Goal: Information Seeking & Learning: Learn about a topic

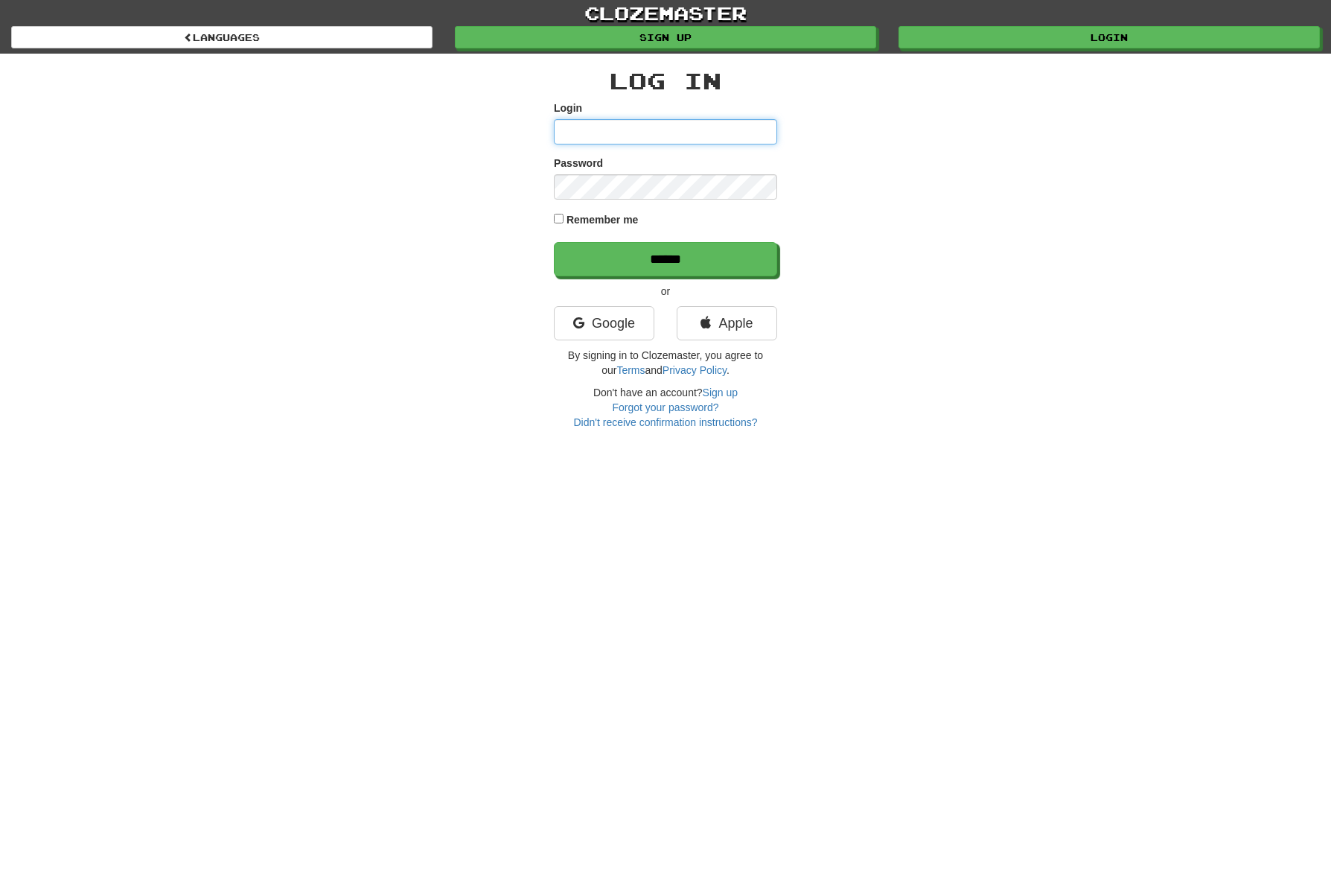
type input "******"
click at [554, 242] on input "******" at bounding box center [665, 260] width 223 height 35
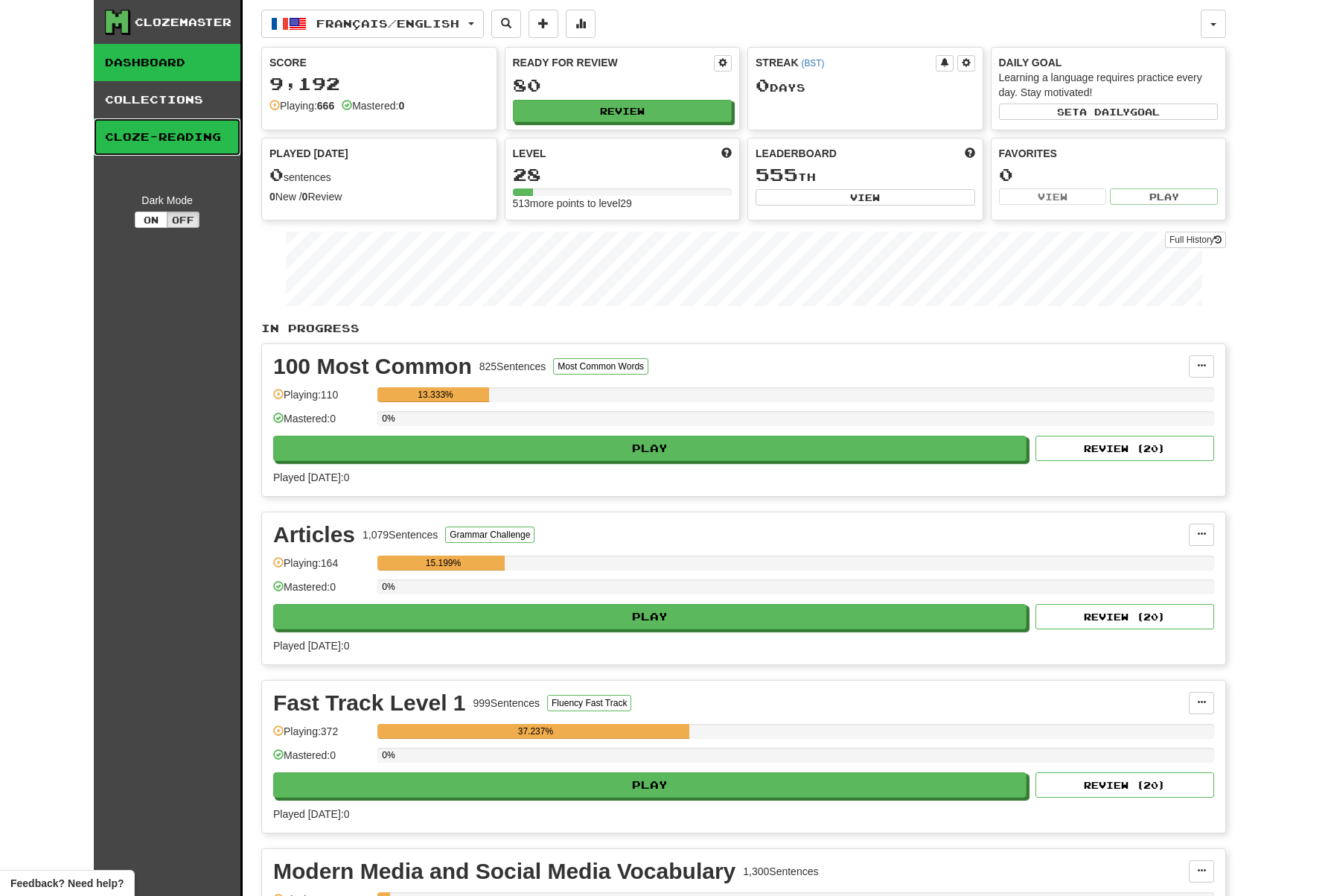
click at [164, 135] on link "Cloze-Reading" at bounding box center [167, 137] width 147 height 37
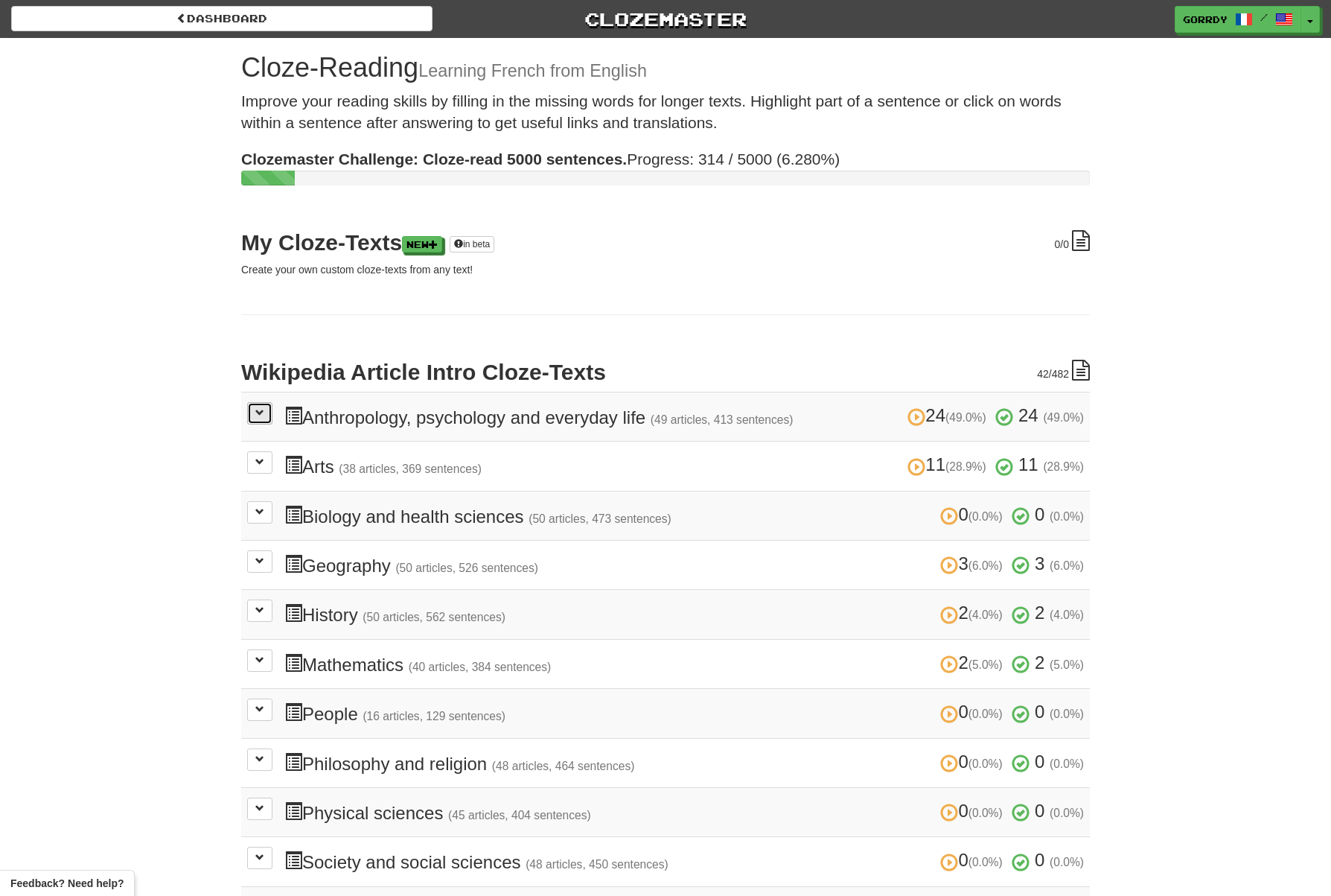
click at [263, 415] on span at bounding box center [260, 412] width 9 height 9
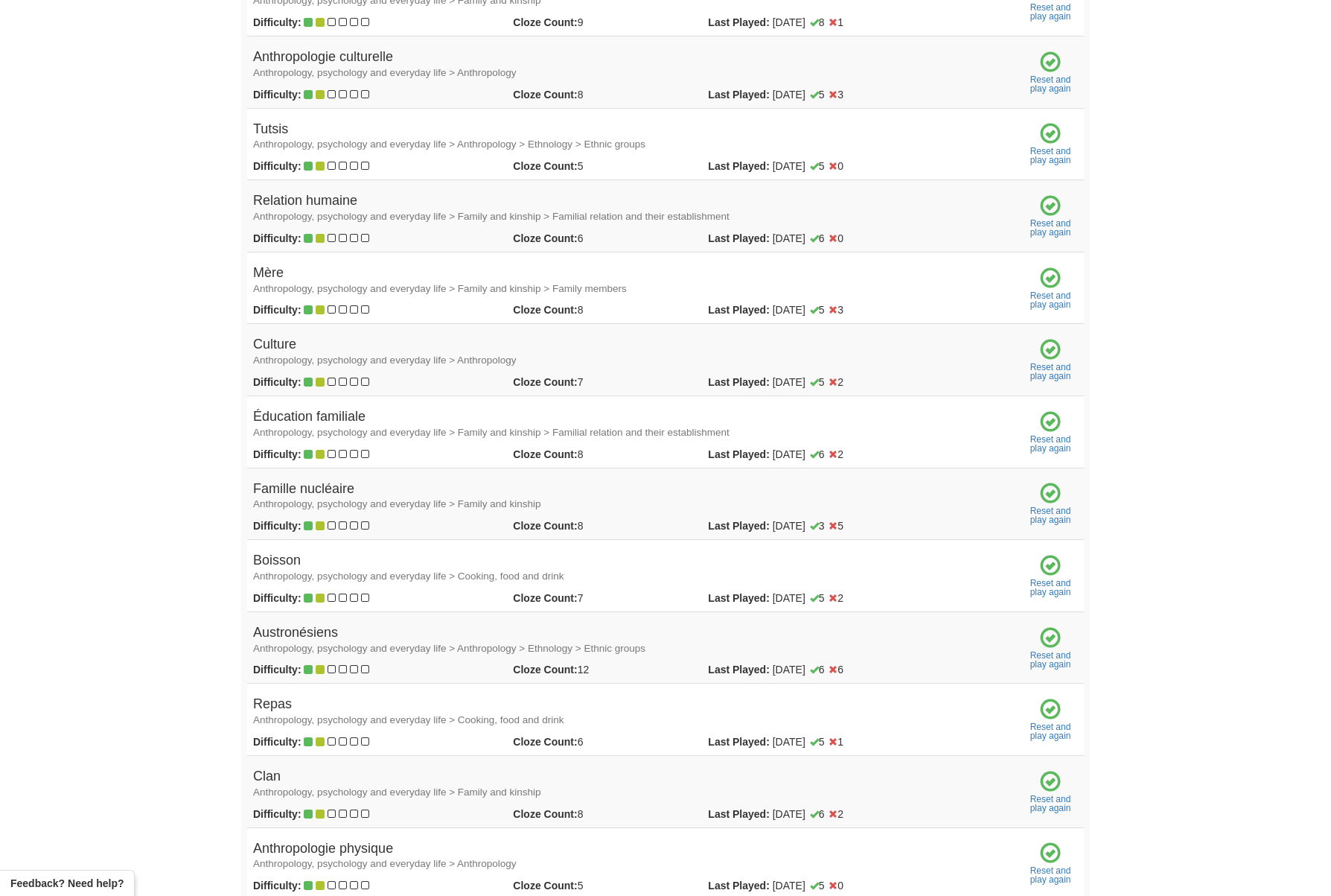
scroll to position [1592, 0]
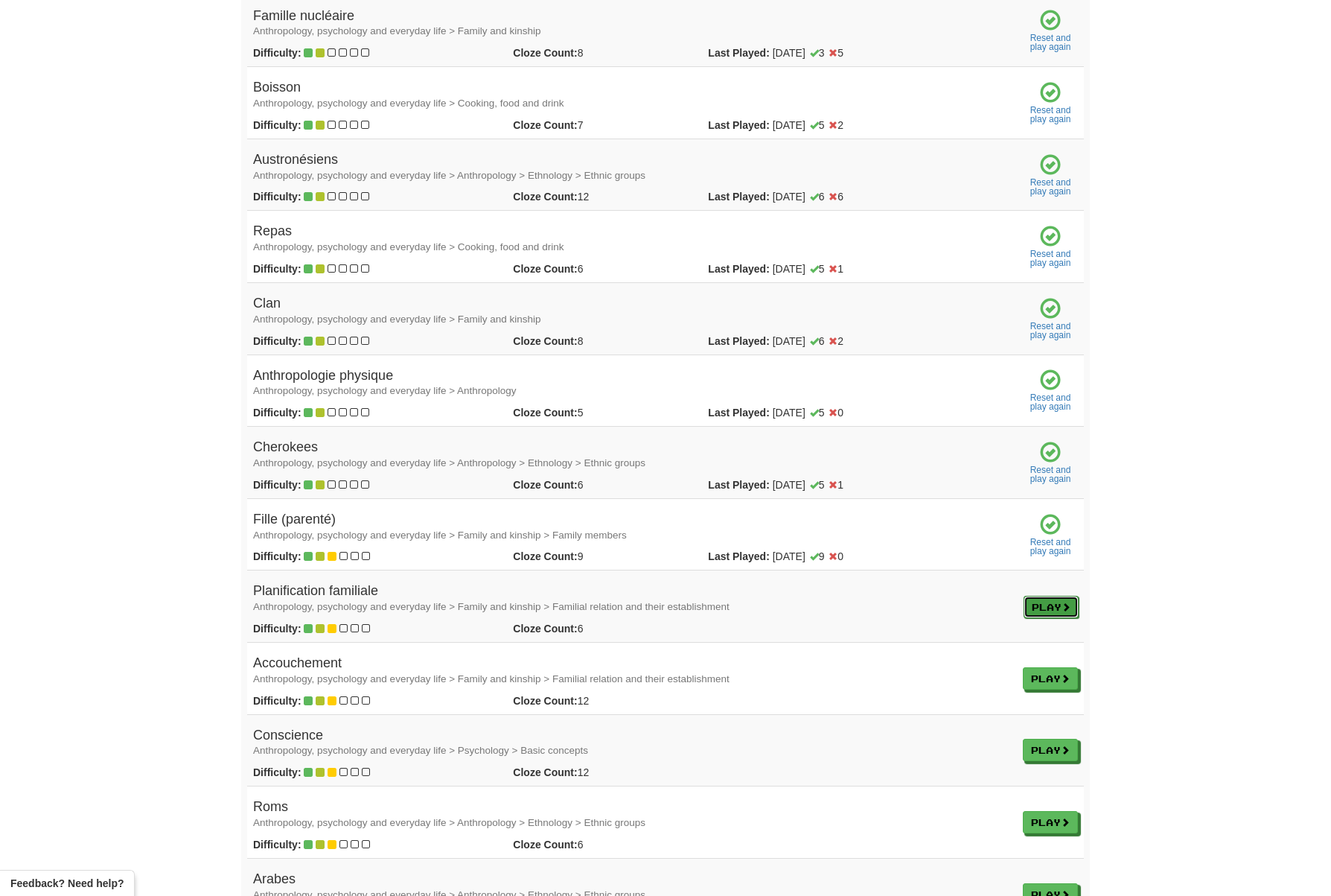
click at [1042, 606] on link "Play" at bounding box center [1051, 607] width 55 height 22
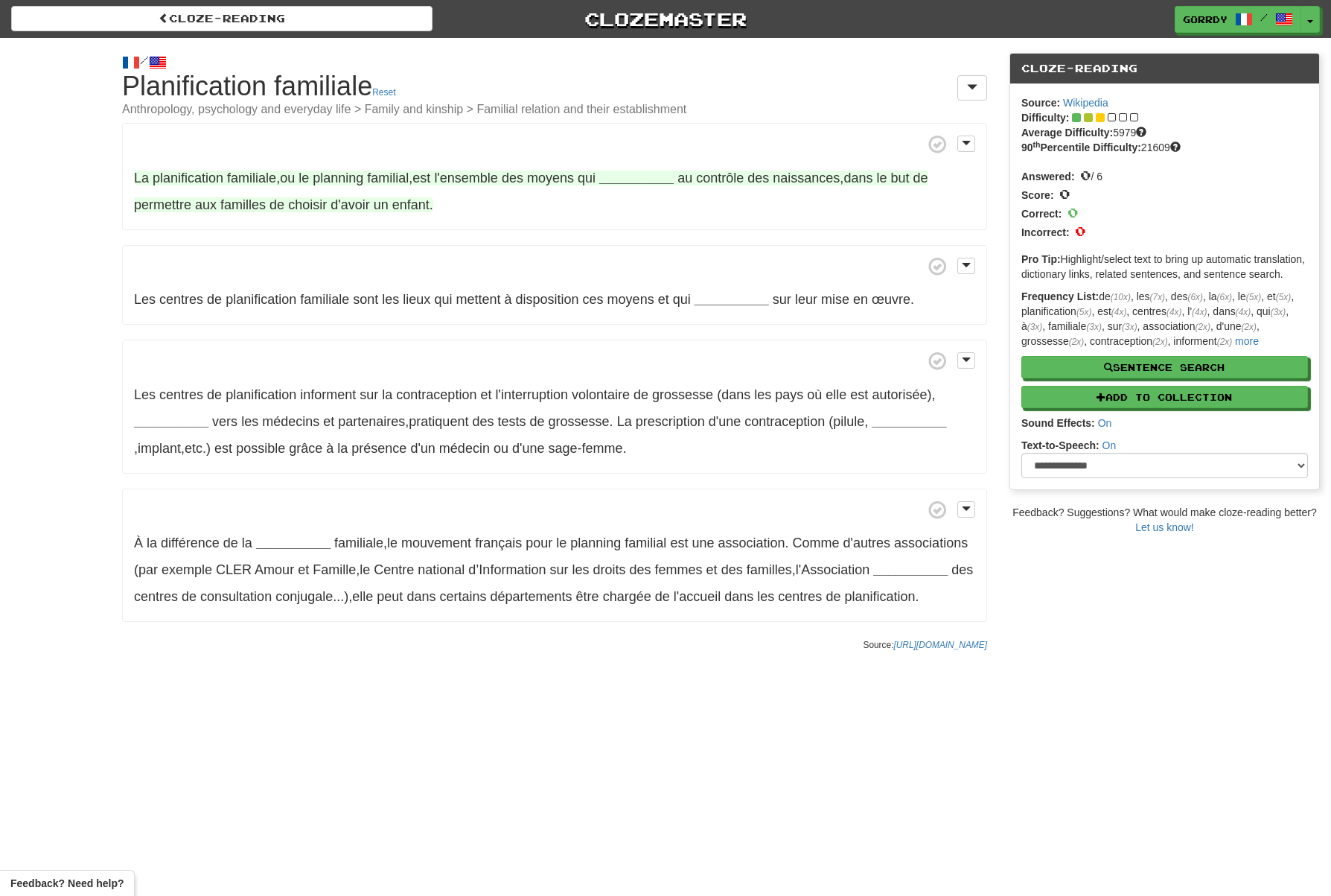
click at [646, 178] on strong "__________" at bounding box center [636, 178] width 74 height 15
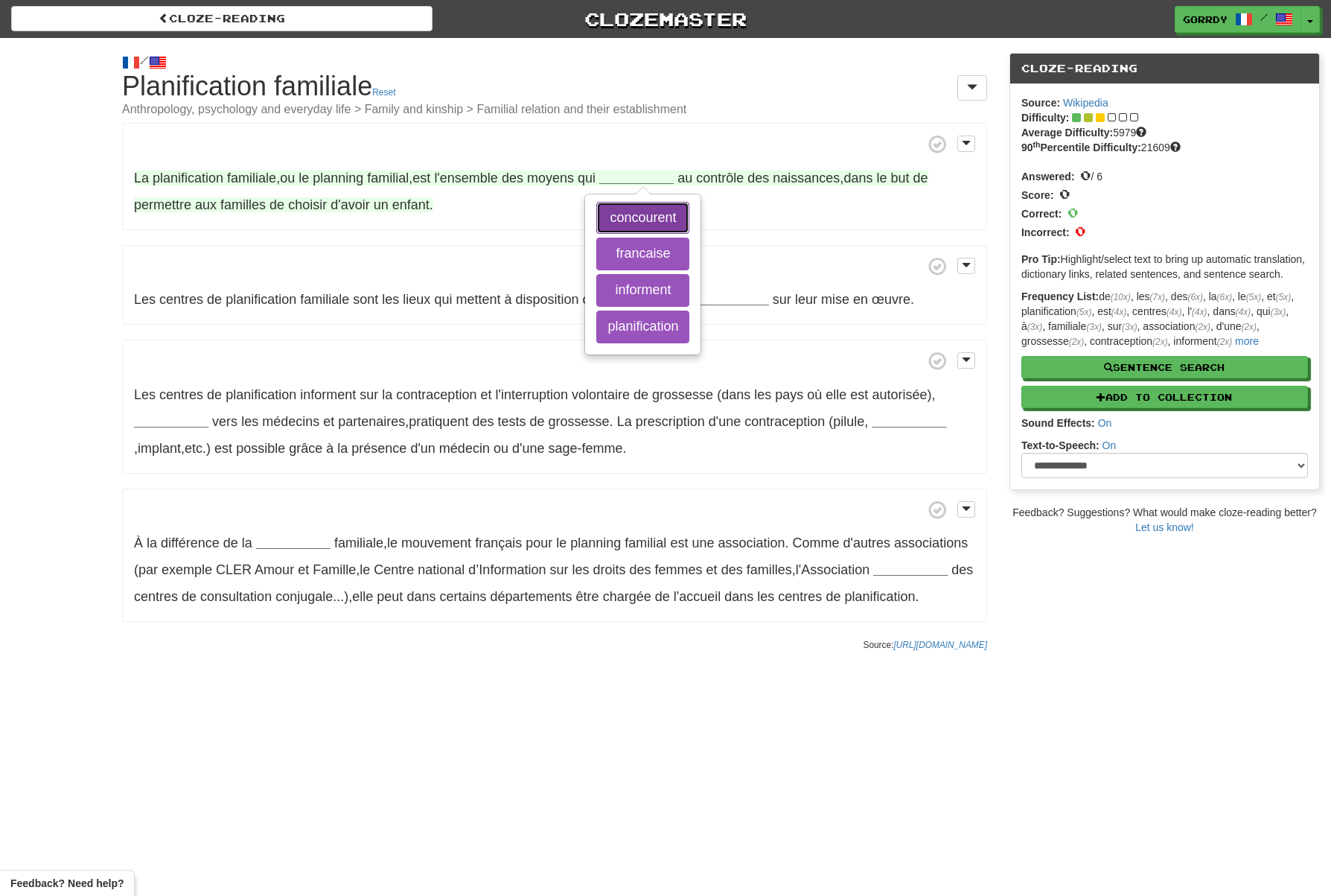
click at [658, 220] on button "concourent" at bounding box center [643, 218] width 93 height 33
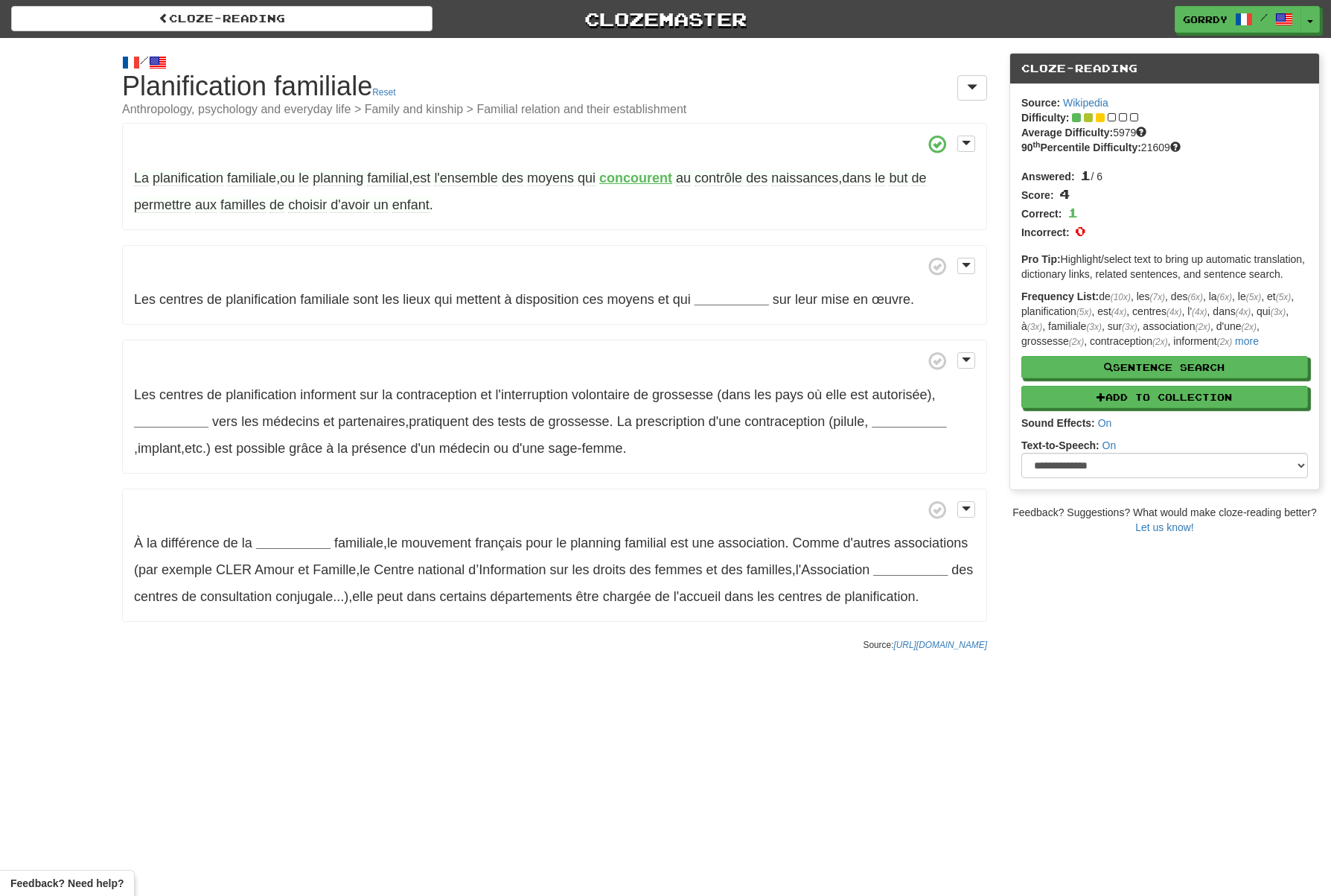
click at [556, 176] on span "moyens" at bounding box center [551, 178] width 47 height 16
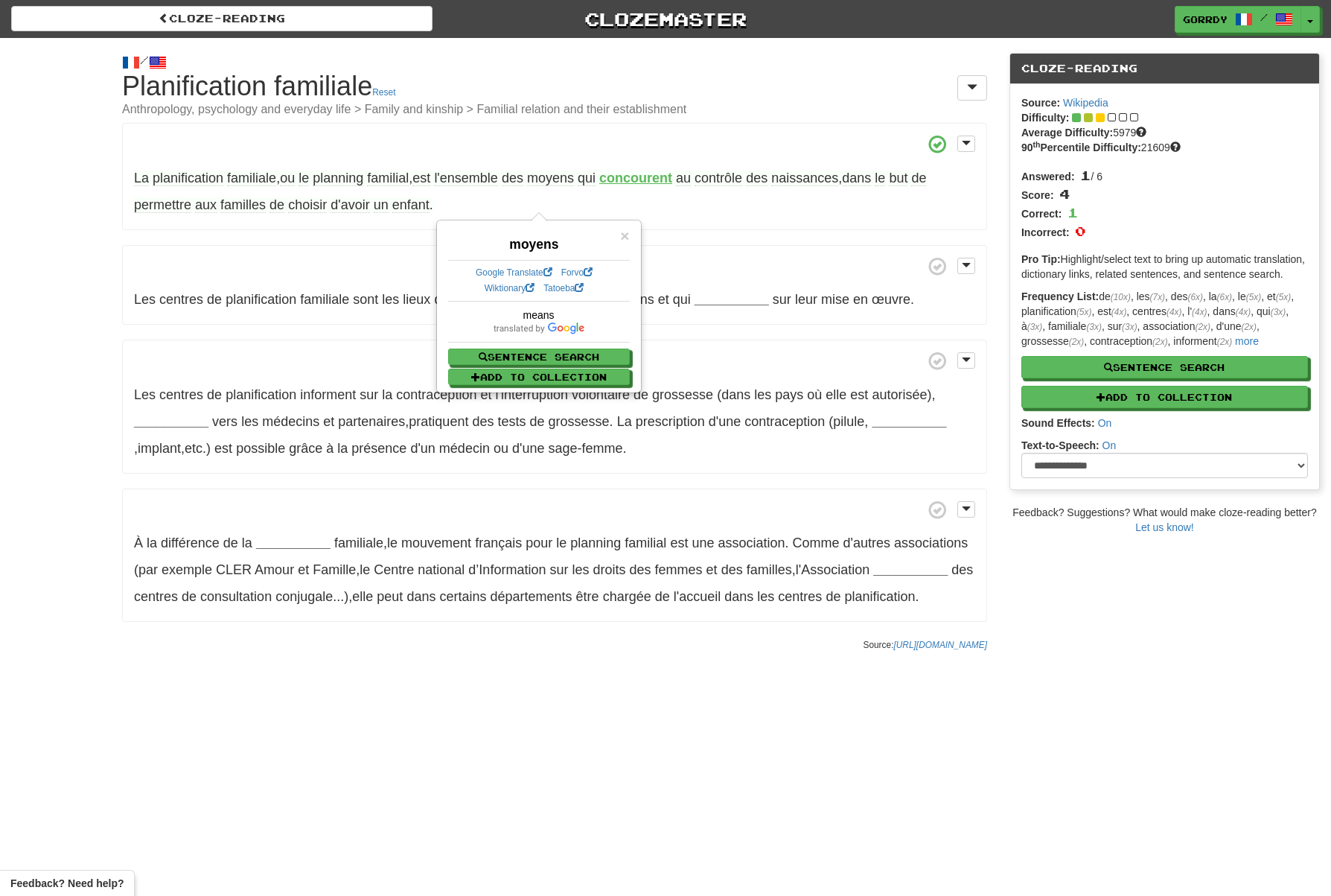
click at [654, 178] on strong "concourent" at bounding box center [635, 178] width 73 height 15
click at [907, 181] on span "but" at bounding box center [898, 178] width 19 height 16
click at [753, 242] on div "La planification familiale , ou le planning familial , est l'ensemble des moyen…" at bounding box center [555, 372] width 865 height 499
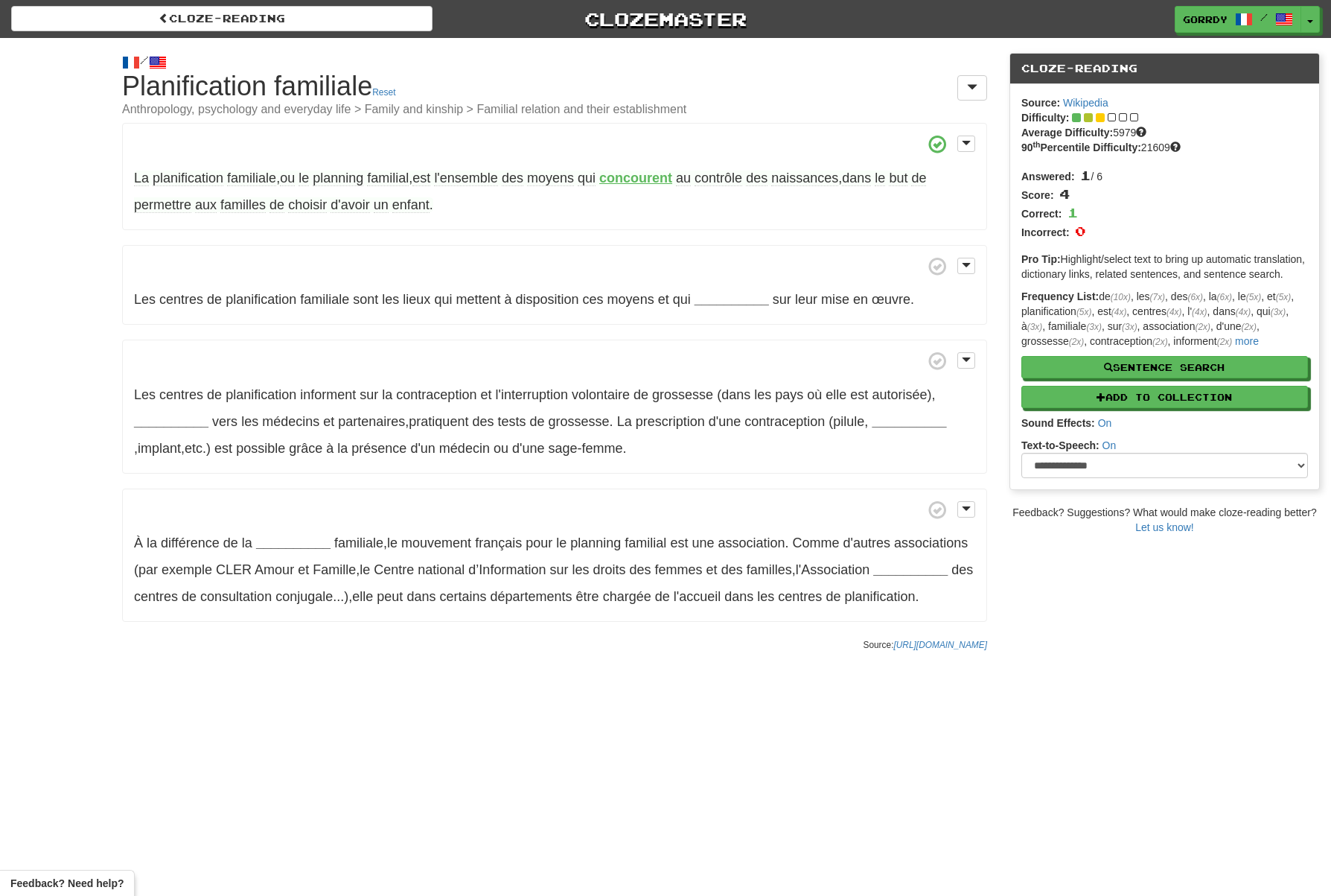
click at [565, 179] on span "moyens" at bounding box center [551, 178] width 47 height 16
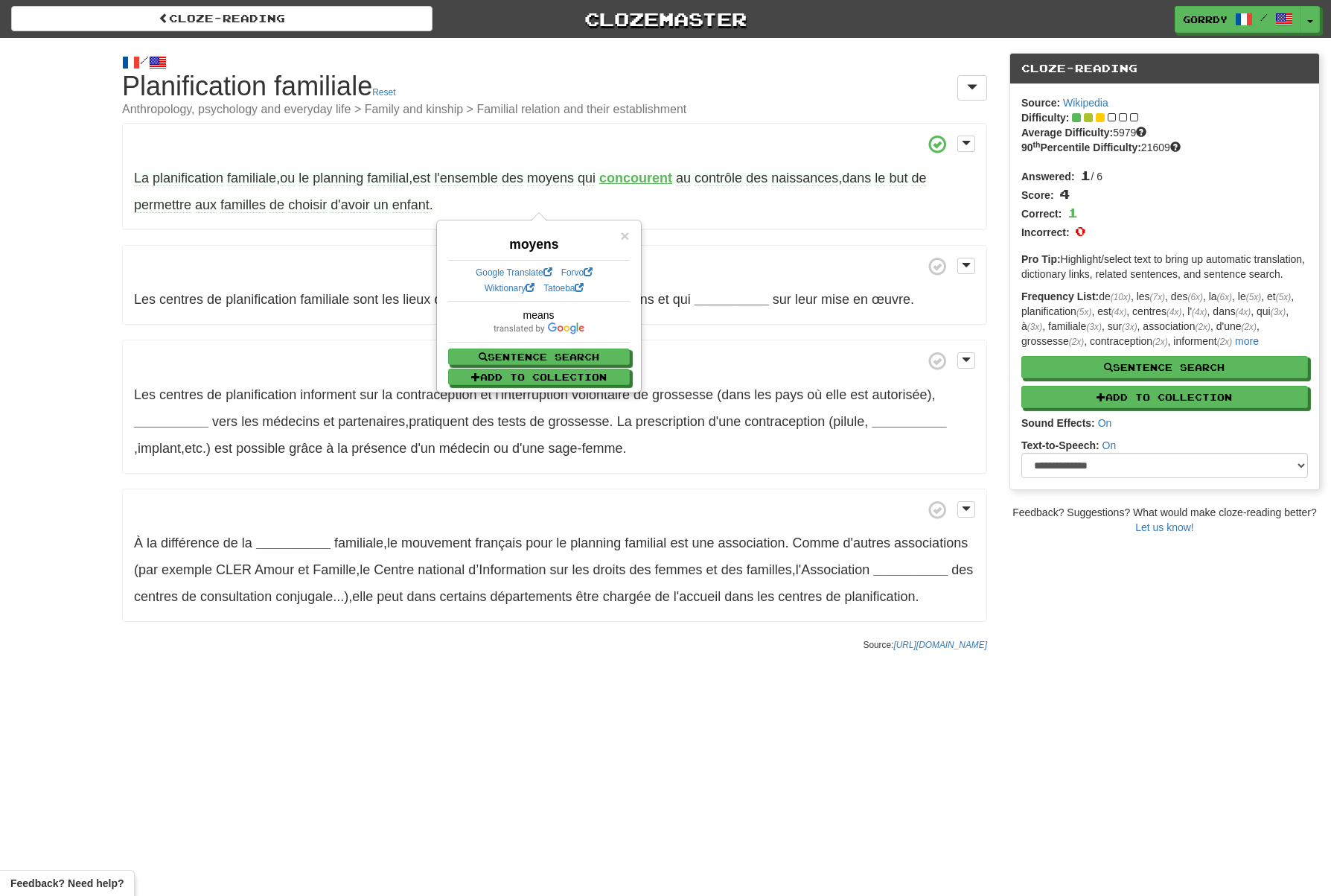
click at [649, 179] on strong "concourent" at bounding box center [635, 178] width 73 height 15
click at [690, 212] on p "La planification familiale , ou le planning familial , est l'ensemble des moyen…" at bounding box center [555, 176] width 865 height 107
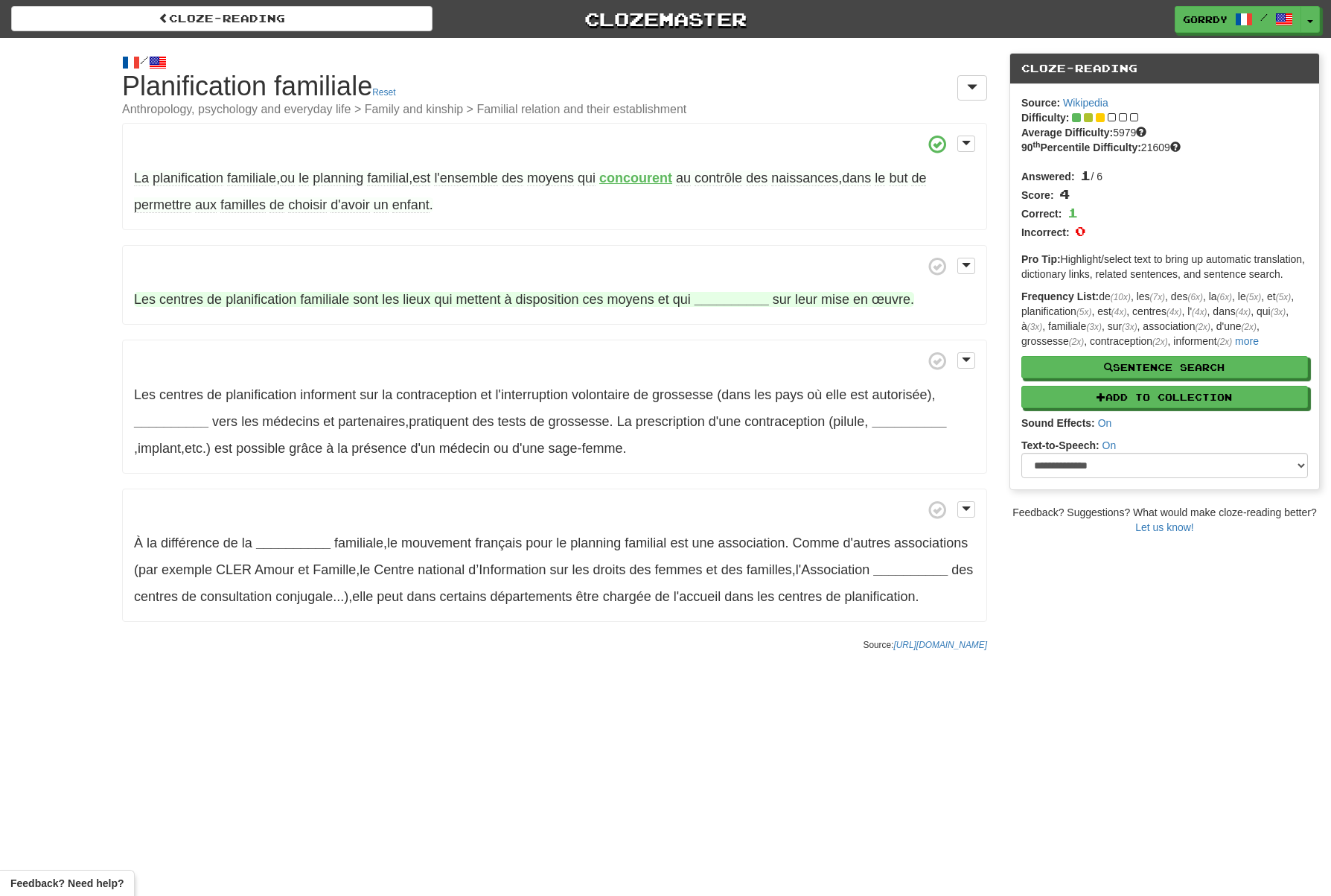
click at [735, 297] on strong "__________" at bounding box center [732, 299] width 74 height 15
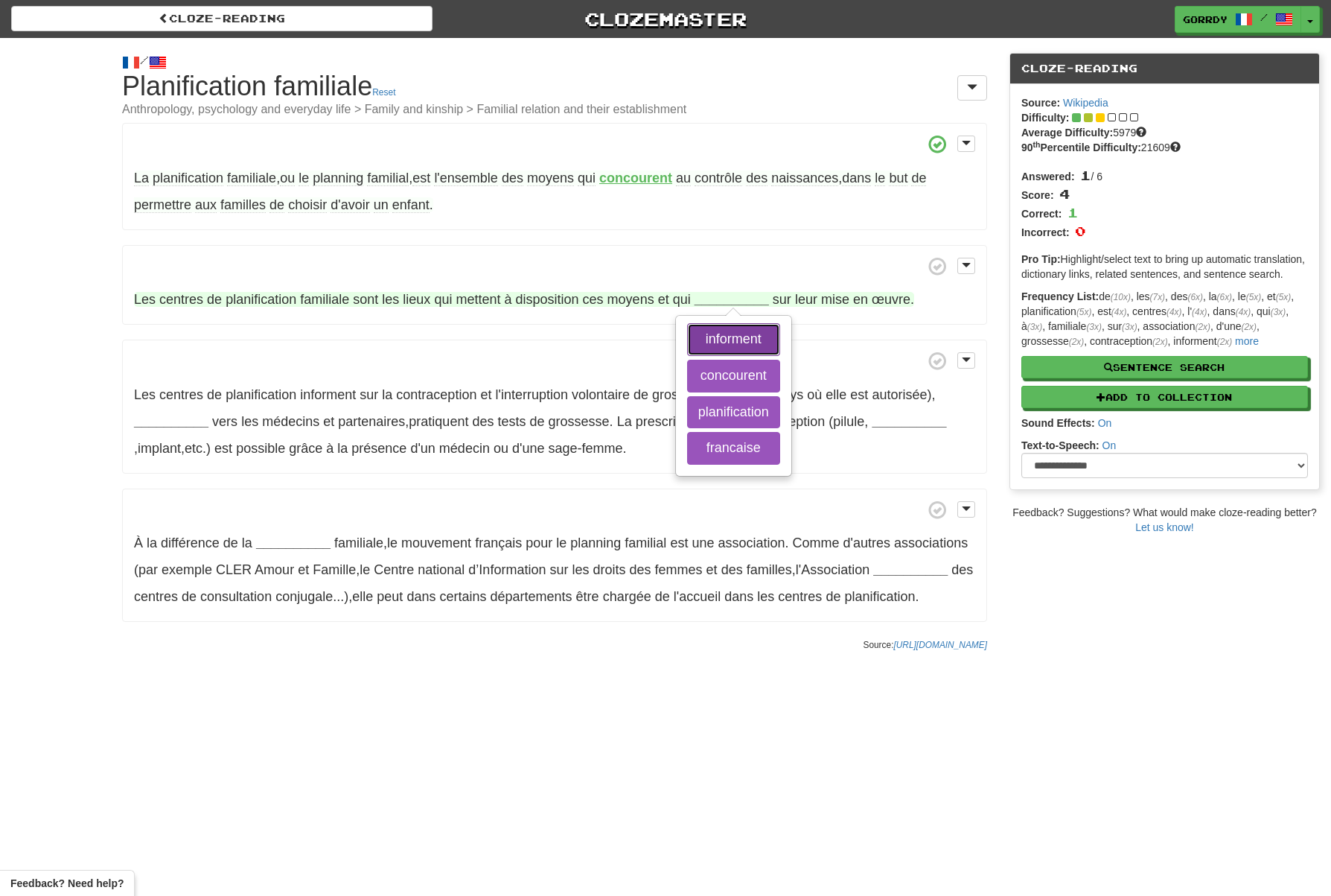
click at [731, 339] on button "informent" at bounding box center [733, 340] width 93 height 33
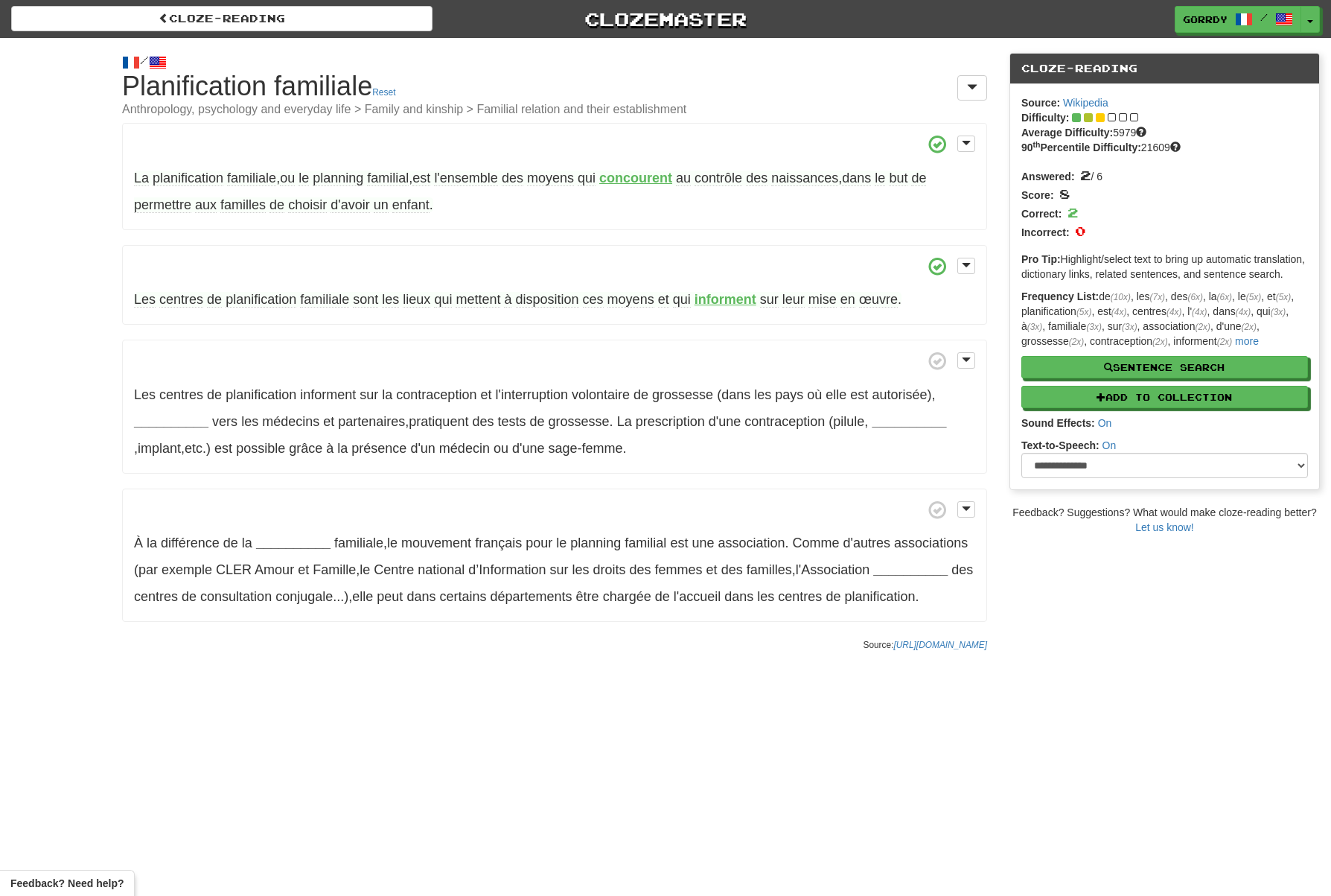
click at [551, 296] on span "disposition" at bounding box center [547, 299] width 63 height 16
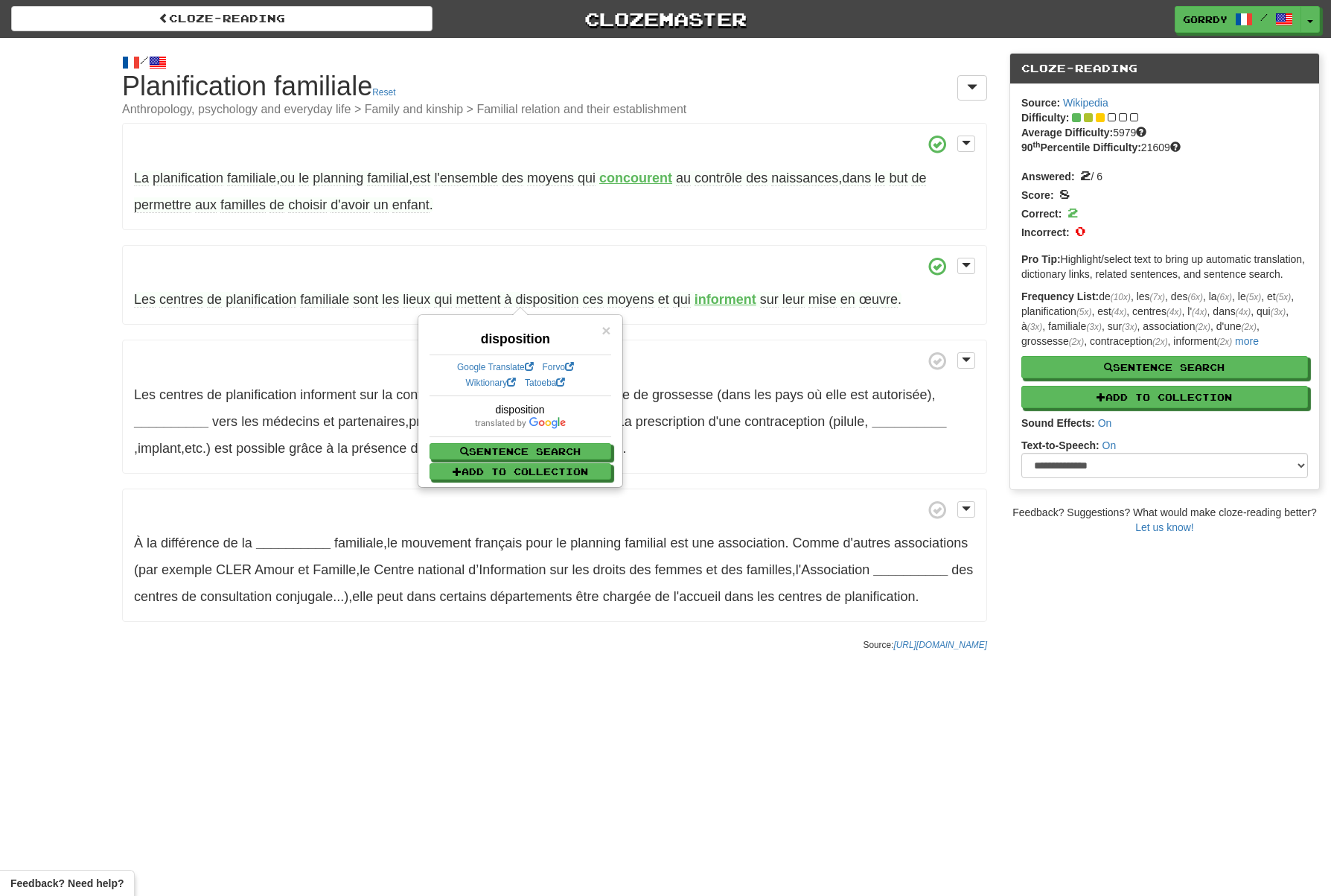
click at [885, 295] on span "œuvre" at bounding box center [879, 299] width 39 height 16
click at [829, 302] on span "mise" at bounding box center [823, 299] width 28 height 16
click at [829, 298] on span "mise" at bounding box center [823, 299] width 28 height 16
click at [879, 301] on span "œuvre" at bounding box center [879, 299] width 39 height 16
click at [721, 325] on div "La planification familiale , ou le planning familial , est l'ensemble des moyen…" at bounding box center [555, 372] width 865 height 499
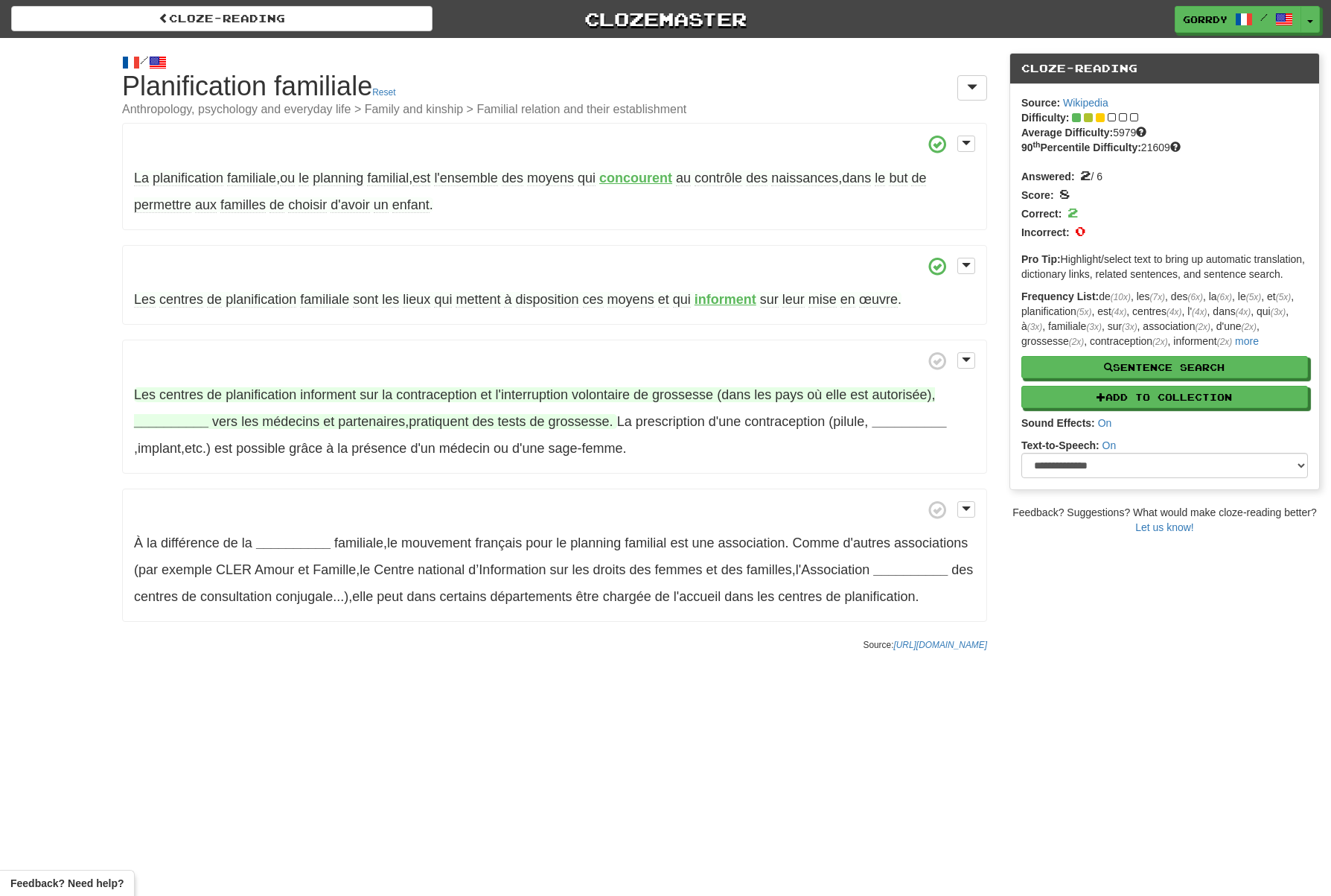
click at [165, 422] on strong "__________" at bounding box center [171, 421] width 74 height 15
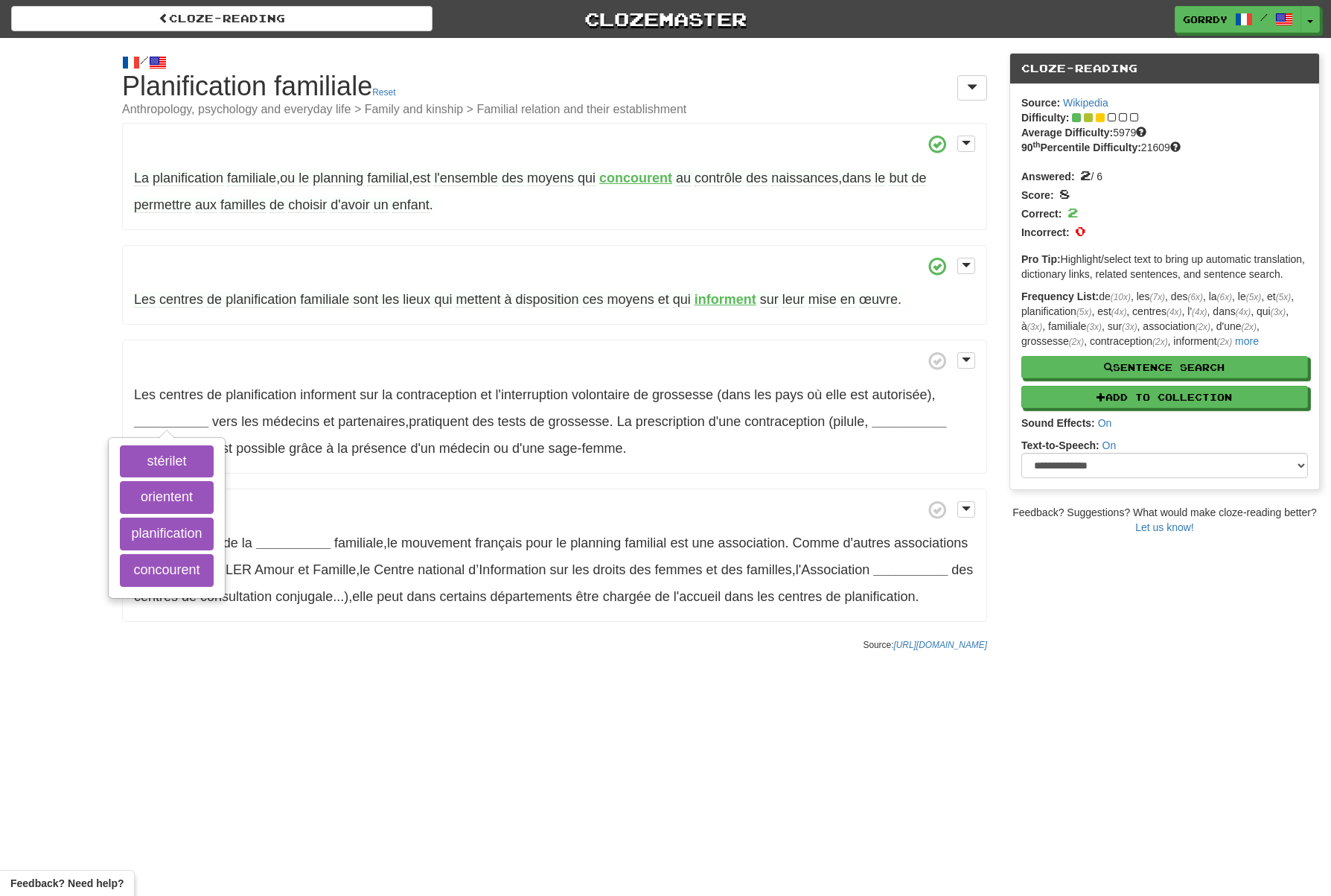
click at [644, 179] on strong "concourent" at bounding box center [635, 178] width 73 height 15
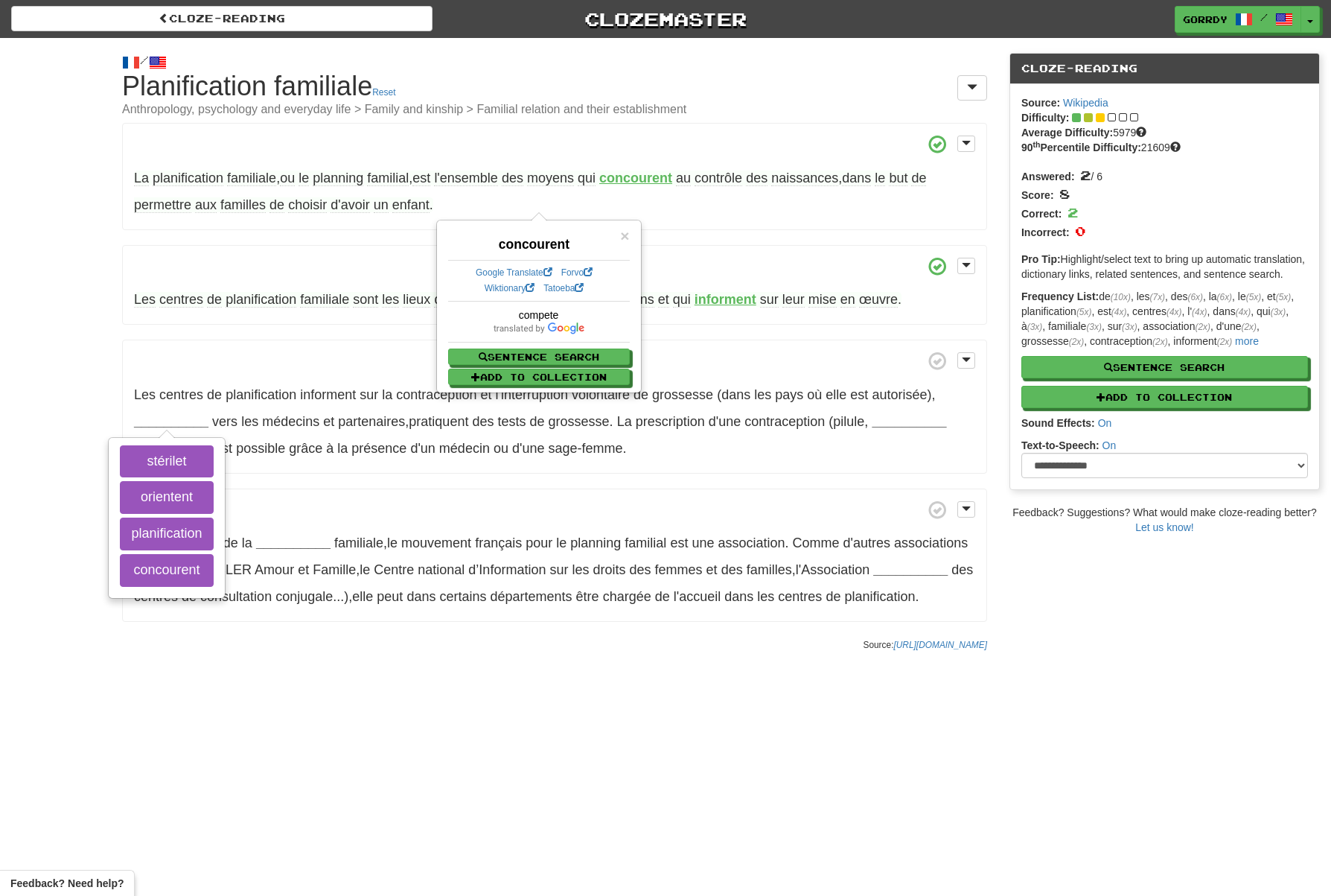
click at [729, 206] on p "La planification familiale , ou le planning familial , est l'ensemble des moyen…" at bounding box center [555, 176] width 865 height 107
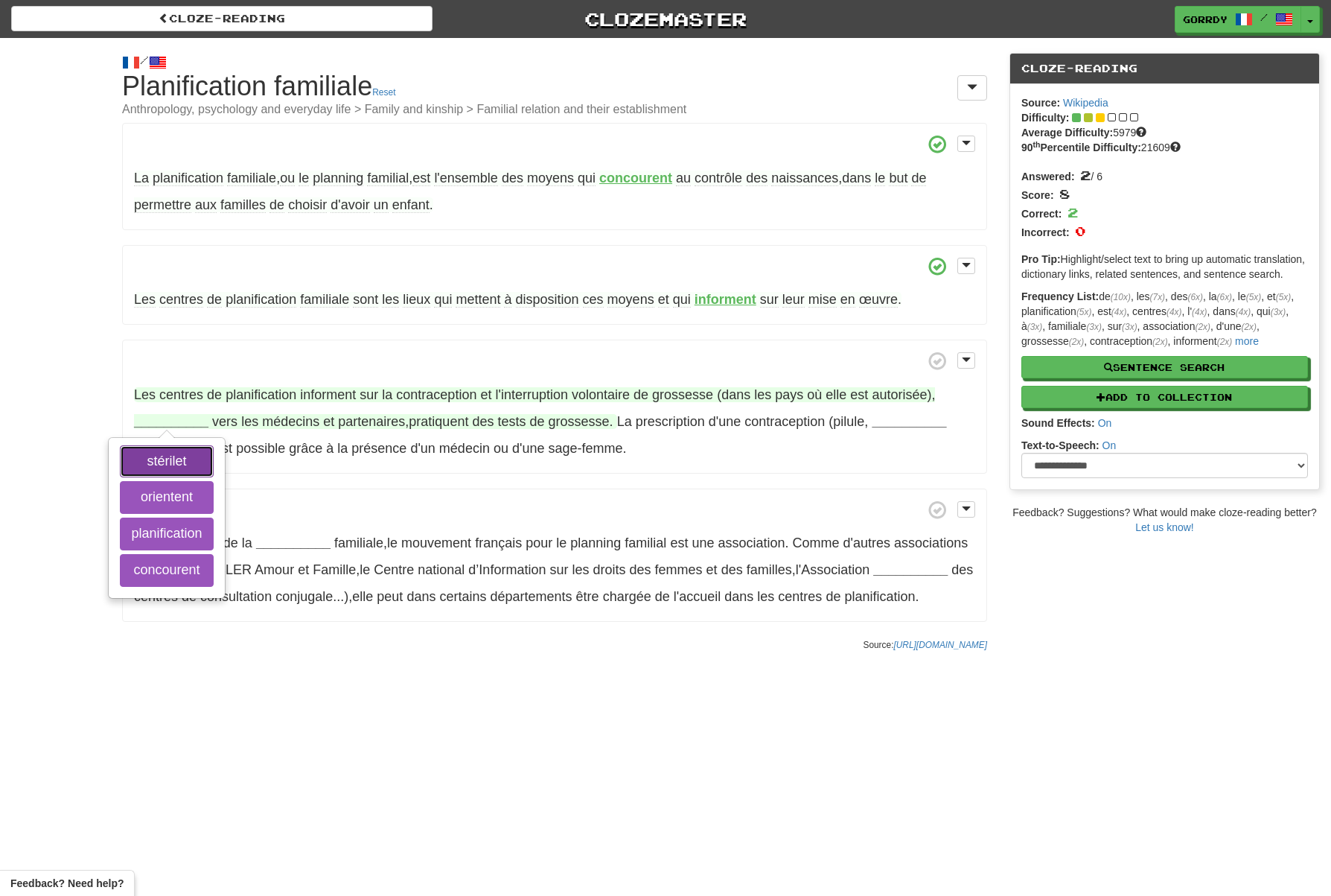
click at [165, 452] on button "stérilet" at bounding box center [166, 462] width 93 height 33
click at [171, 494] on button "orientent" at bounding box center [166, 498] width 93 height 33
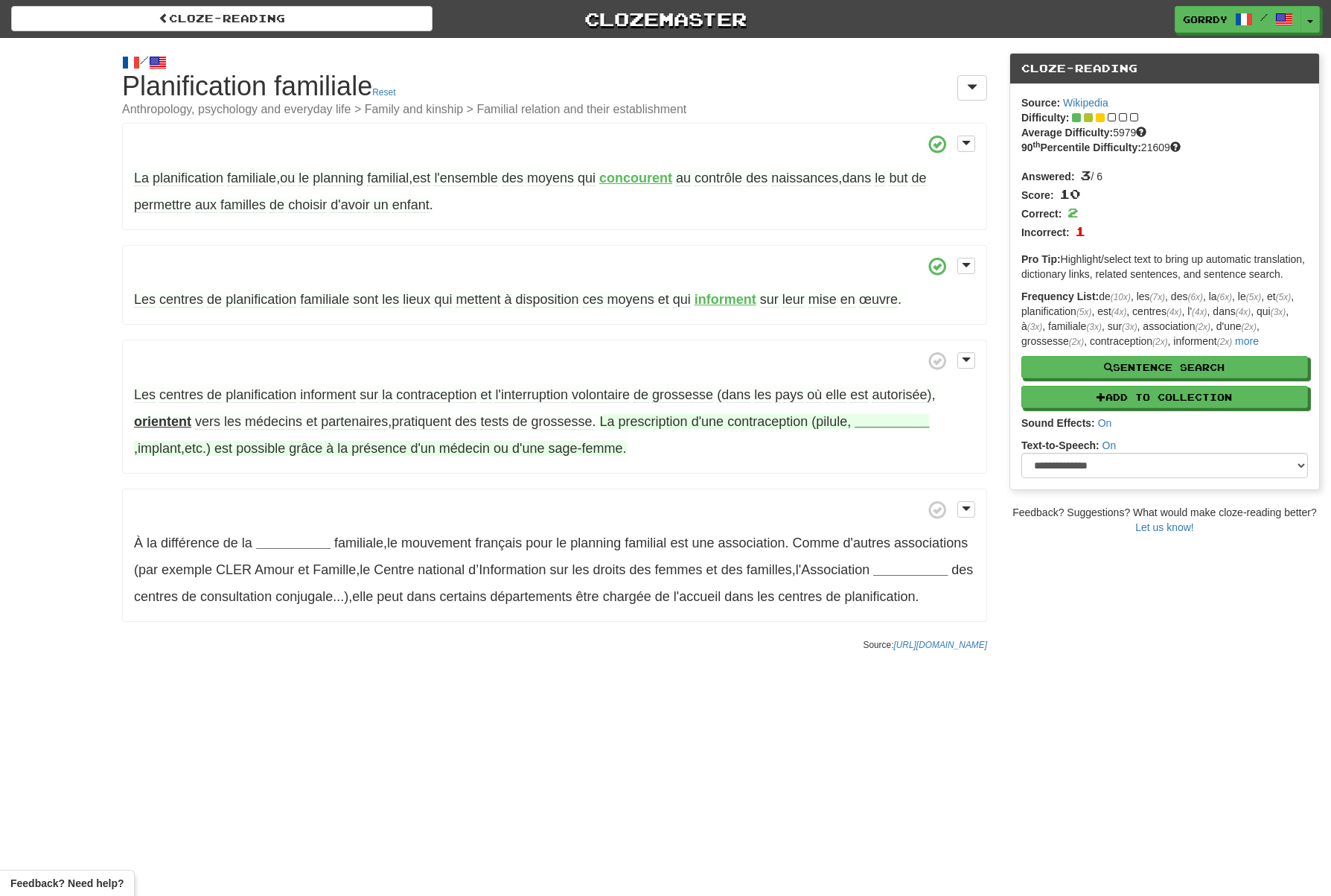
click at [886, 420] on strong "__________" at bounding box center [892, 421] width 74 height 15
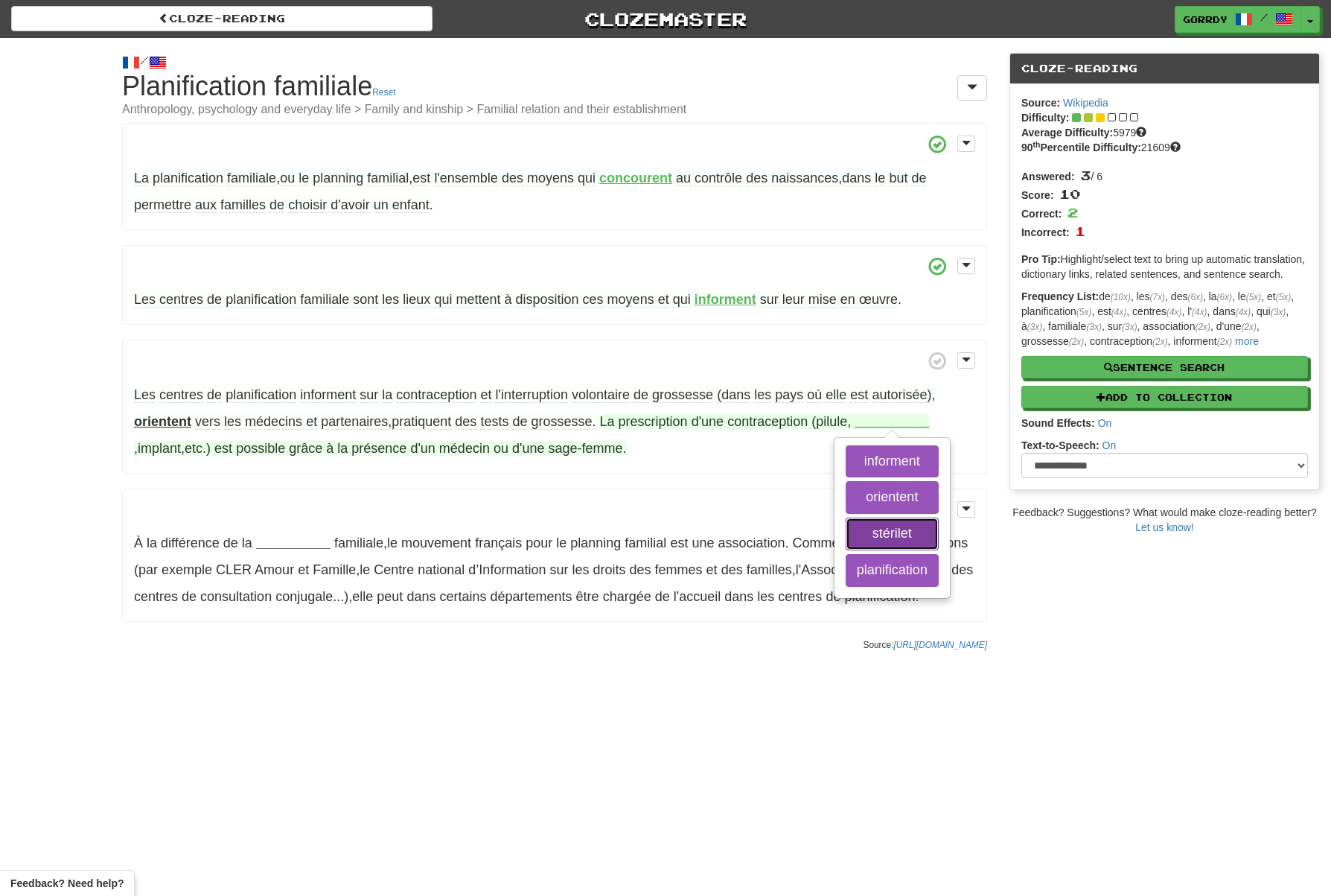
click at [895, 528] on button "stérilet" at bounding box center [892, 534] width 93 height 33
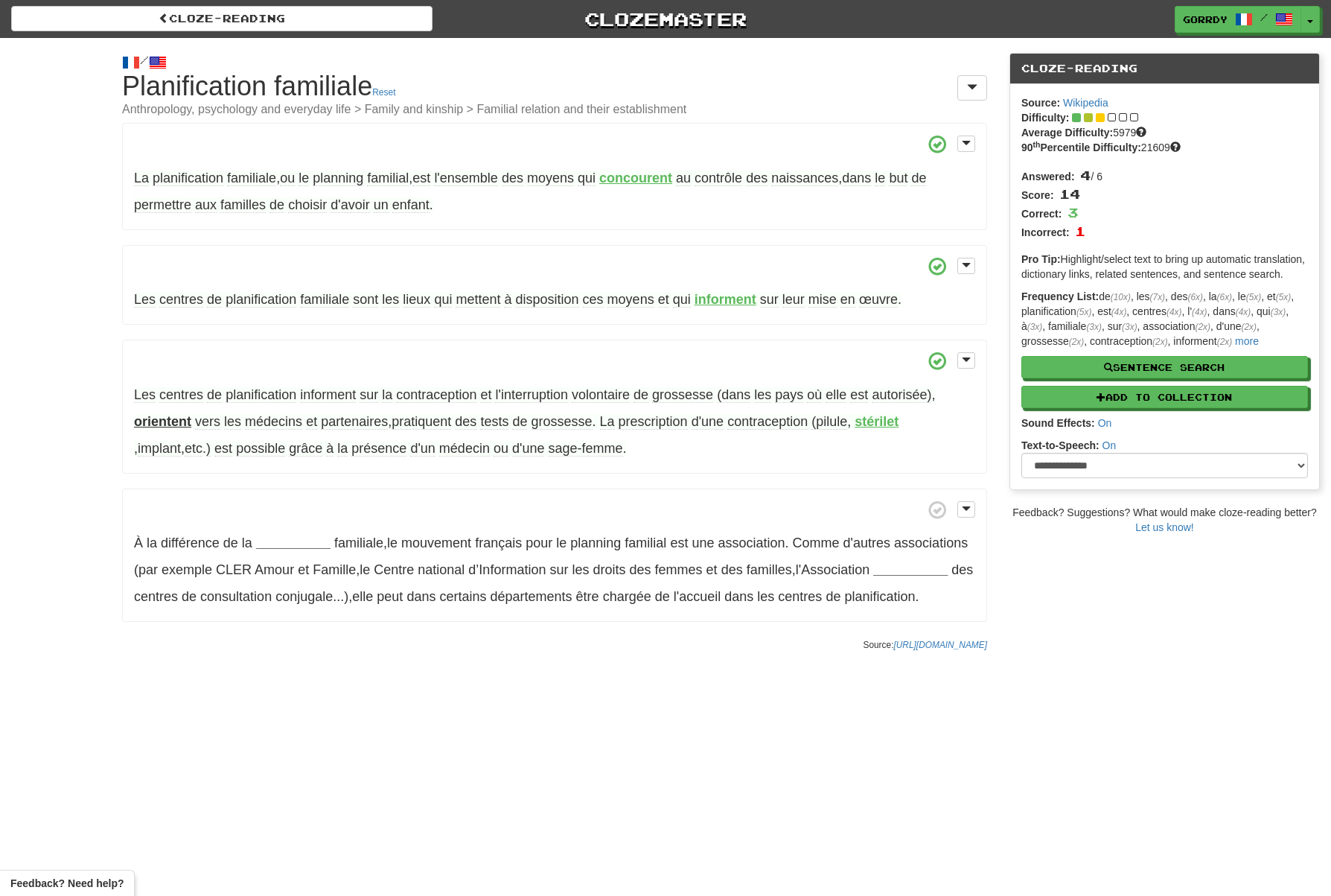
click at [548, 446] on span "sage-femme" at bounding box center [585, 448] width 74 height 16
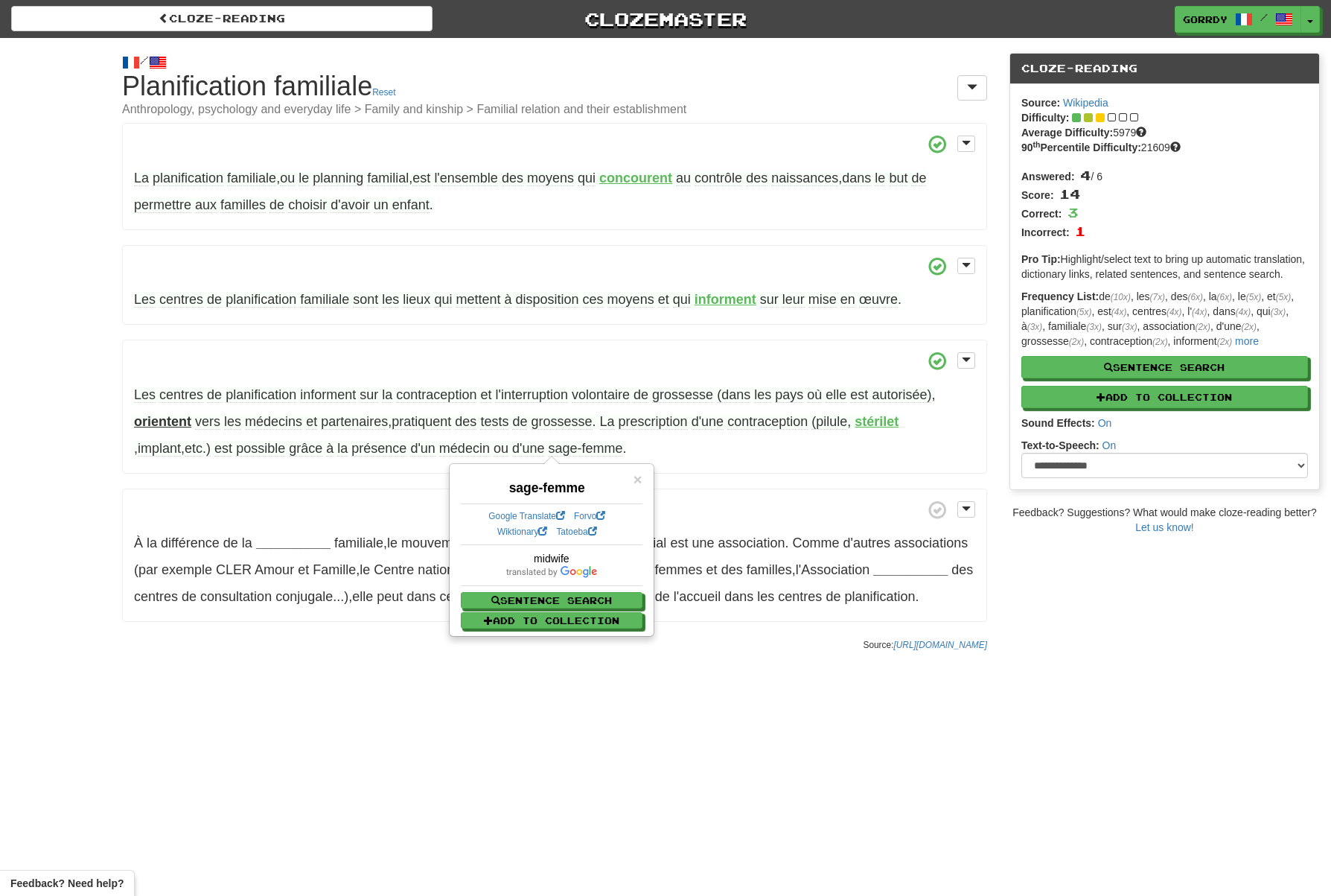
click at [636, 448] on p "Les centres de planification informent sur la contraception et l'interruption v…" at bounding box center [555, 406] width 865 height 134
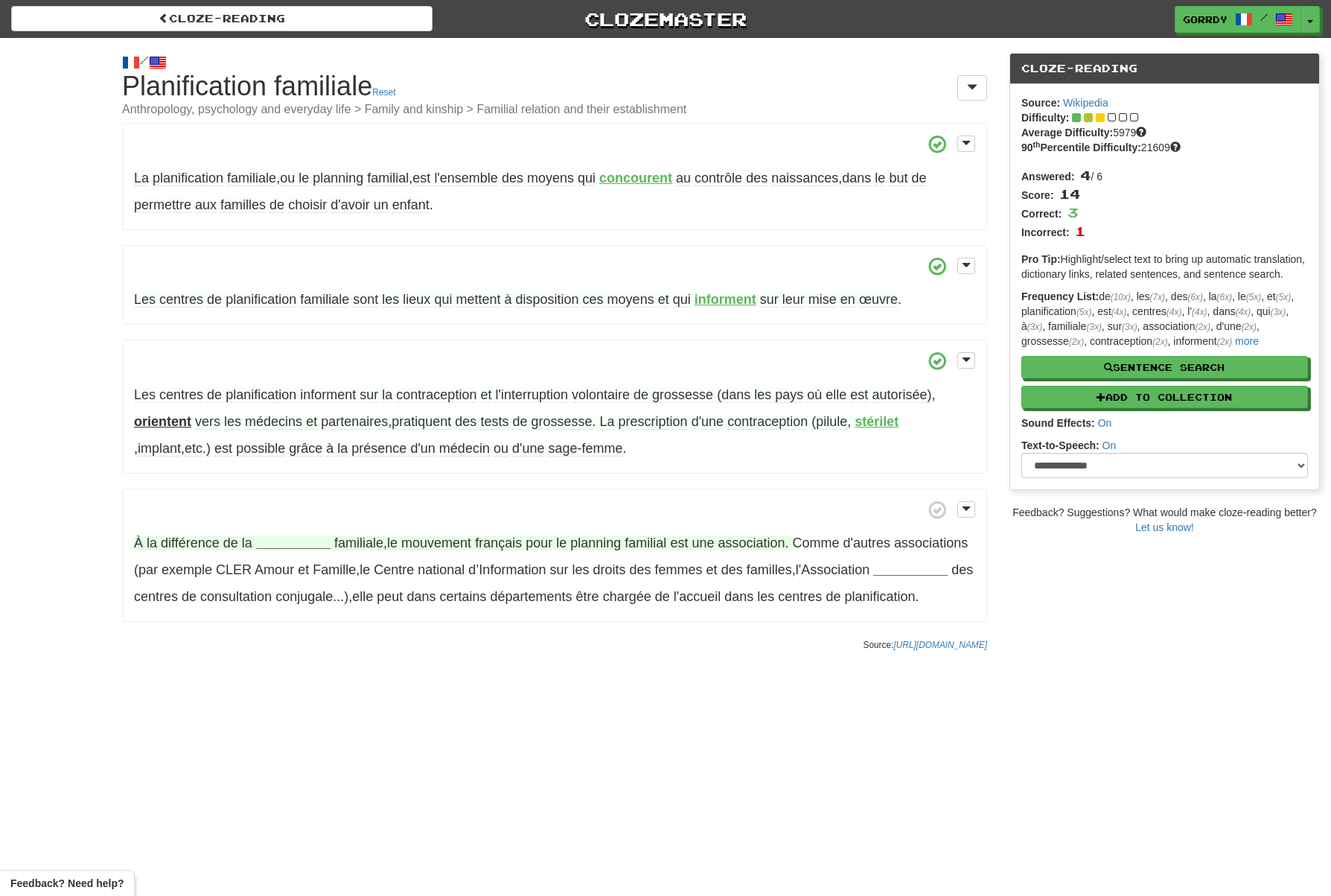
click at [295, 544] on strong "__________" at bounding box center [293, 543] width 74 height 15
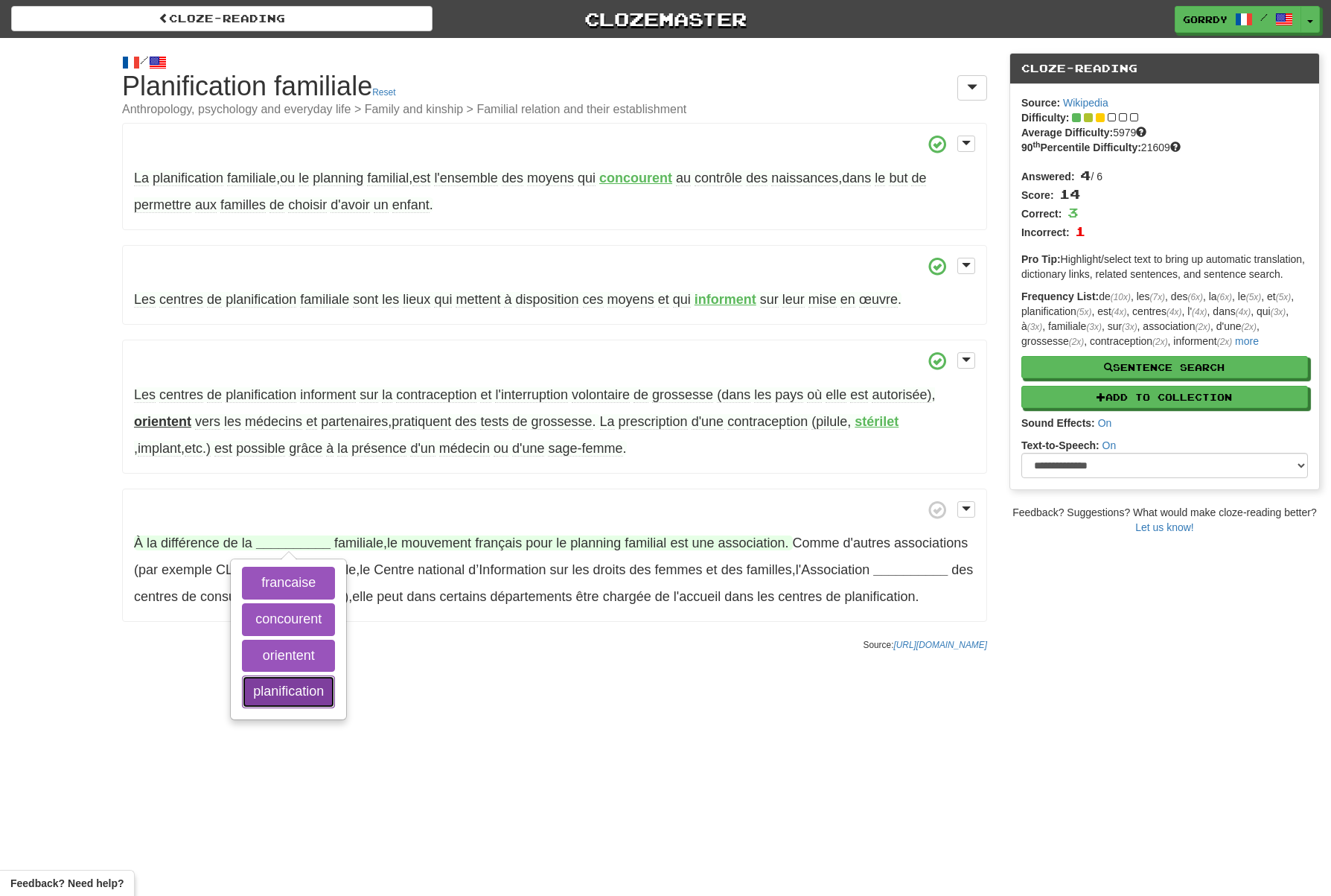
click at [284, 694] on button "planification" at bounding box center [288, 692] width 93 height 33
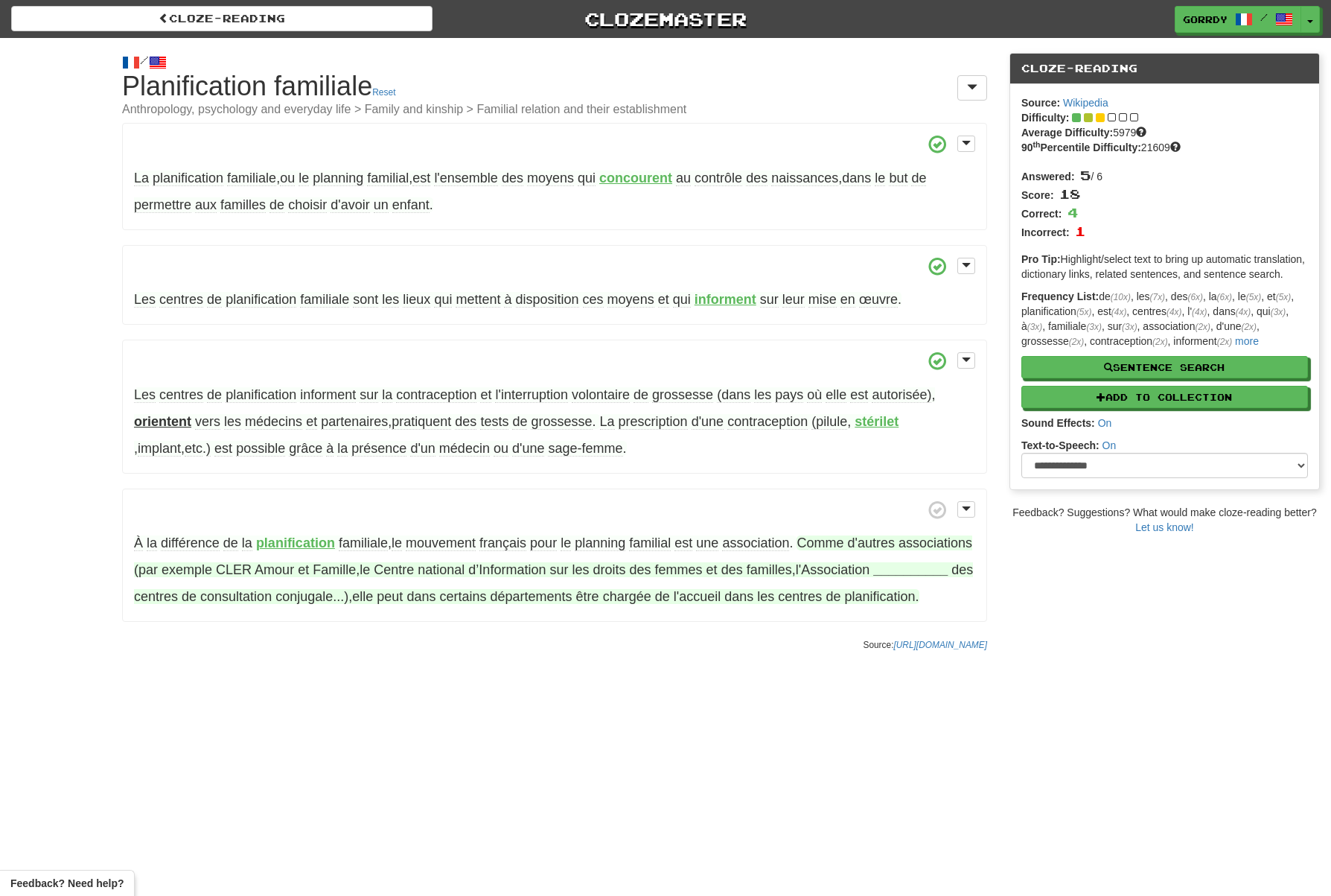
click at [874, 577] on strong "__________" at bounding box center [911, 570] width 74 height 15
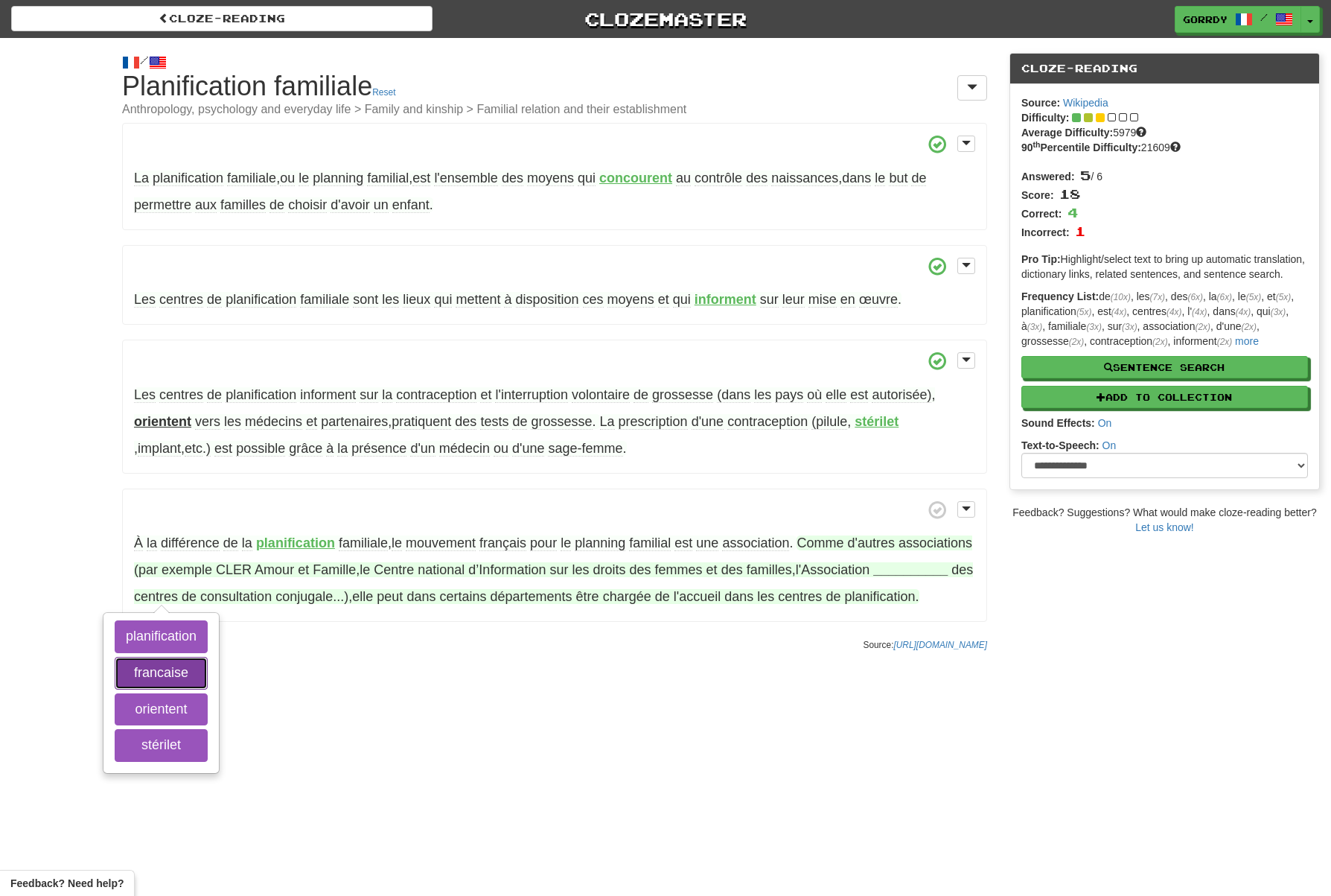
click at [178, 670] on button "francaise" at bounding box center [161, 673] width 93 height 33
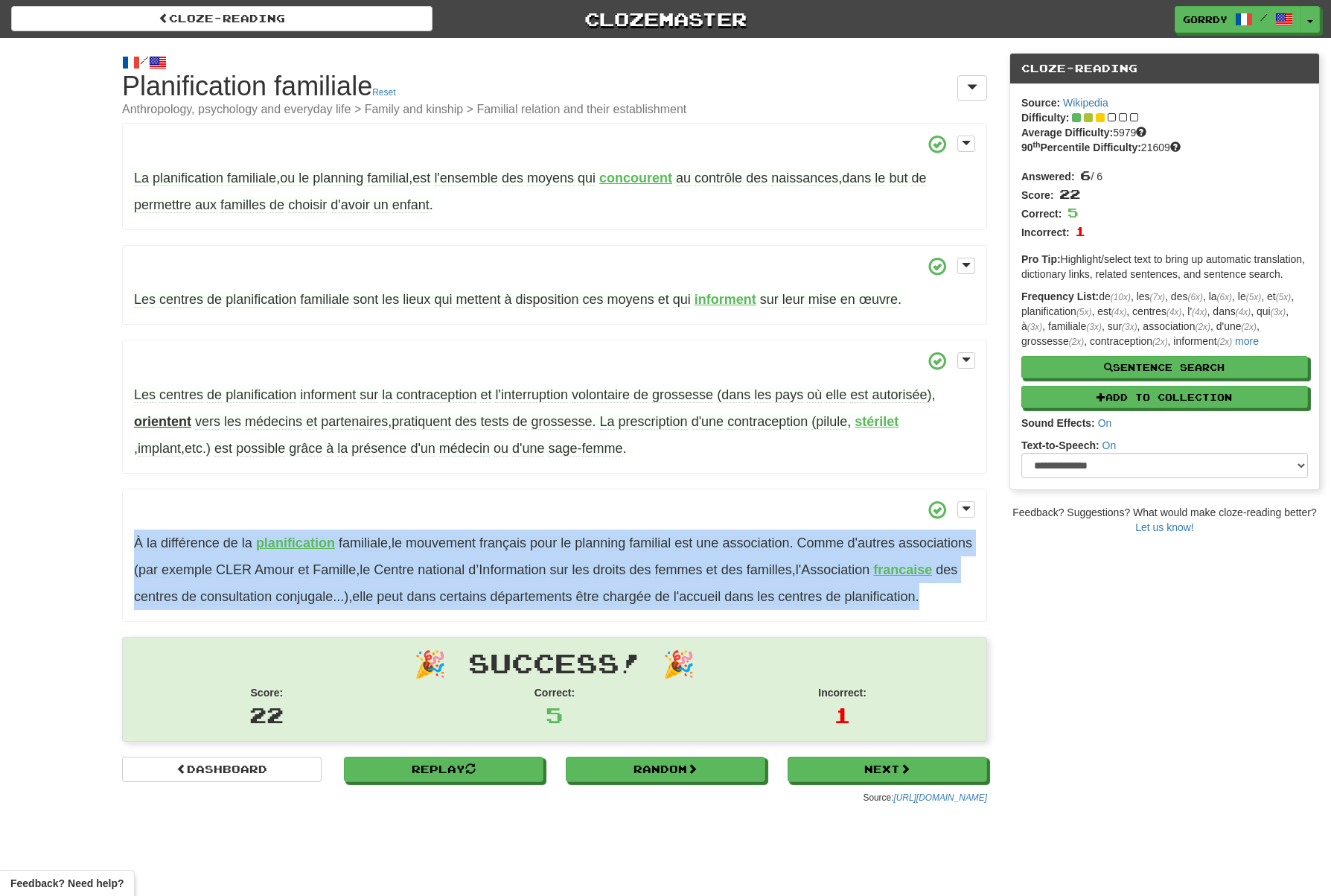
drag, startPoint x: 257, startPoint y: 624, endPoint x: 129, endPoint y: 537, distance: 154.8
click at [129, 537] on p "À la différence de la planification familiale , le mouvement français pour le p…" at bounding box center [555, 556] width 865 height 134
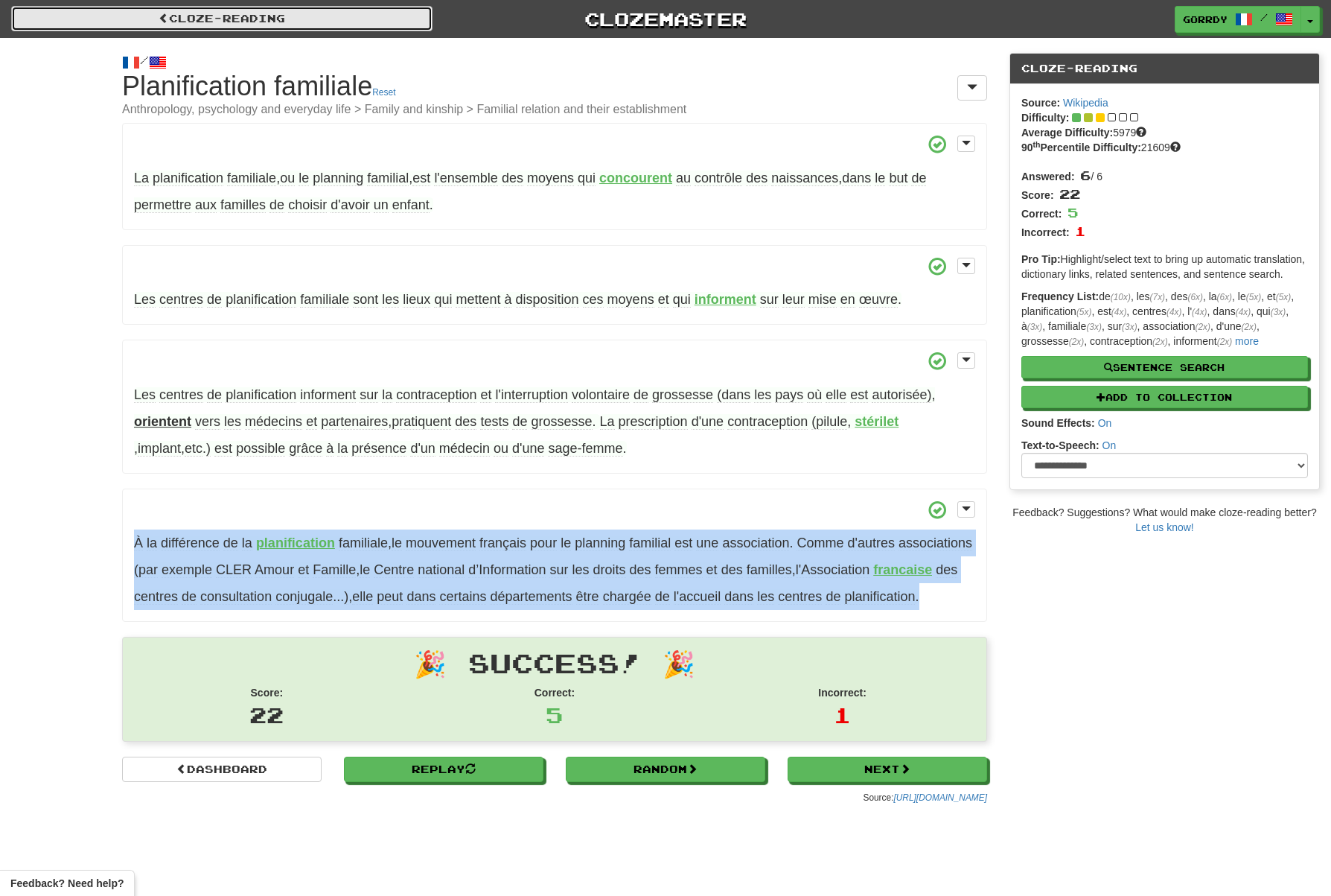
click at [164, 18] on span at bounding box center [163, 17] width 11 height 11
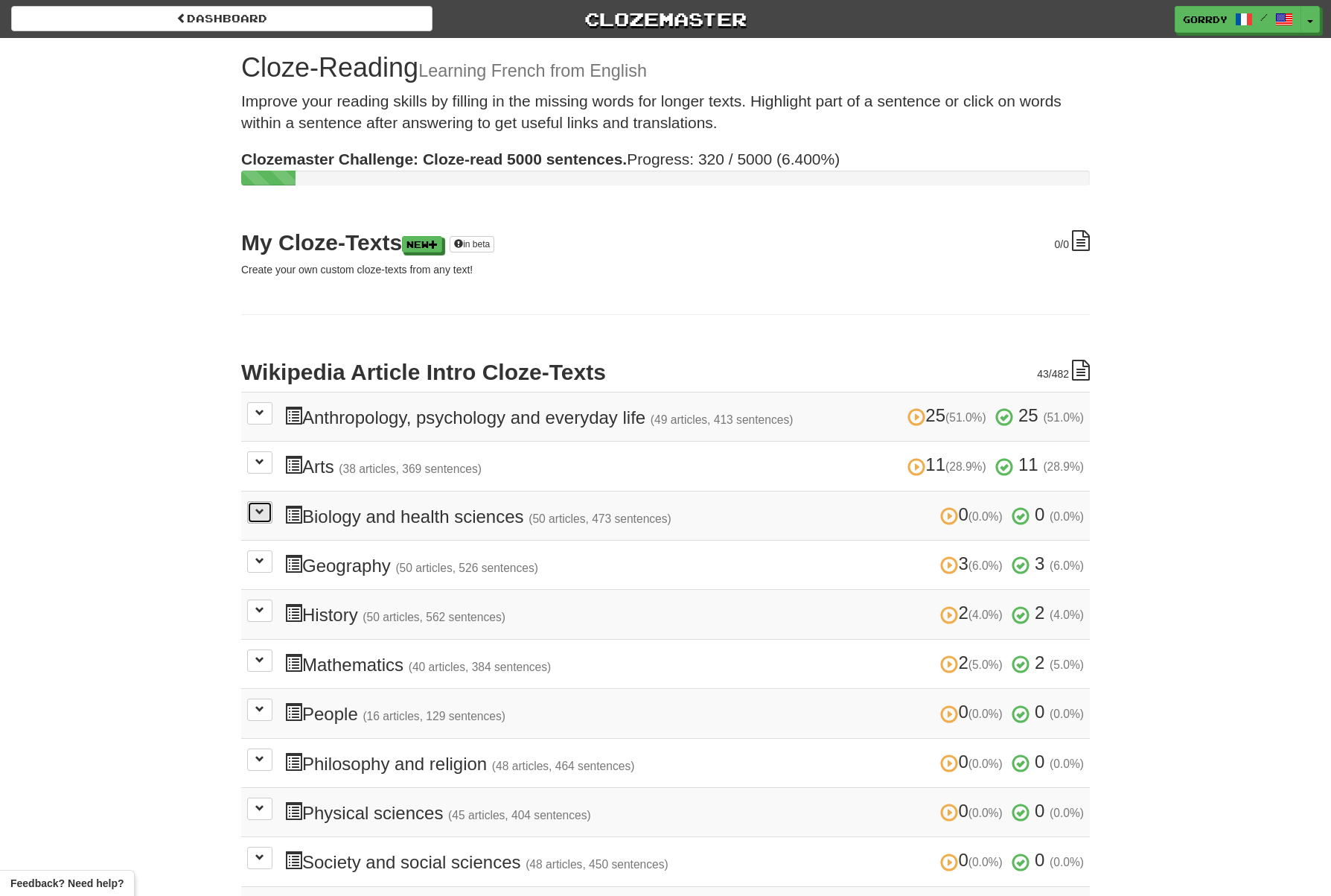
click at [258, 510] on span at bounding box center [260, 511] width 9 height 9
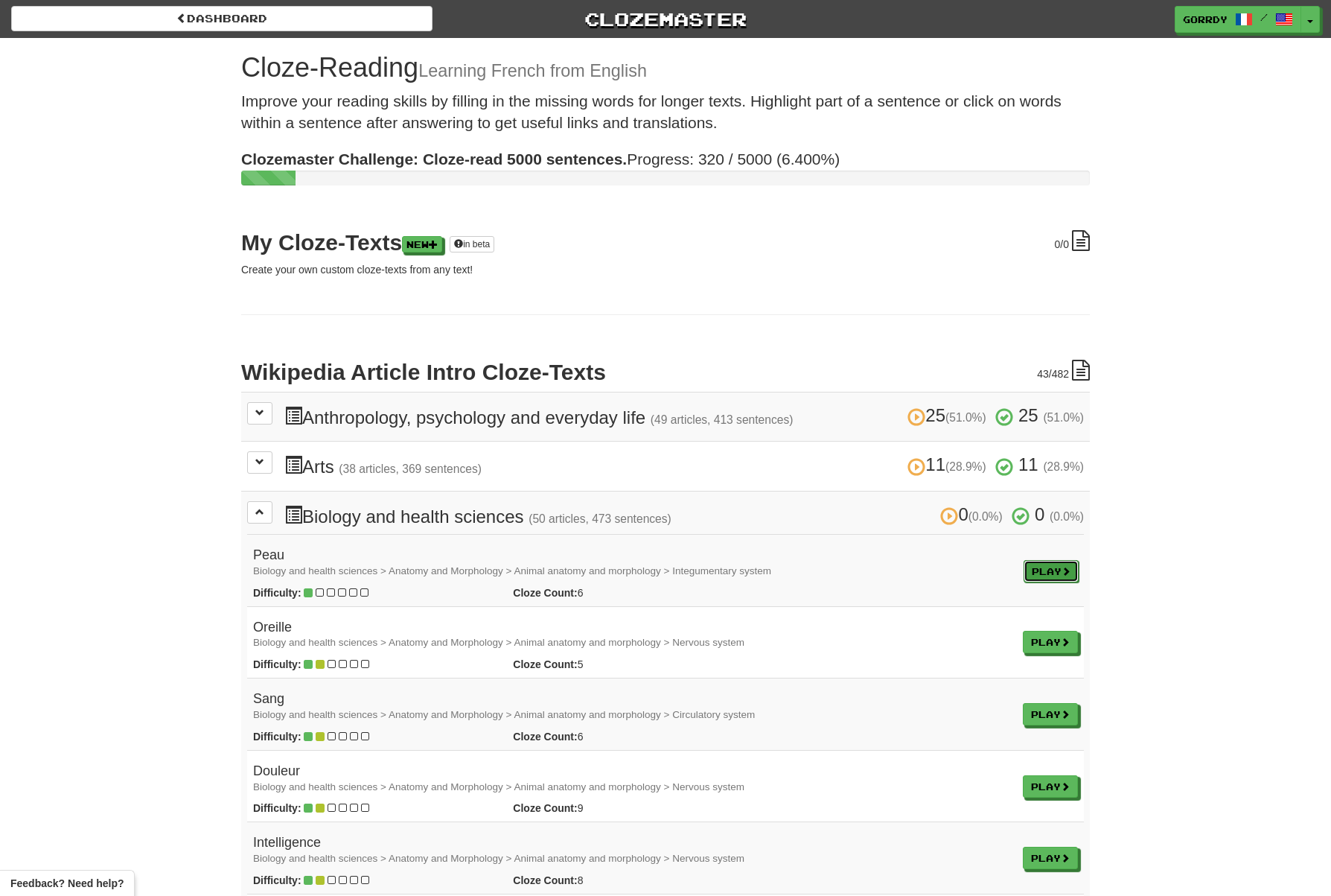
click at [1045, 564] on link "Play" at bounding box center [1051, 570] width 55 height 22
click at [1044, 565] on link "Play" at bounding box center [1051, 570] width 55 height 22
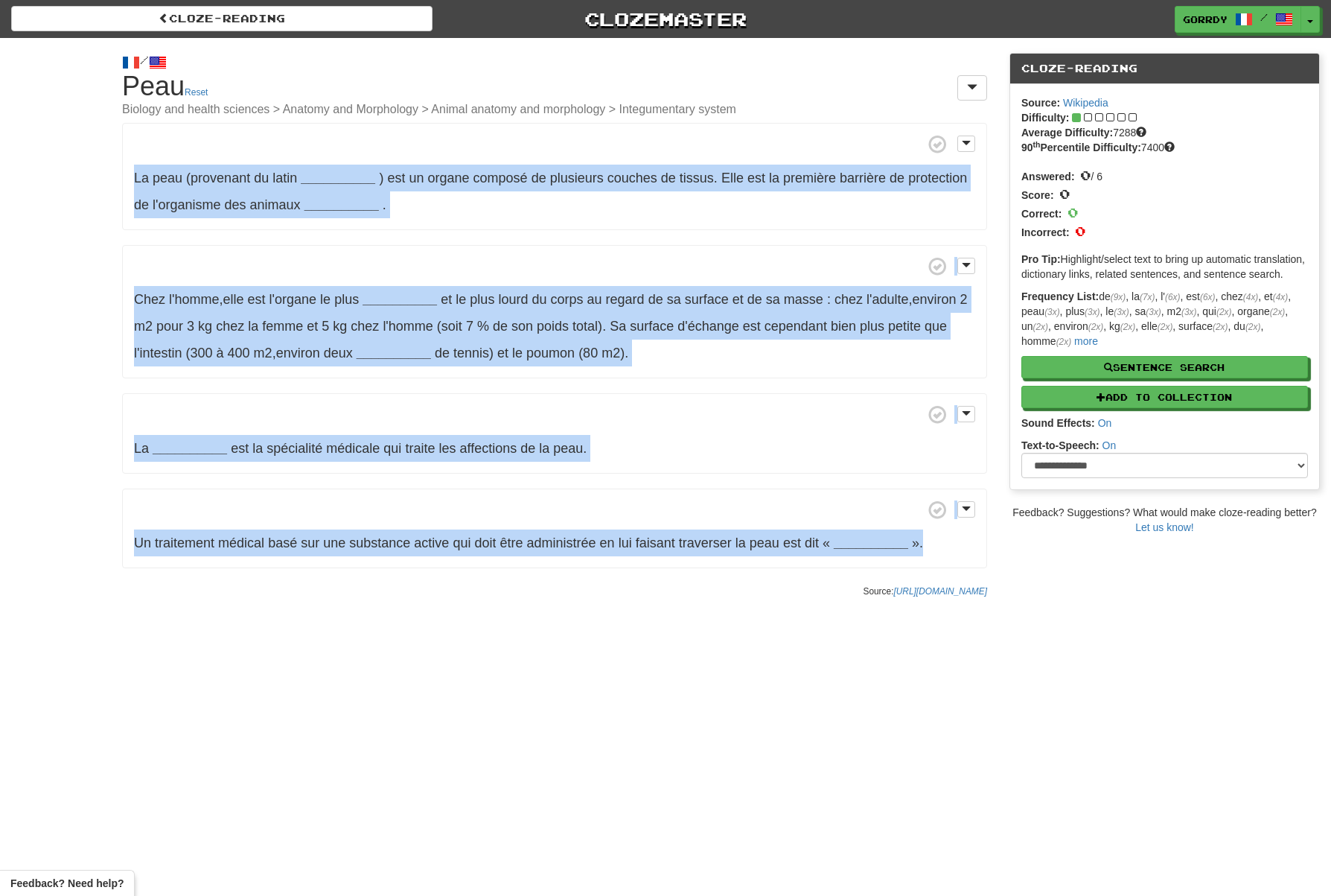
drag, startPoint x: 949, startPoint y: 539, endPoint x: 65, endPoint y: 157, distance: 963.0
click at [65, 157] on div "/ Cloze-Reading Peau Reset Biology and health sciences > Anatomy and Morphology…" at bounding box center [665, 321] width 1331 height 567
click at [346, 216] on p "La peau (provenant du latin __________ ) est un organe composé de plusieurs cou…" at bounding box center [555, 176] width 865 height 107
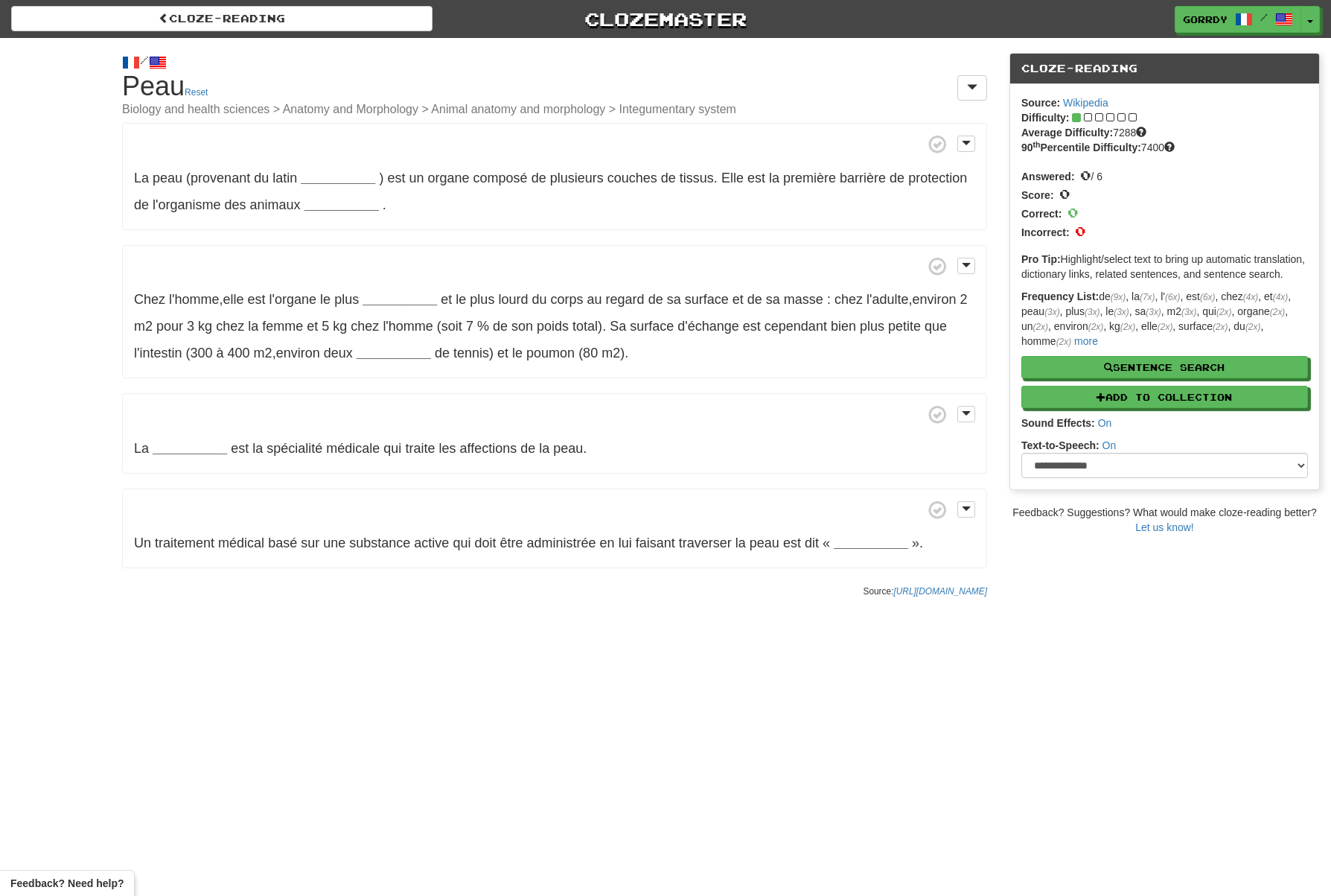
click at [443, 250] on p "Chez l'homme , elle est l'organe le plus __________ et le plus lourd du corps a…" at bounding box center [555, 312] width 865 height 134
click at [353, 177] on strong "__________" at bounding box center [338, 178] width 74 height 15
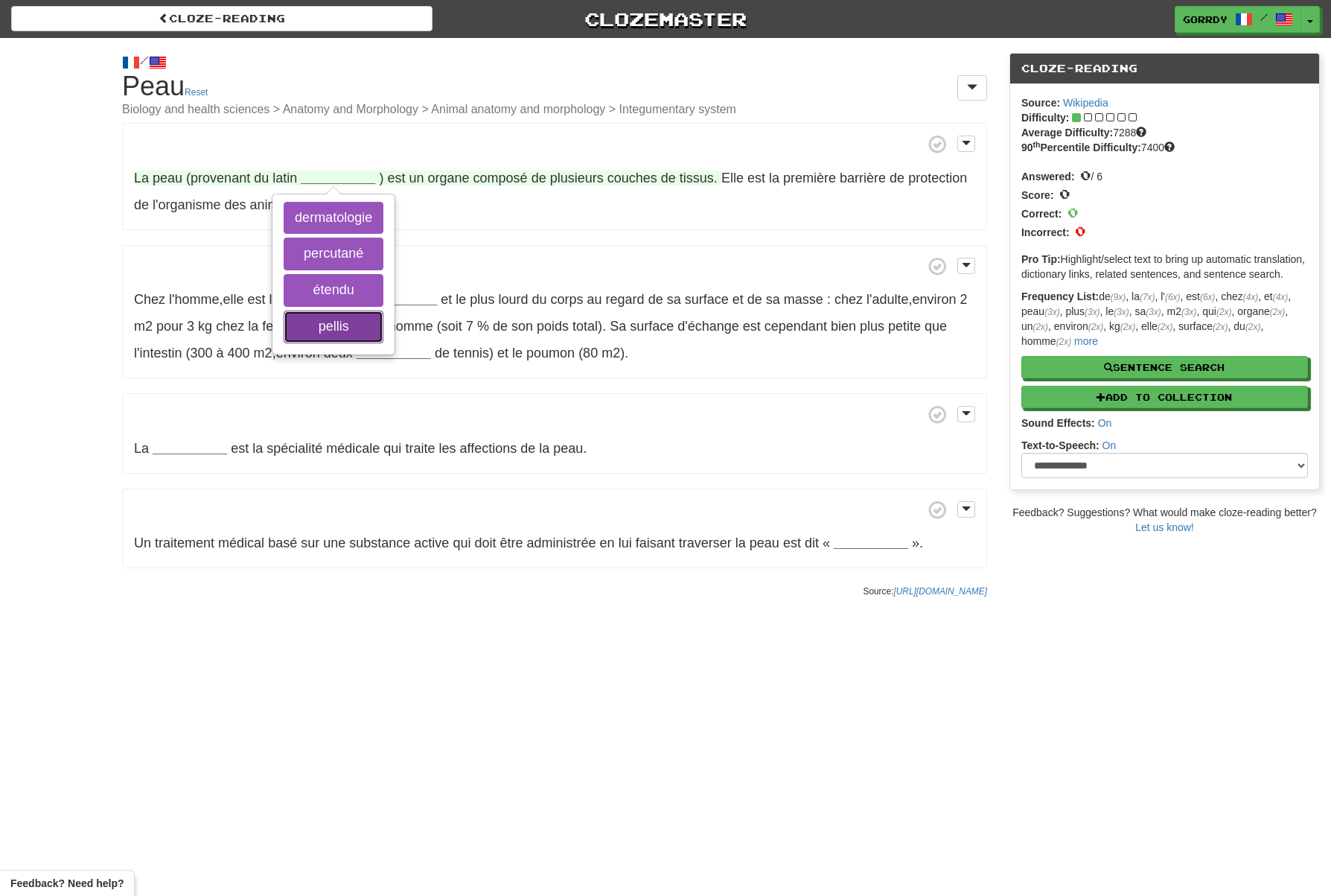
click at [343, 326] on button "pellis" at bounding box center [333, 327] width 100 height 33
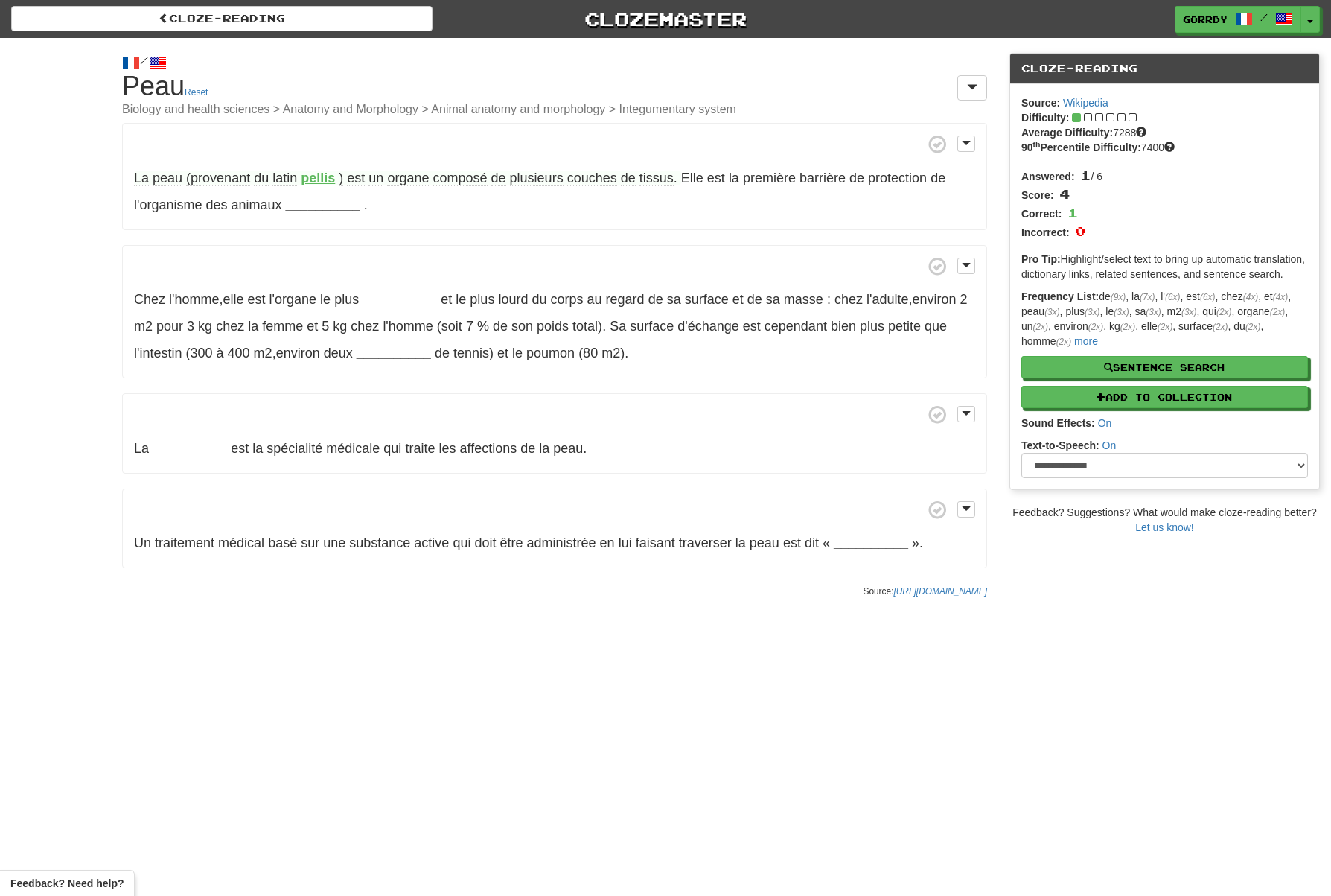
click at [595, 179] on span "couches" at bounding box center [592, 178] width 50 height 16
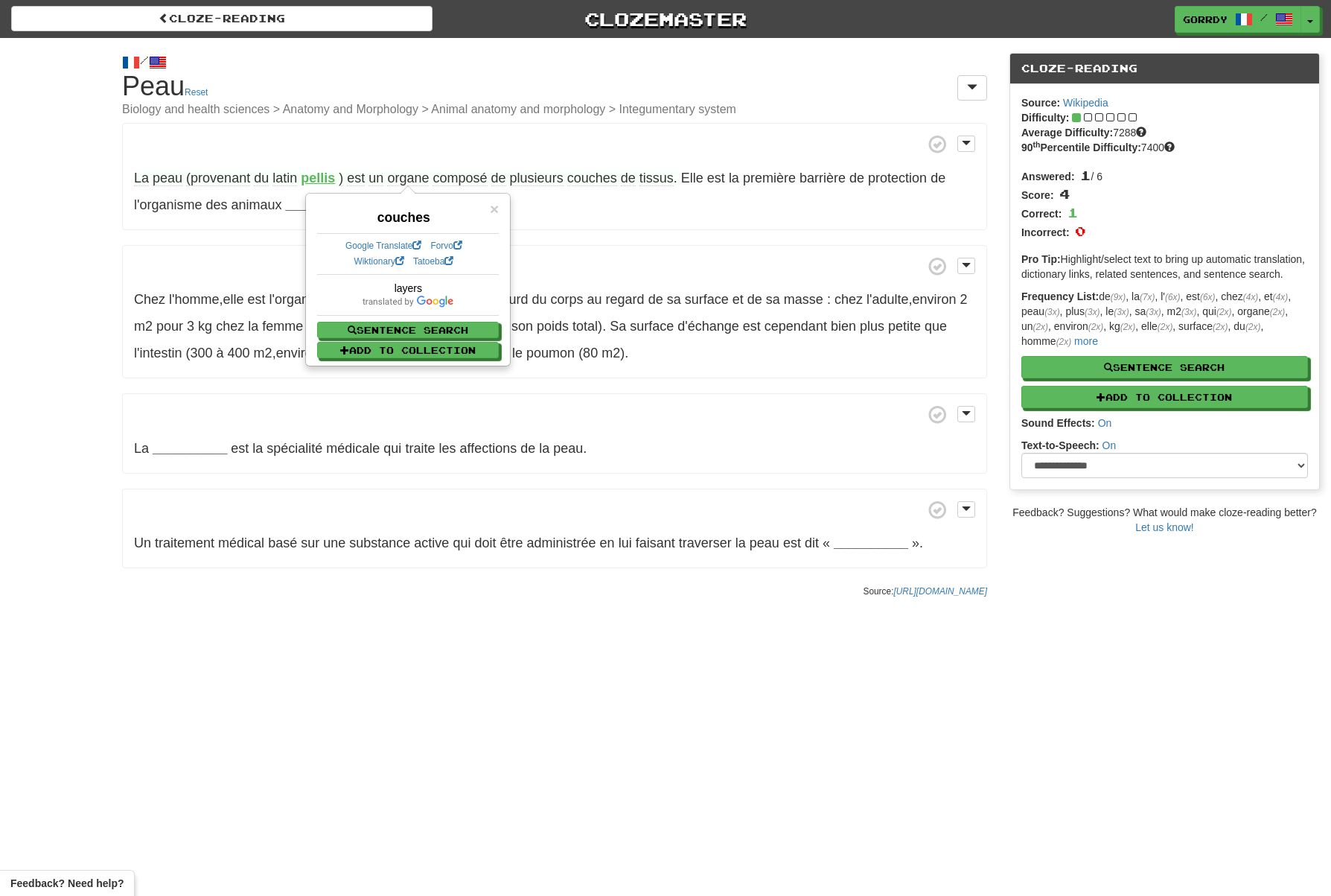
click at [594, 218] on p "La peau (provenant du latin pellis ) est un organe composé de plusieurs couches…" at bounding box center [555, 176] width 865 height 107
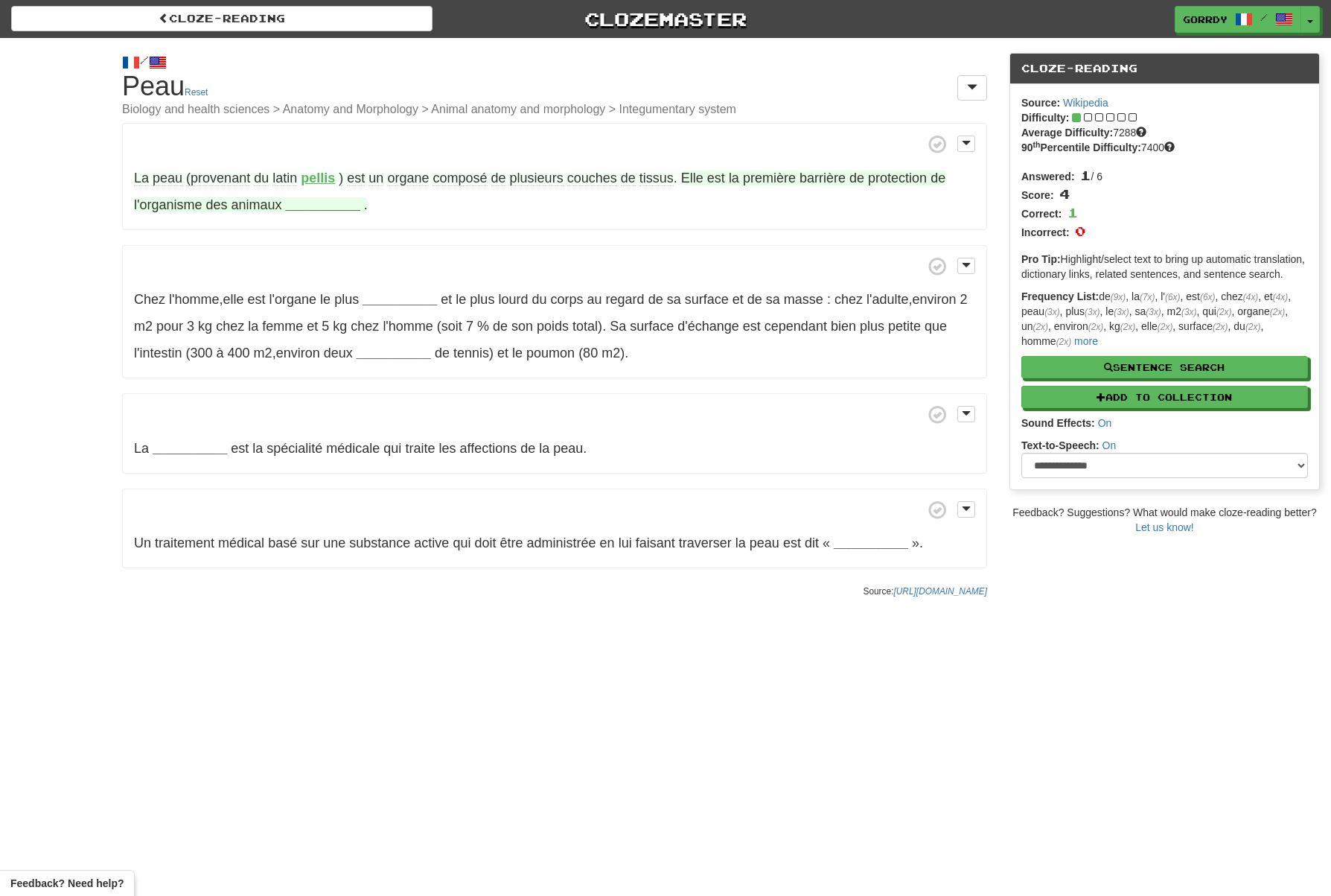
click at [305, 208] on strong "__________" at bounding box center [323, 204] width 74 height 15
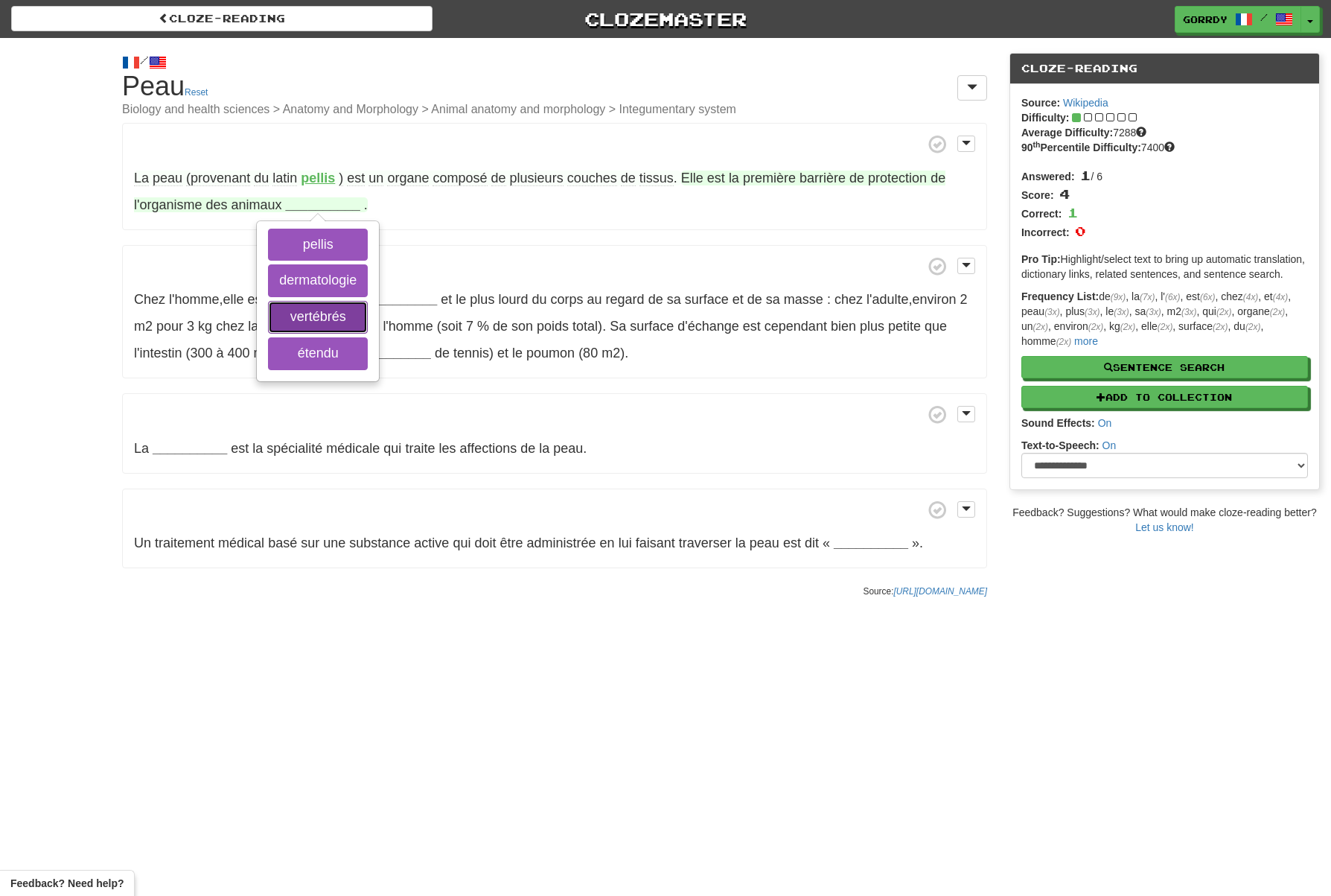
click at [331, 311] on button "vertébrés" at bounding box center [317, 317] width 100 height 33
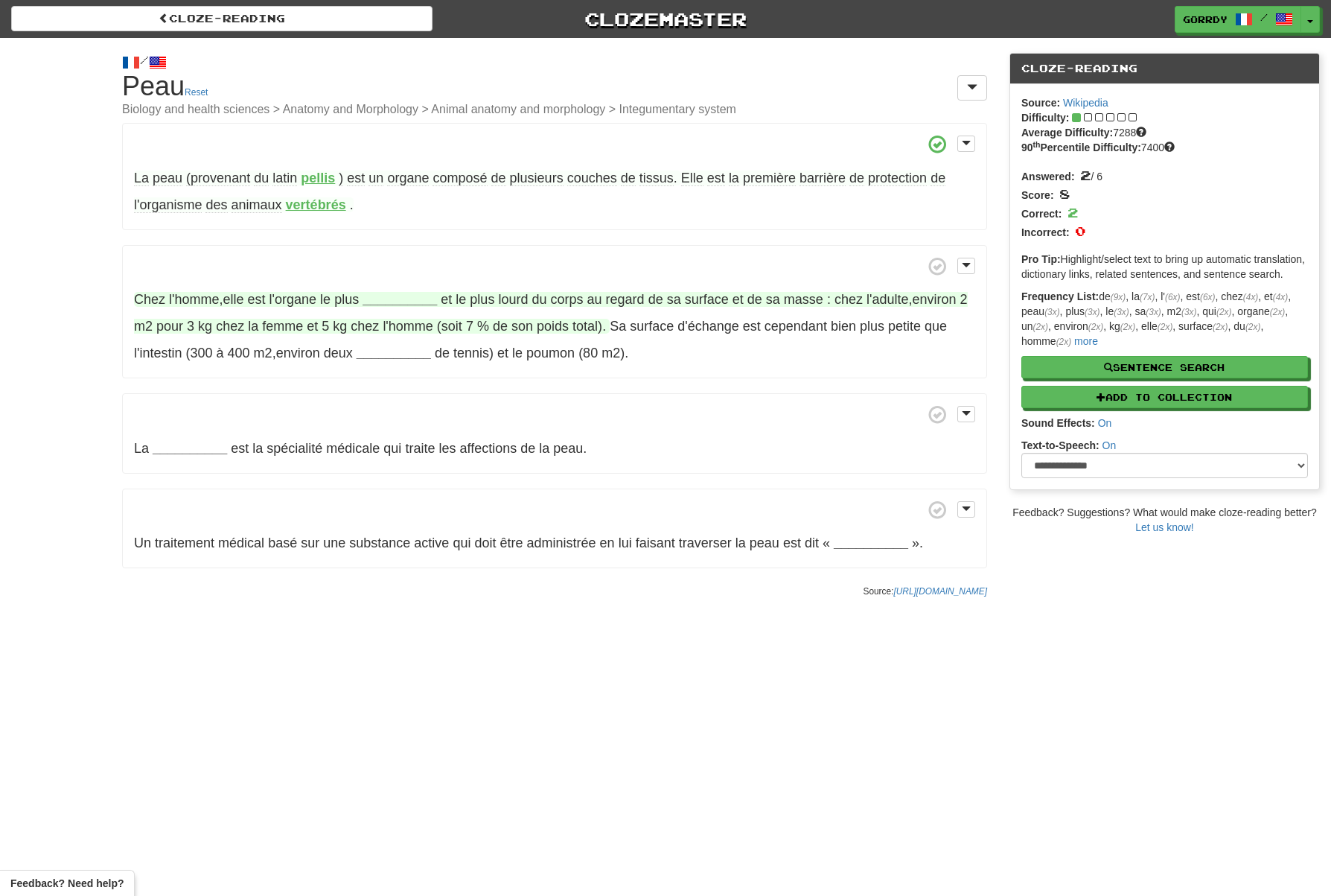
click at [392, 297] on strong "__________" at bounding box center [400, 299] width 74 height 15
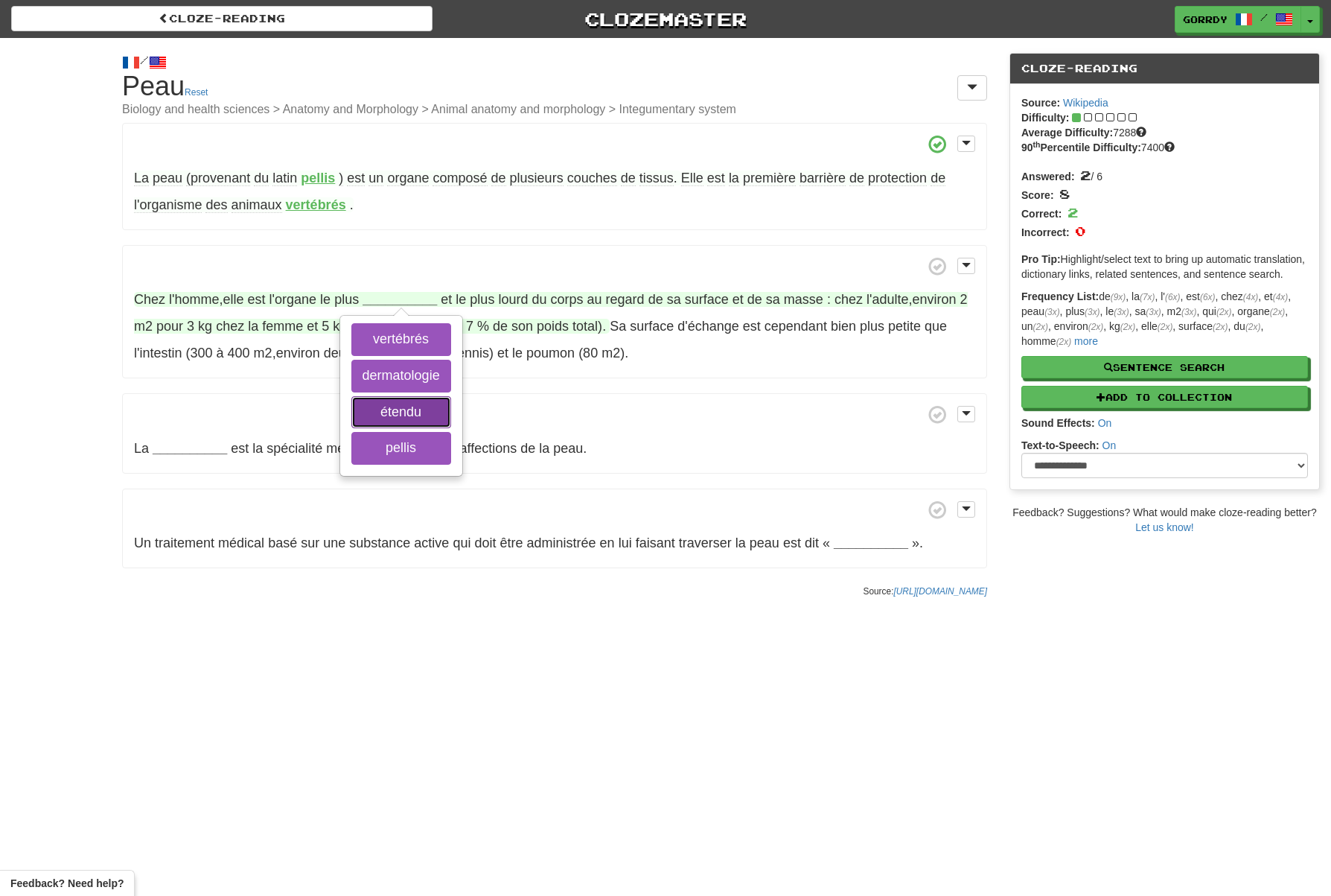
click at [405, 411] on button "étendu" at bounding box center [401, 413] width 100 height 33
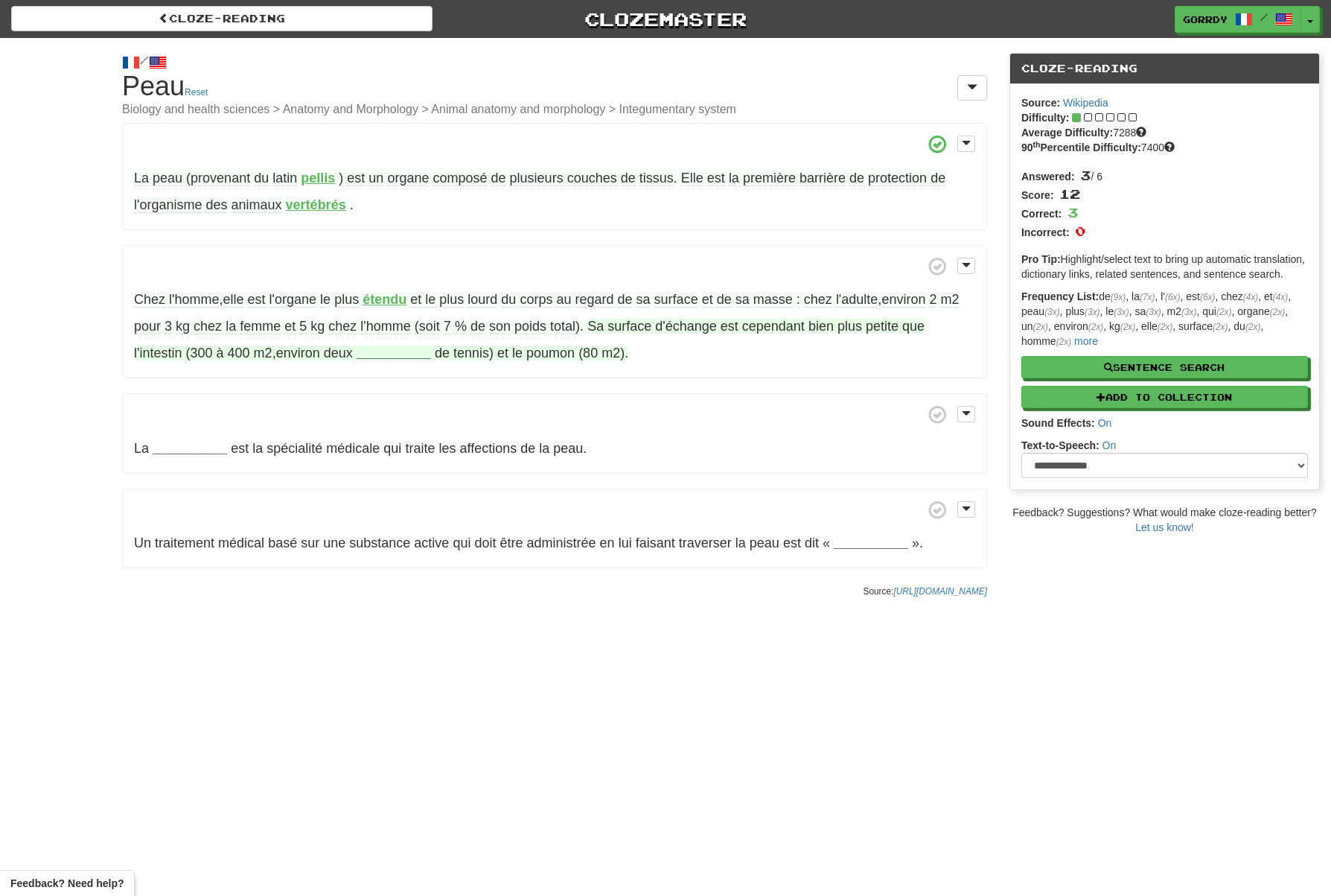
click at [382, 351] on strong "__________" at bounding box center [394, 353] width 74 height 15
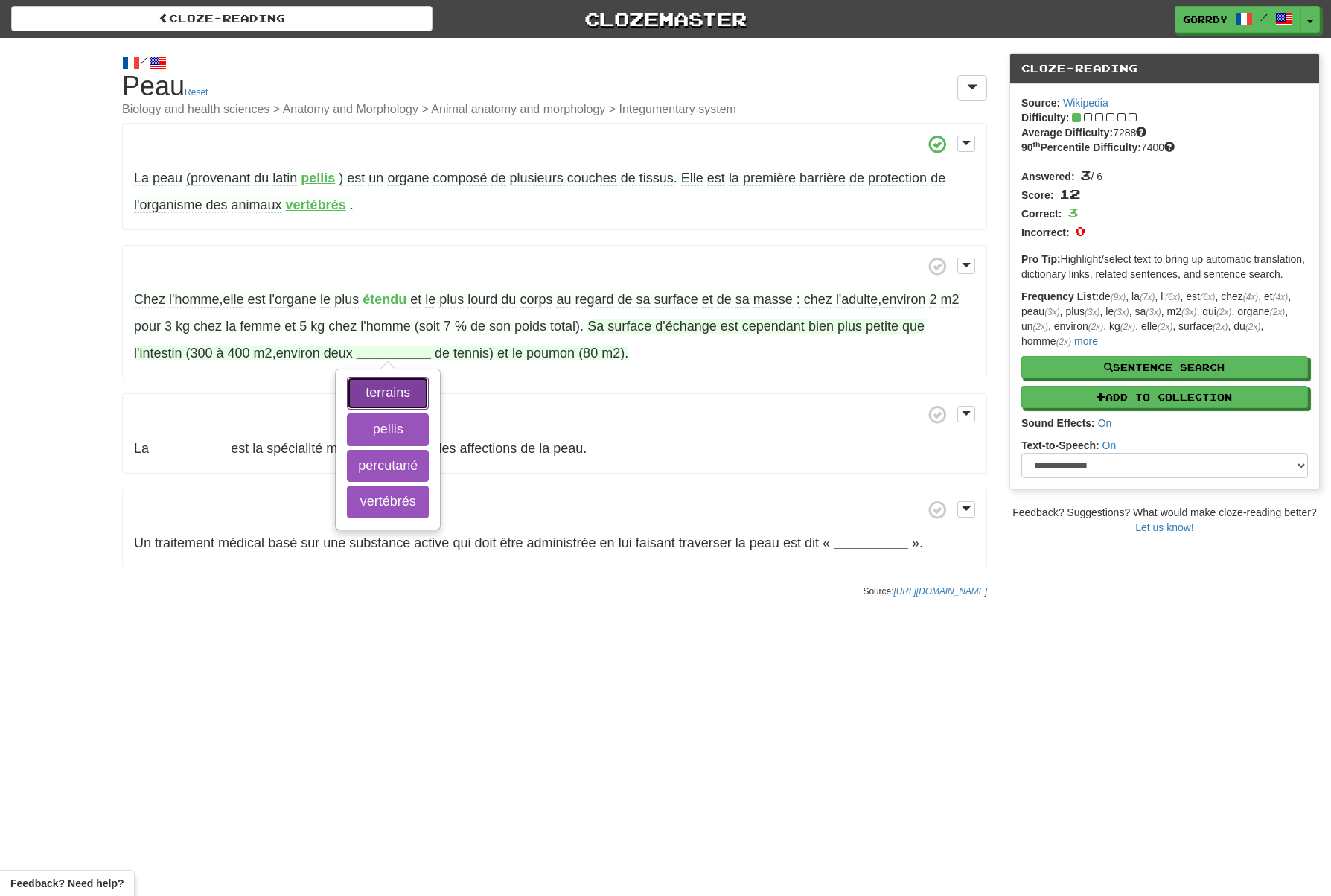
click at [379, 389] on button "terrains" at bounding box center [387, 393] width 82 height 33
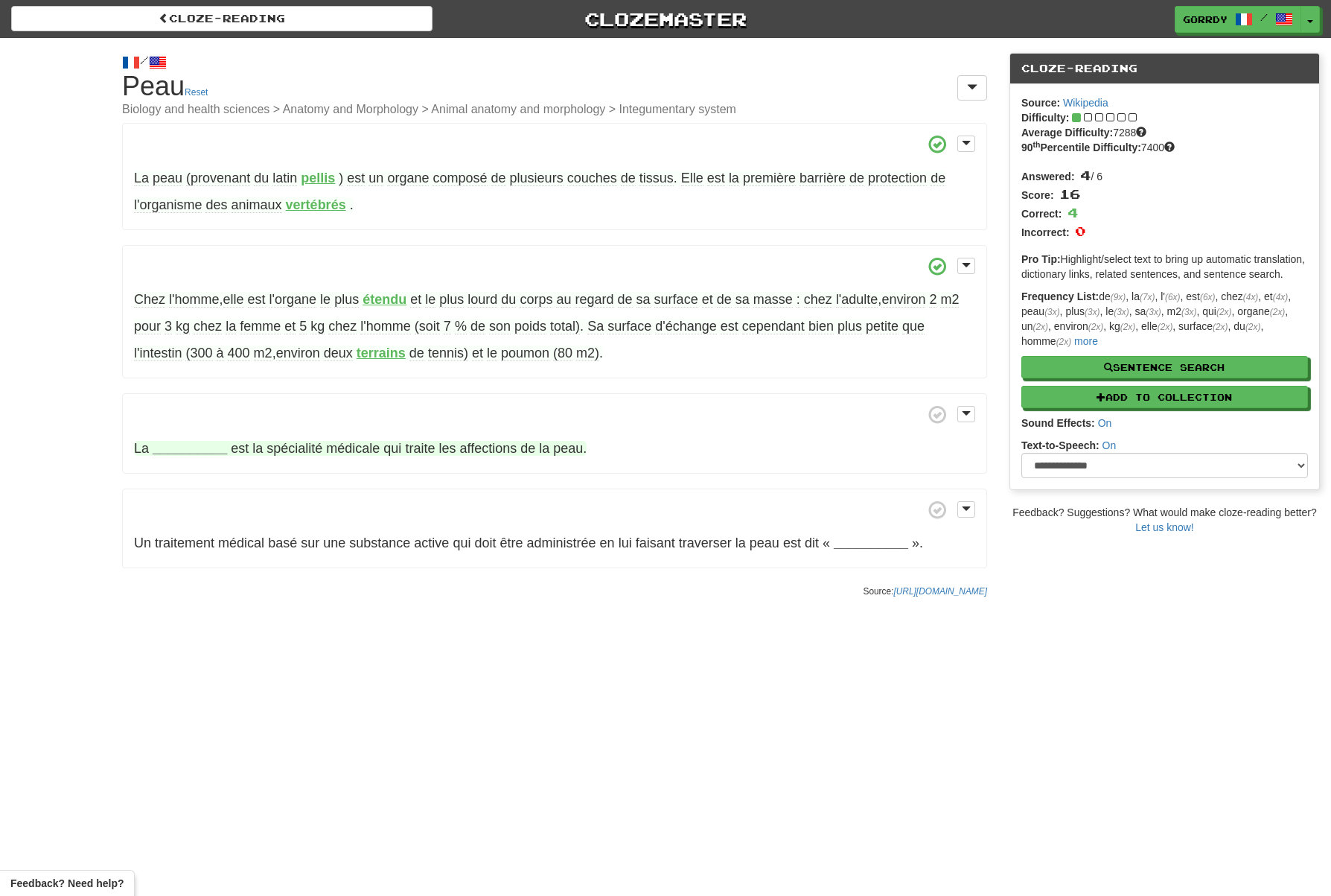
click at [170, 450] on strong "__________" at bounding box center [190, 448] width 74 height 15
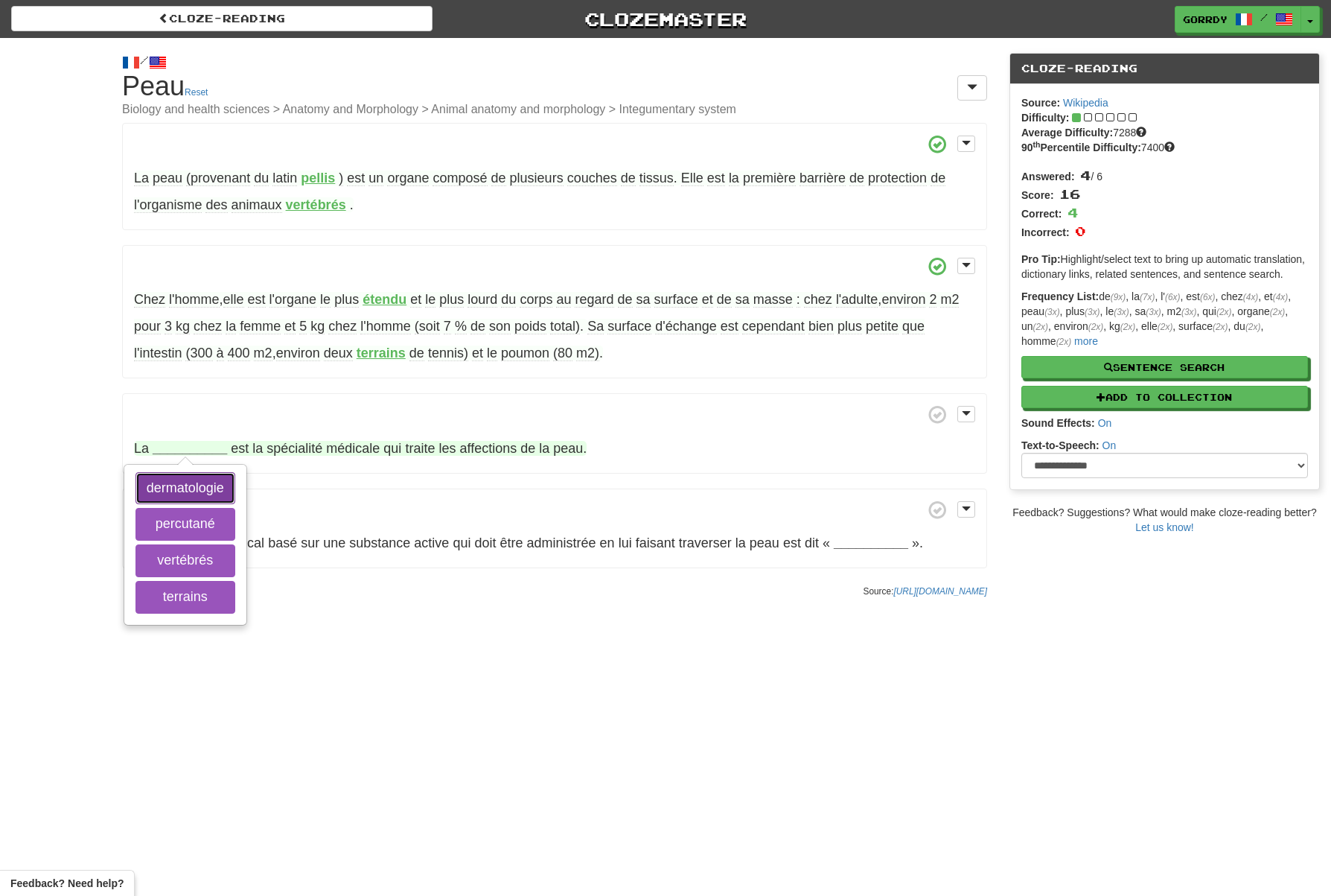
click at [173, 488] on button "dermatologie" at bounding box center [185, 489] width 100 height 33
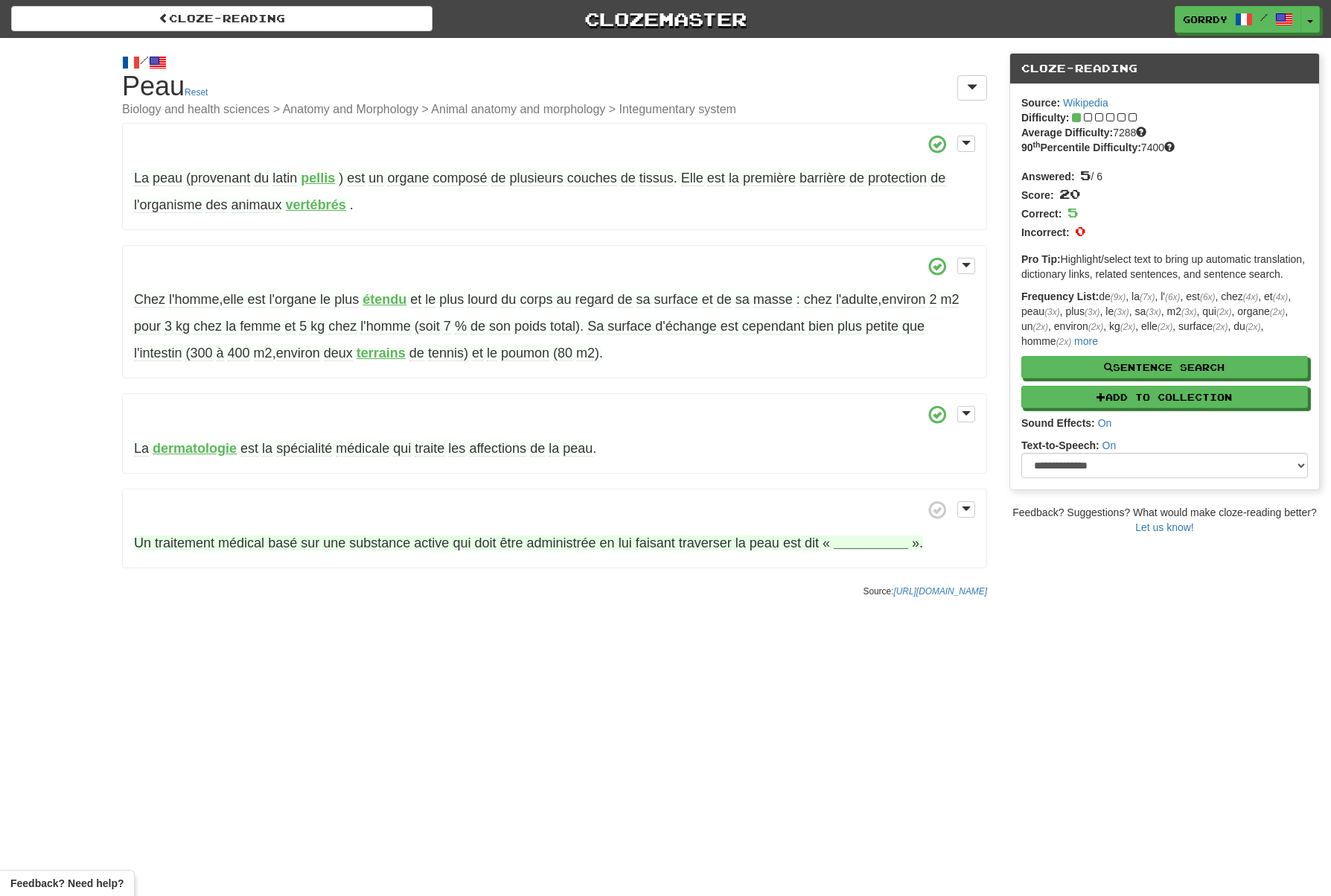
click at [865, 537] on strong "__________" at bounding box center [871, 543] width 74 height 15
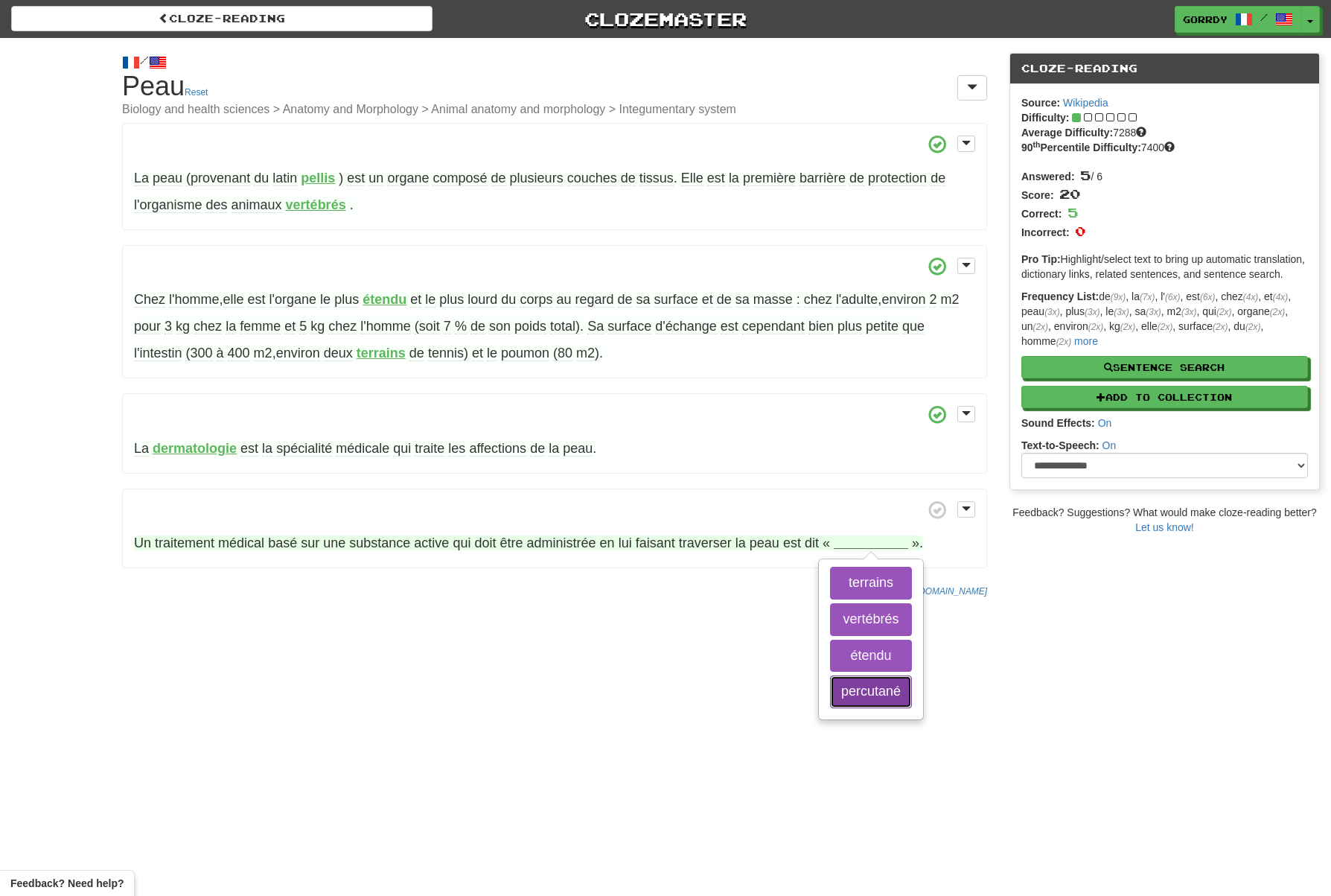
click at [889, 695] on button "percutané" at bounding box center [870, 692] width 82 height 33
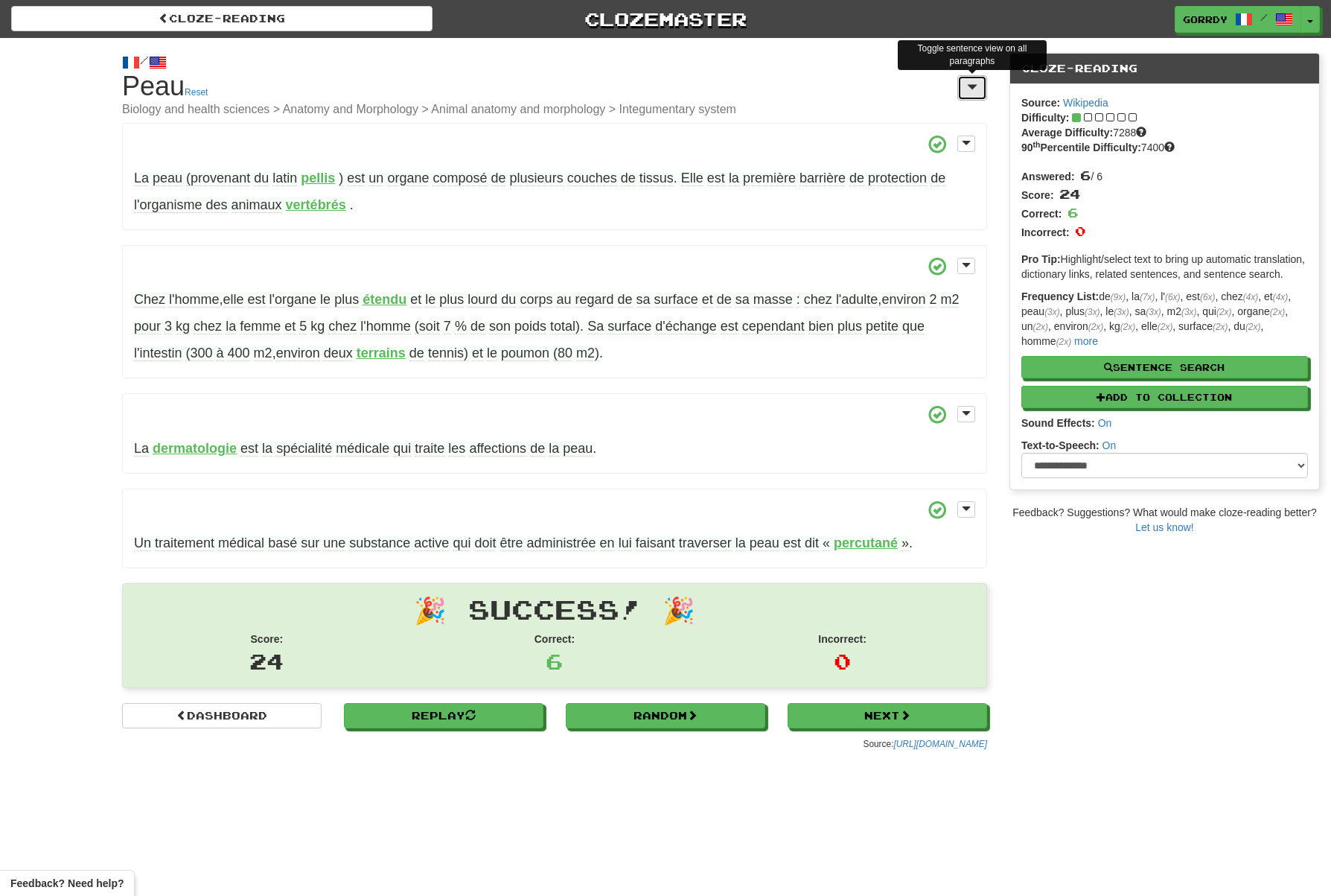
click at [973, 87] on span at bounding box center [972, 87] width 11 height 12
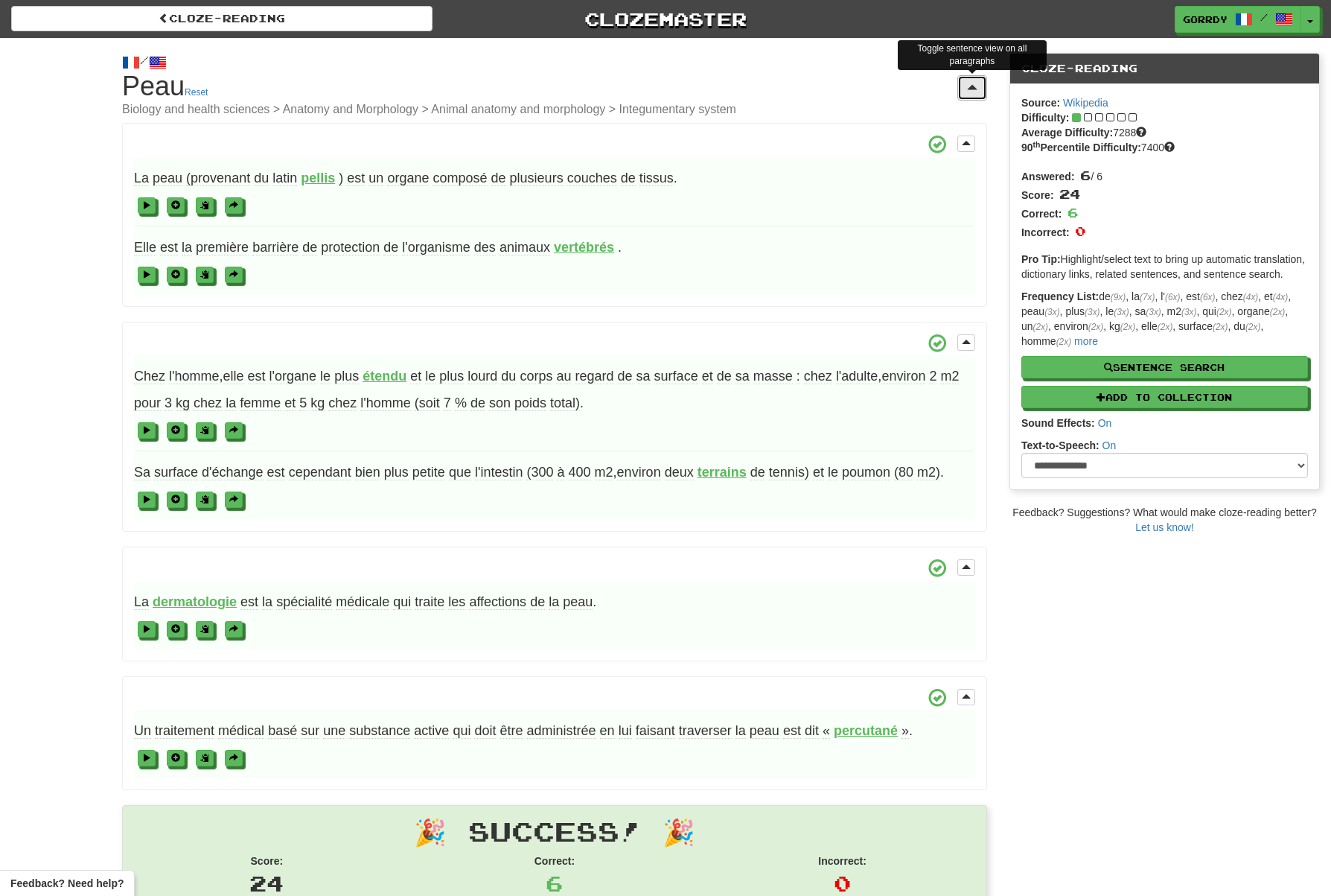
click at [971, 87] on span at bounding box center [972, 87] width 11 height 12
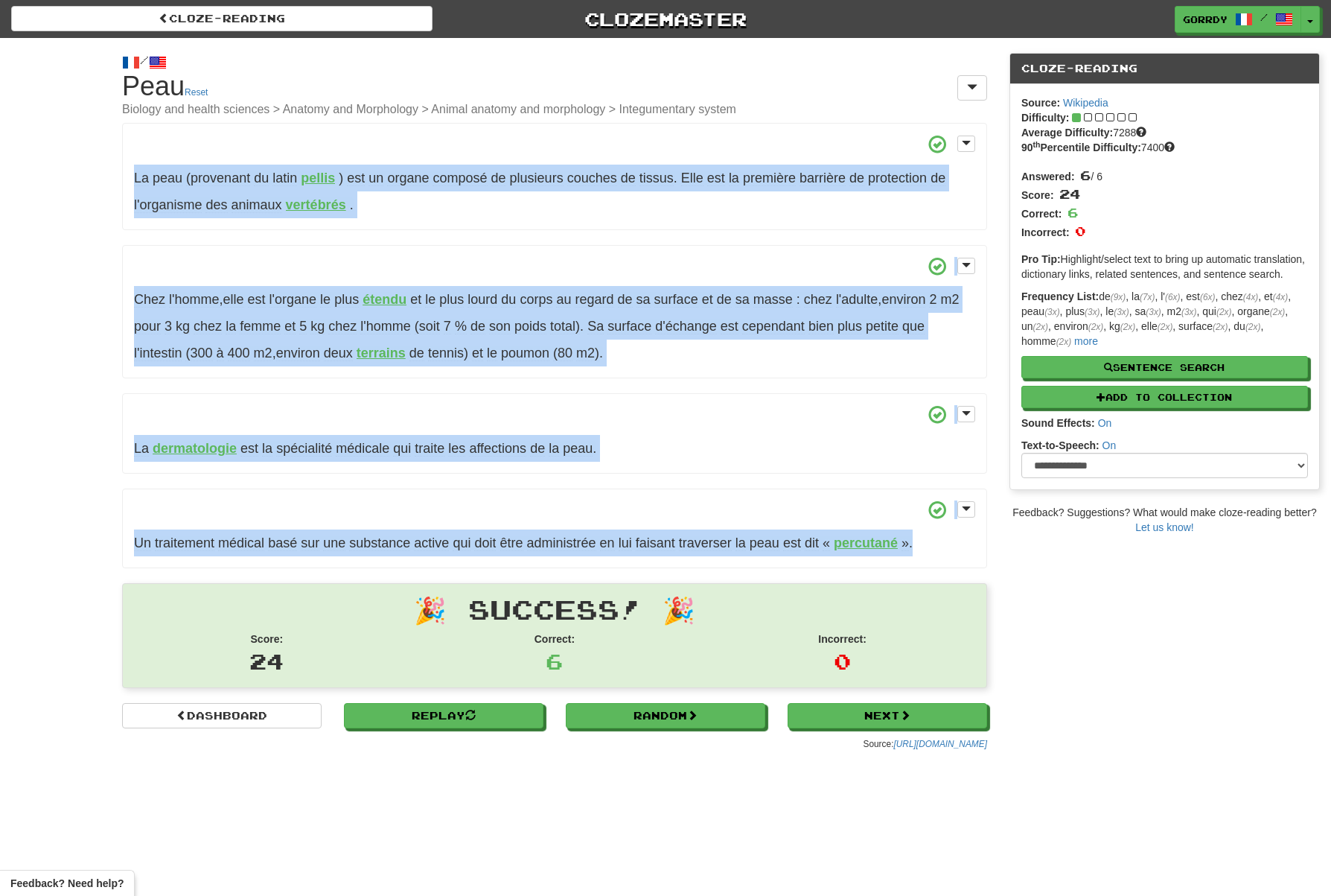
drag, startPoint x: 951, startPoint y: 547, endPoint x: 101, endPoint y: 178, distance: 926.6
click at [101, 178] on div "/ Cloze-Reading Peau Reset Biology and health sciences > Anatomy and Morphology…" at bounding box center [665, 398] width 1331 height 720
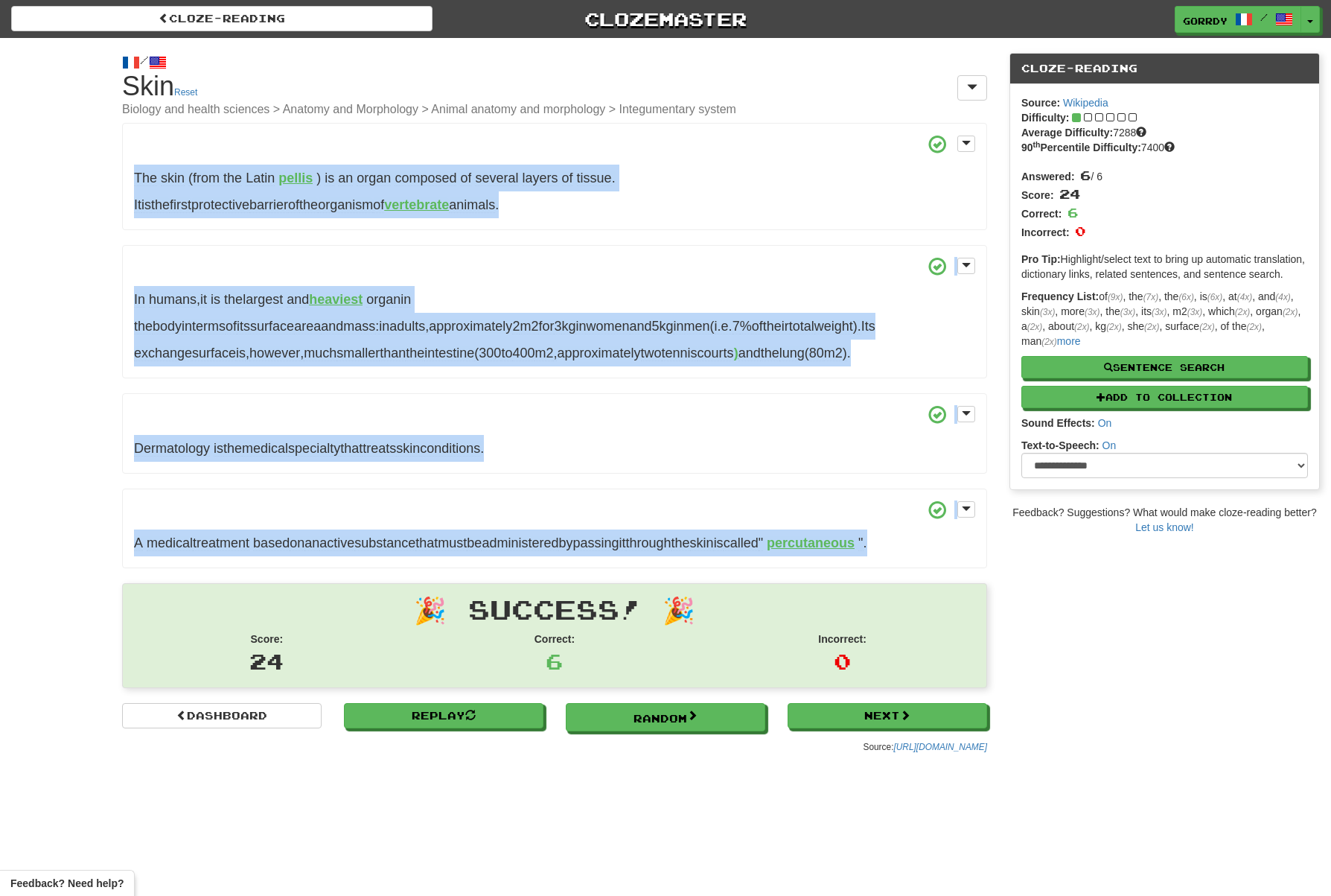
click at [855, 544] on font "percutaneous" at bounding box center [811, 543] width 88 height 15
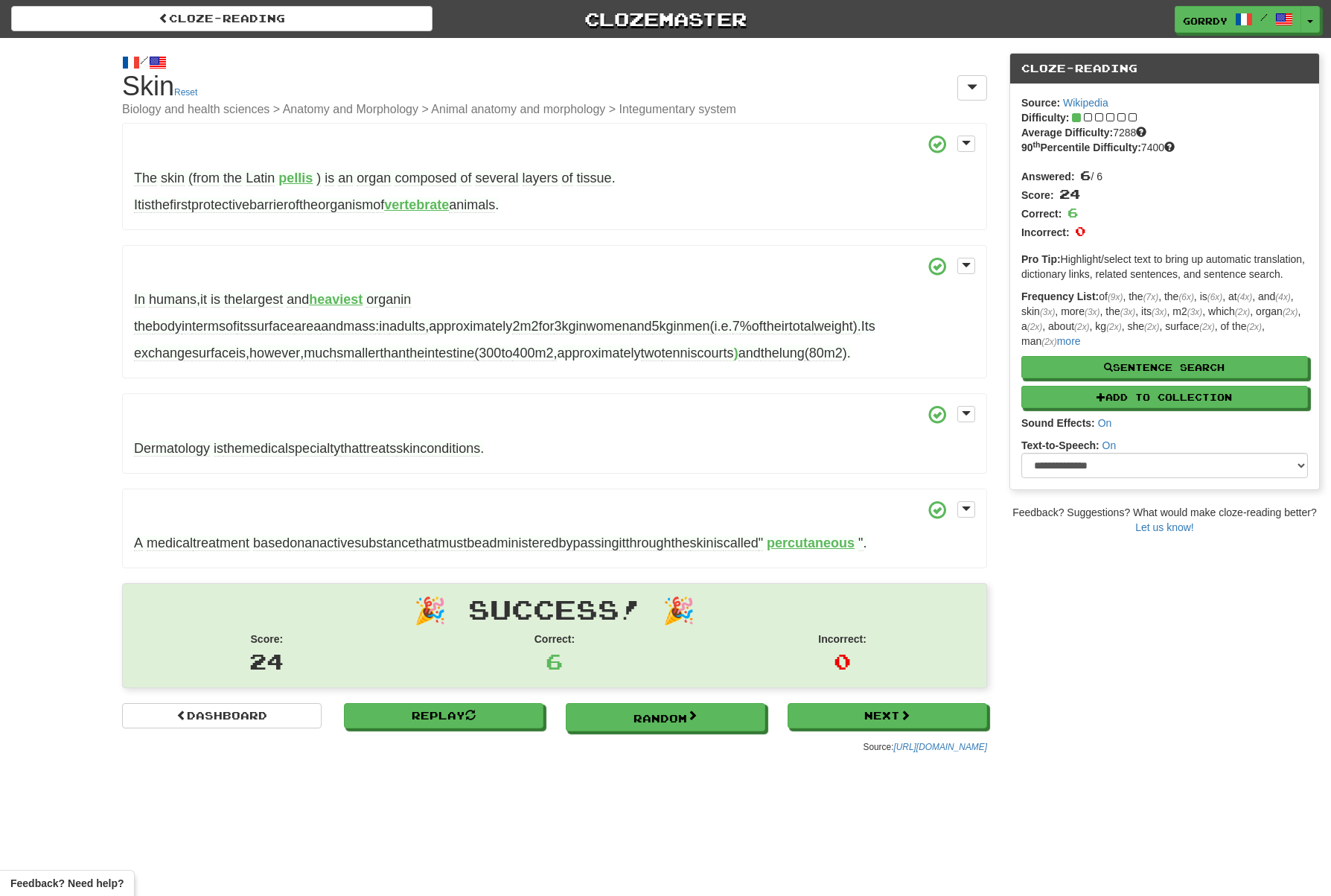
click at [783, 433] on p "Dermatology is the medical specialty that treats skin conditions . ​ ​ ​ ​" at bounding box center [555, 434] width 865 height 81
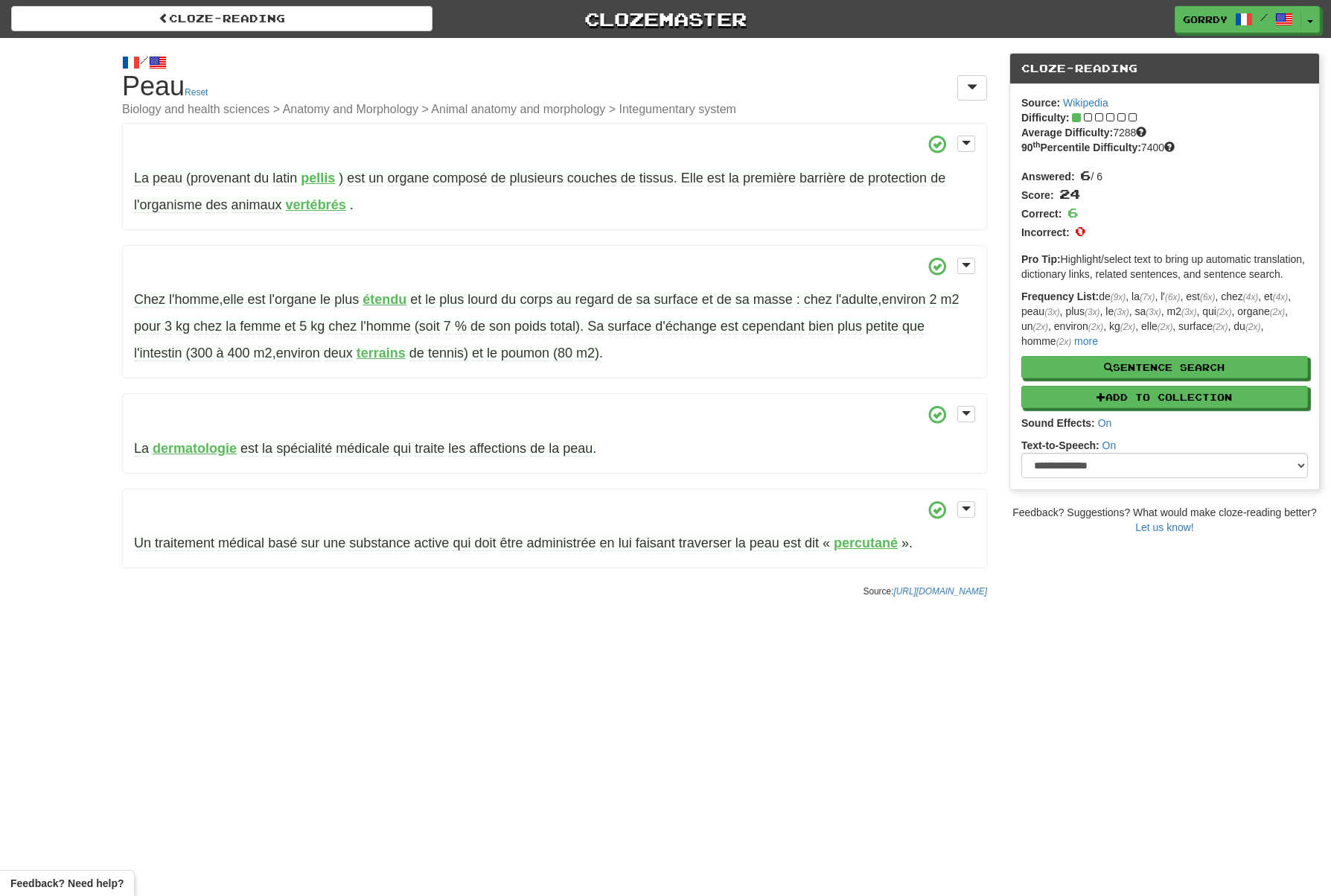
click at [873, 544] on strong "percutané" at bounding box center [866, 543] width 64 height 15
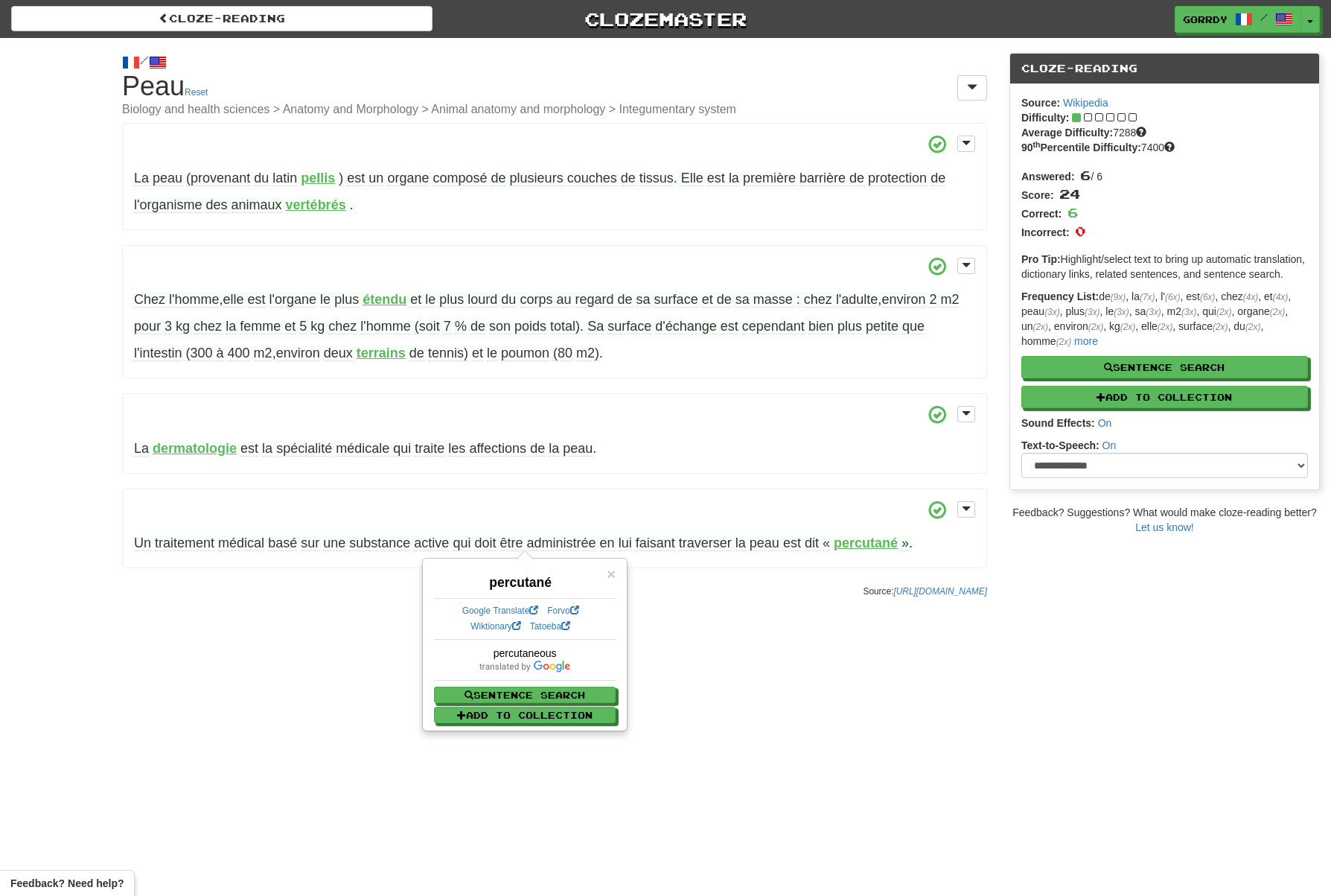
click at [844, 687] on div "Cloze-Reading Clozemaster Gorrdy / Toggle Dropdown Dashboard Leaderboard Activi…" at bounding box center [665, 448] width 1331 height 896
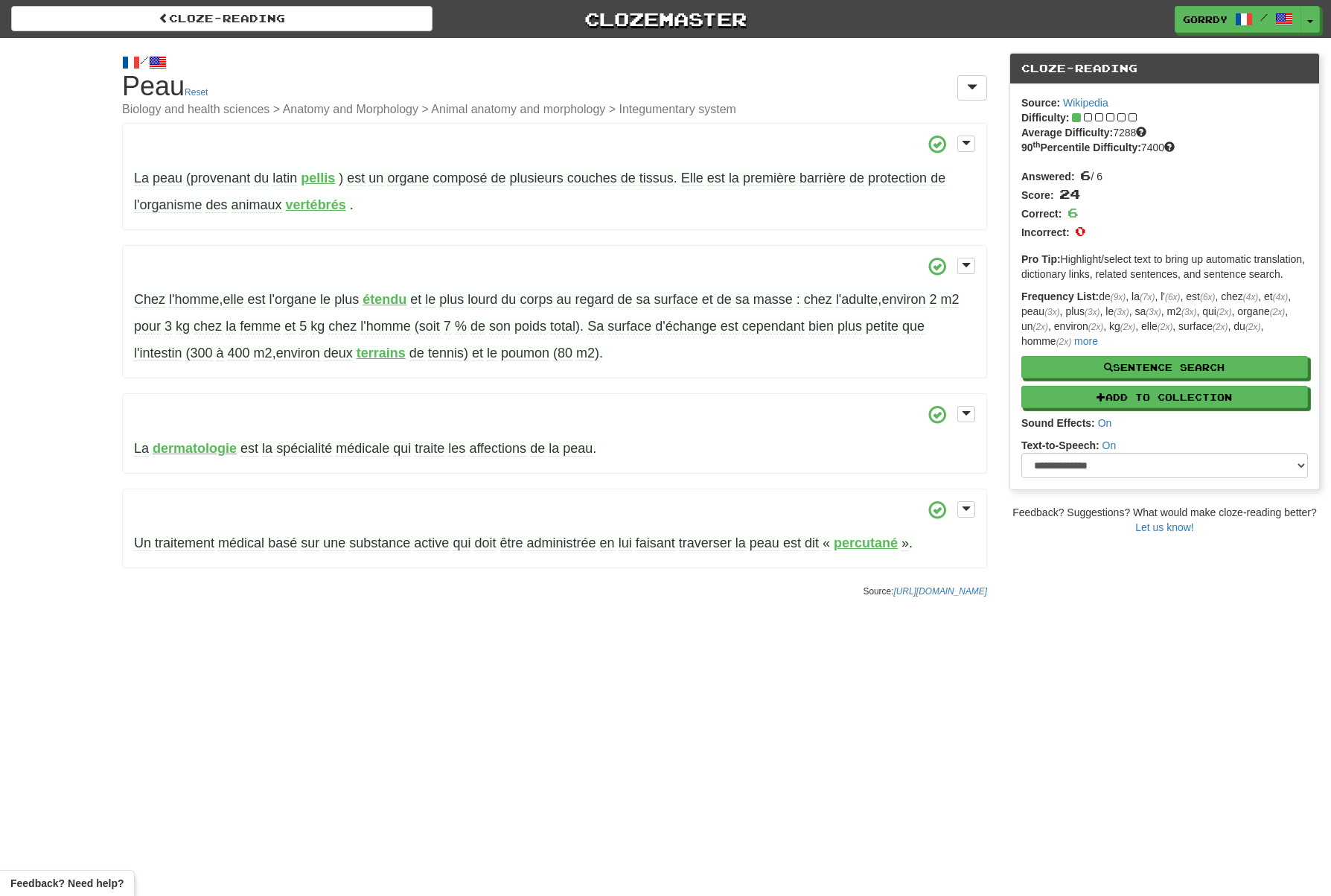
click at [1011, 643] on div "Cloze-Reading Clozemaster Gorrdy / Toggle Dropdown Dashboard Leaderboard Activi…" at bounding box center [665, 448] width 1331 height 896
click at [721, 461] on p "La dermatologie est la spécialité médicale qui traite les affections de la peau…" at bounding box center [555, 434] width 865 height 81
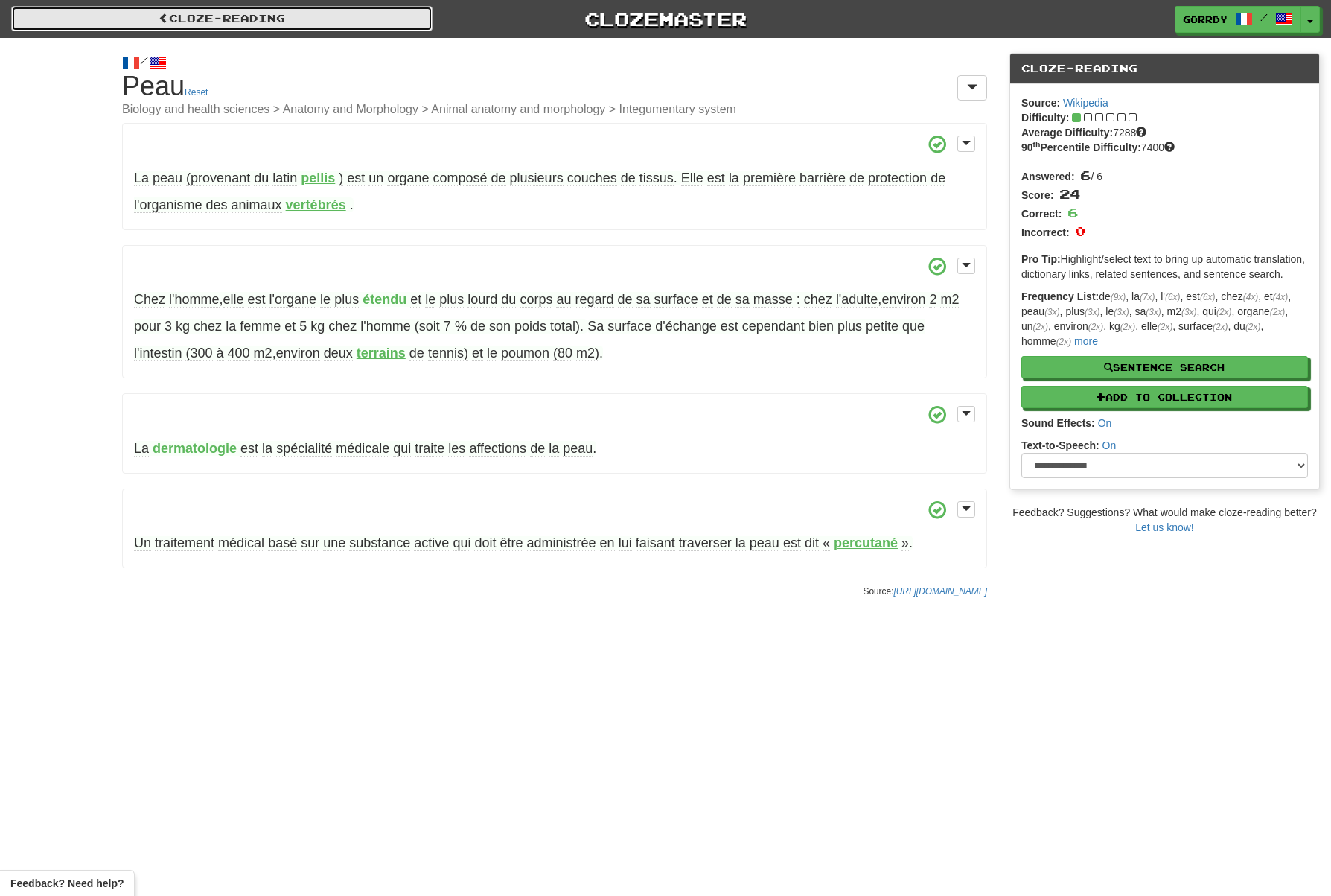
click at [264, 12] on link "Cloze-Reading" at bounding box center [222, 18] width 421 height 26
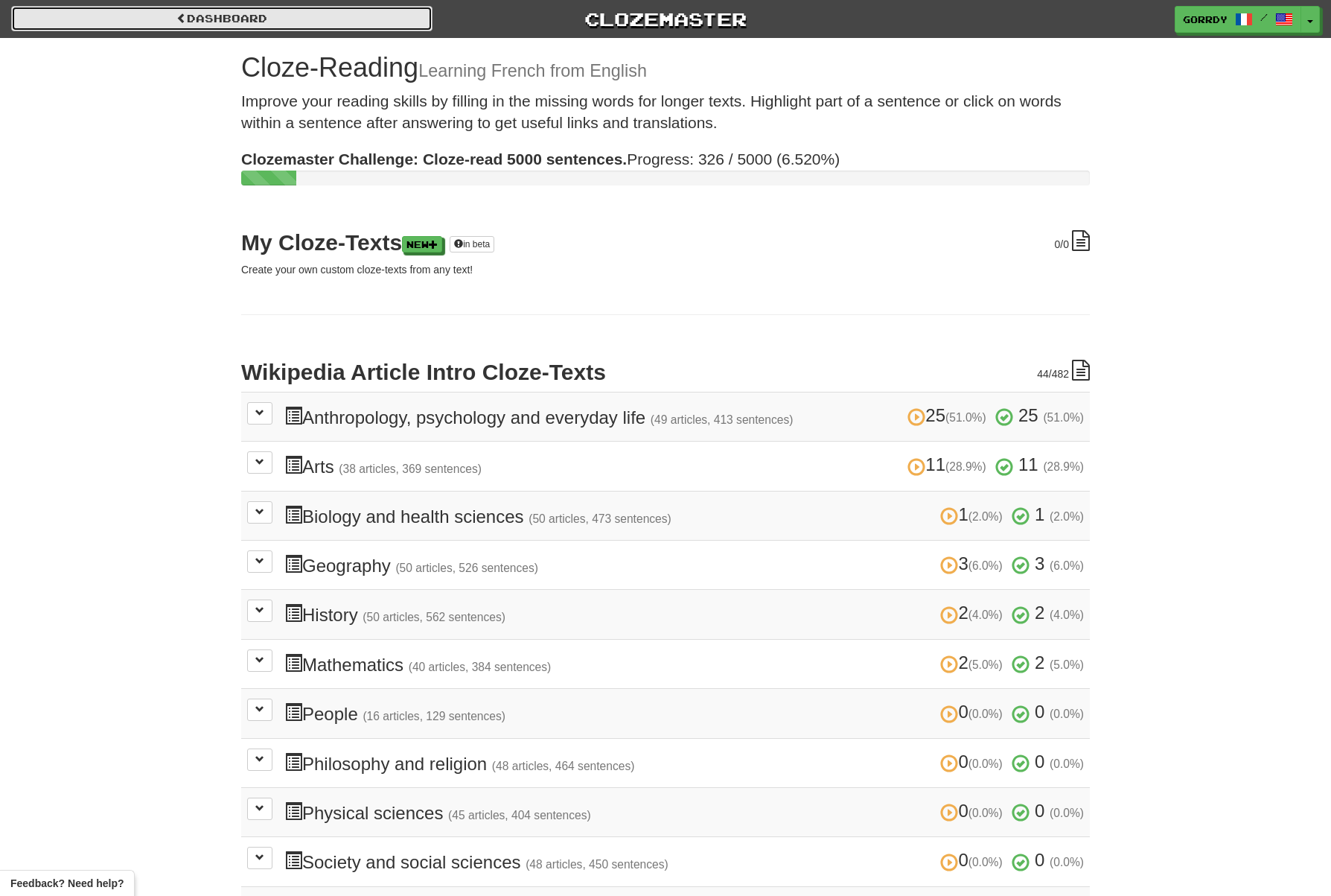
click at [85, 16] on link "Dashboard" at bounding box center [222, 18] width 421 height 26
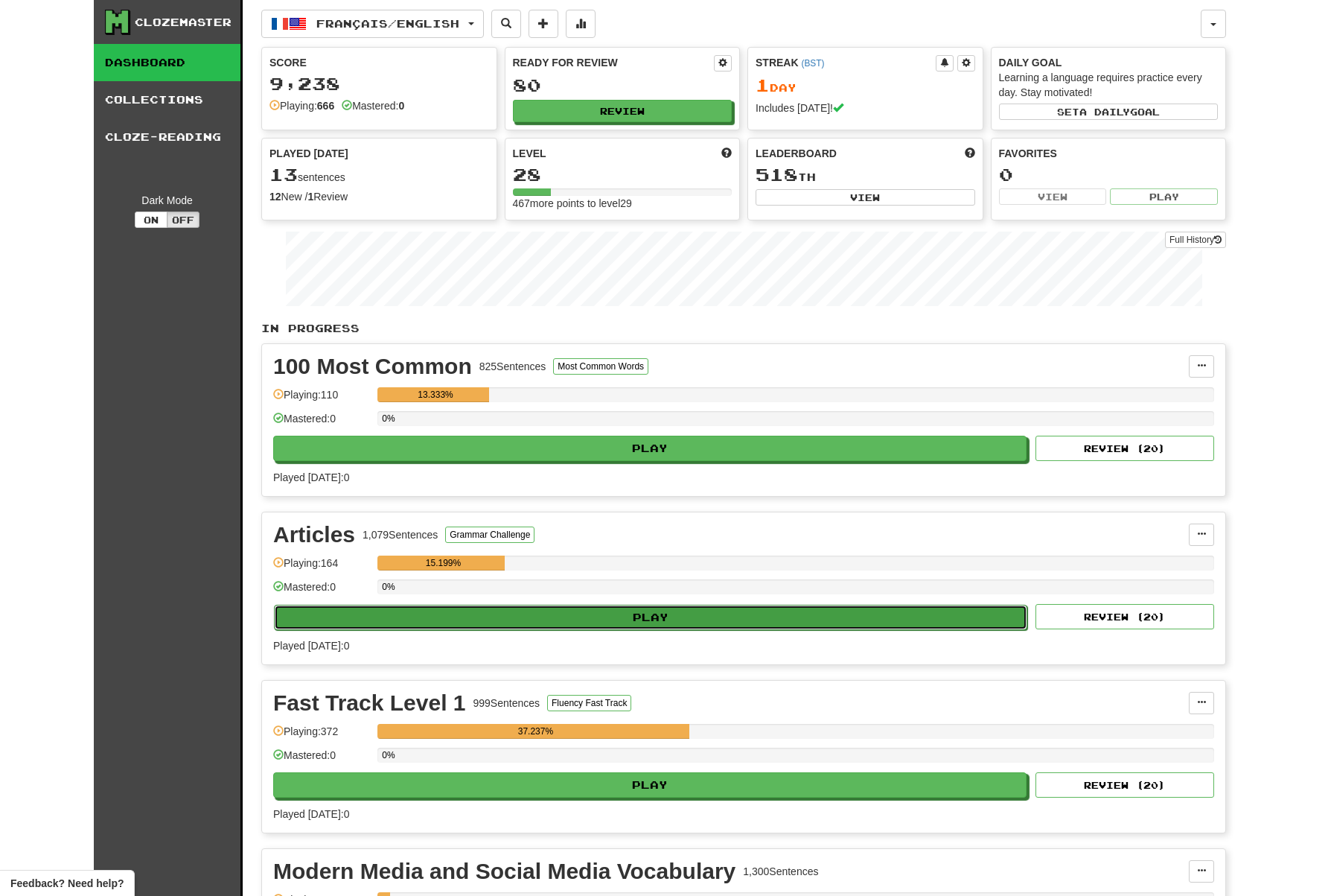
click at [668, 611] on button "Play" at bounding box center [650, 617] width 753 height 26
select select "**"
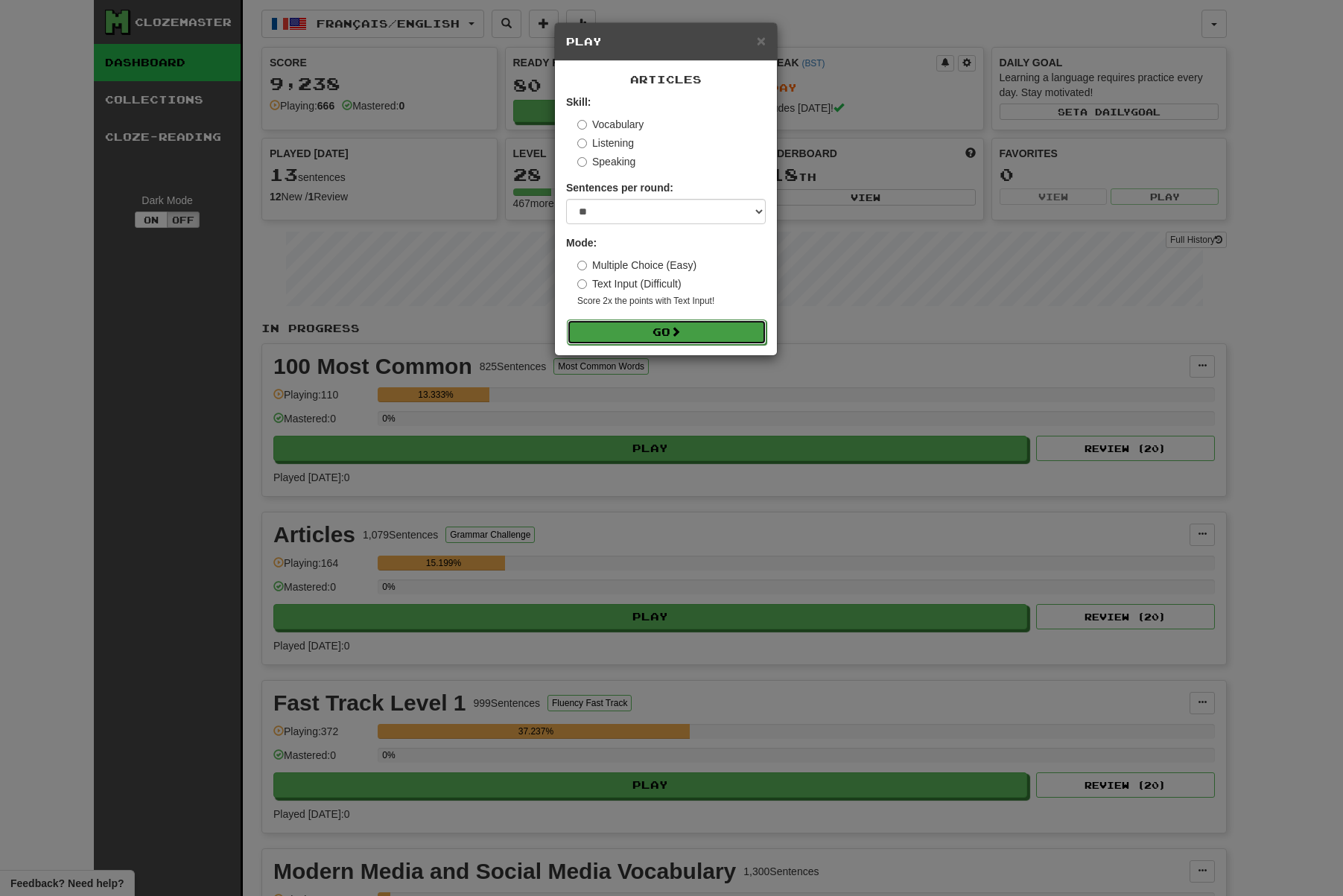
click at [658, 328] on button "Go" at bounding box center [667, 332] width 200 height 26
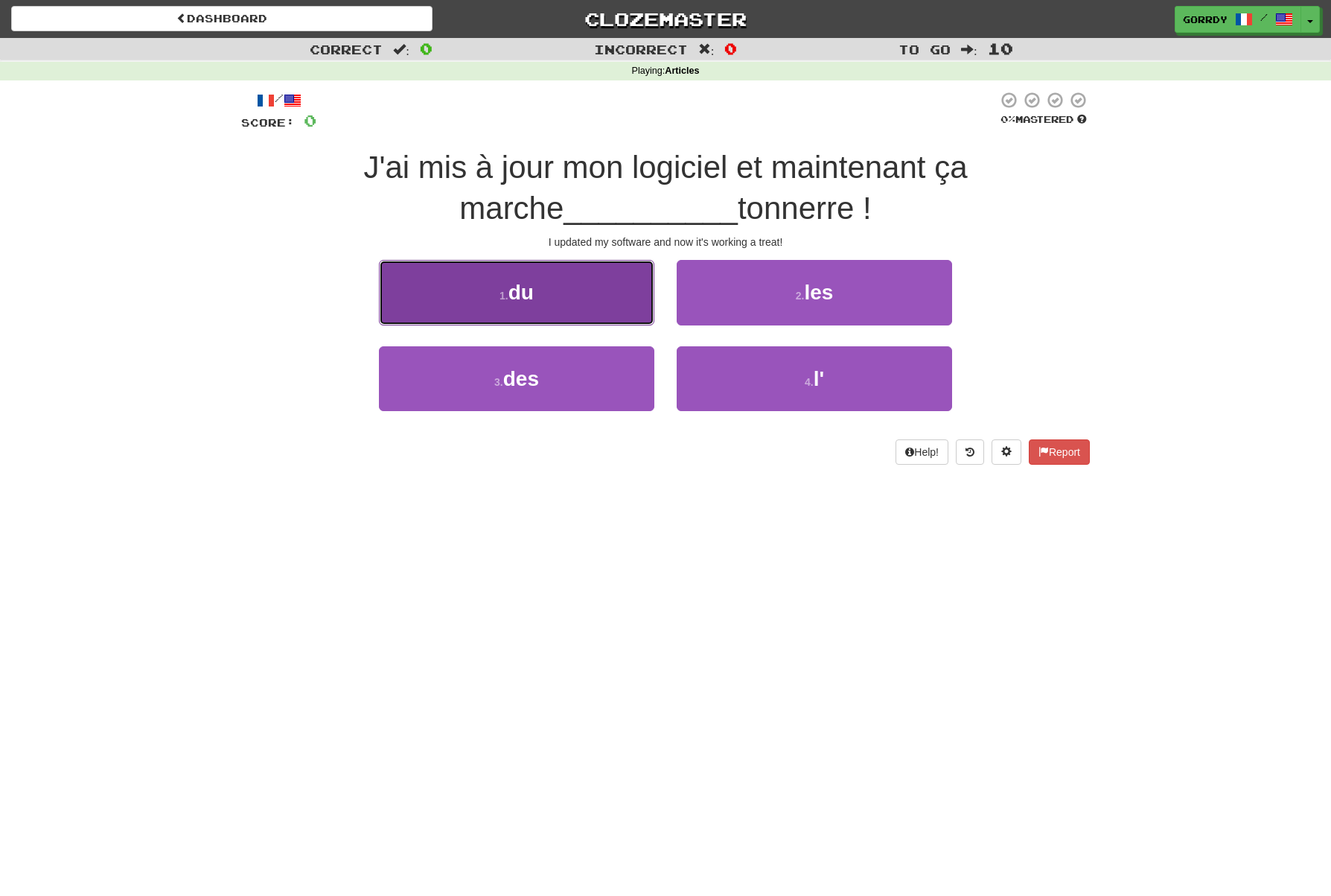
click at [541, 297] on button "1 . du" at bounding box center [517, 292] width 275 height 65
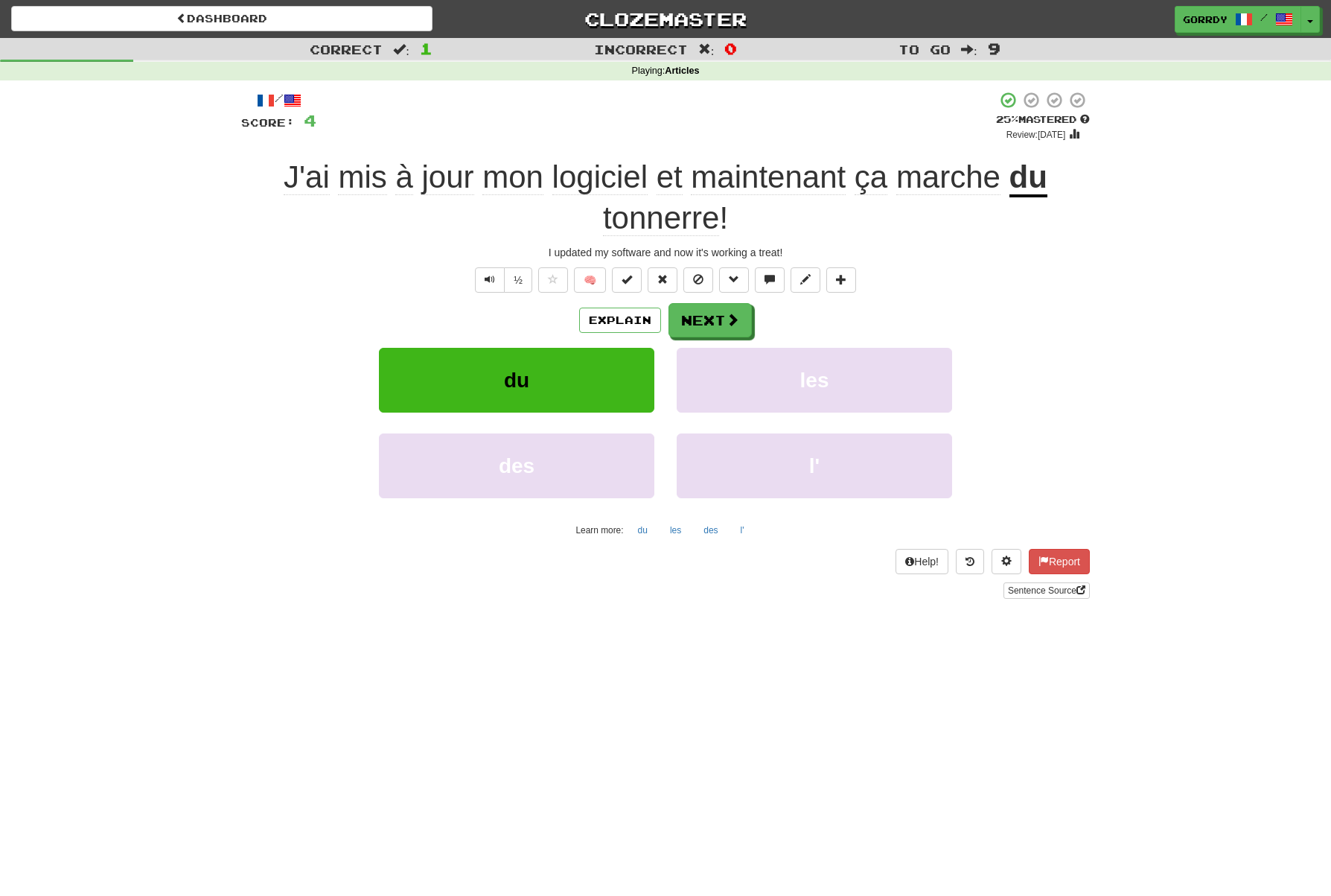
click at [657, 186] on span "logiciel" at bounding box center [670, 176] width 26 height 35
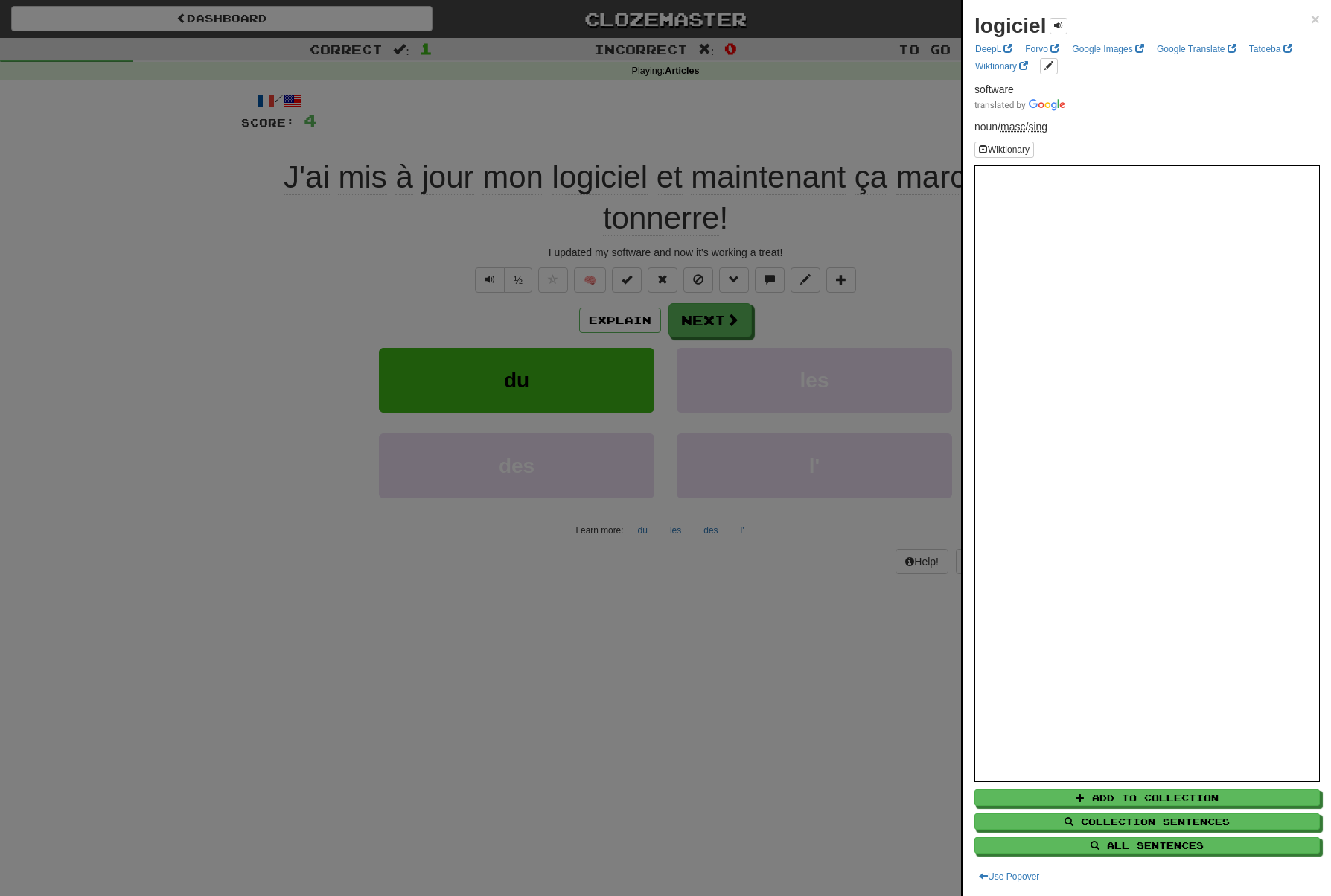
click at [429, 229] on div at bounding box center [665, 448] width 1331 height 896
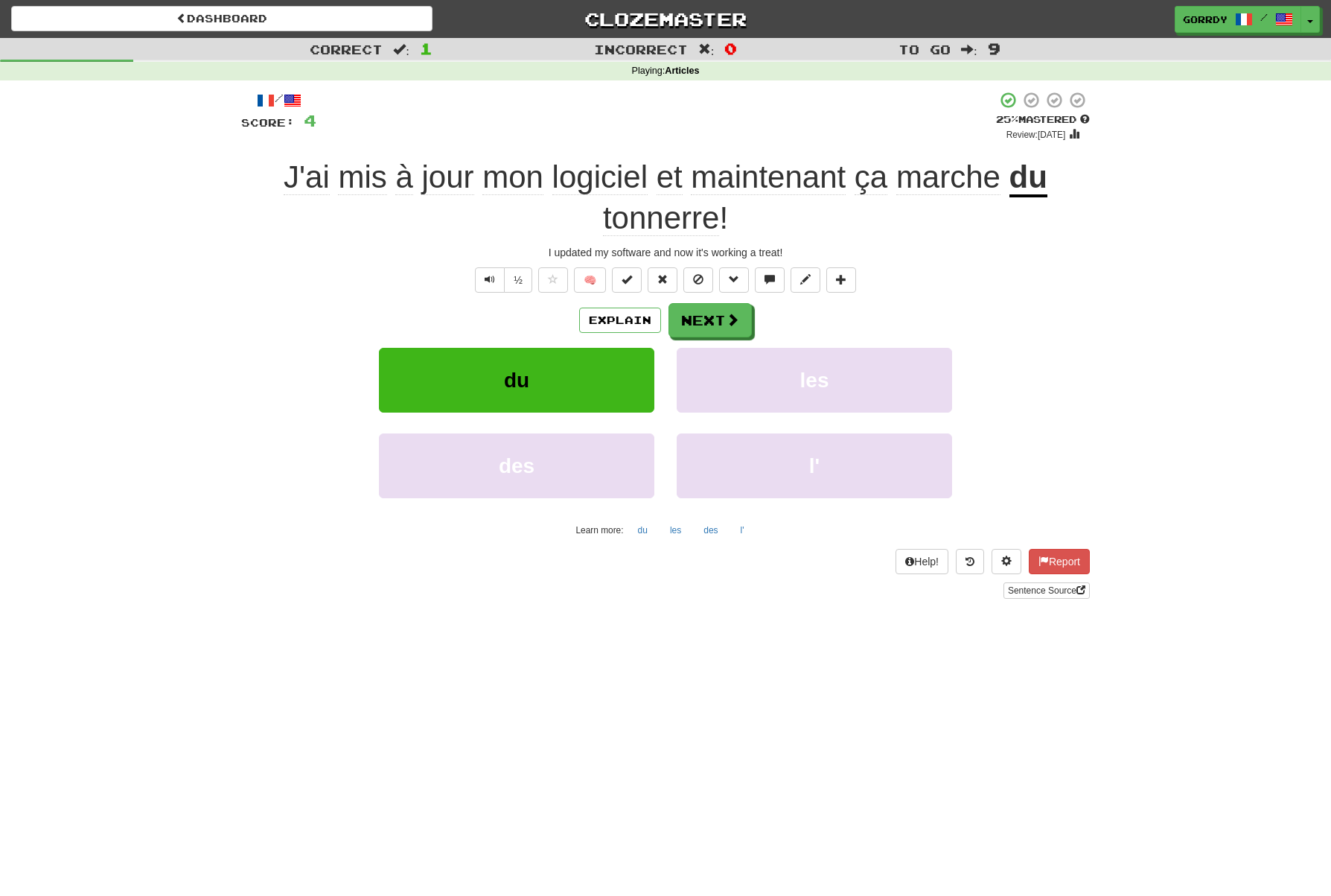
click at [396, 177] on span "mis" at bounding box center [404, 176] width 17 height 35
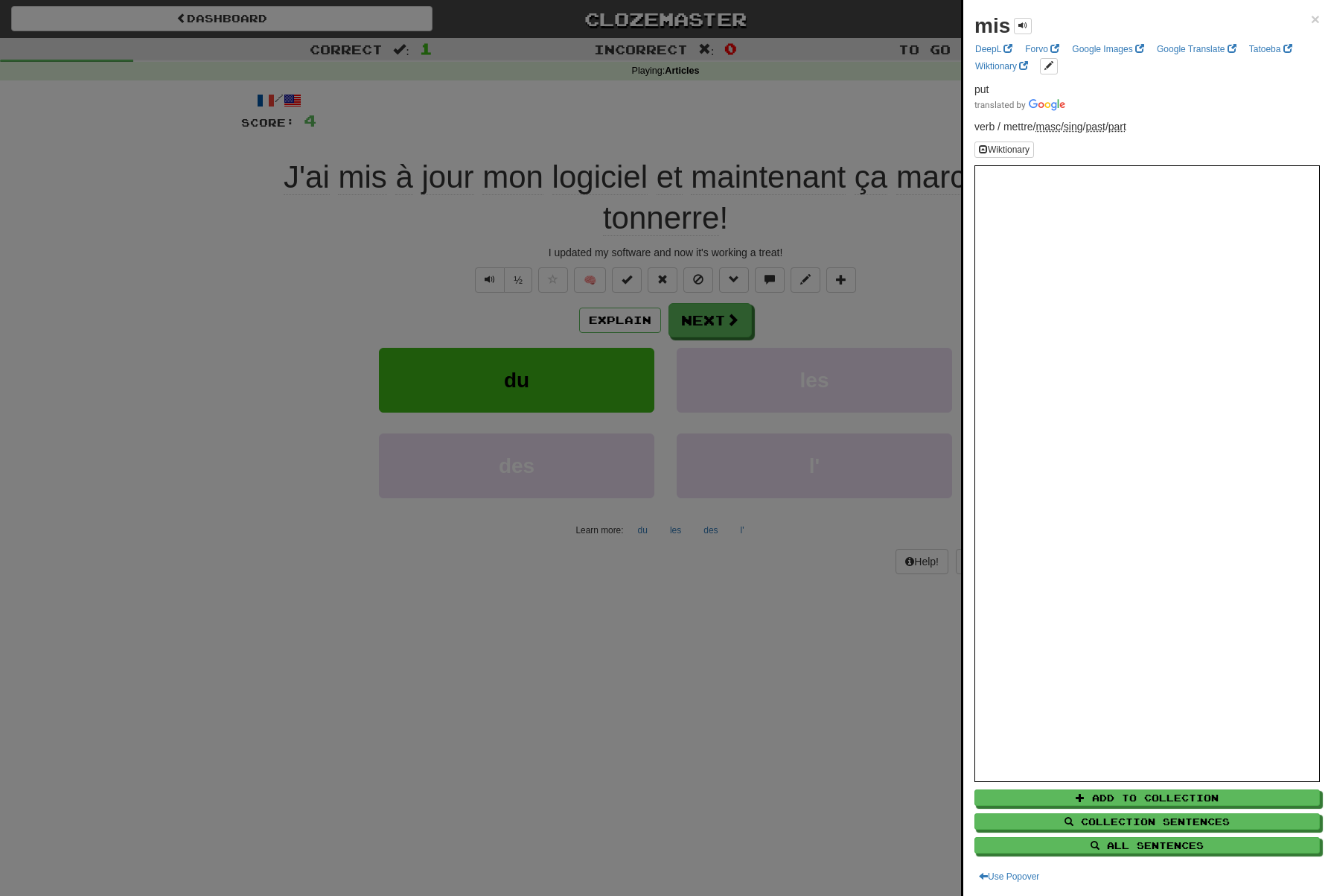
click at [435, 185] on div at bounding box center [665, 448] width 1331 height 896
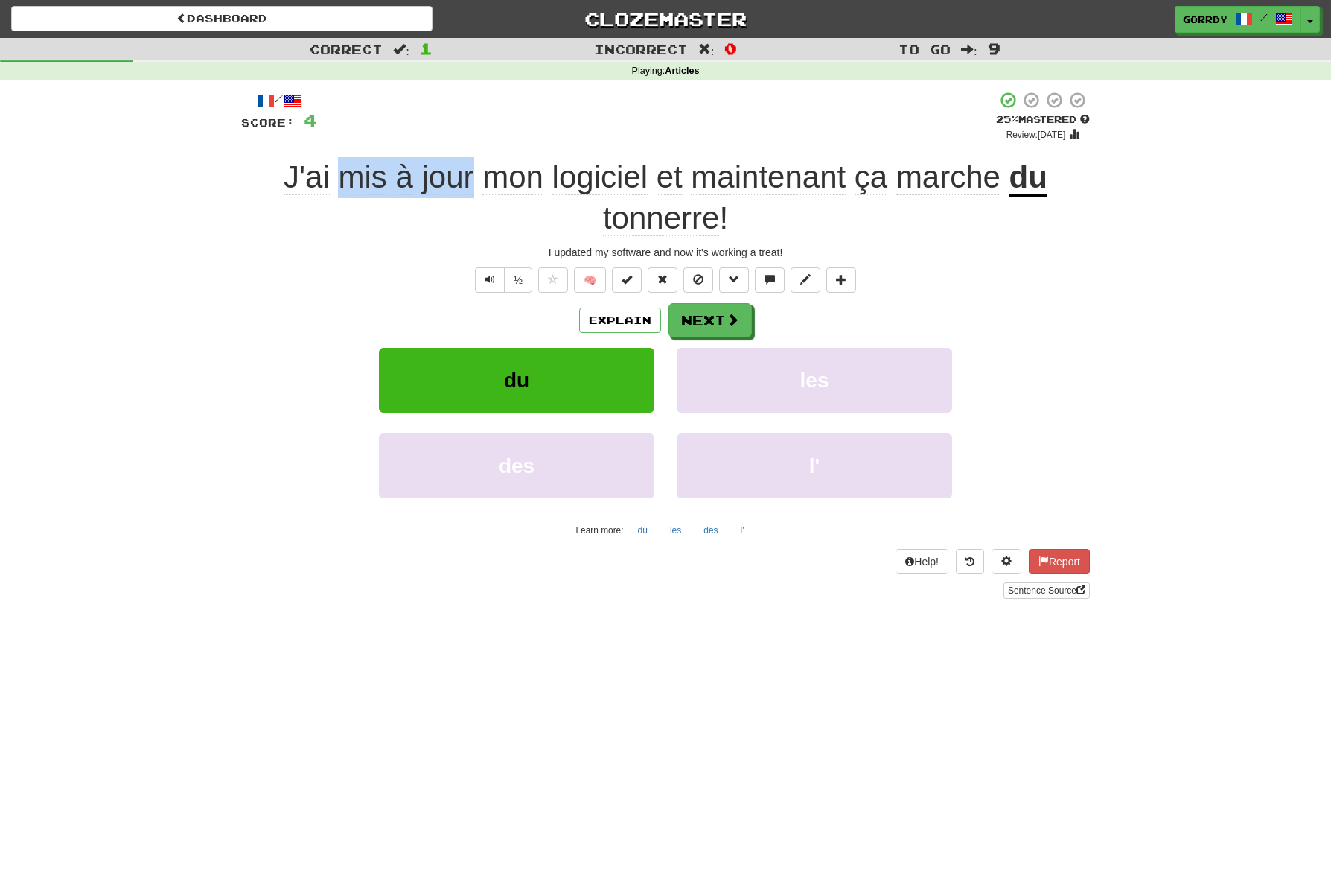
drag, startPoint x: 469, startPoint y: 177, endPoint x: 346, endPoint y: 181, distance: 123.1
click at [346, 181] on span "J'ai mis à jour mon logiciel et maintenant ça marche" at bounding box center [646, 176] width 726 height 35
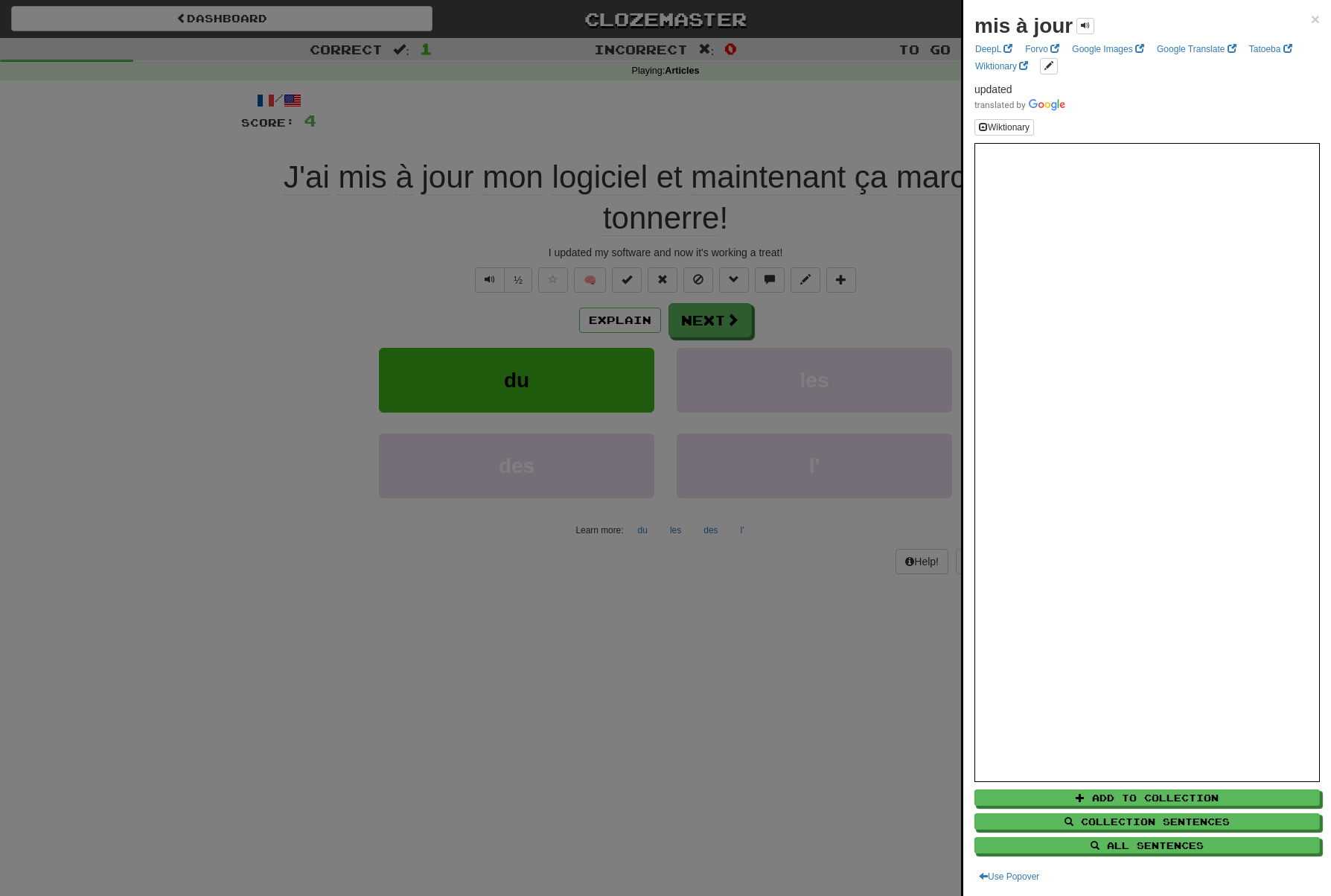
click at [419, 259] on div at bounding box center [665, 448] width 1331 height 896
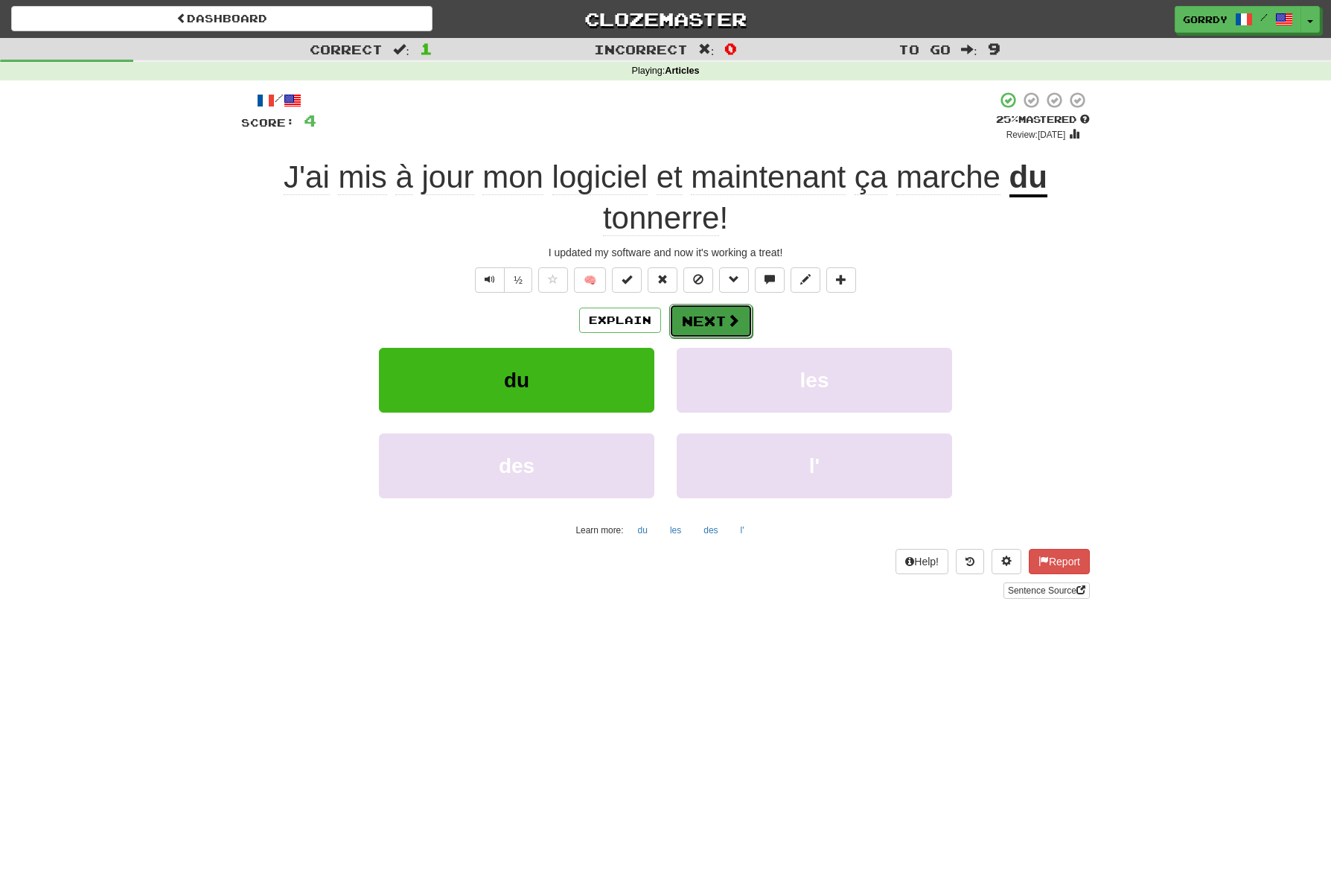
click at [733, 320] on span at bounding box center [733, 320] width 13 height 13
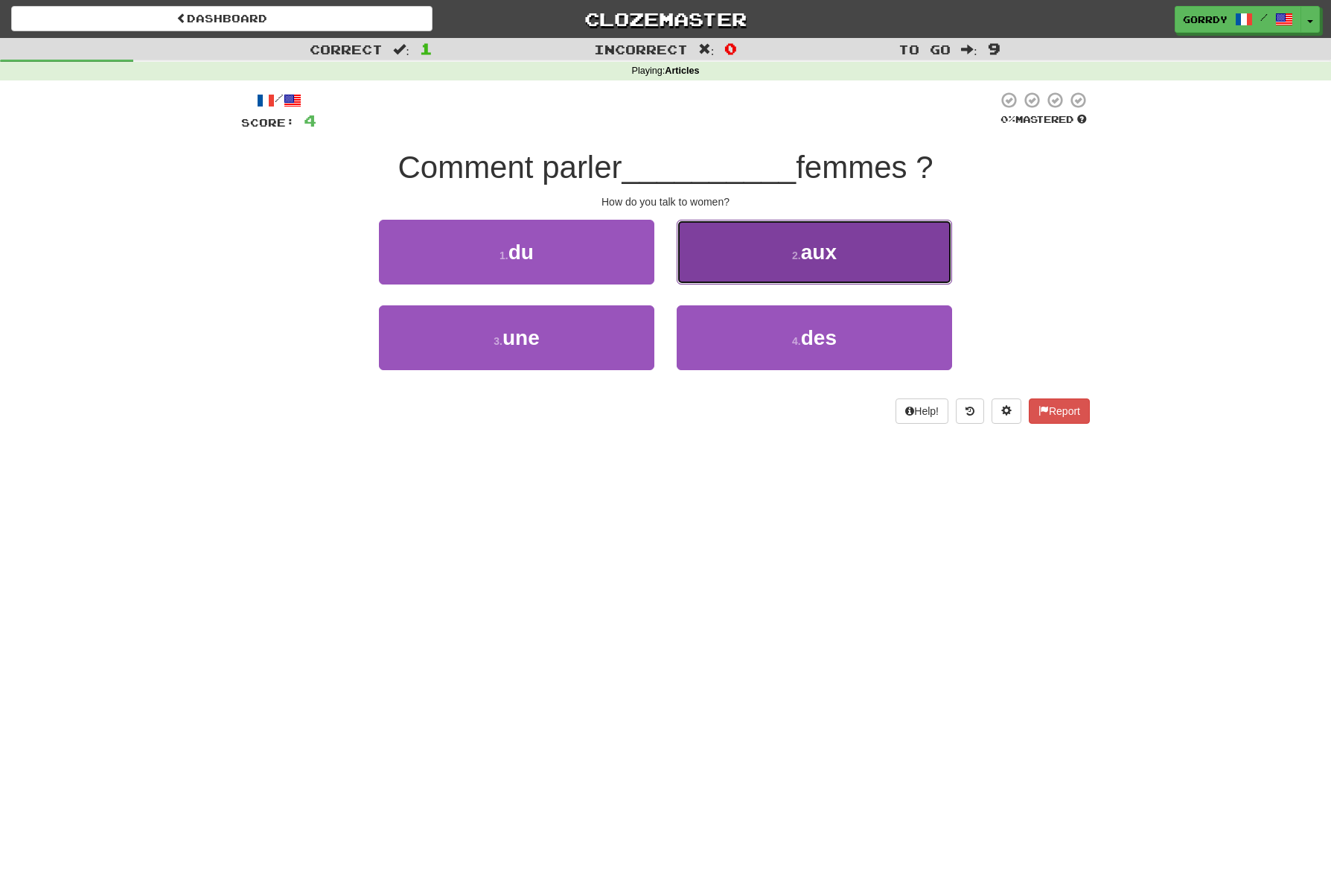
click at [815, 267] on button "2 . aux" at bounding box center [814, 252] width 275 height 65
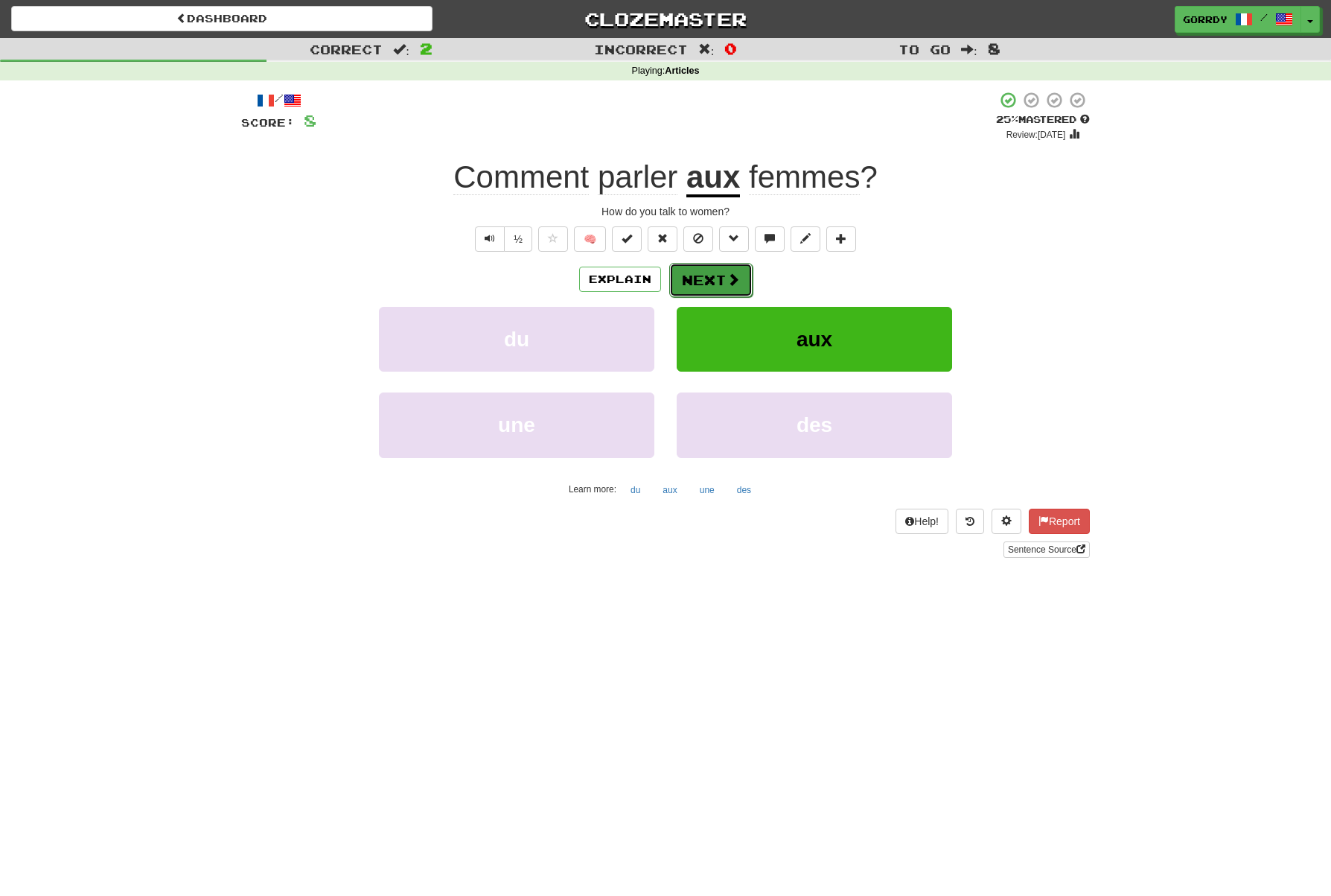
click at [704, 273] on button "Next" at bounding box center [710, 280] width 83 height 35
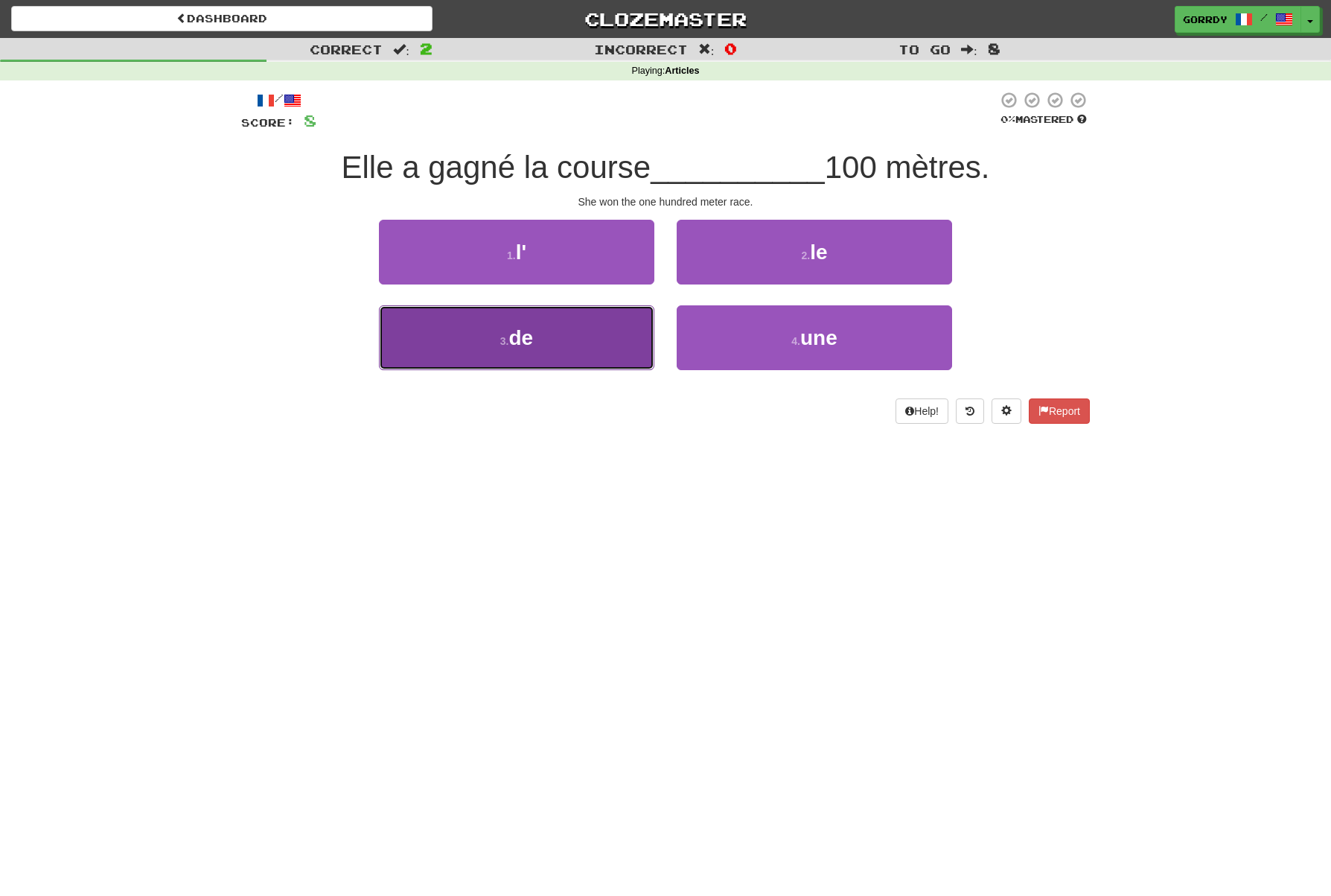
click at [533, 344] on span "de" at bounding box center [522, 338] width 25 height 23
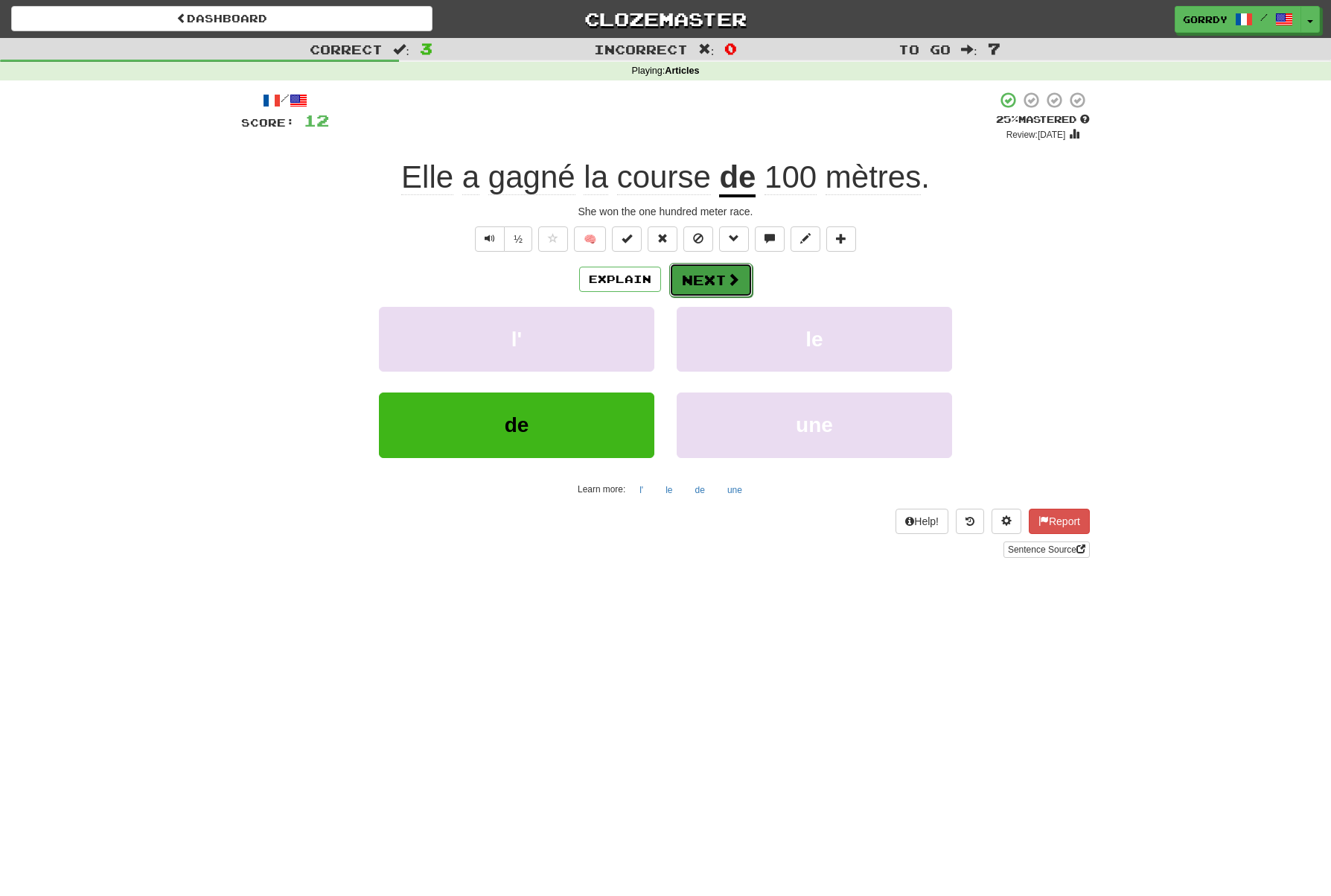
click at [720, 282] on button "Next" at bounding box center [710, 280] width 83 height 35
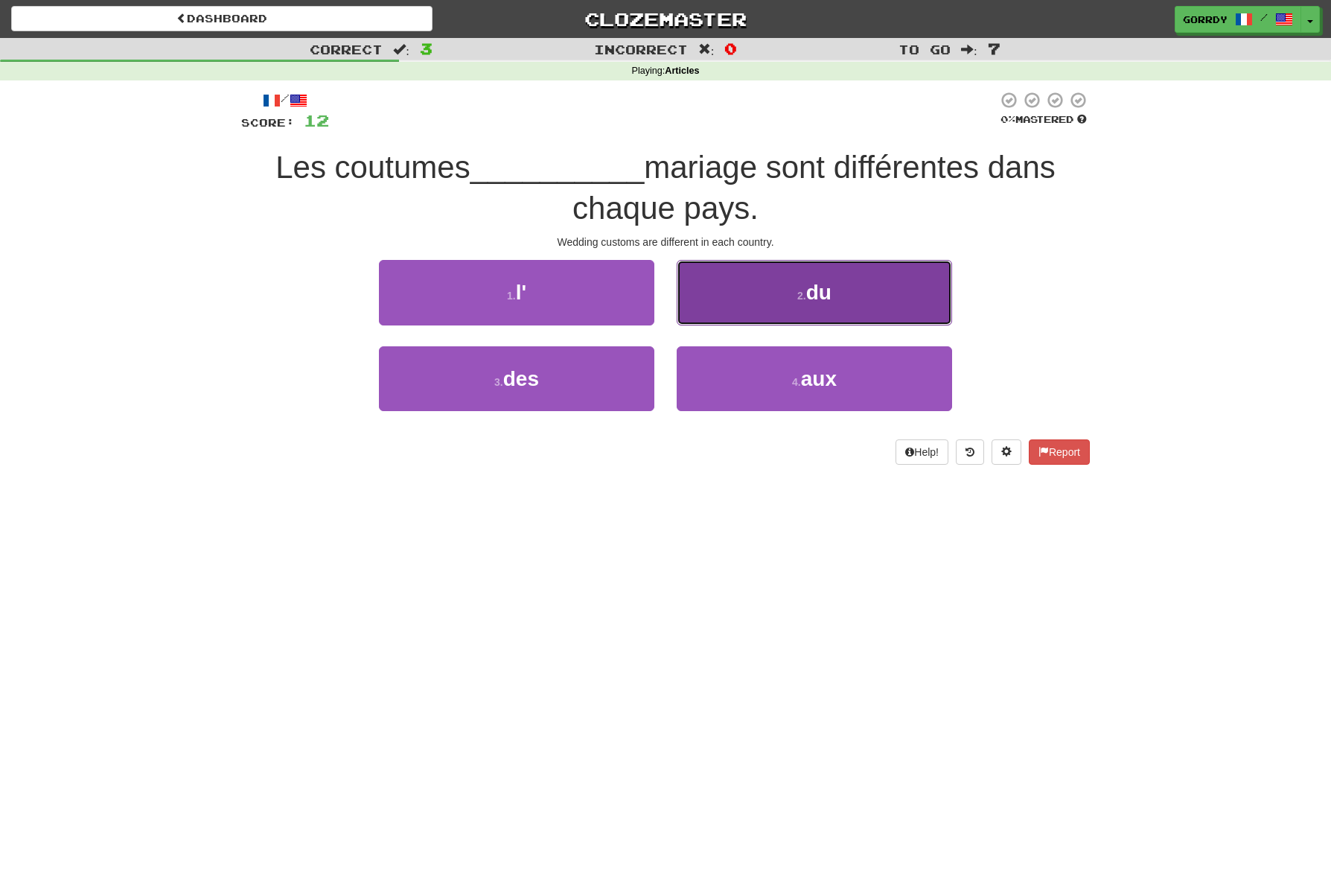
click at [823, 307] on button "2 . du" at bounding box center [814, 292] width 275 height 65
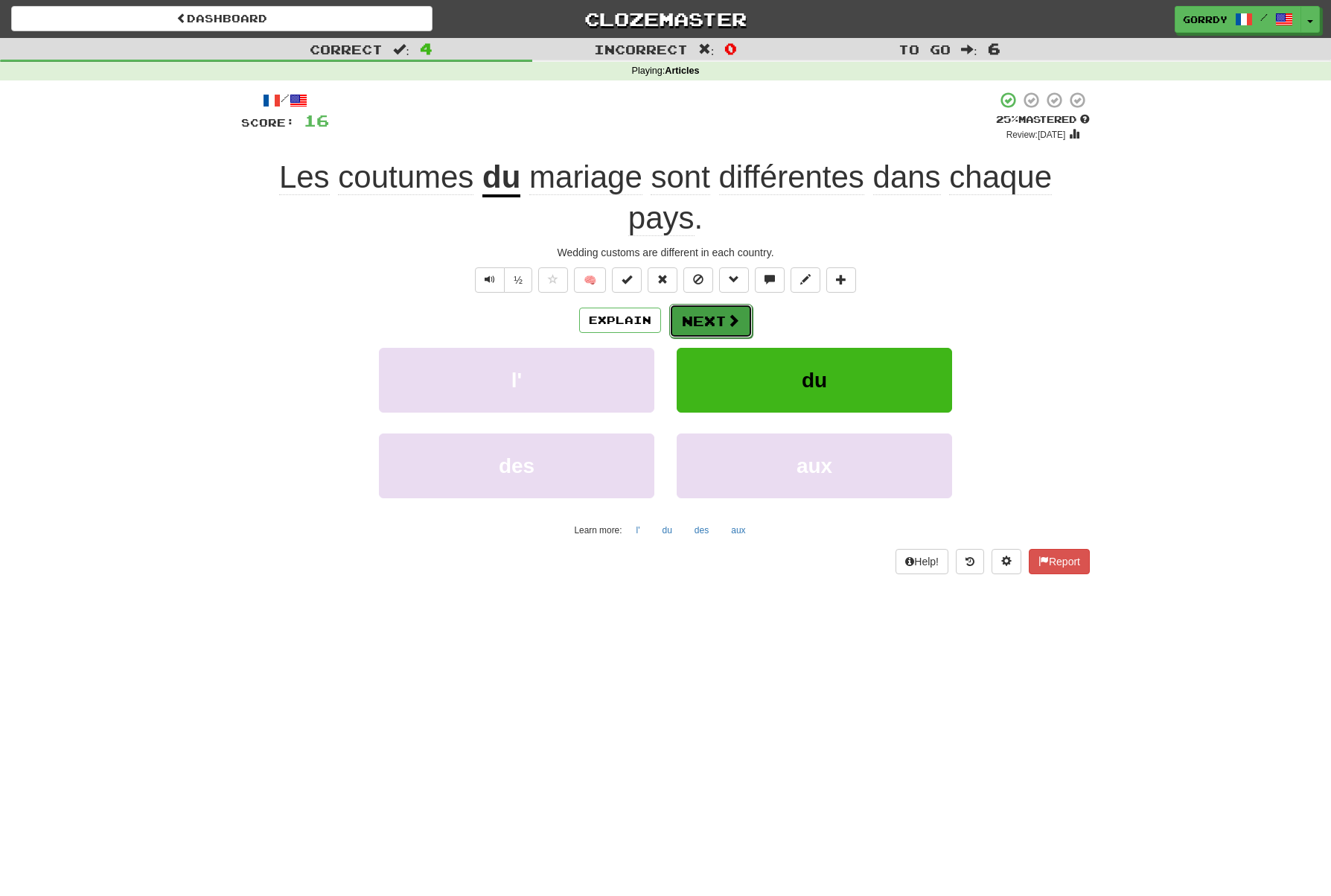
click at [687, 317] on button "Next" at bounding box center [710, 321] width 83 height 35
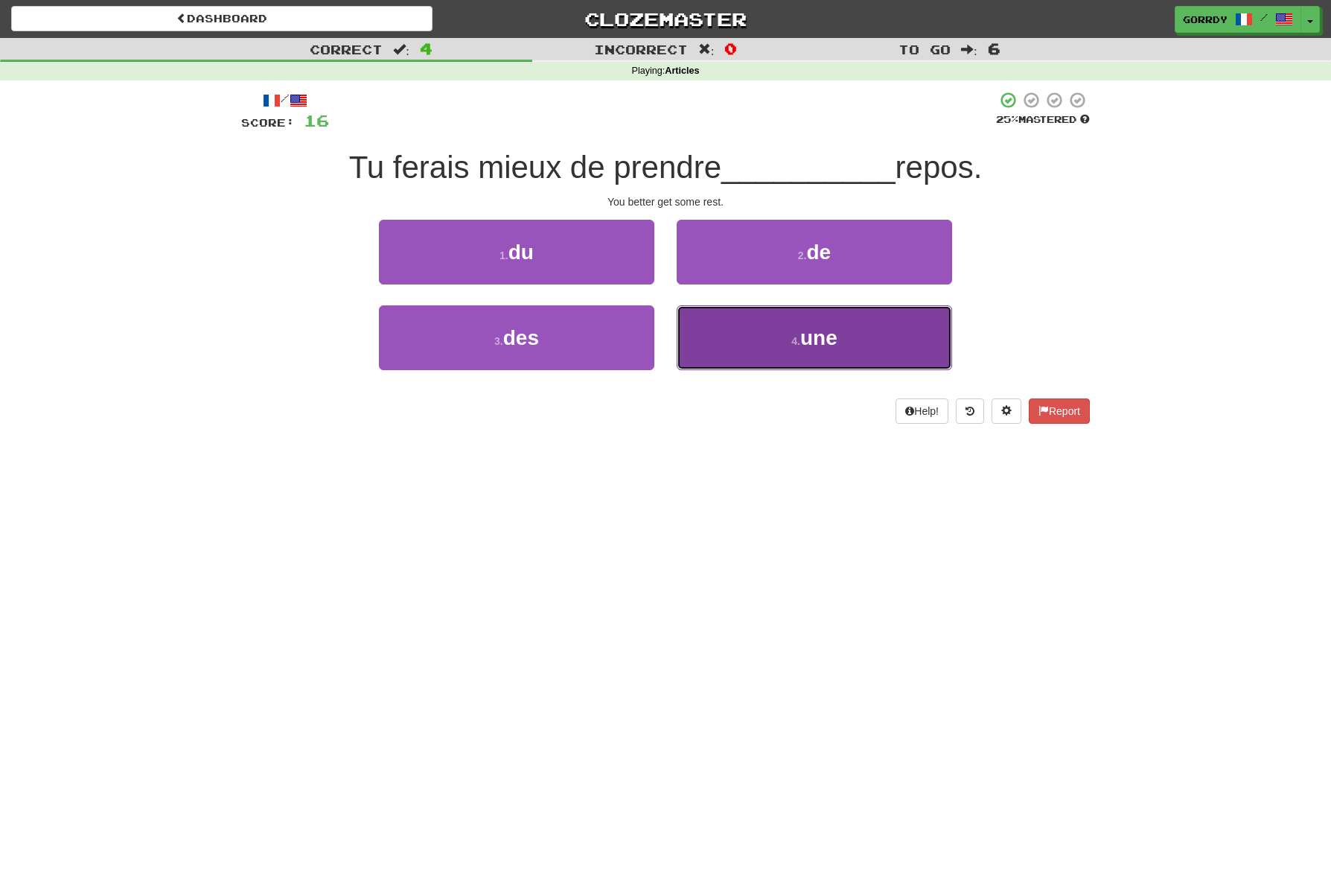
click at [846, 333] on button "4 . une" at bounding box center [814, 337] width 275 height 65
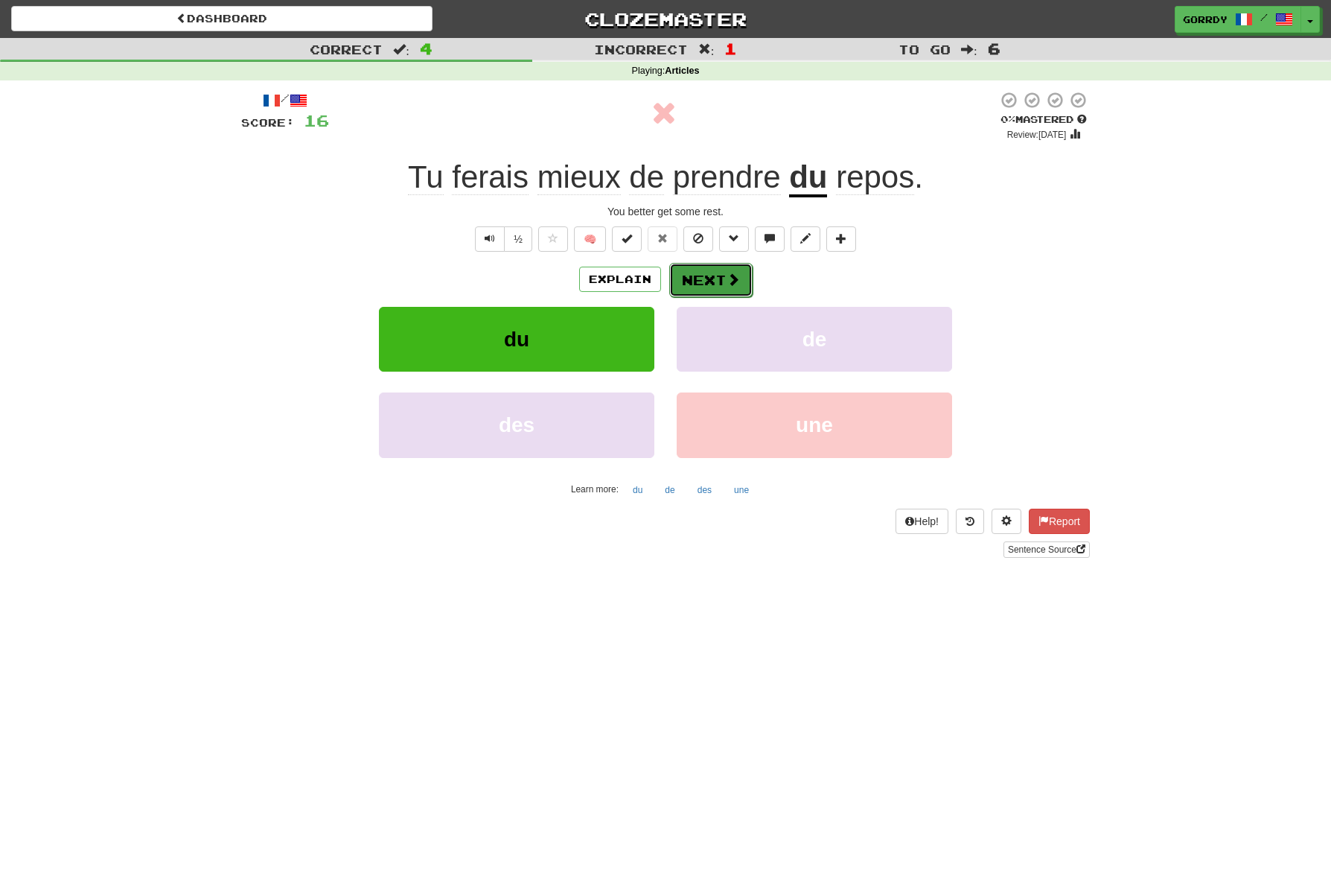
click at [713, 276] on button "Next" at bounding box center [710, 280] width 83 height 35
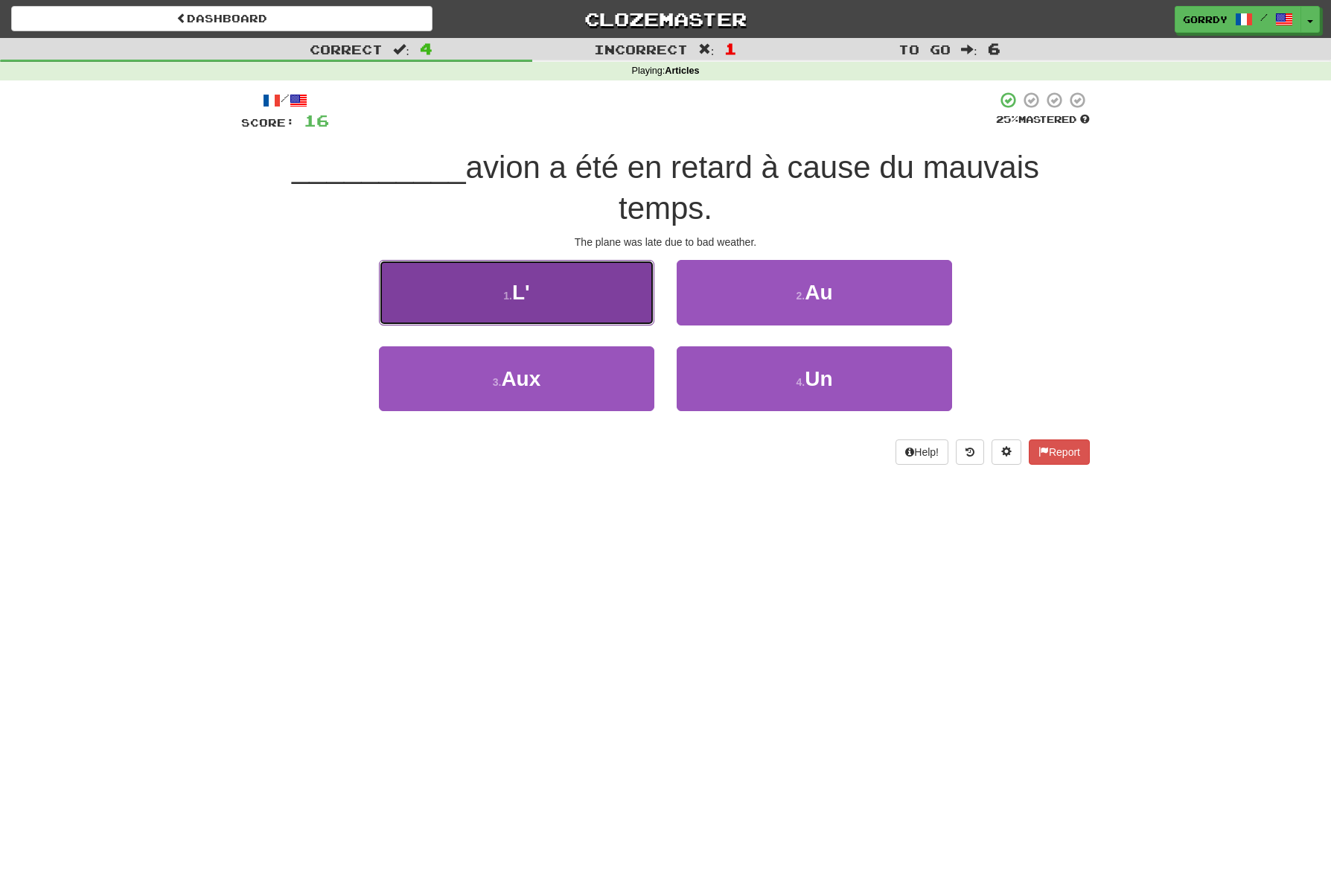
click at [534, 260] on button "1 . L'" at bounding box center [517, 292] width 275 height 65
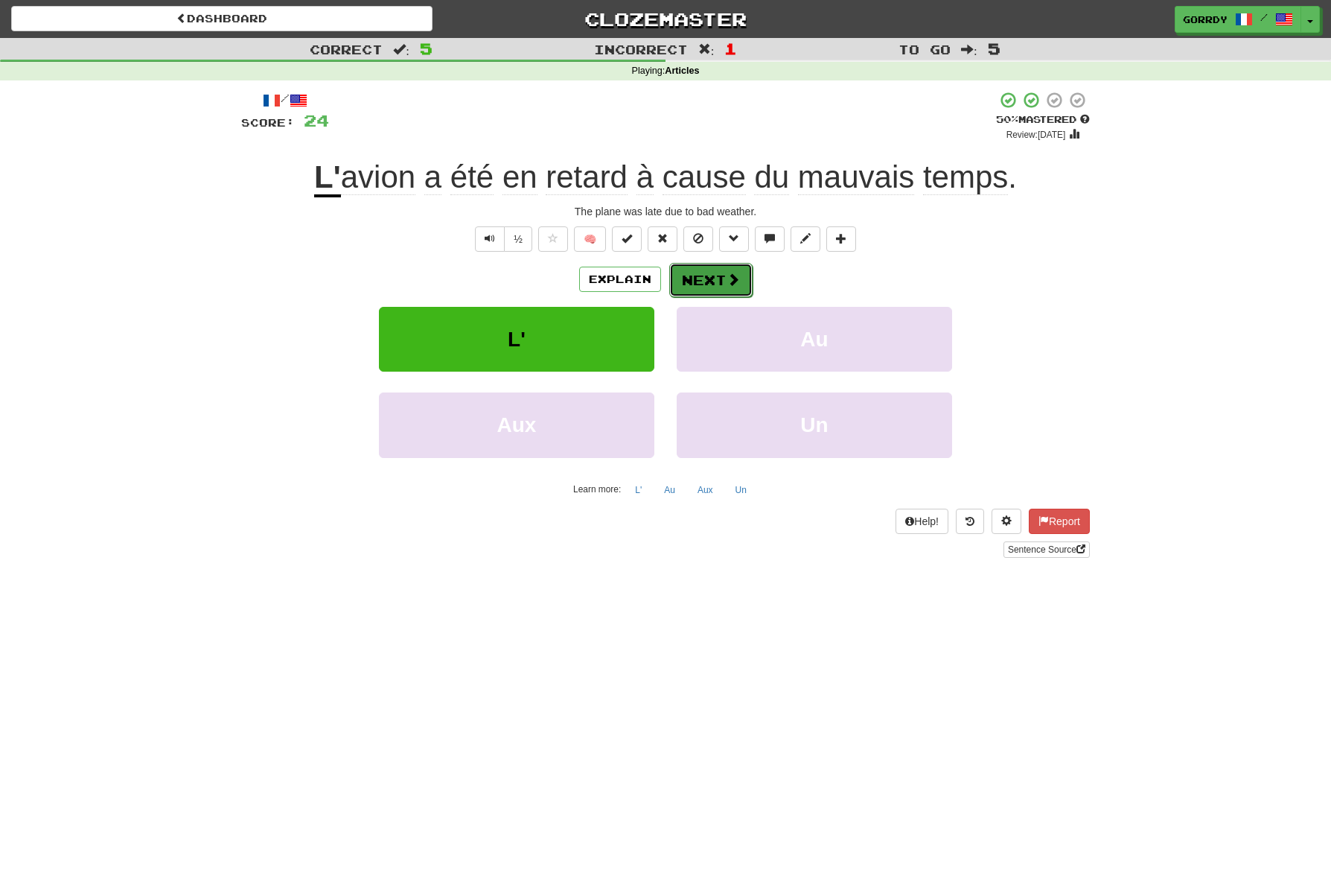
click at [710, 274] on button "Next" at bounding box center [710, 280] width 83 height 35
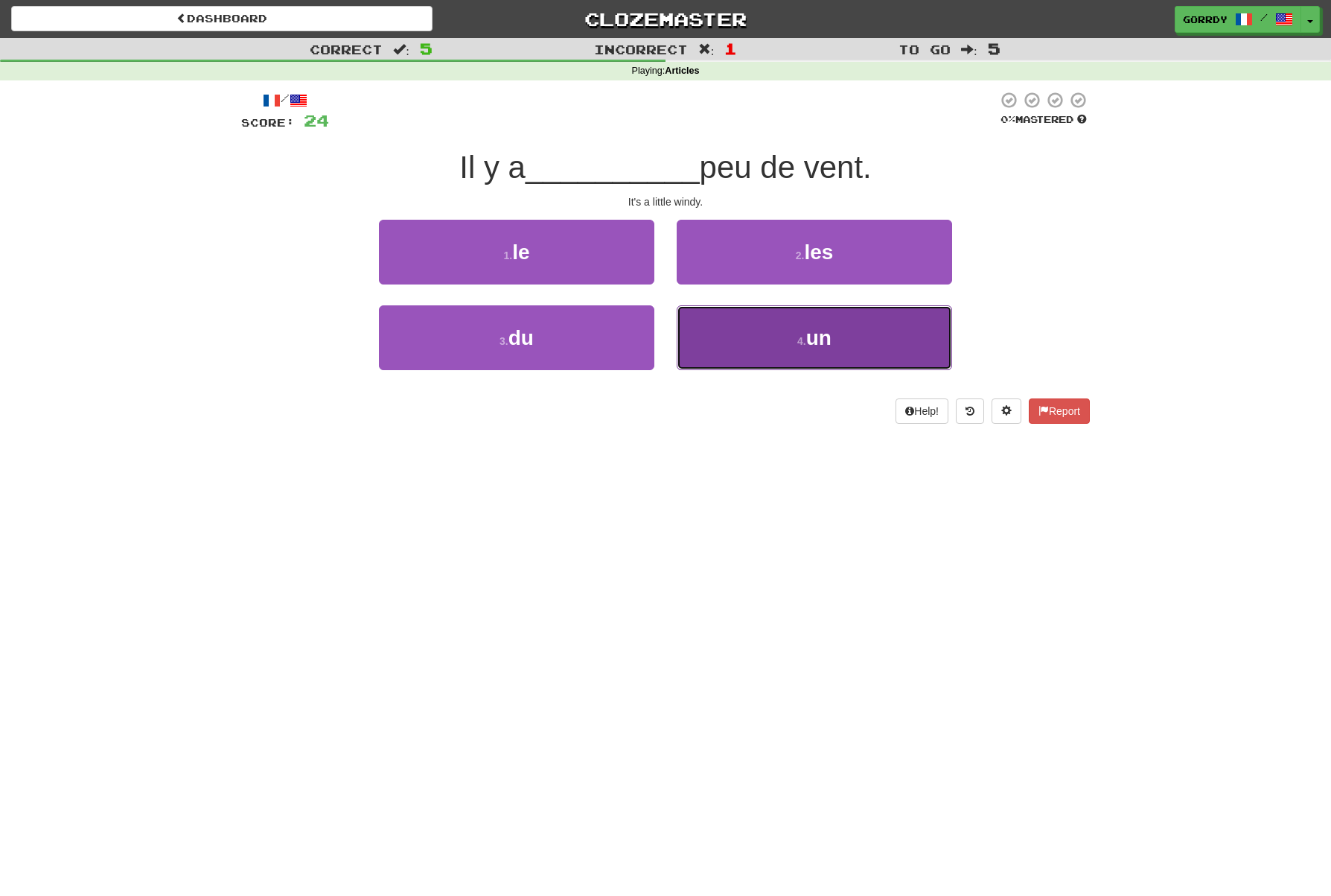
click at [816, 339] on span "un" at bounding box center [818, 338] width 26 height 23
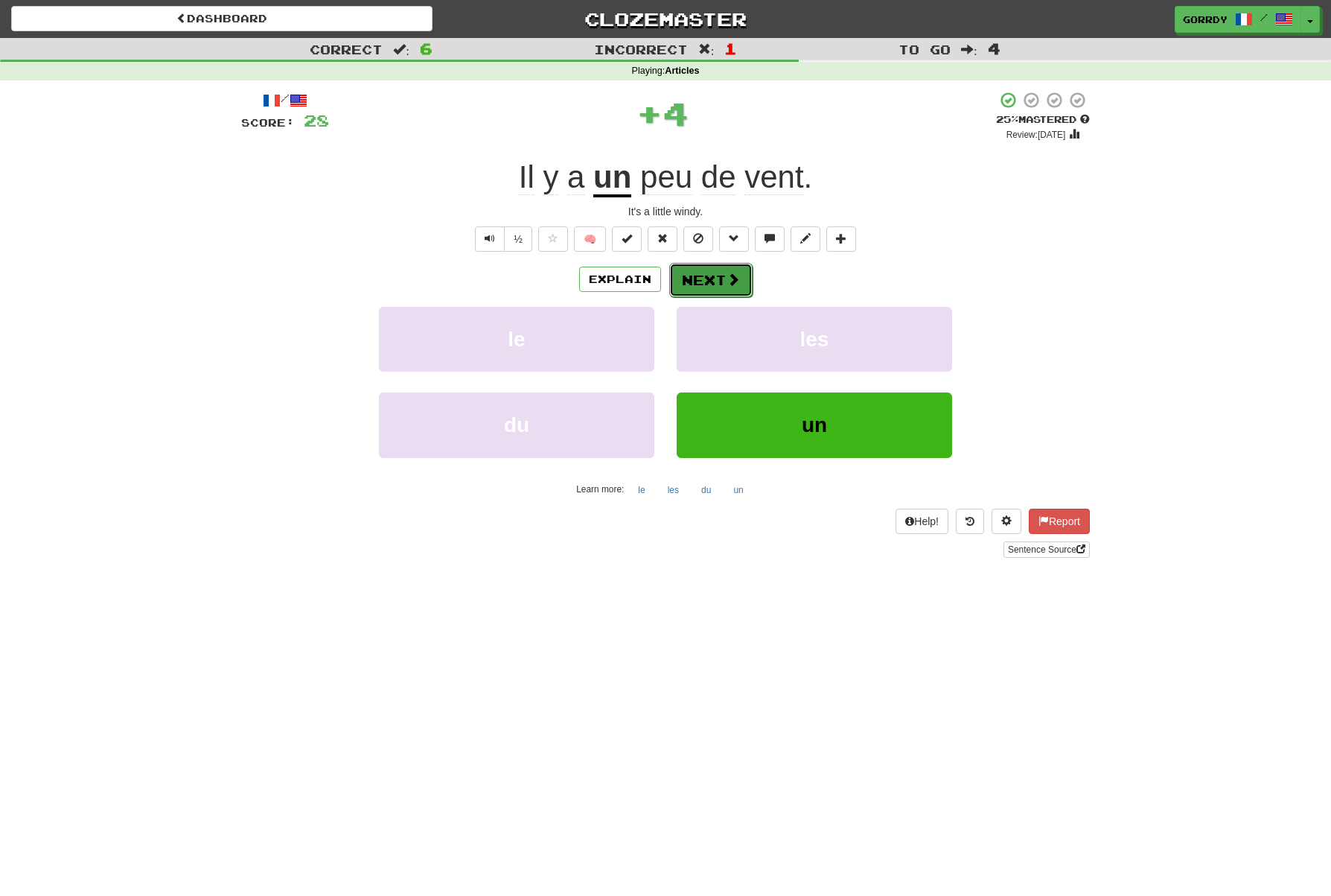
click at [716, 278] on button "Next" at bounding box center [710, 280] width 83 height 35
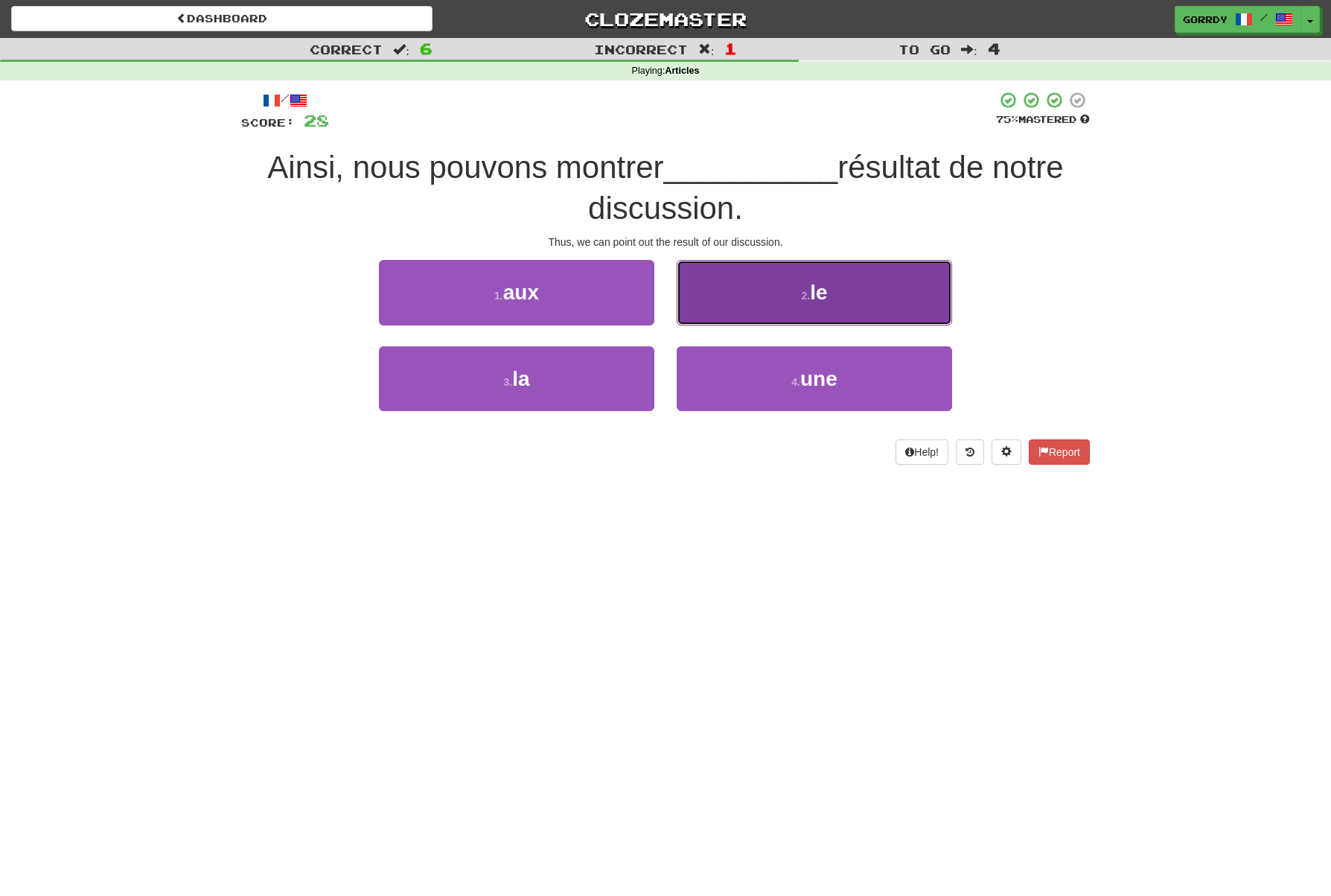
click at [826, 299] on span "le" at bounding box center [818, 293] width 17 height 23
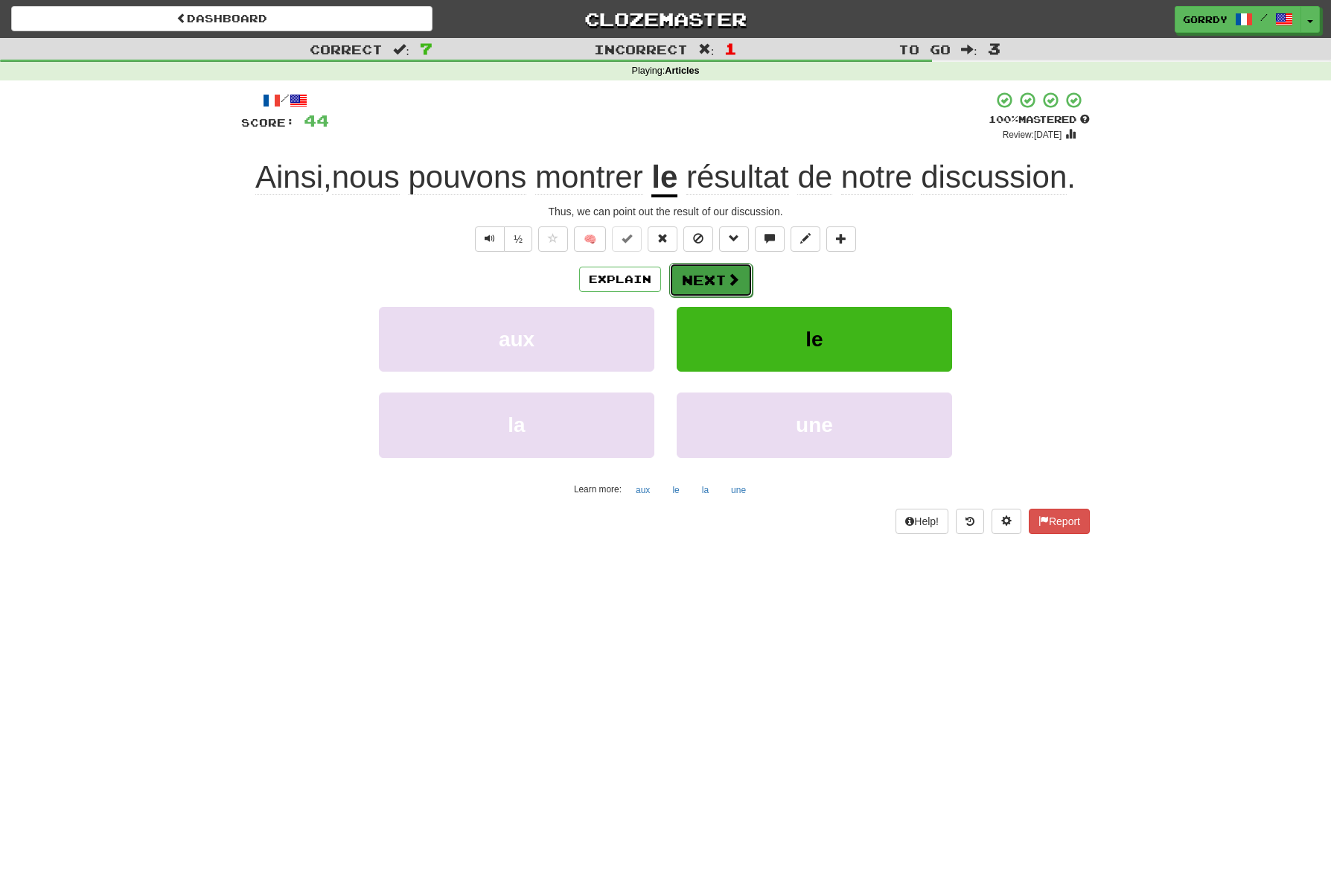
click at [709, 277] on button "Next" at bounding box center [710, 280] width 83 height 35
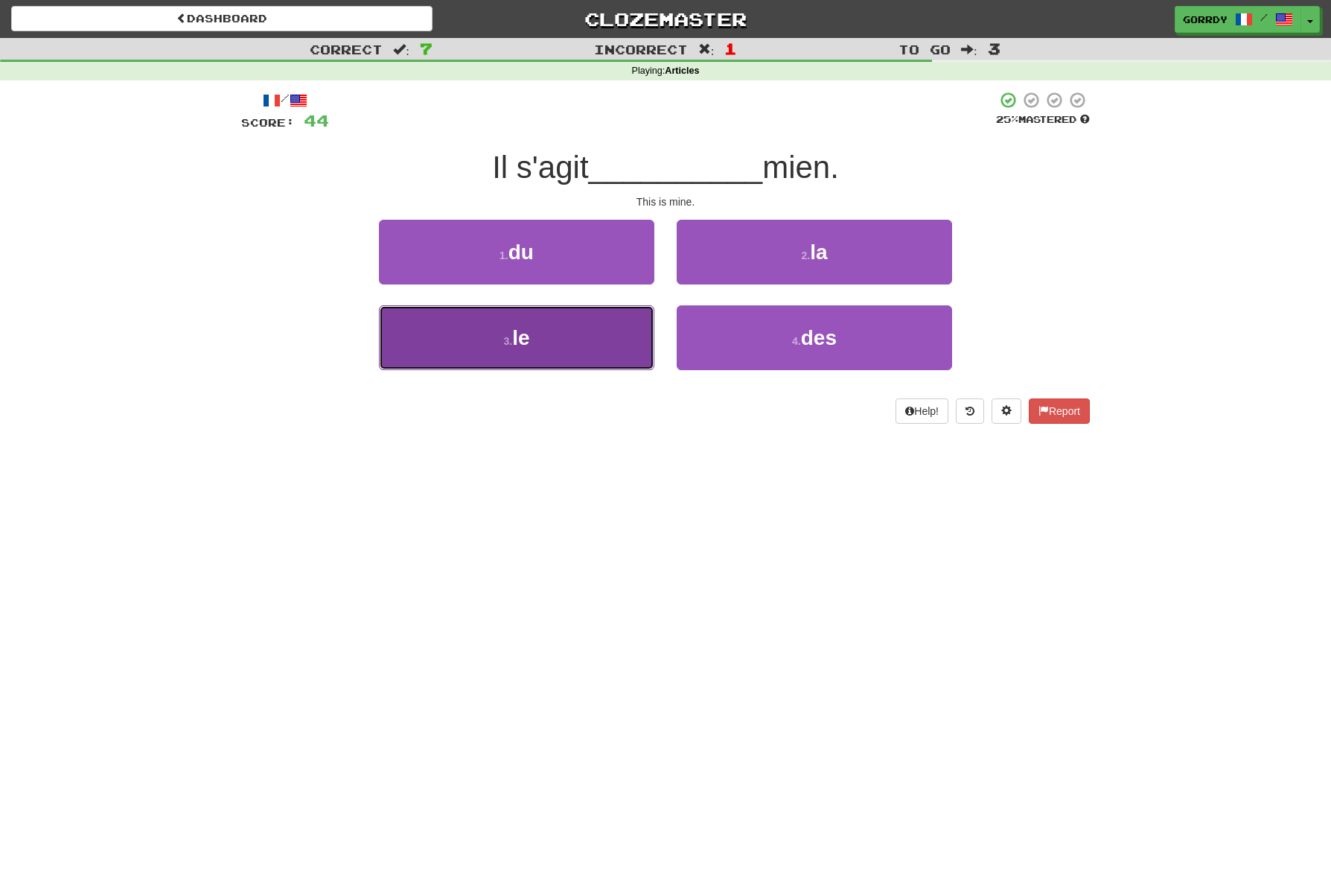
click at [551, 342] on button "3 . le" at bounding box center [517, 337] width 275 height 65
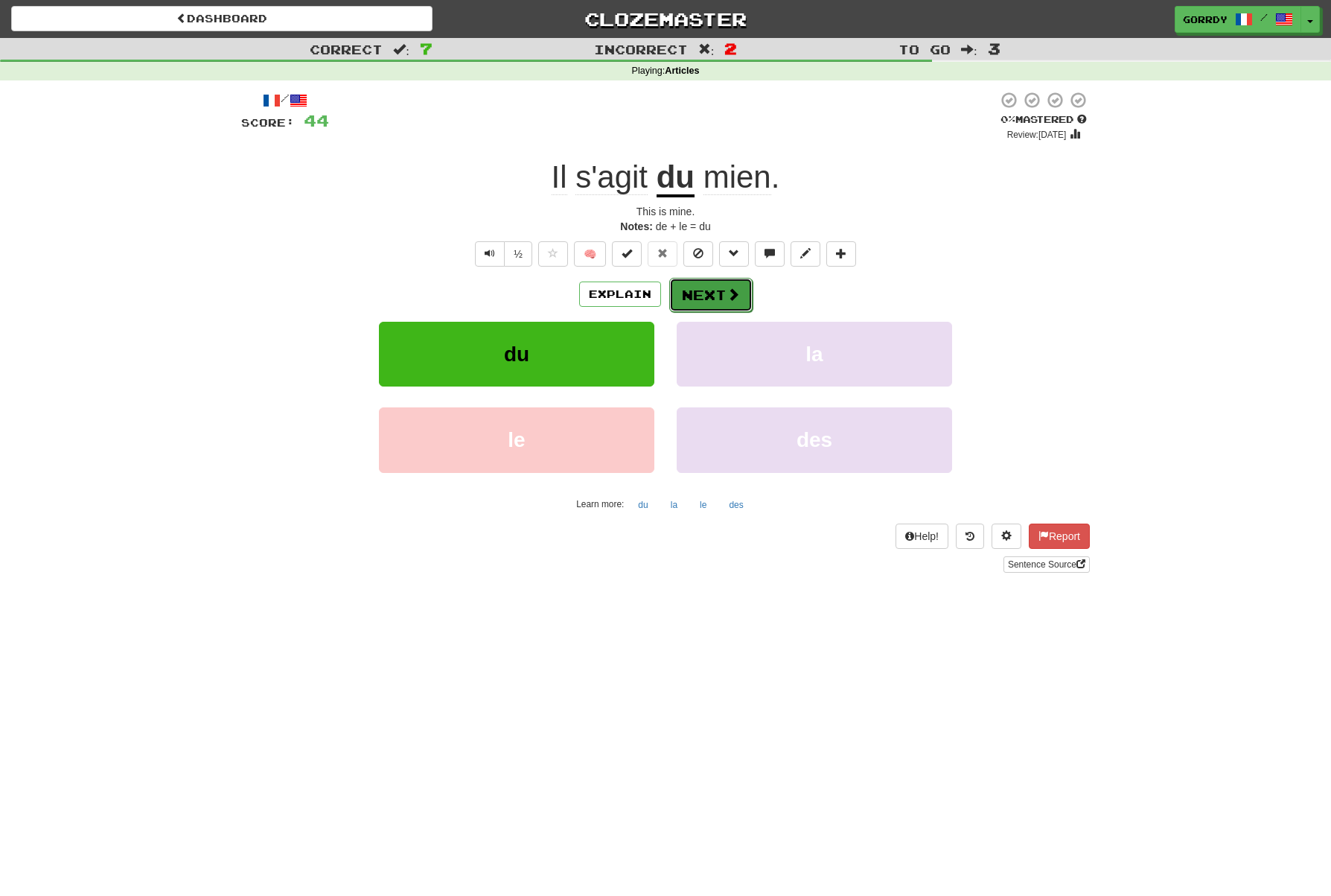
click at [701, 295] on button "Next" at bounding box center [710, 295] width 83 height 35
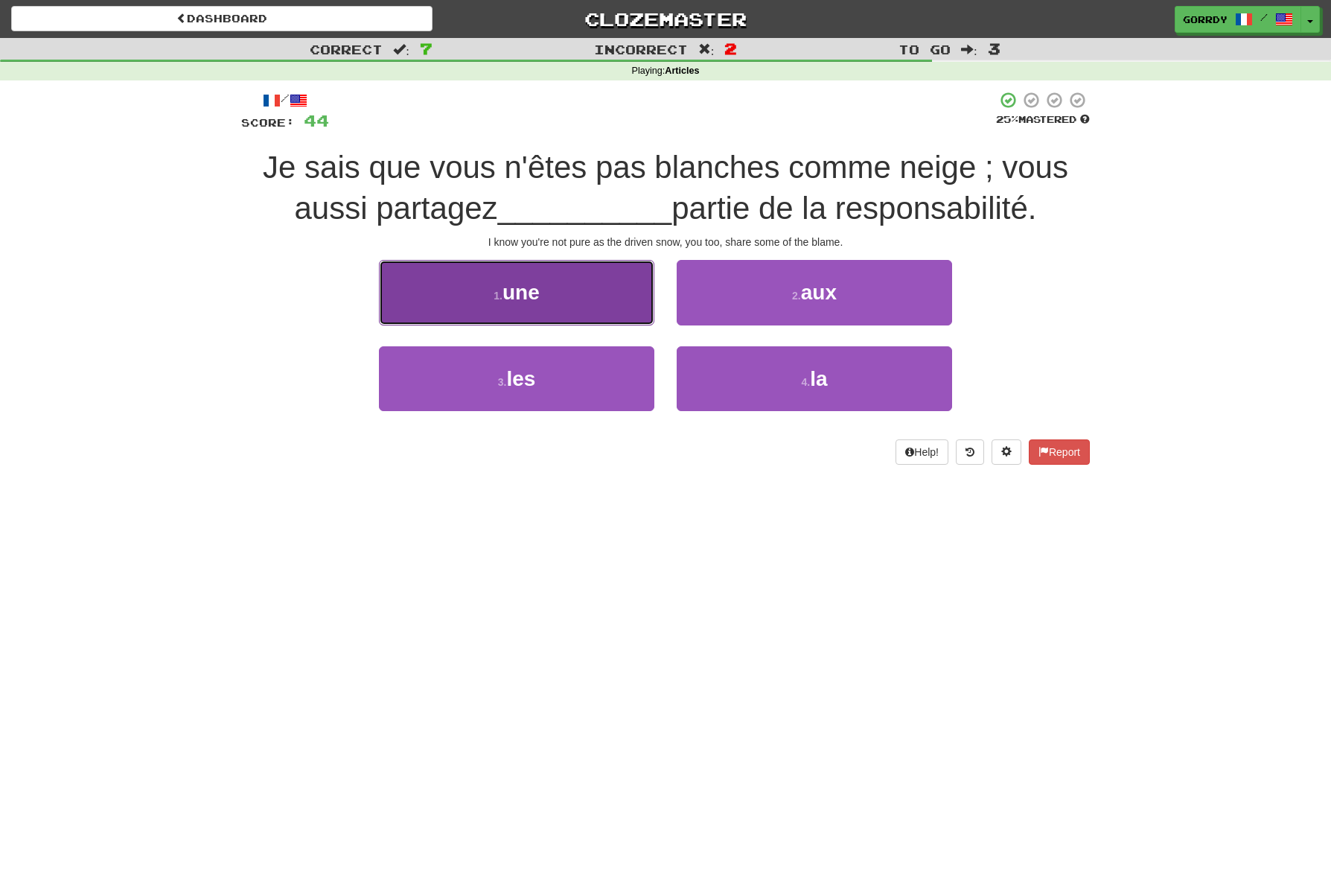
click at [538, 294] on span "une" at bounding box center [521, 293] width 37 height 23
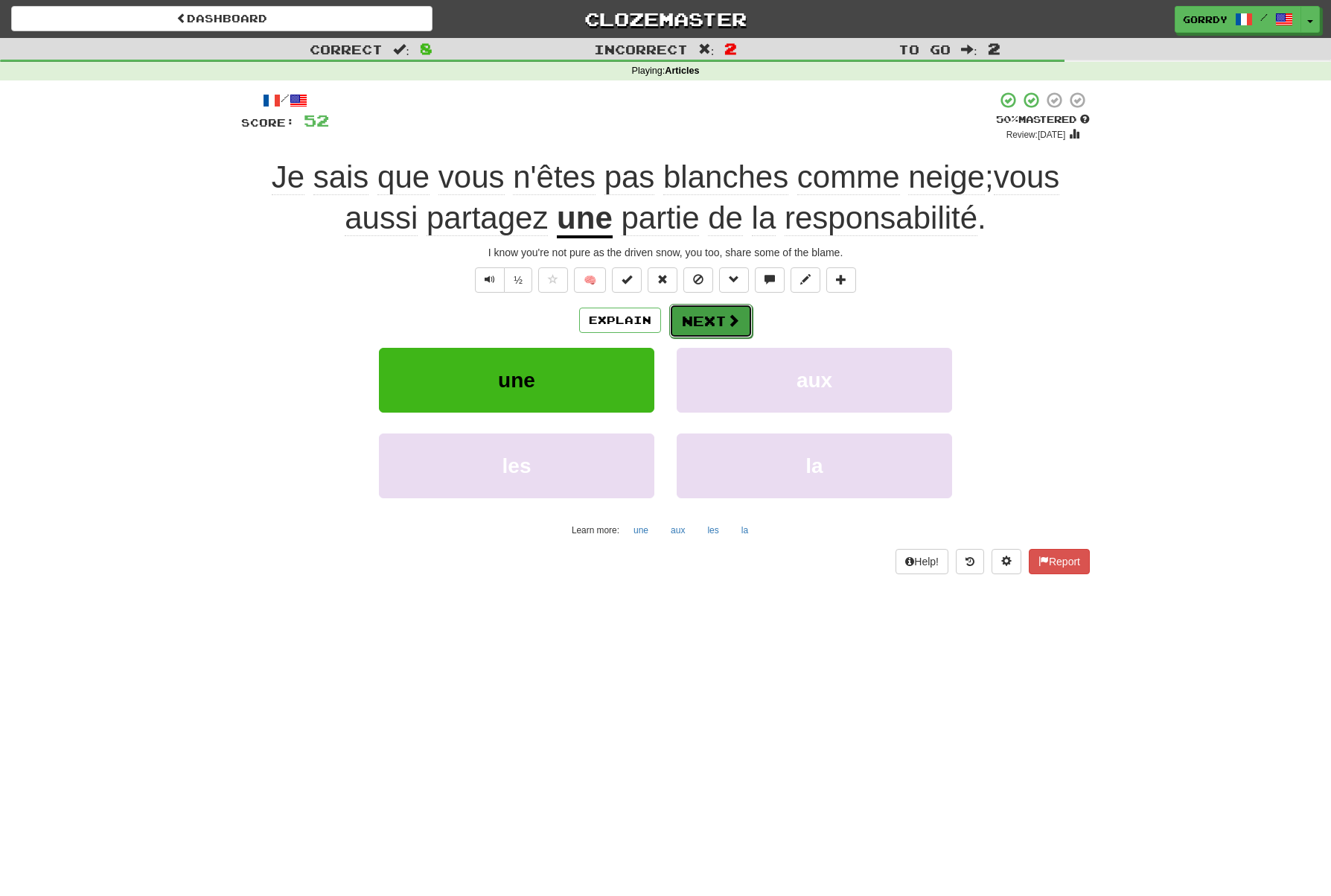
click at [715, 321] on button "Next" at bounding box center [710, 321] width 83 height 35
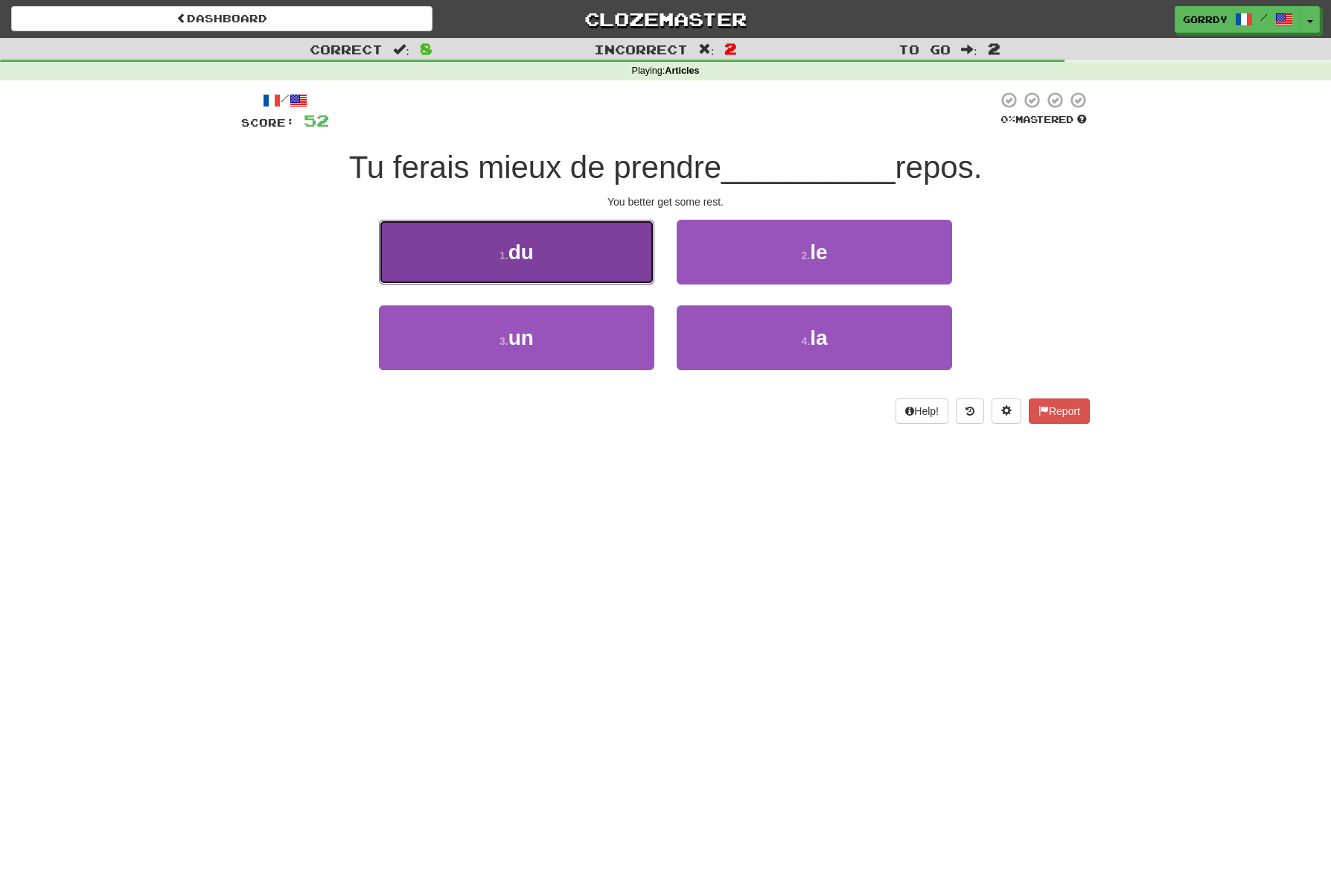
click at [528, 258] on span "du" at bounding box center [521, 252] width 26 height 23
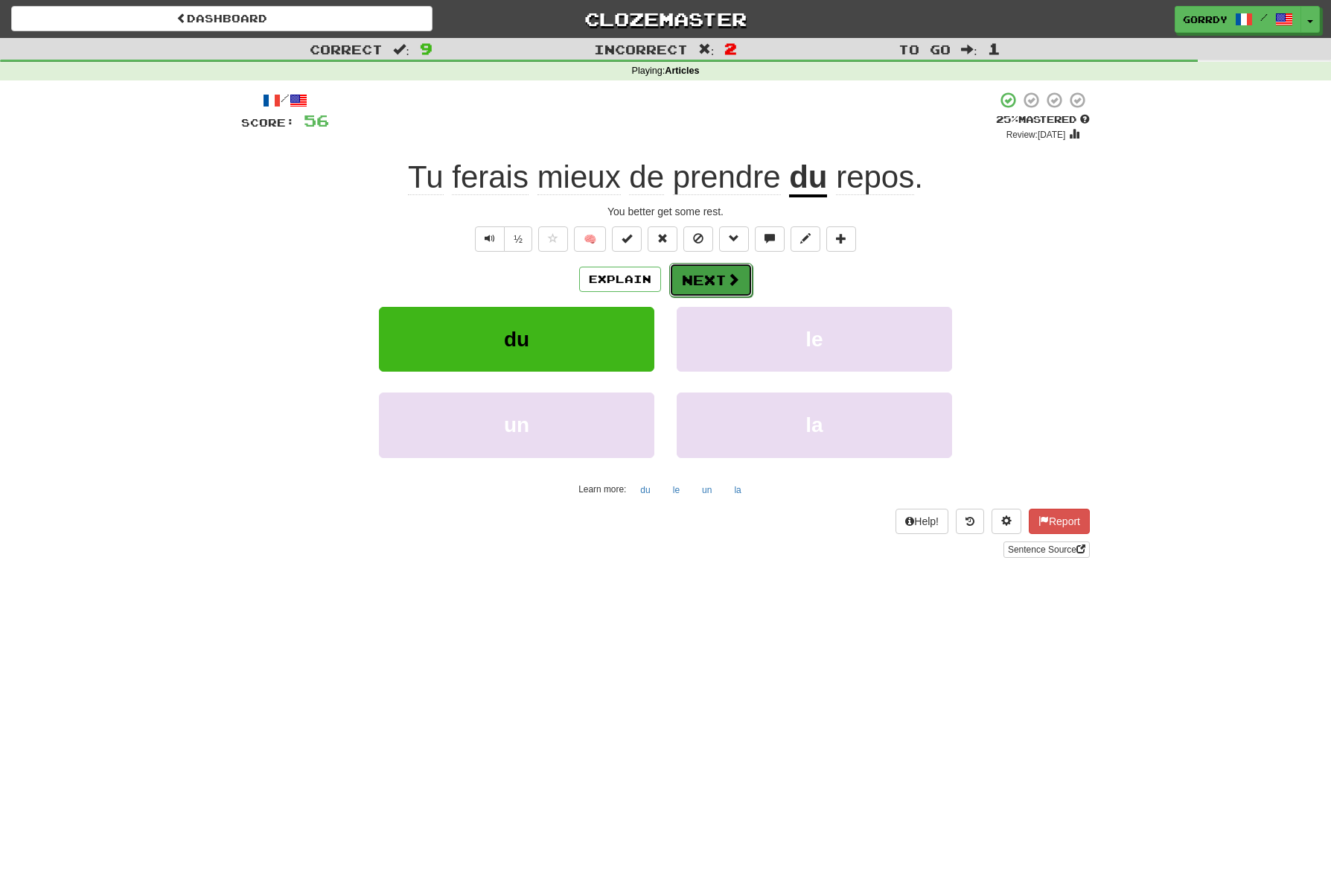
click at [701, 277] on button "Next" at bounding box center [710, 280] width 83 height 35
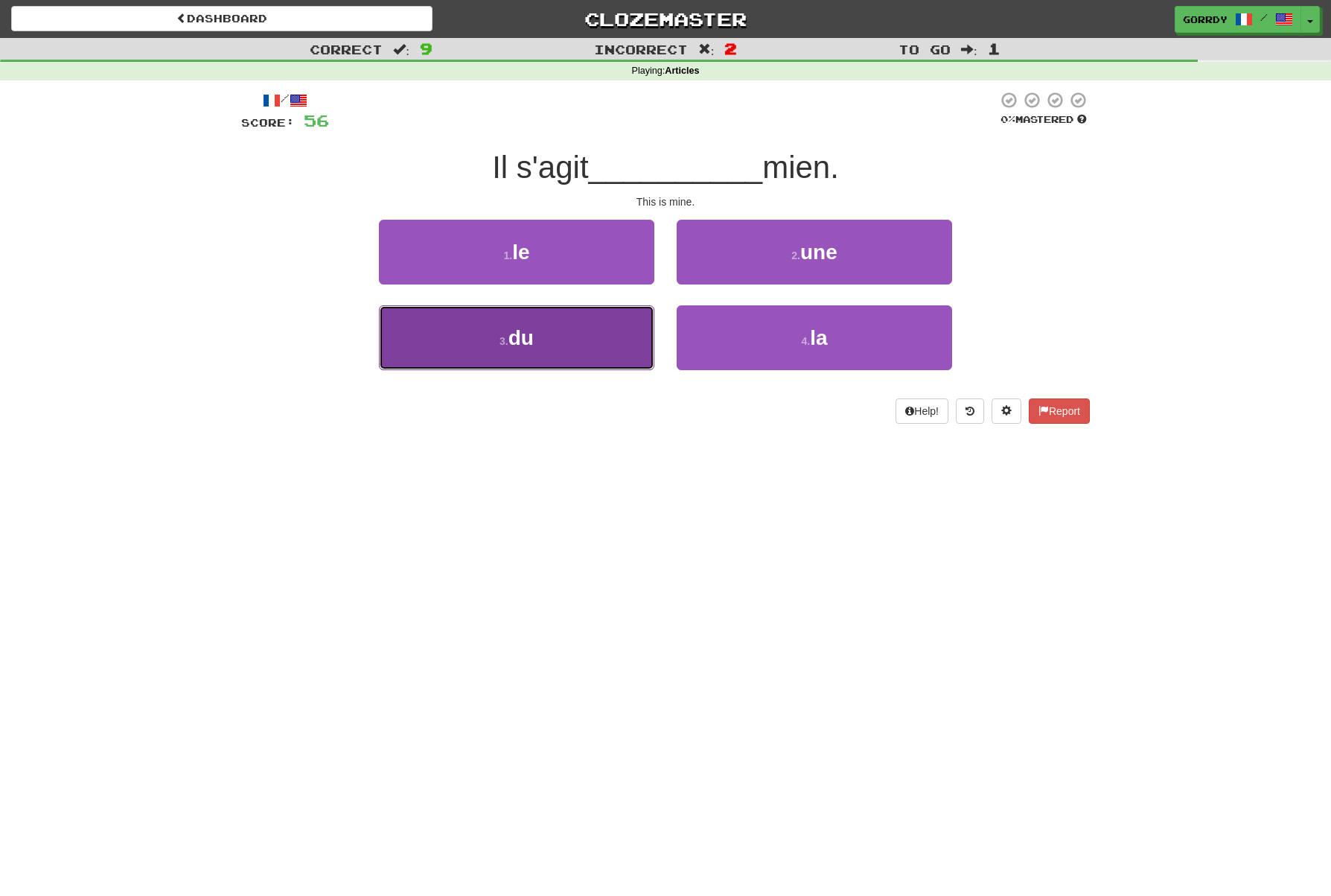
click at [517, 346] on span "du" at bounding box center [521, 338] width 26 height 23
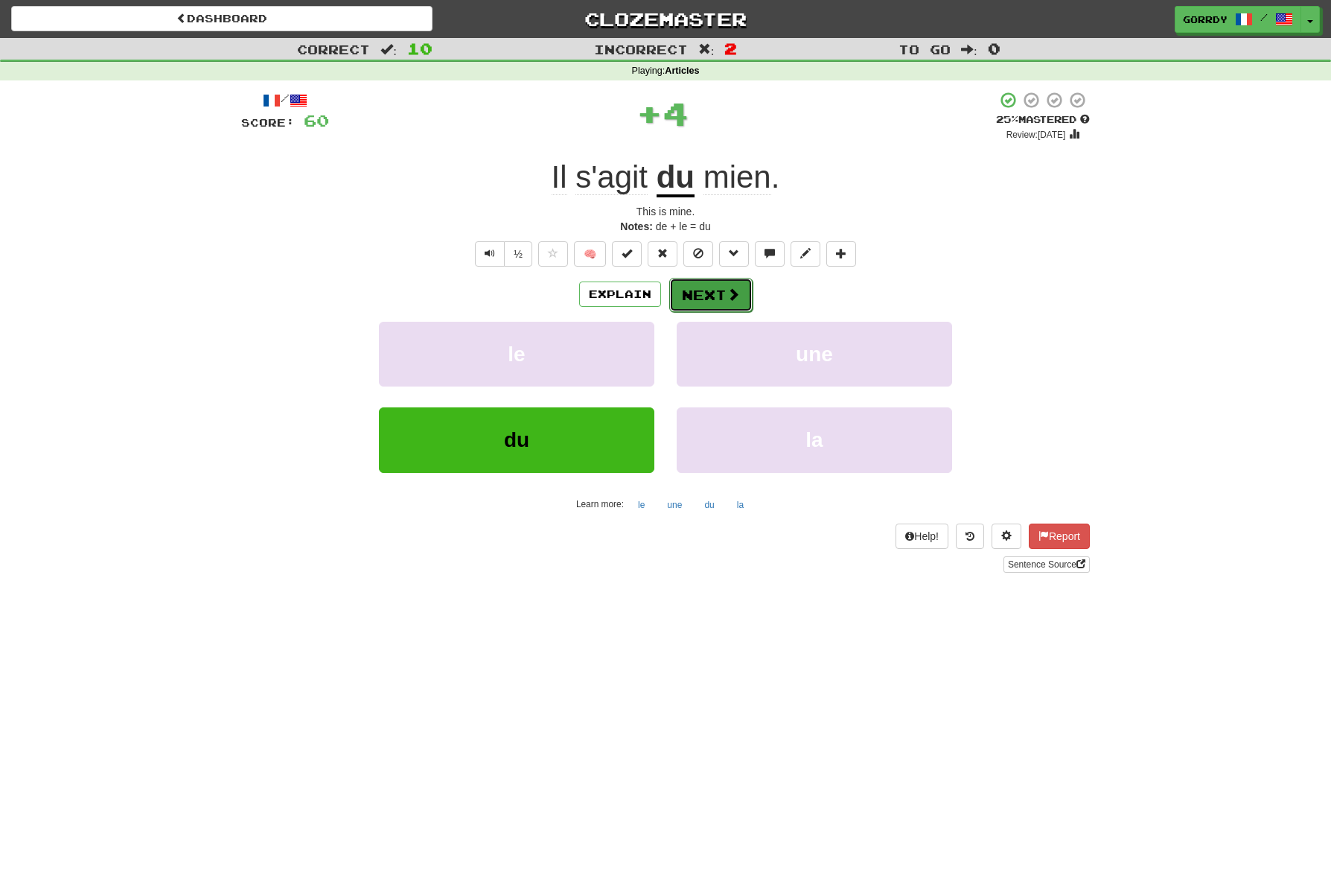
click at [736, 299] on span at bounding box center [733, 294] width 13 height 13
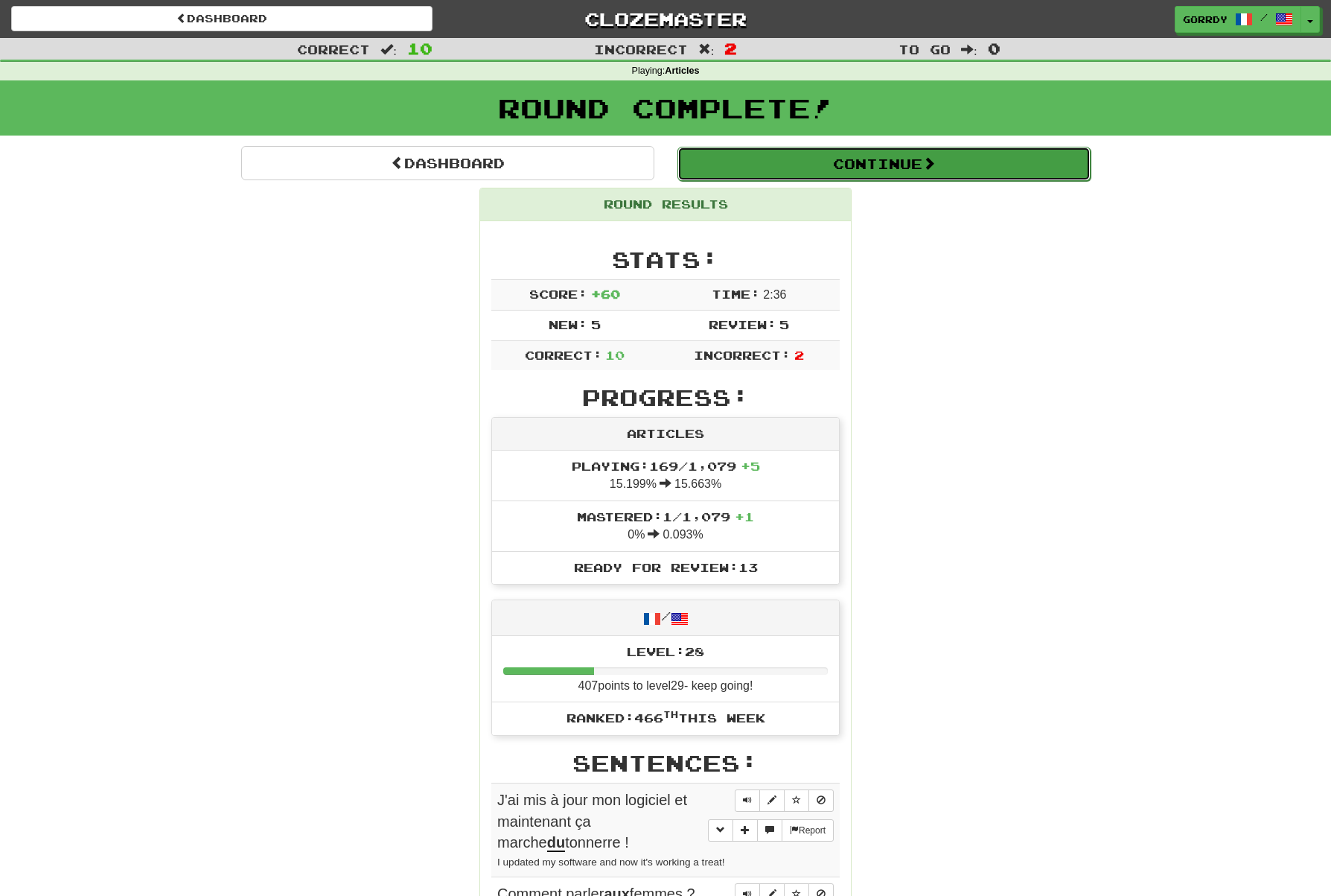
click at [924, 164] on button "Continue" at bounding box center [883, 164] width 413 height 35
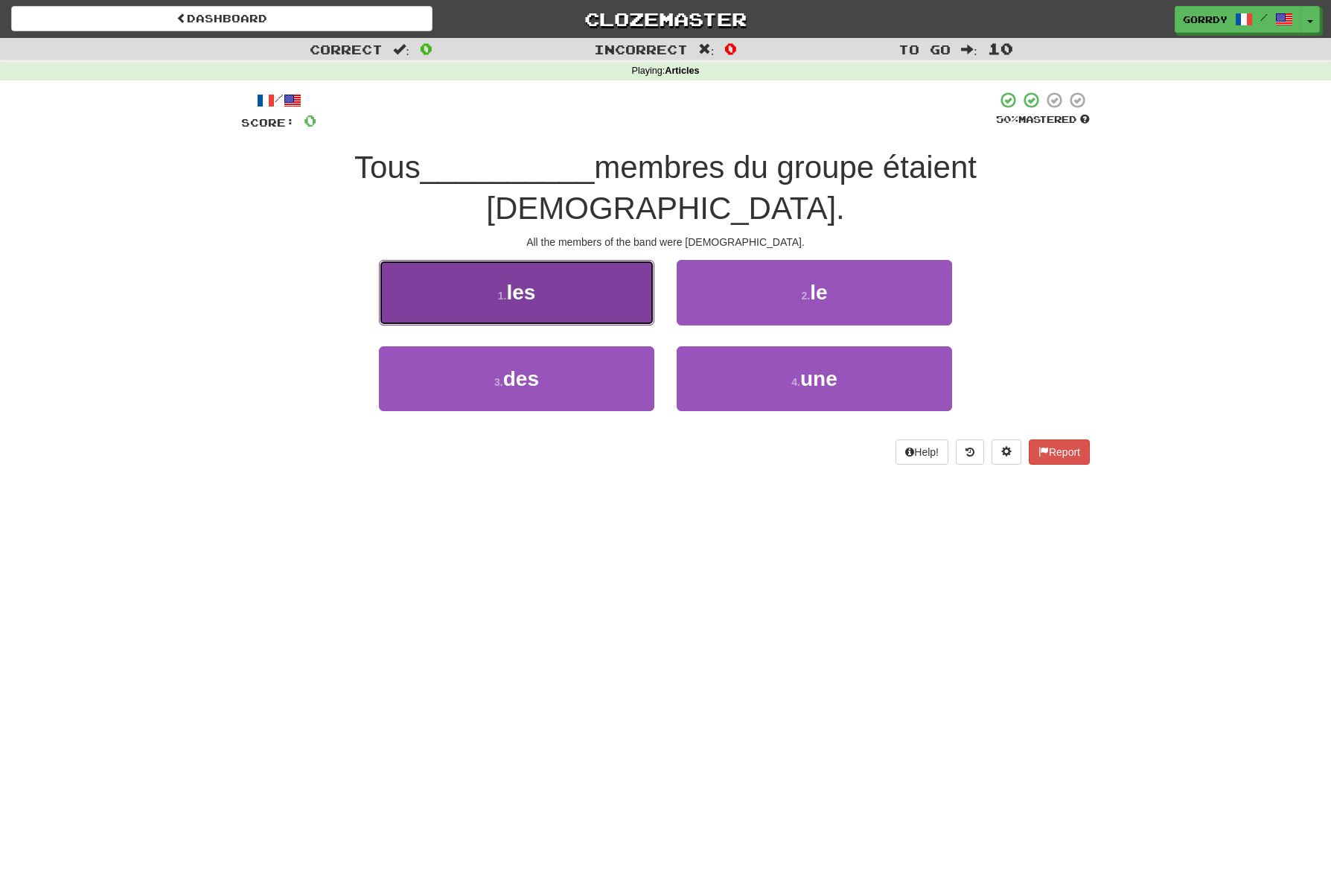
click at [536, 268] on button "1 . les" at bounding box center [517, 292] width 275 height 65
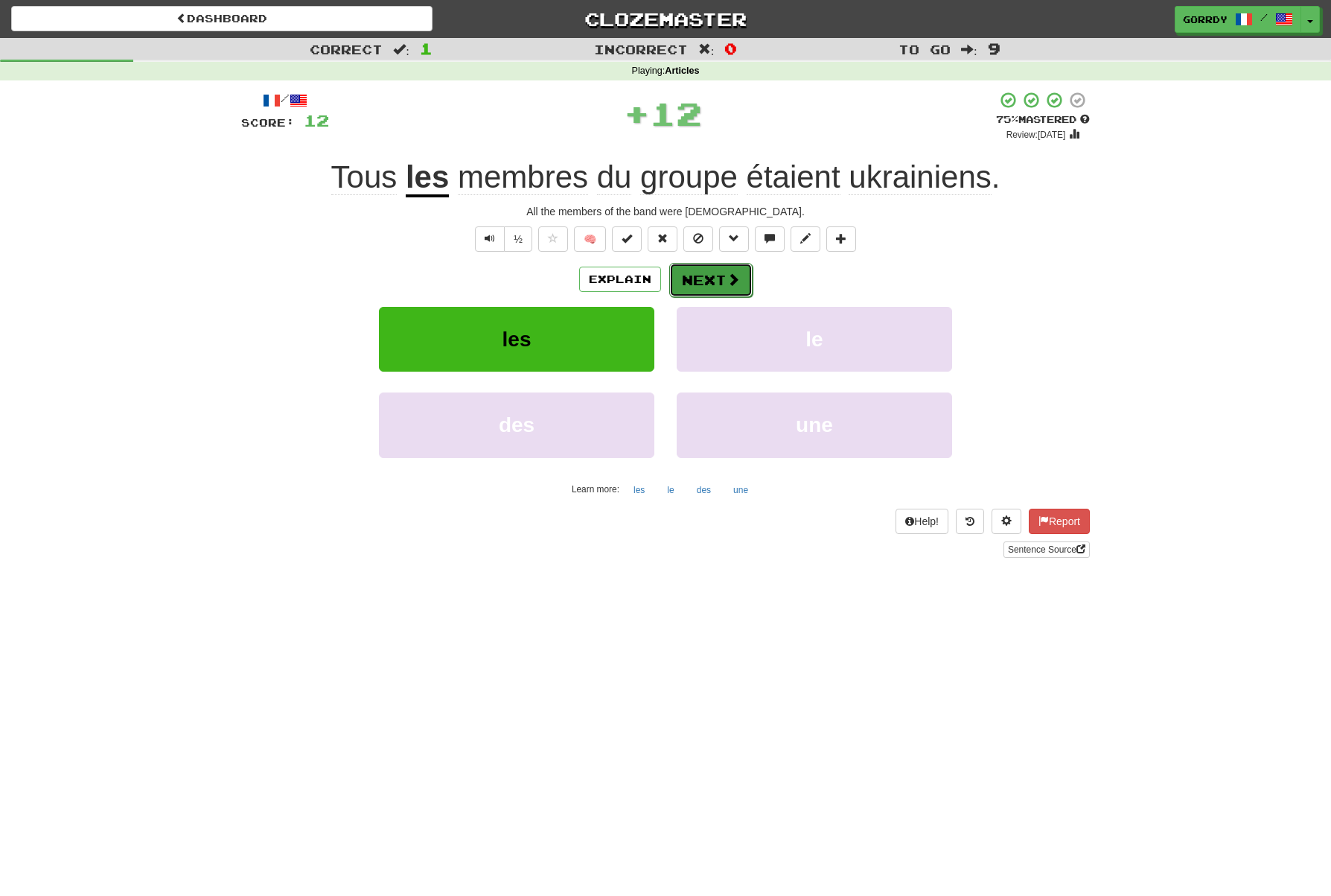
click at [686, 274] on button "Next" at bounding box center [710, 280] width 83 height 35
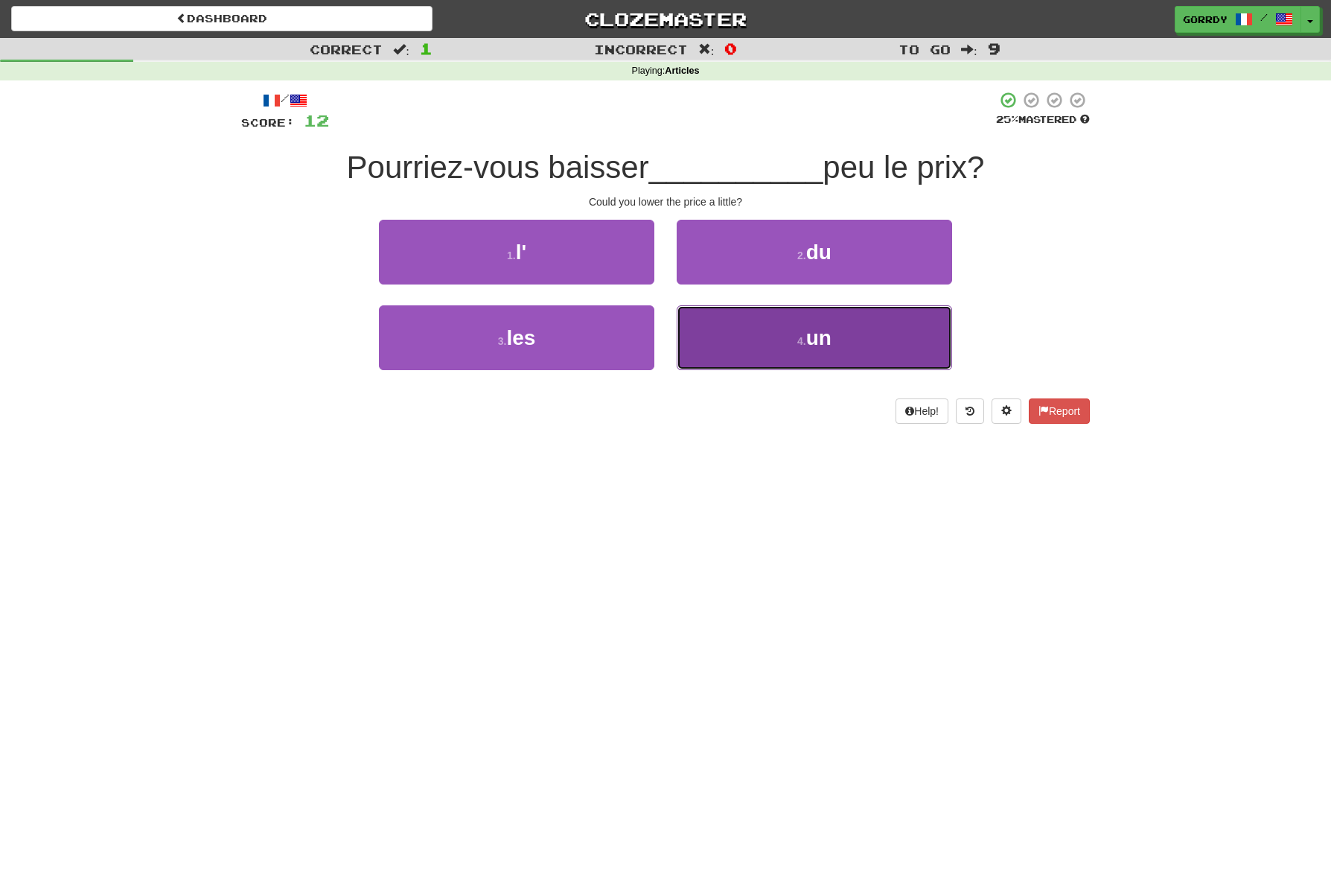
click at [821, 349] on span "un" at bounding box center [818, 338] width 26 height 23
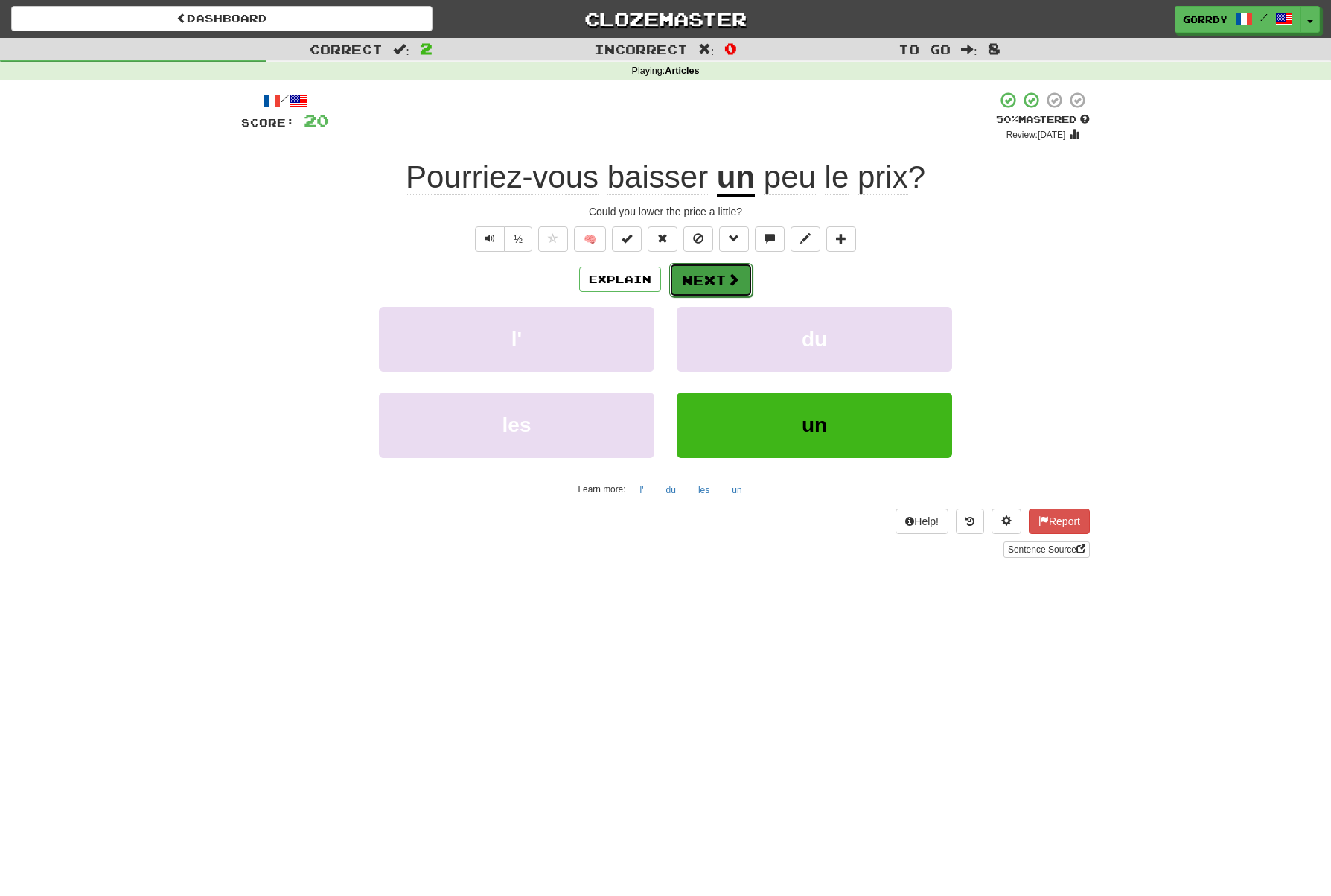
click at [694, 274] on button "Next" at bounding box center [710, 280] width 83 height 35
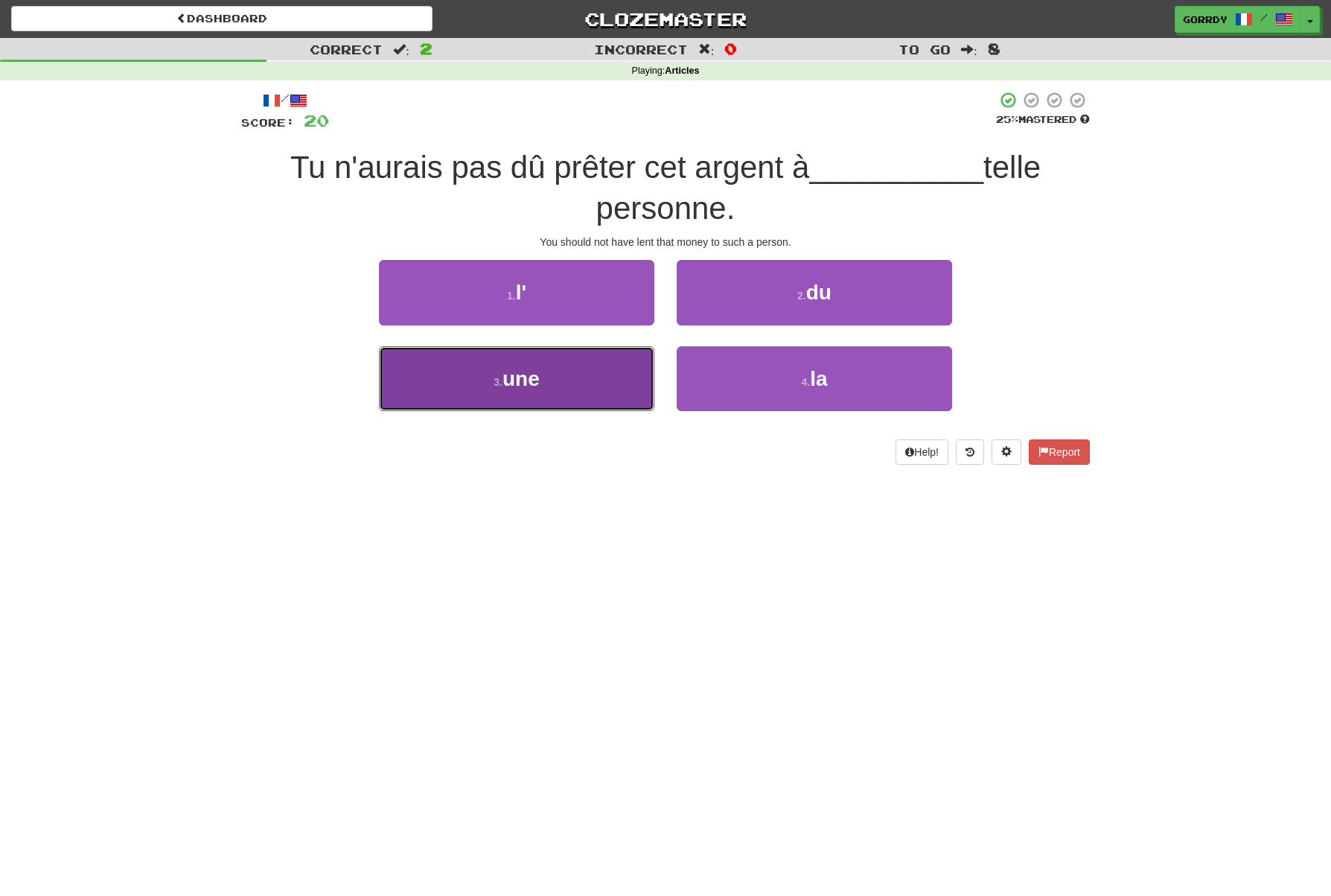
click at [564, 366] on button "3 . une" at bounding box center [517, 378] width 275 height 65
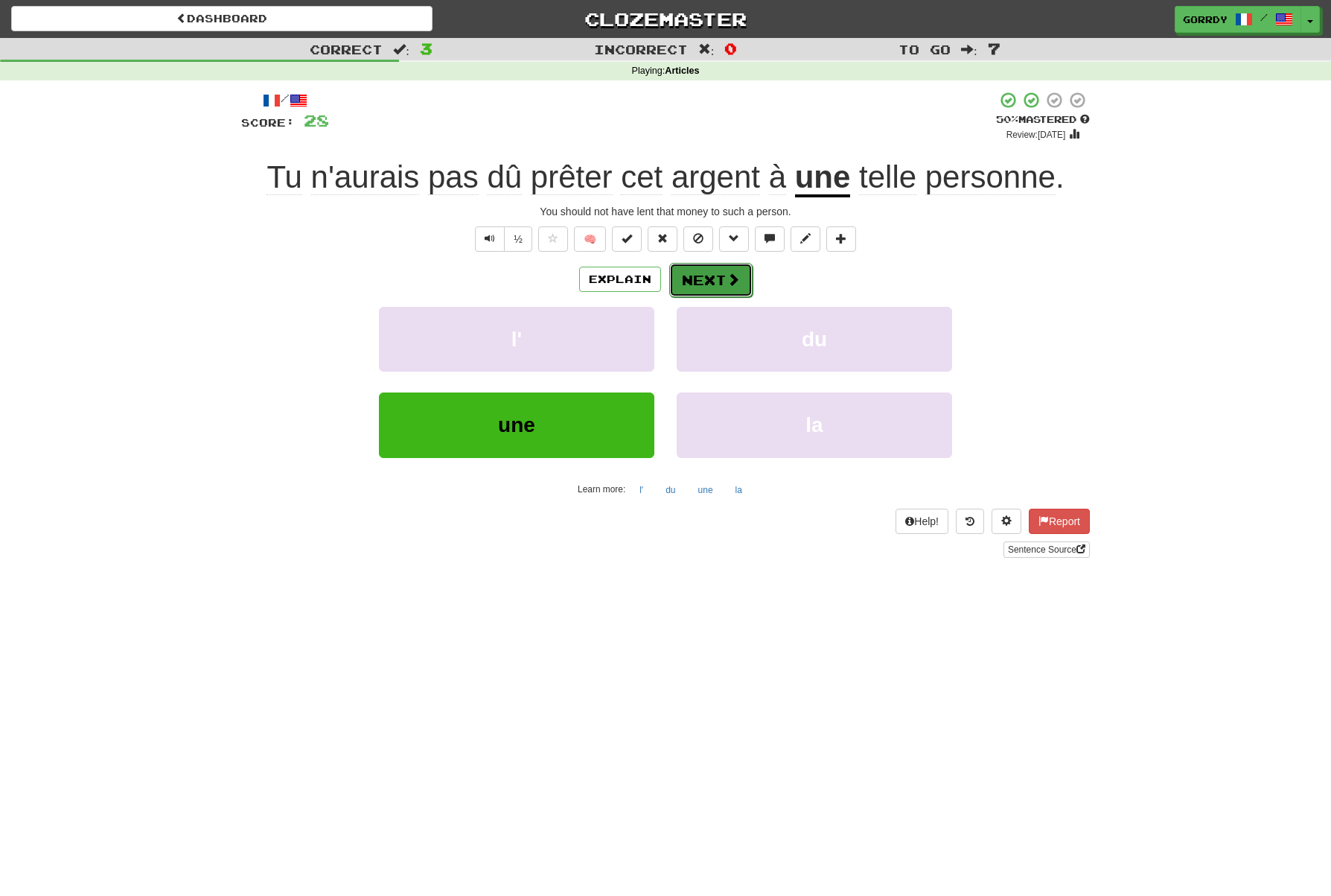
click at [707, 279] on button "Next" at bounding box center [710, 280] width 83 height 35
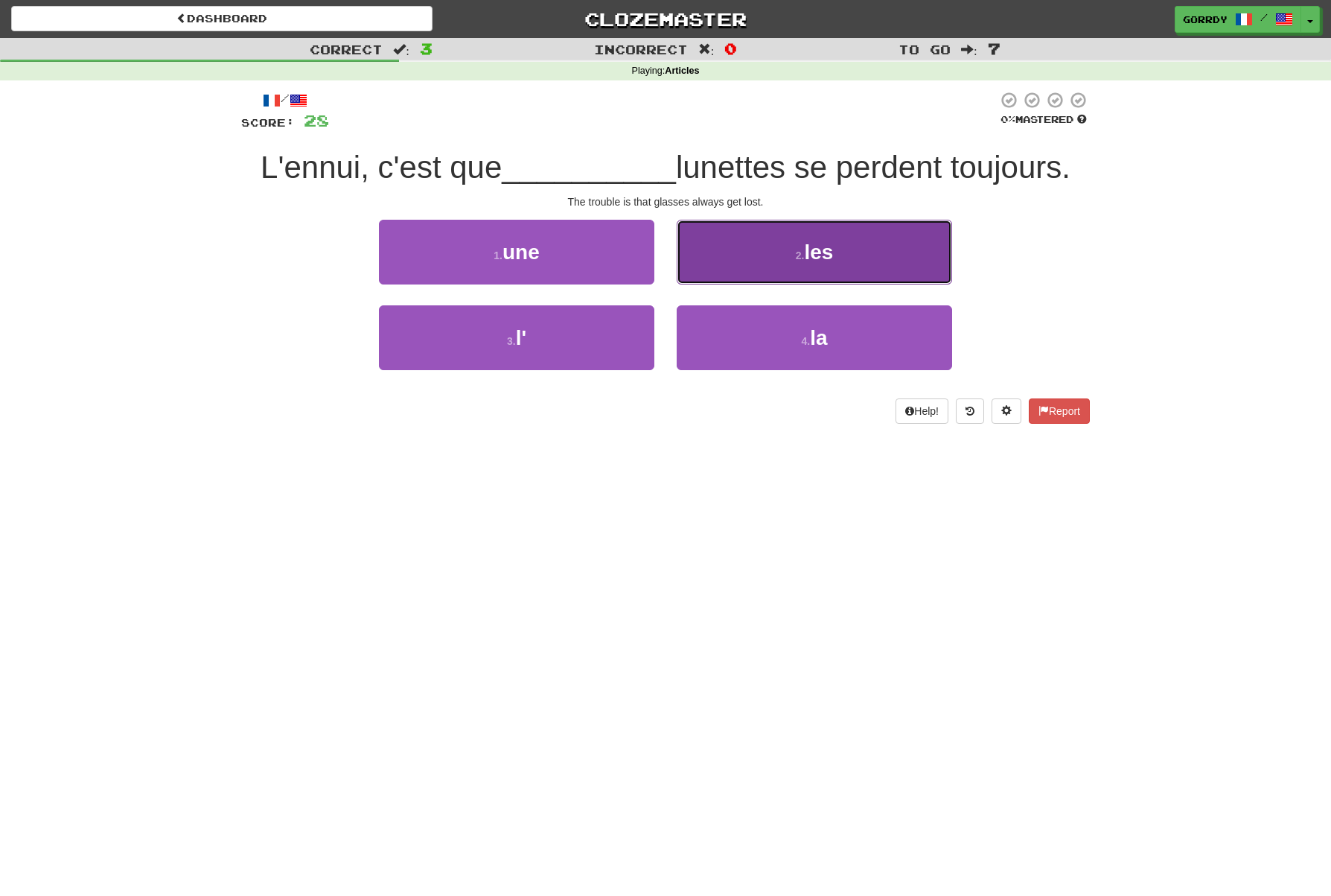
click at [823, 259] on span "les" at bounding box center [818, 252] width 29 height 23
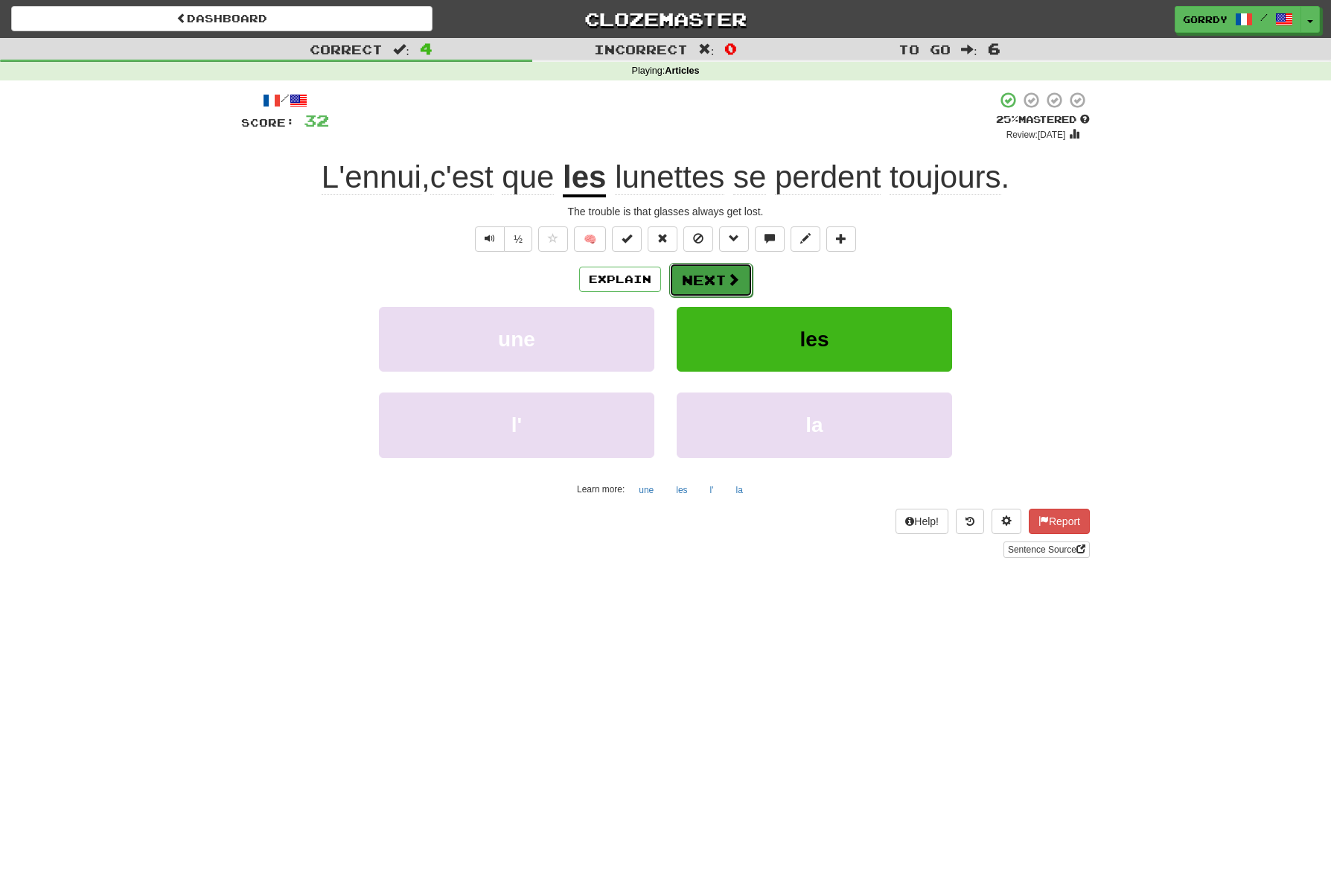
click at [727, 282] on span at bounding box center [733, 279] width 13 height 13
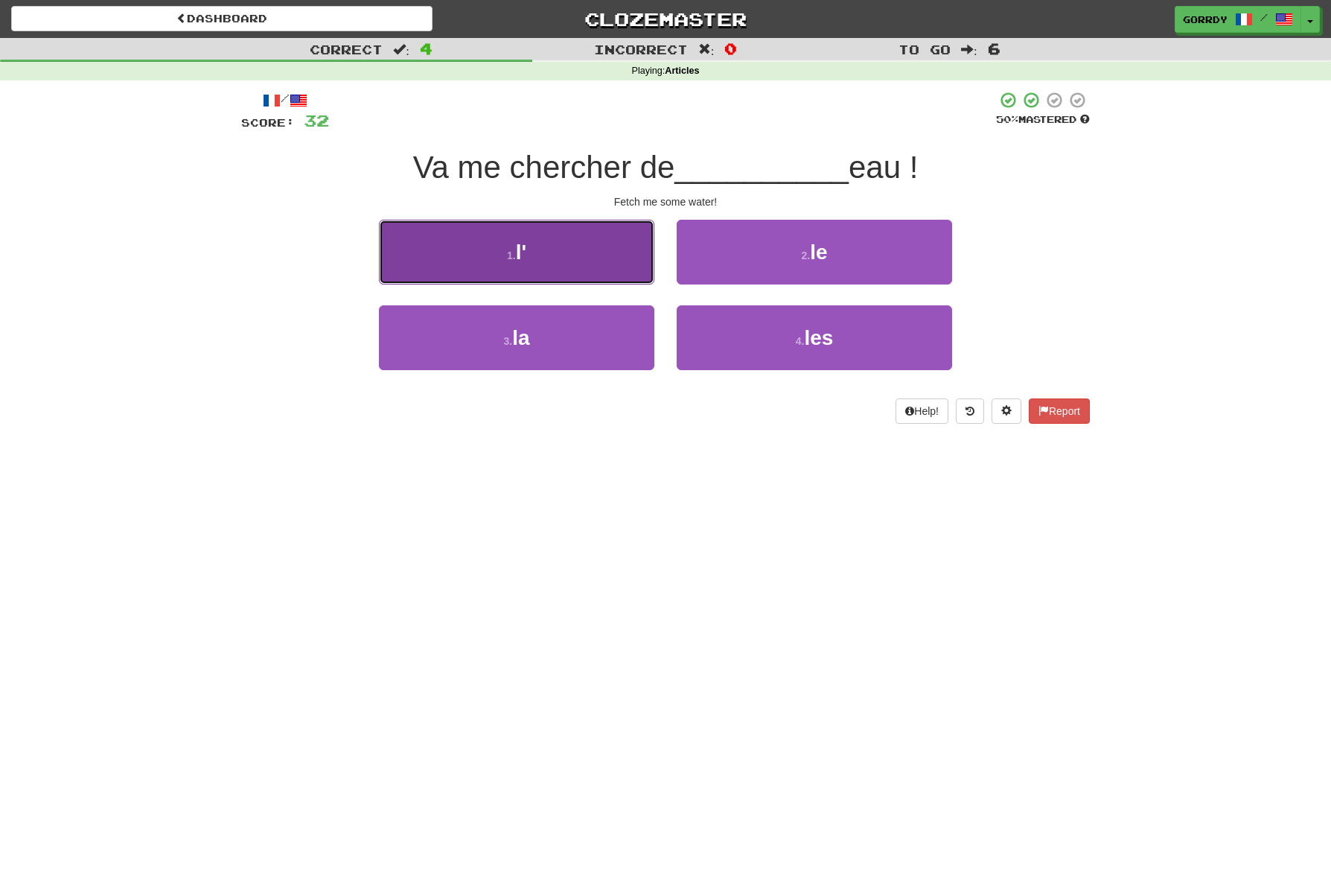
click at [532, 253] on button "1 . l'" at bounding box center [517, 252] width 275 height 65
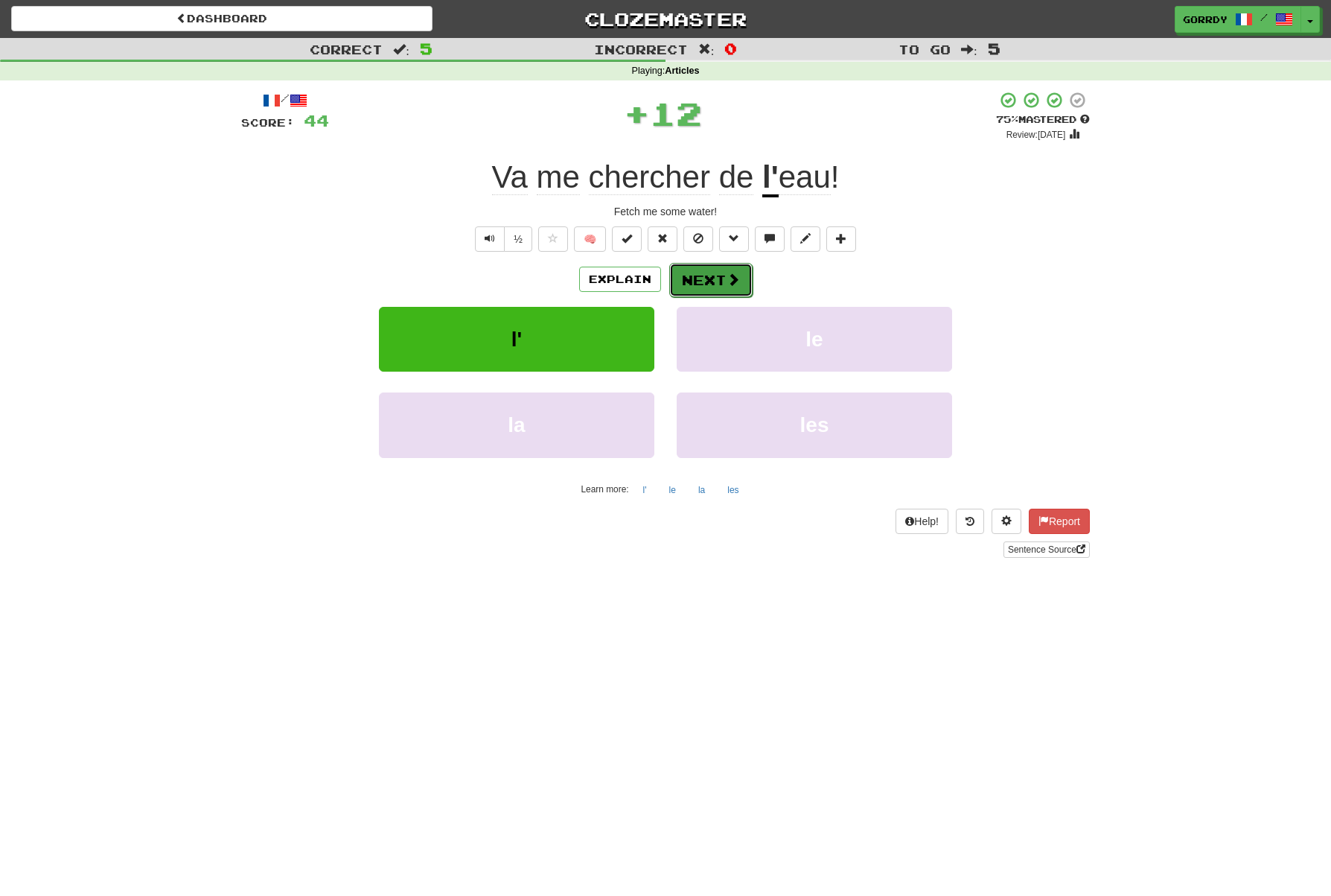
click at [706, 277] on button "Next" at bounding box center [710, 280] width 83 height 35
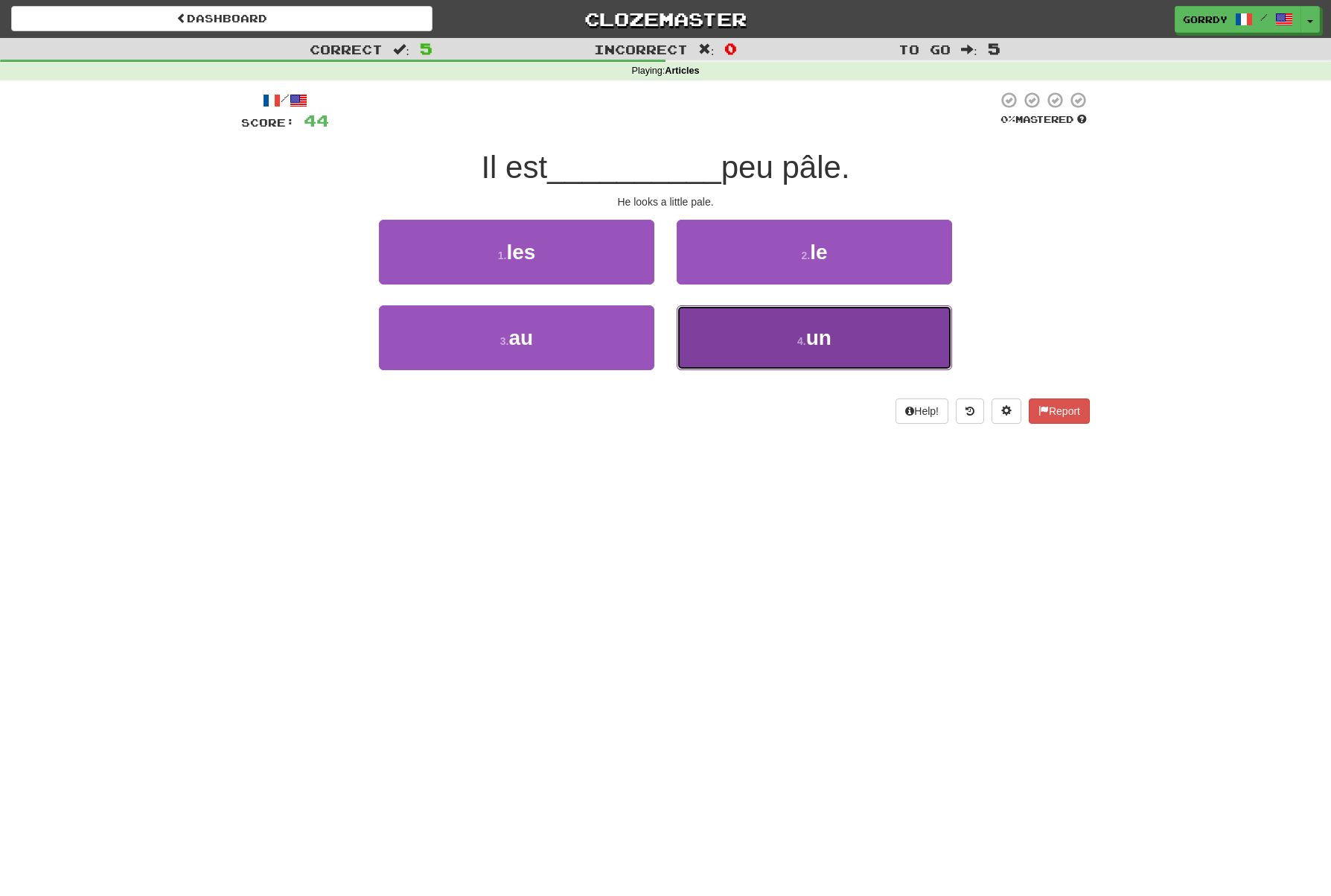
click at [820, 337] on span "un" at bounding box center [818, 338] width 26 height 23
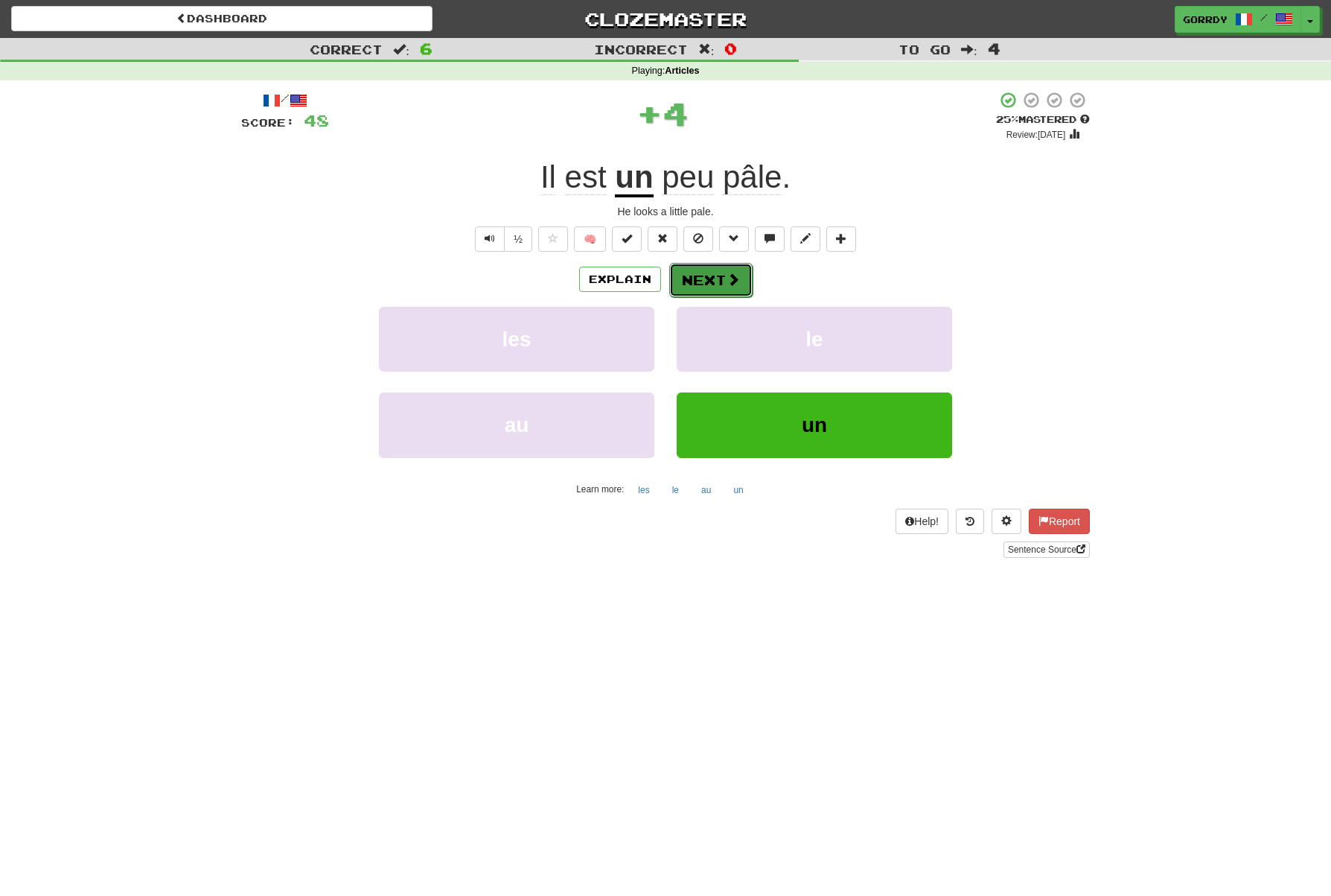
click at [701, 274] on button "Next" at bounding box center [710, 280] width 83 height 35
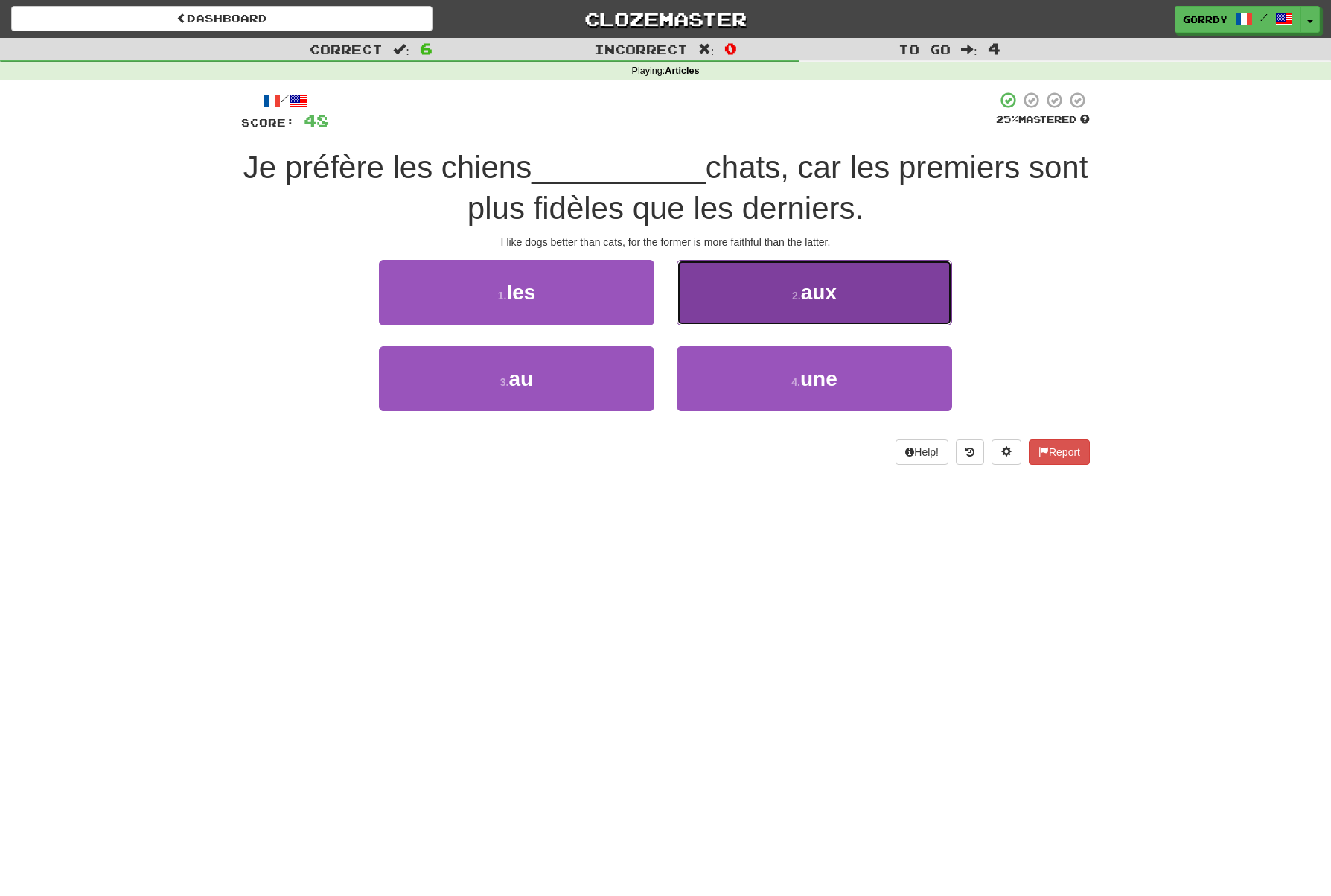
click at [829, 301] on span "aux" at bounding box center [818, 293] width 35 height 23
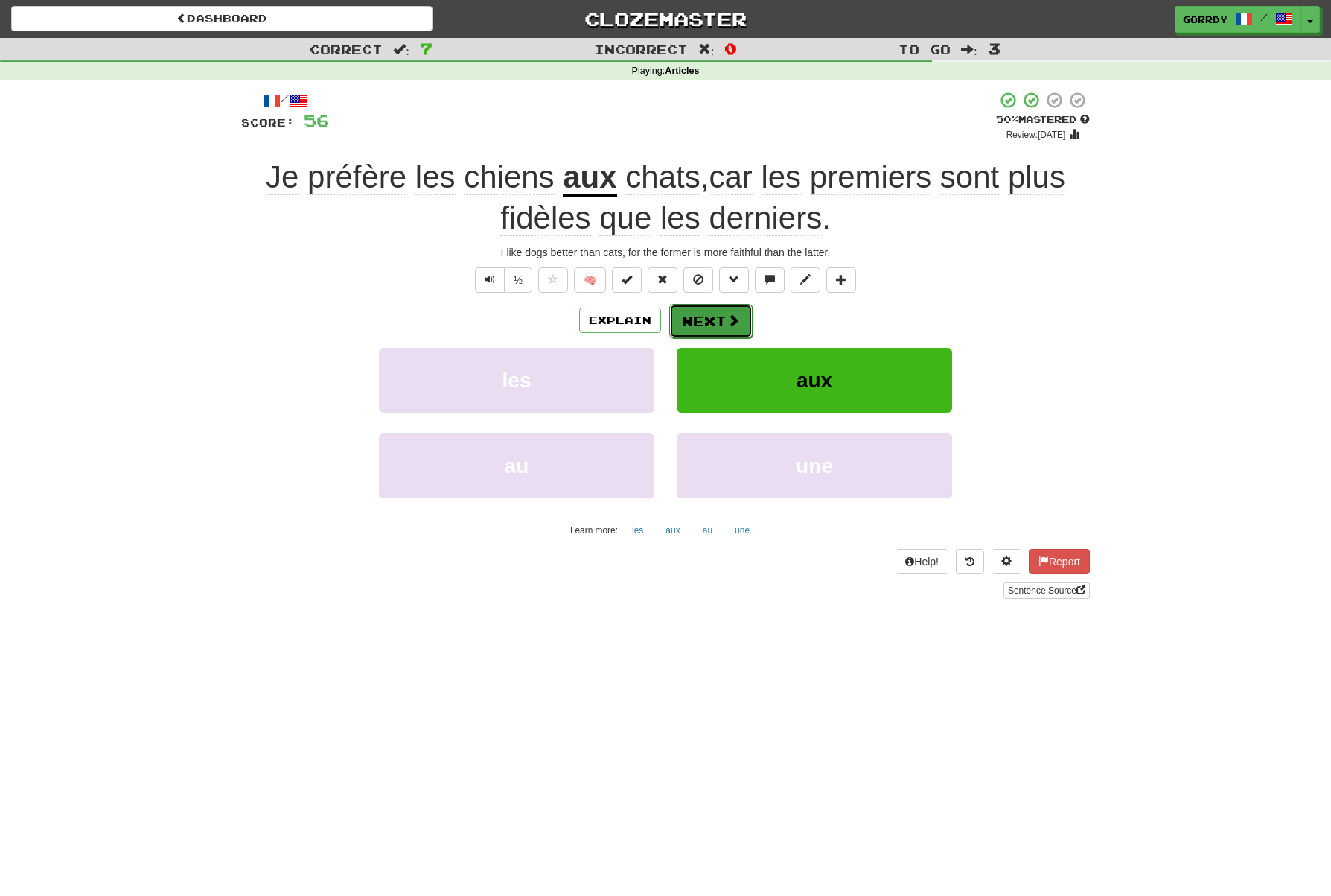
click at [715, 317] on button "Next" at bounding box center [710, 321] width 83 height 35
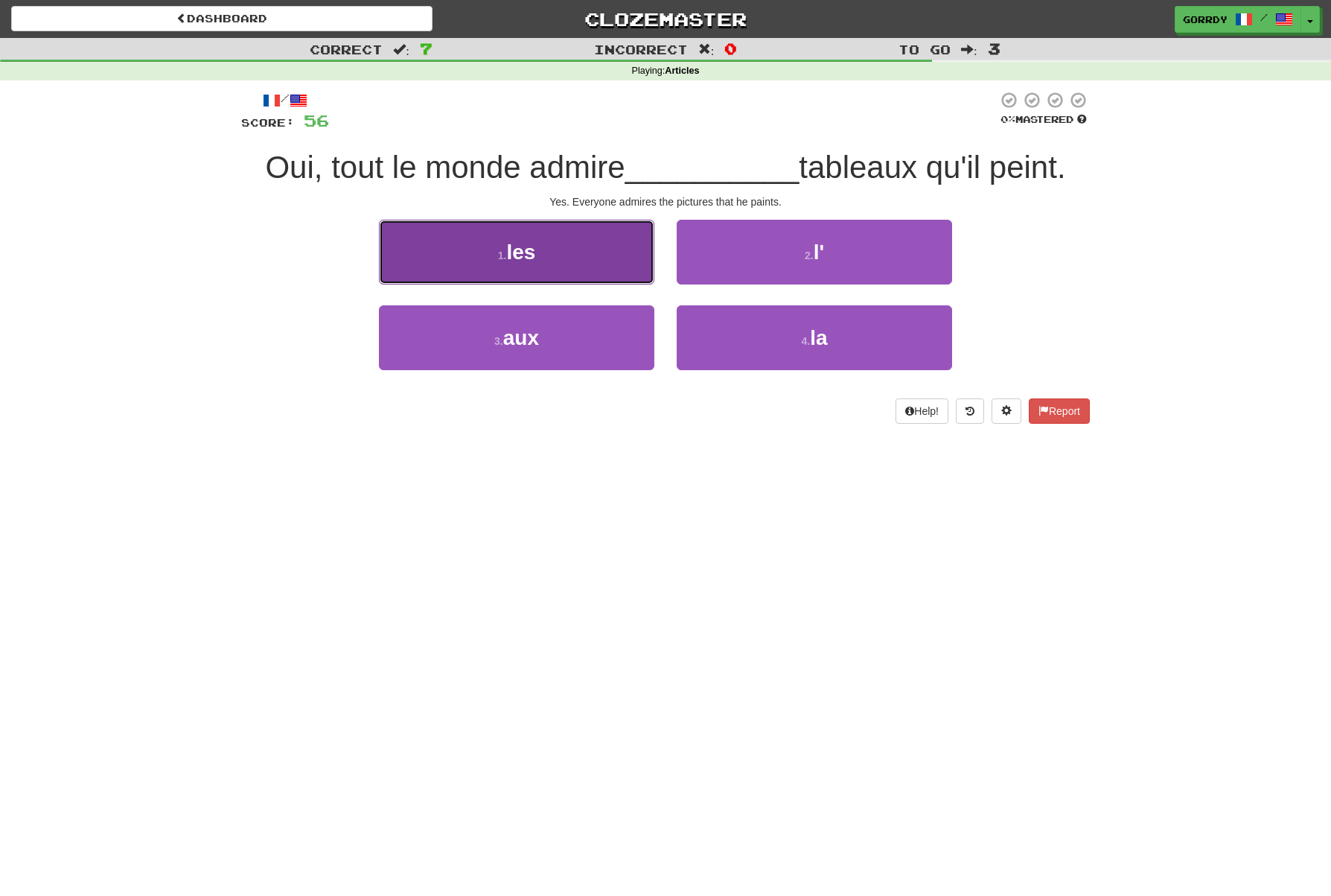
click at [541, 254] on button "1 . les" at bounding box center [517, 252] width 275 height 65
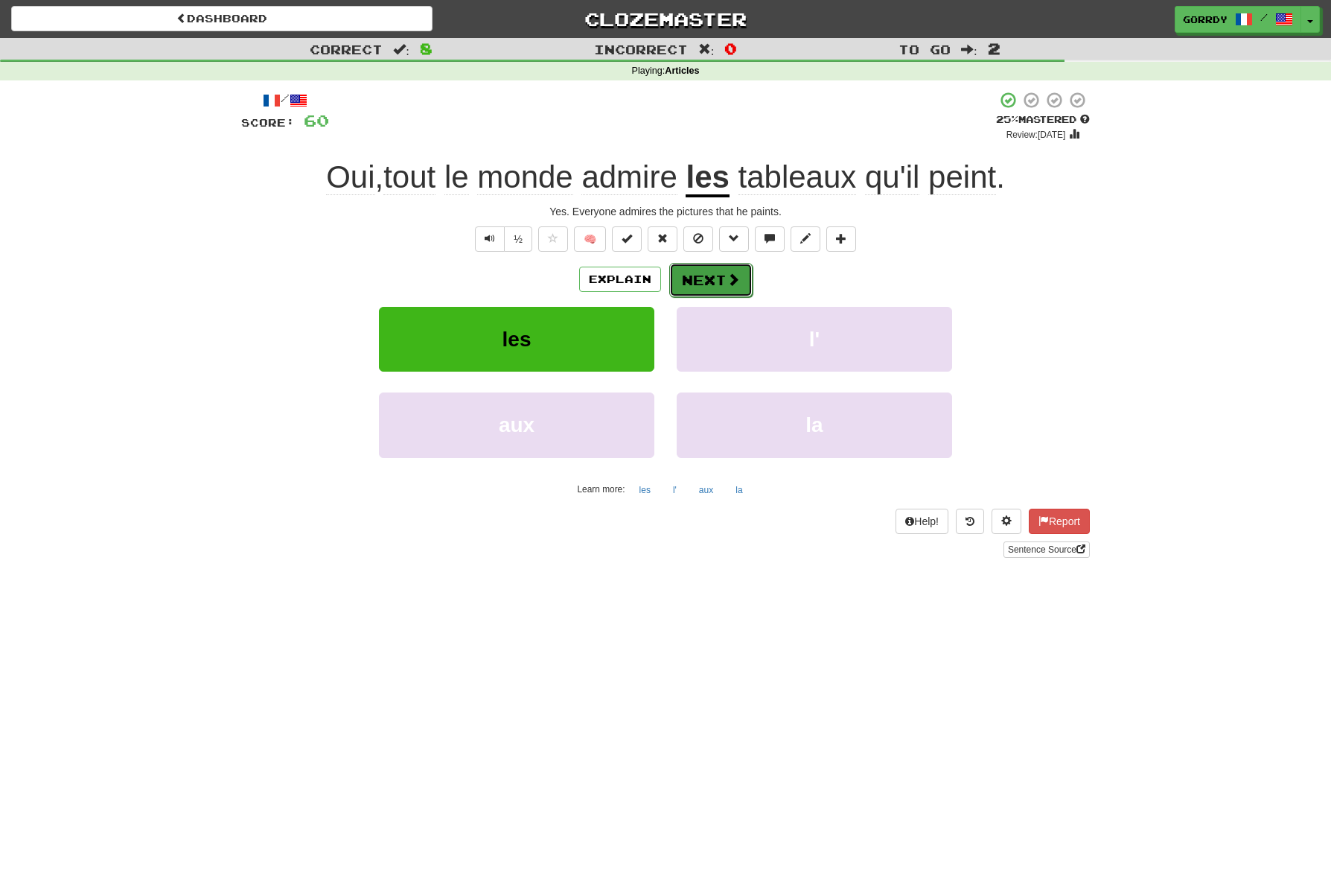
click at [729, 277] on span at bounding box center [733, 279] width 13 height 13
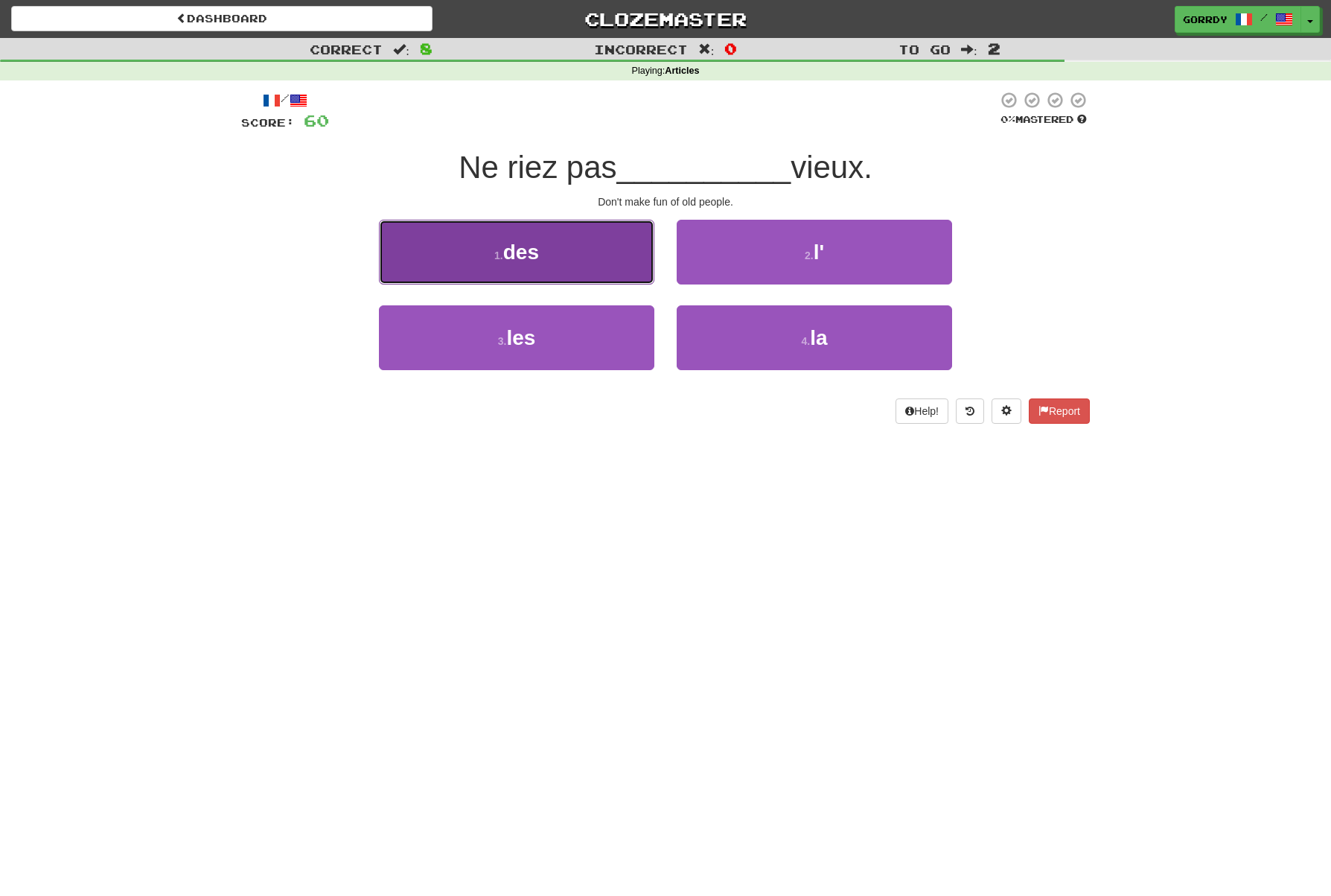
click at [522, 257] on span "des" at bounding box center [521, 252] width 35 height 23
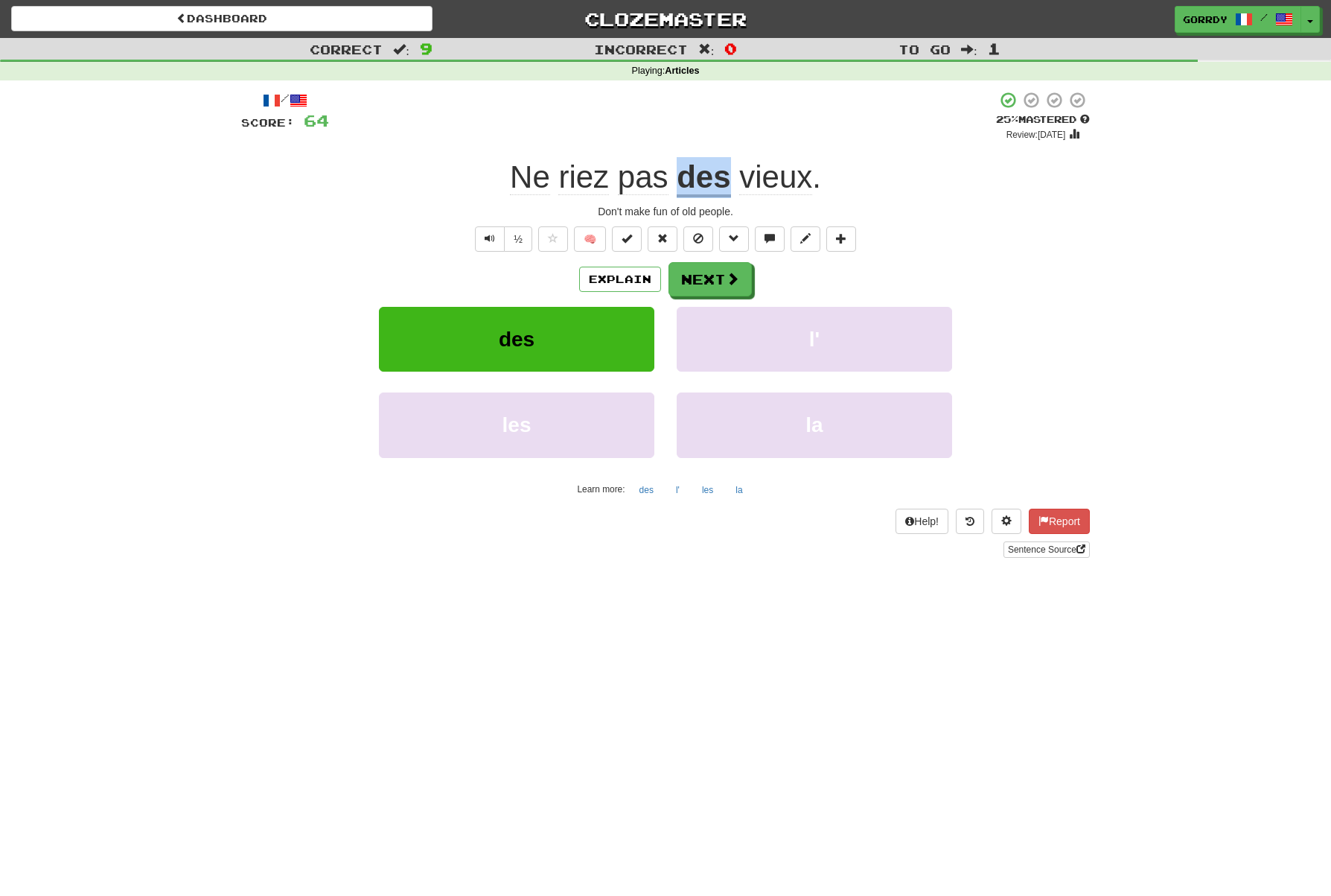
click at [693, 190] on u "des" at bounding box center [703, 178] width 54 height 38
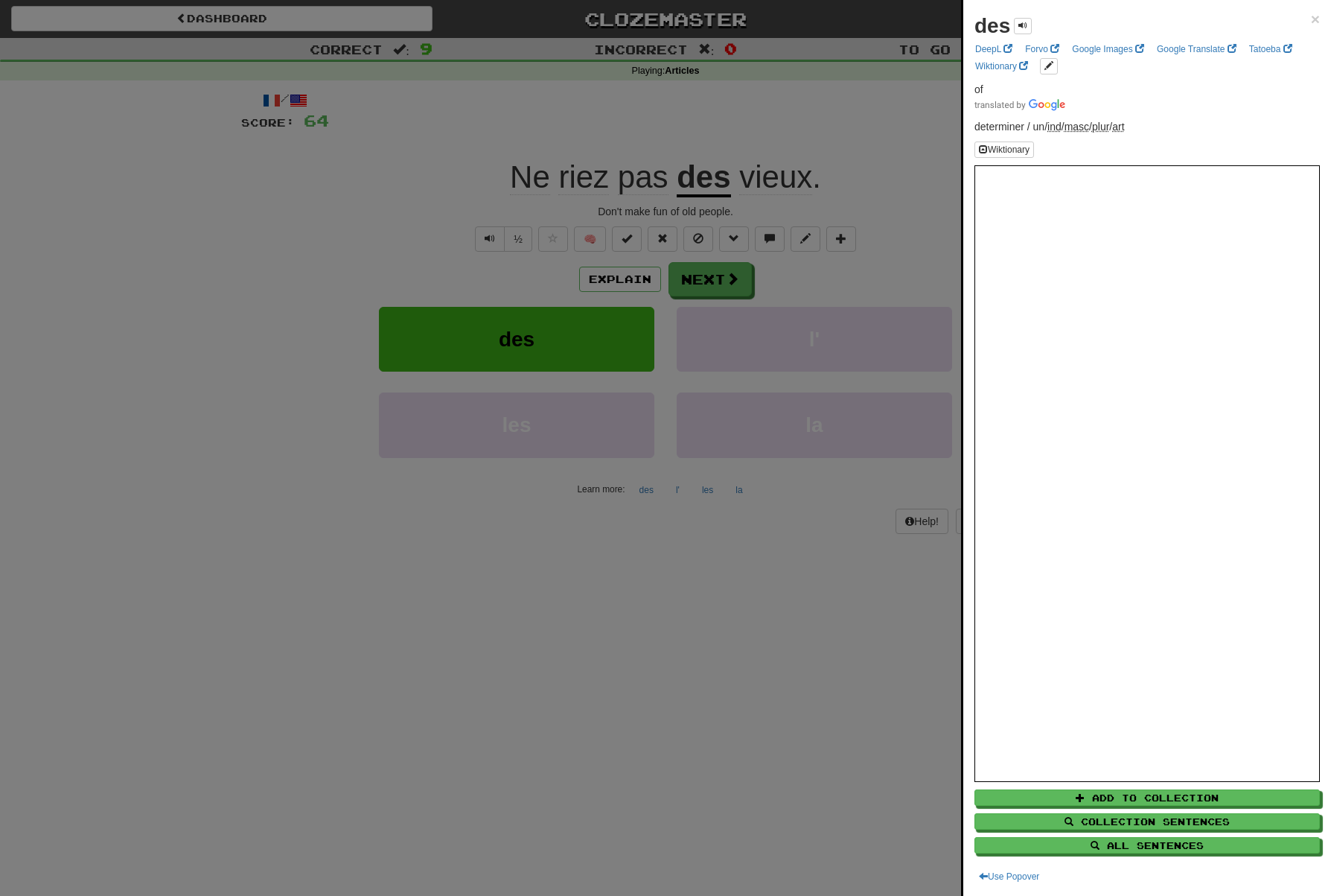
click at [715, 289] on div at bounding box center [665, 448] width 1331 height 896
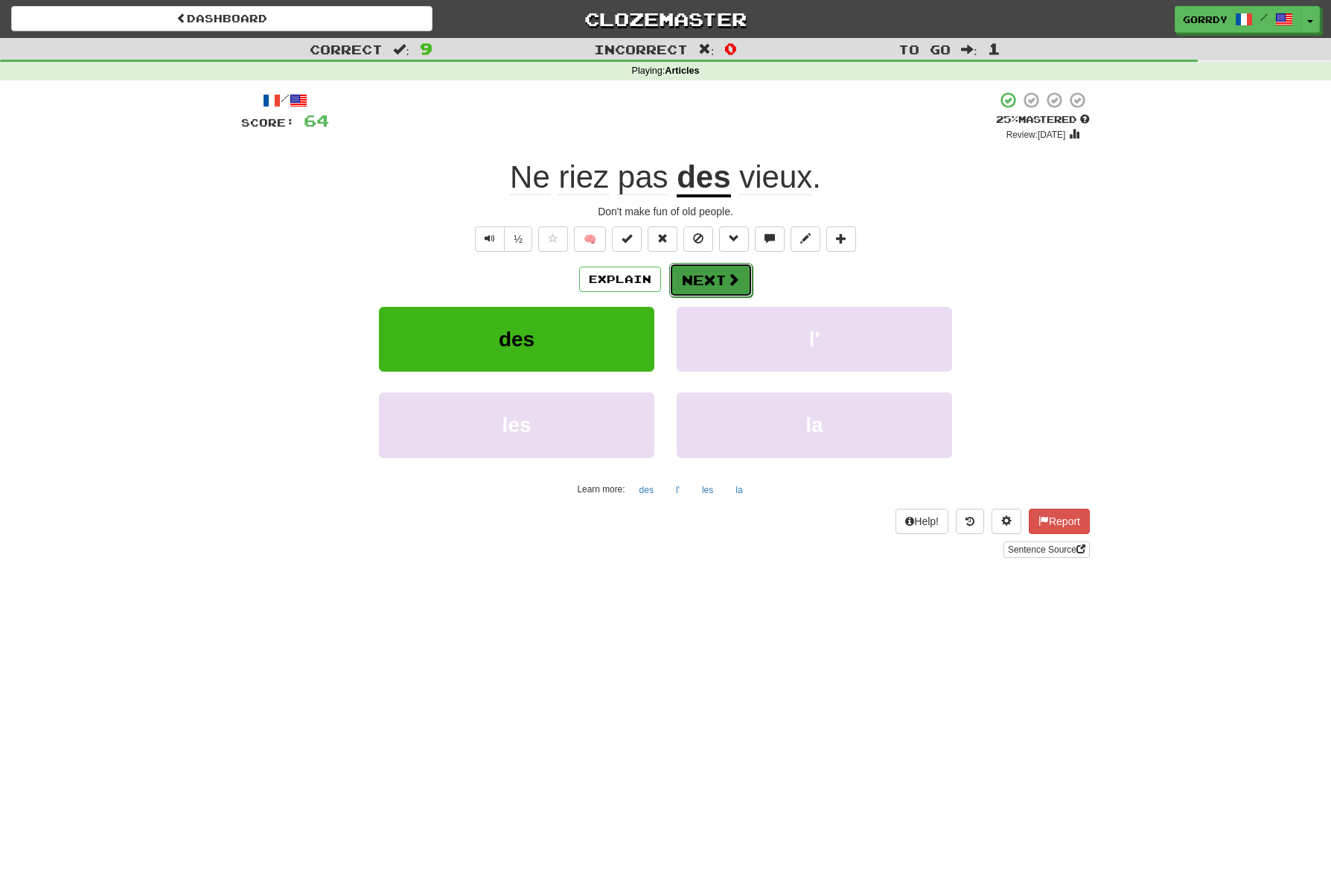
click at [715, 282] on button "Next" at bounding box center [710, 280] width 83 height 35
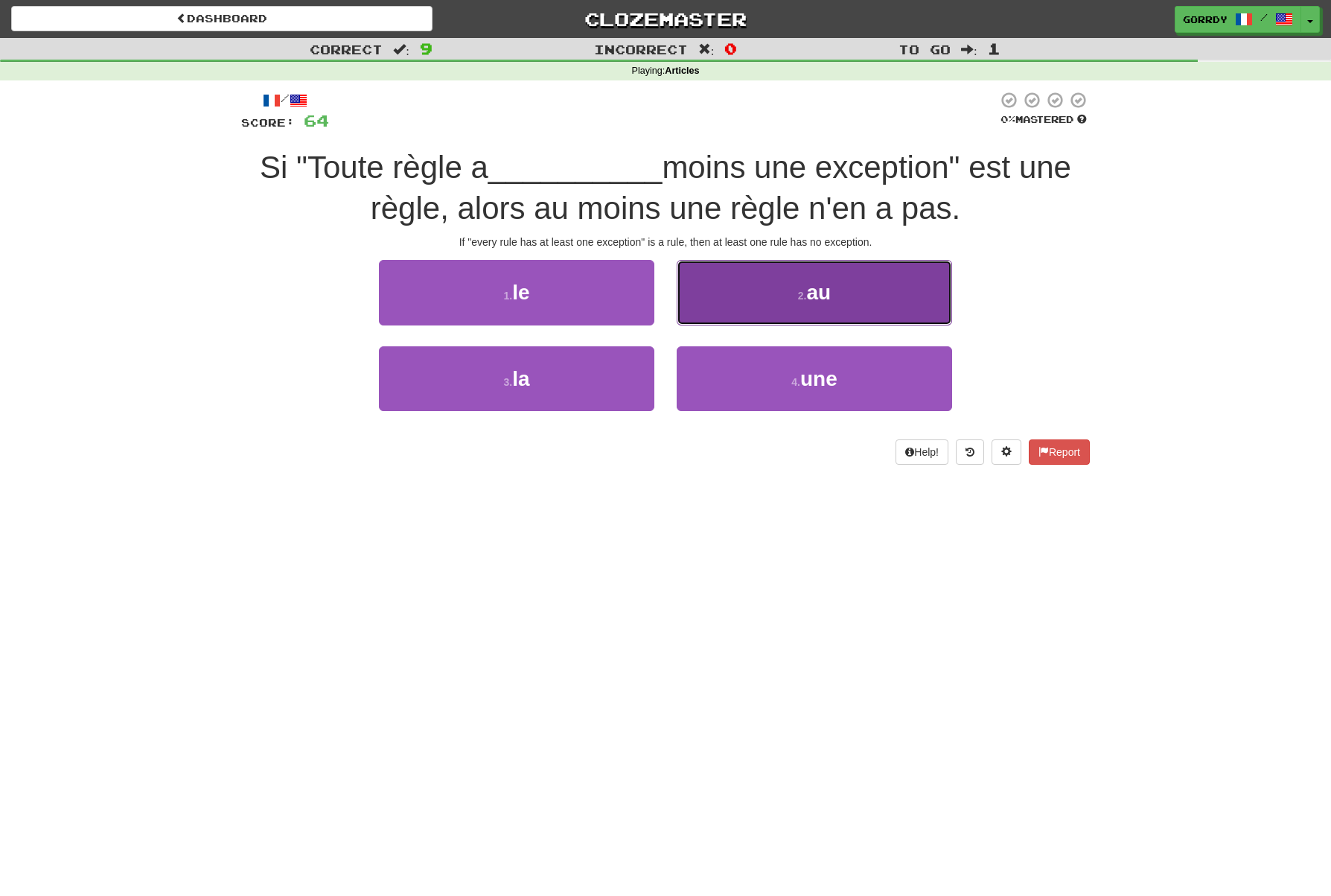
click at [818, 293] on span "au" at bounding box center [819, 293] width 25 height 23
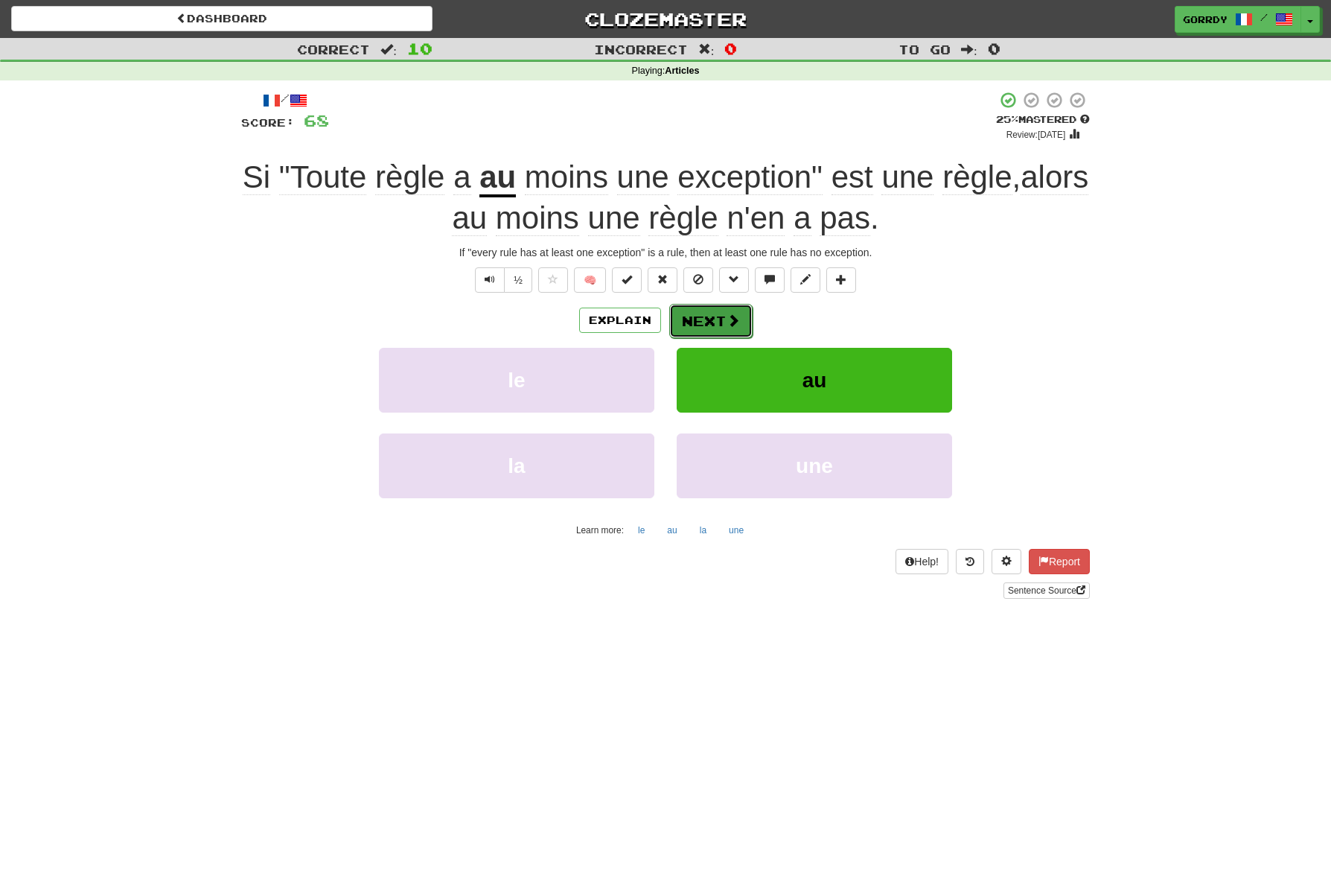
click at [709, 313] on button "Next" at bounding box center [710, 321] width 83 height 35
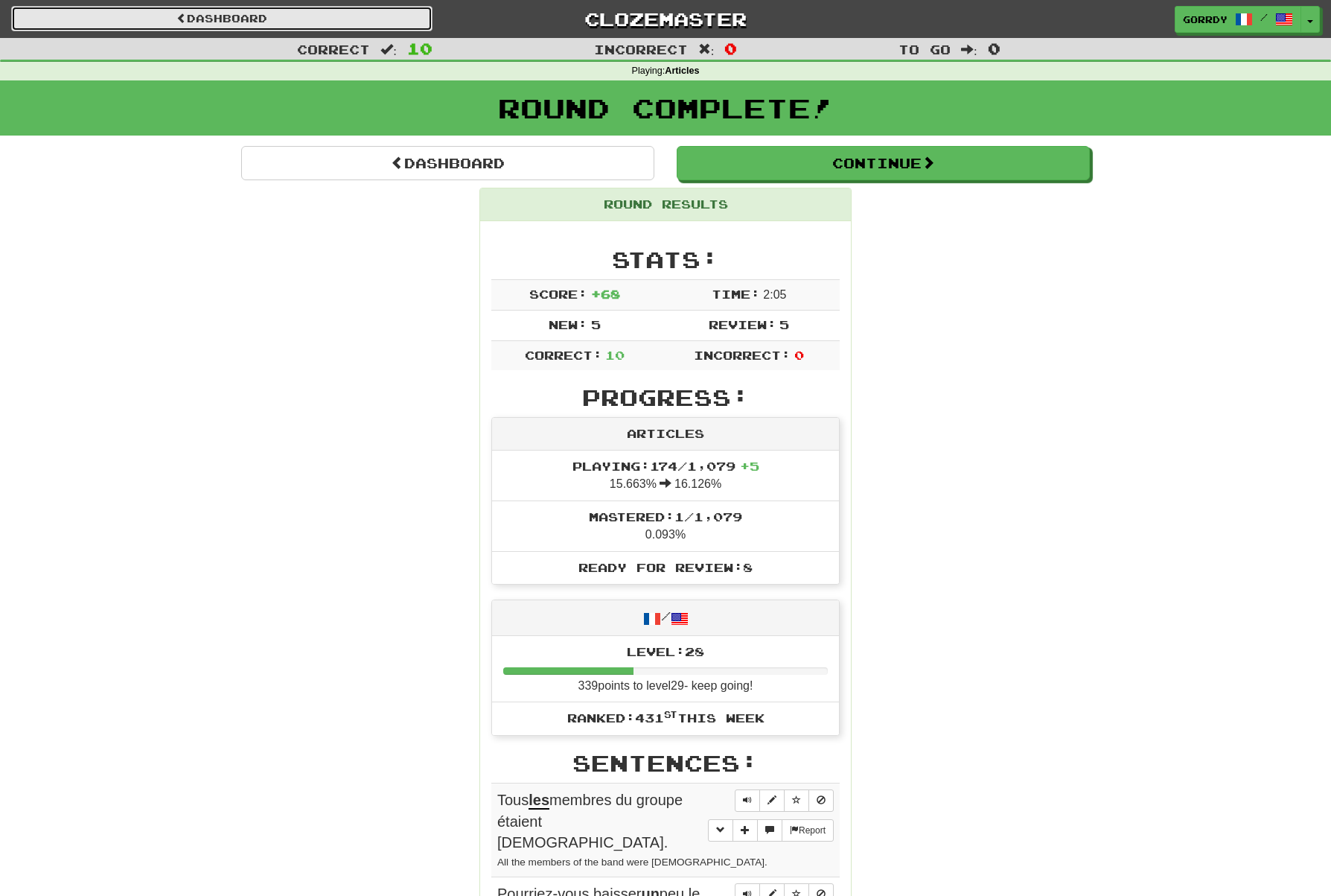
click at [191, 16] on link "Dashboard" at bounding box center [222, 18] width 421 height 26
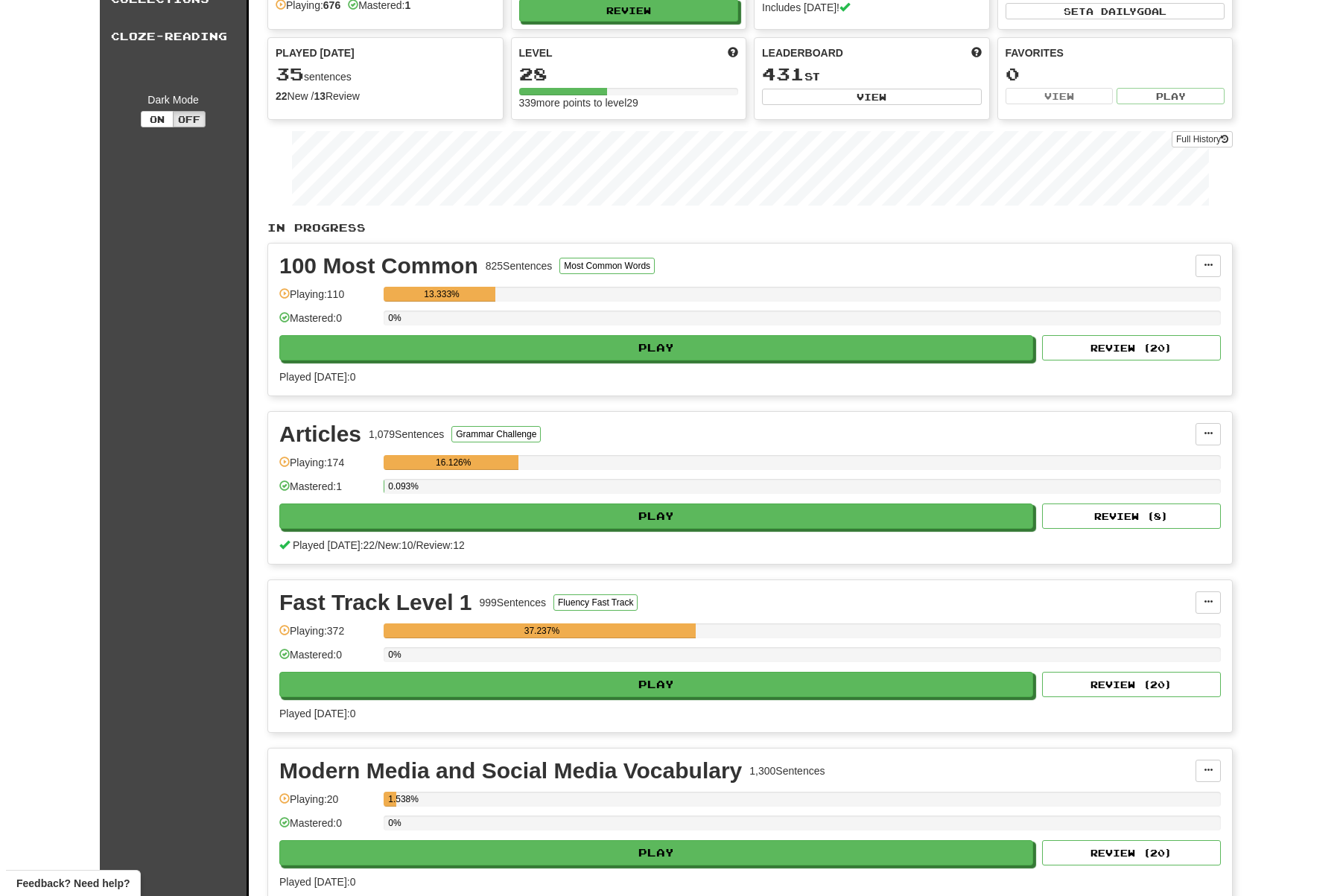
scroll to position [299, 0]
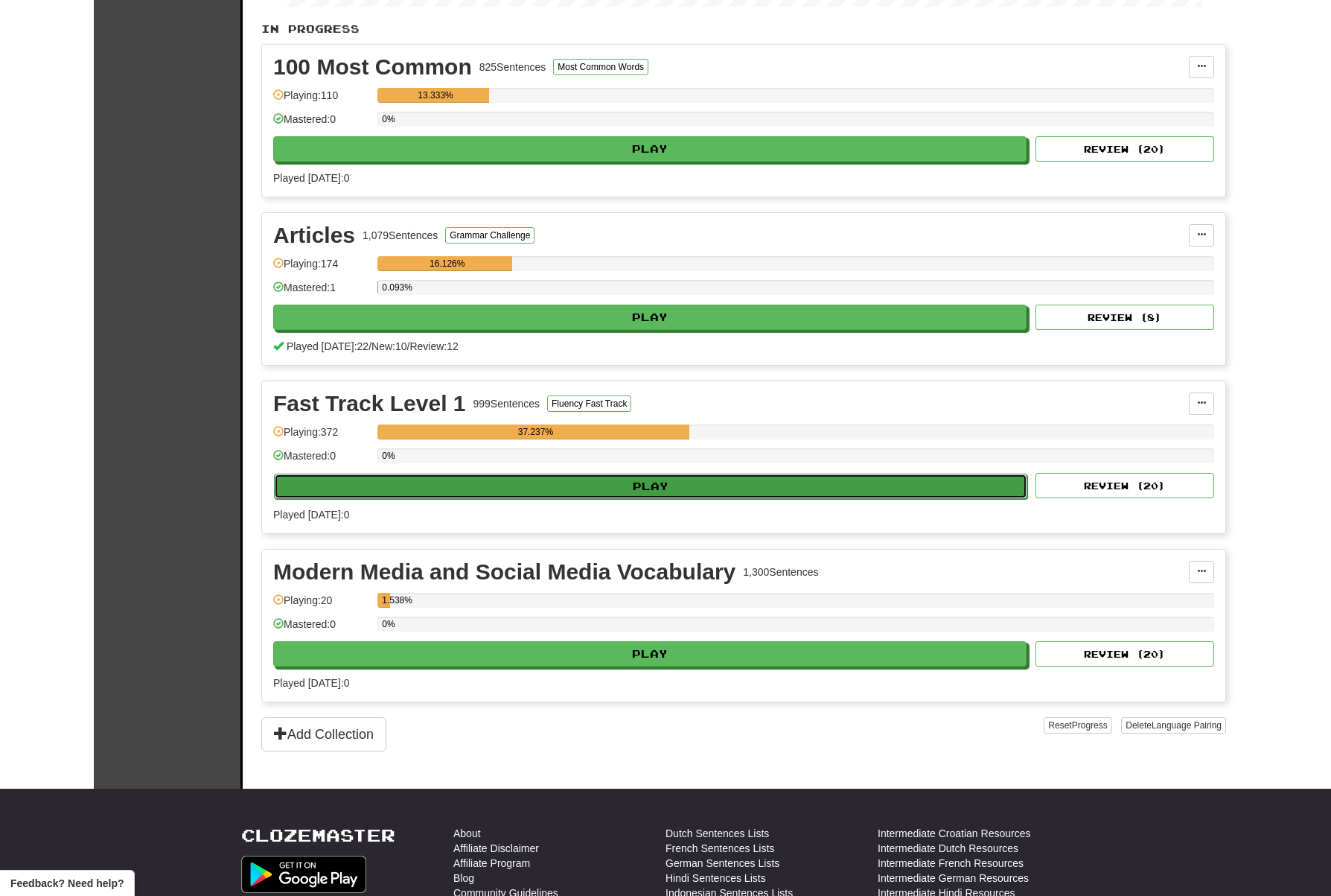
click at [662, 483] on button "Play" at bounding box center [650, 486] width 753 height 26
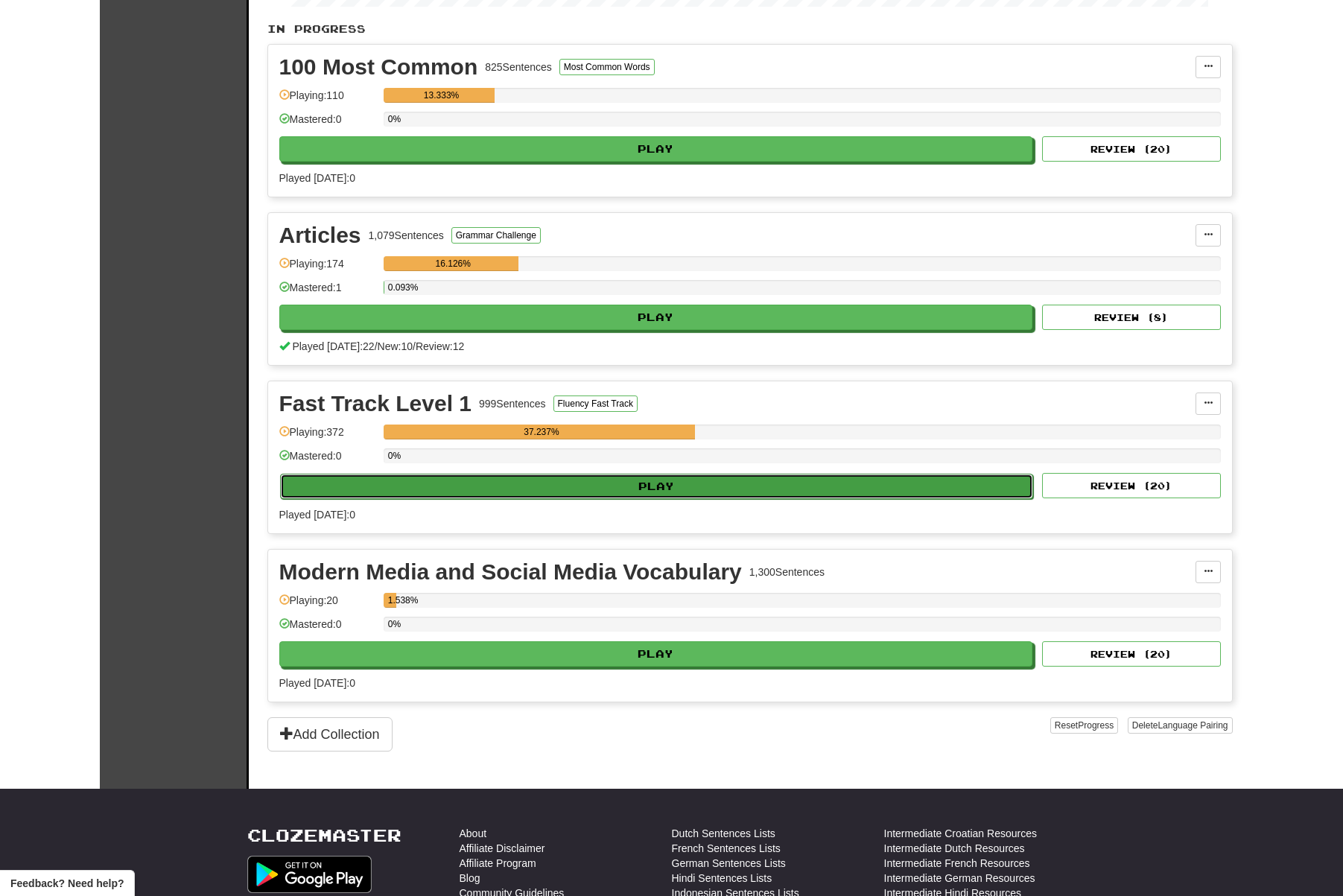
select select "**"
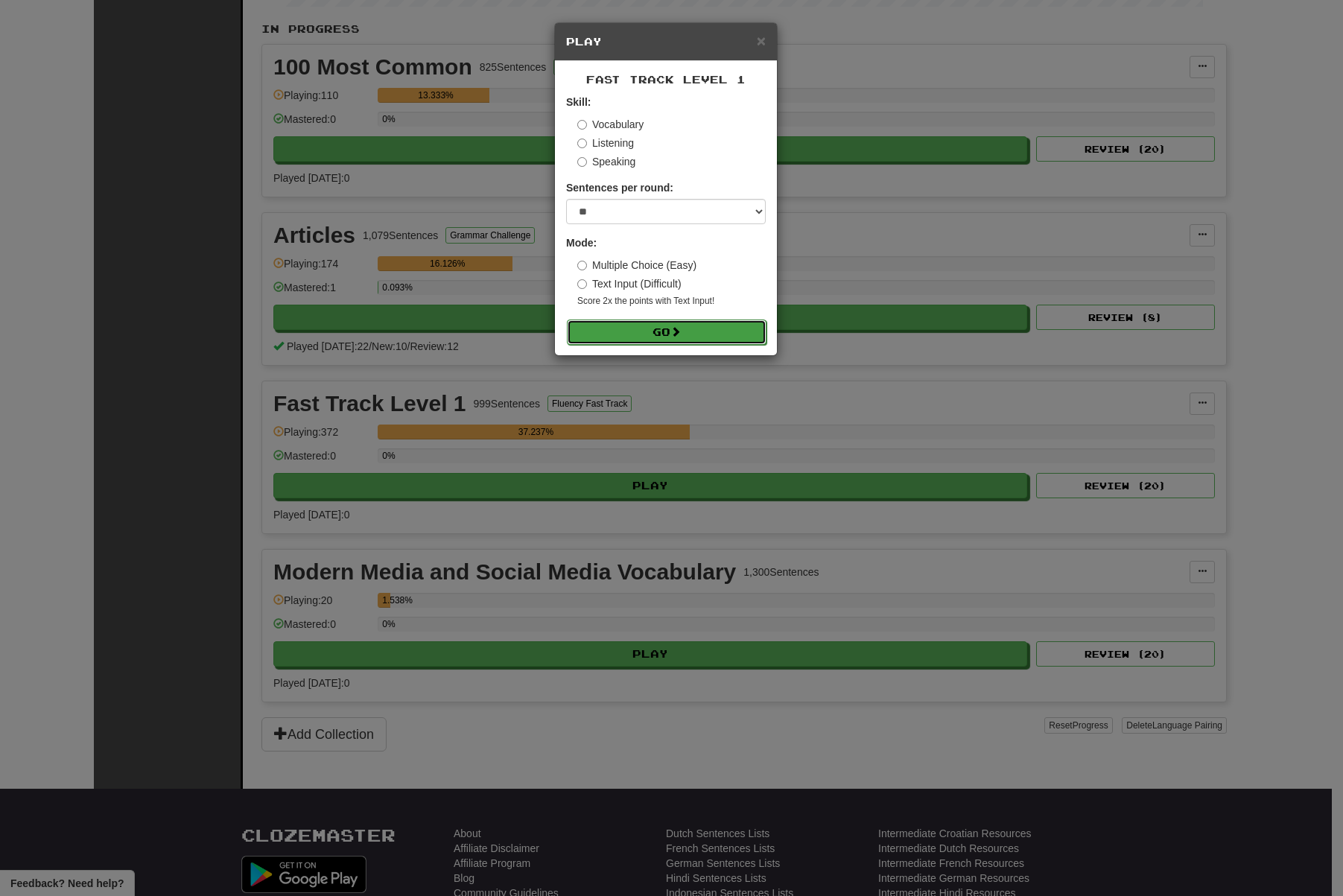
click at [661, 334] on button "Go" at bounding box center [667, 332] width 200 height 26
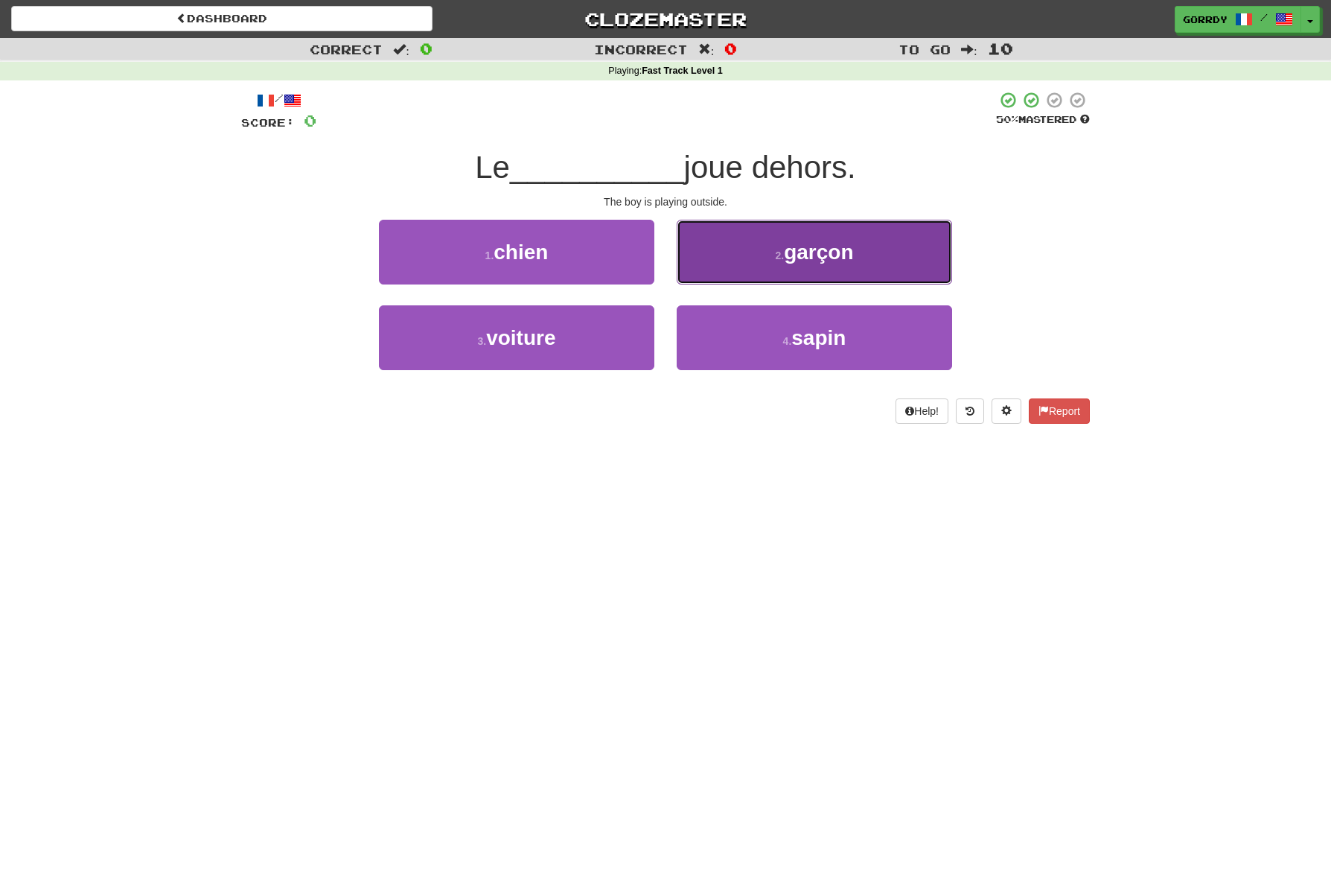
click at [817, 270] on button "2 . garçon" at bounding box center [814, 252] width 275 height 65
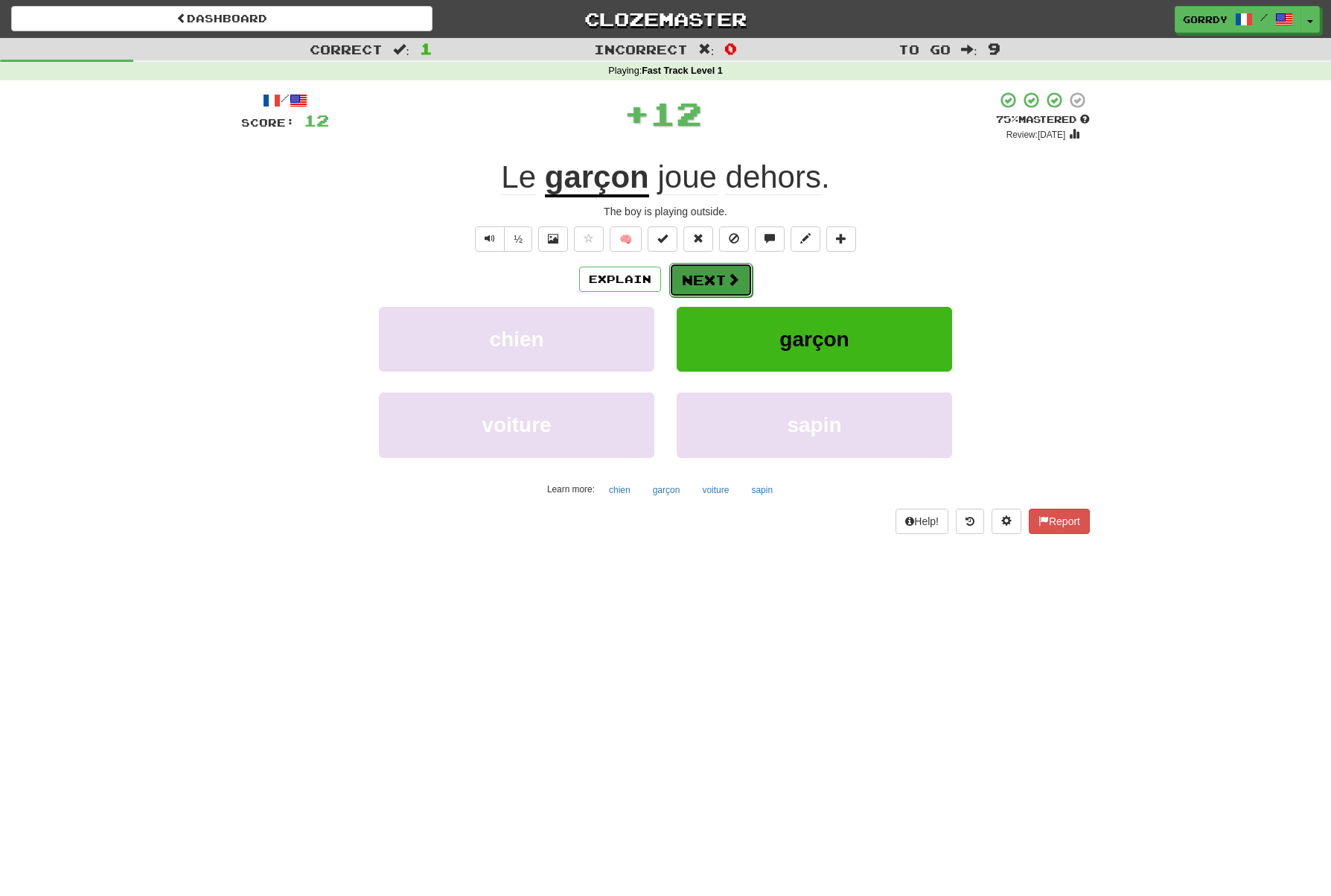
click at [718, 276] on button "Next" at bounding box center [710, 280] width 83 height 35
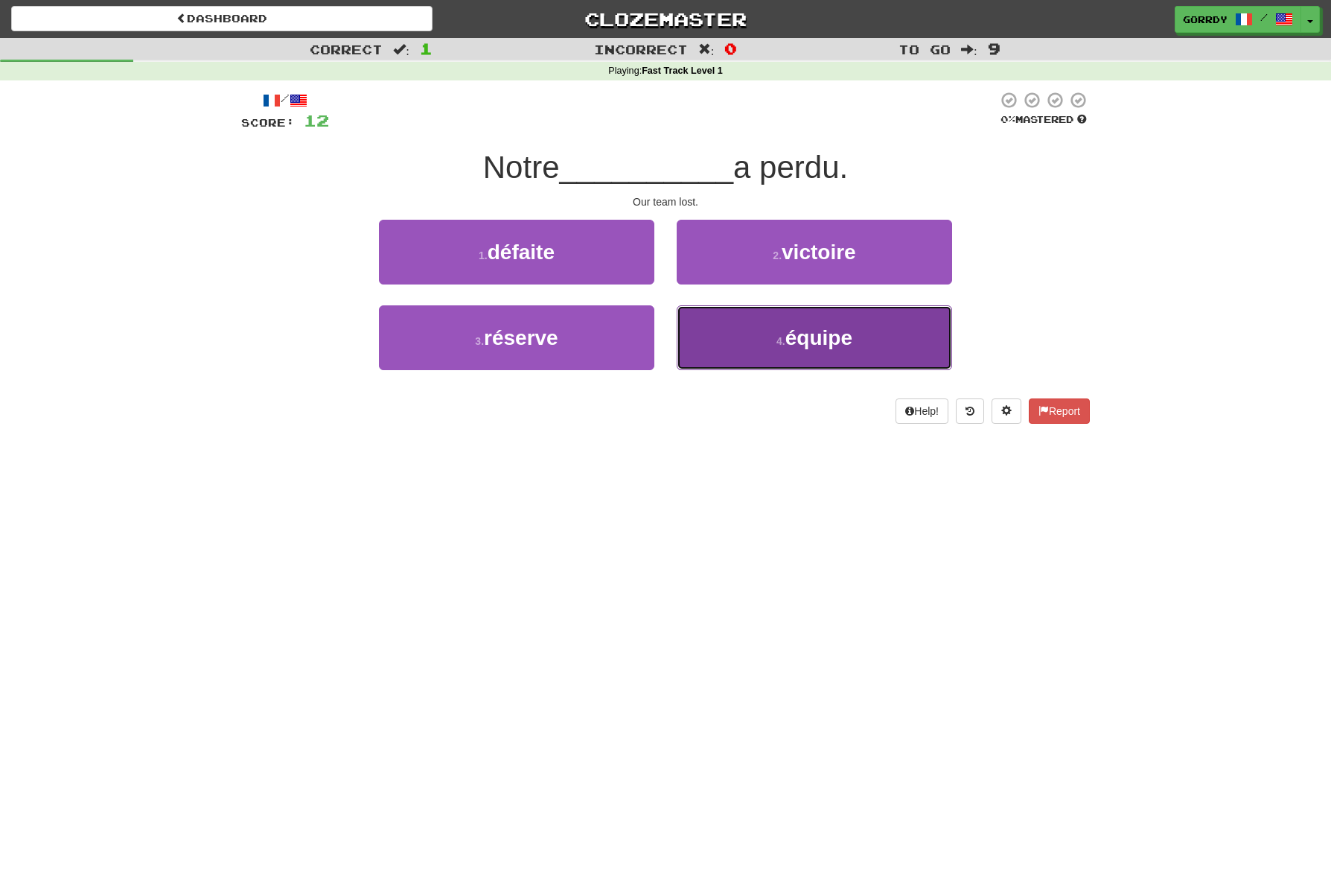
click at [814, 337] on span "équipe" at bounding box center [818, 338] width 67 height 23
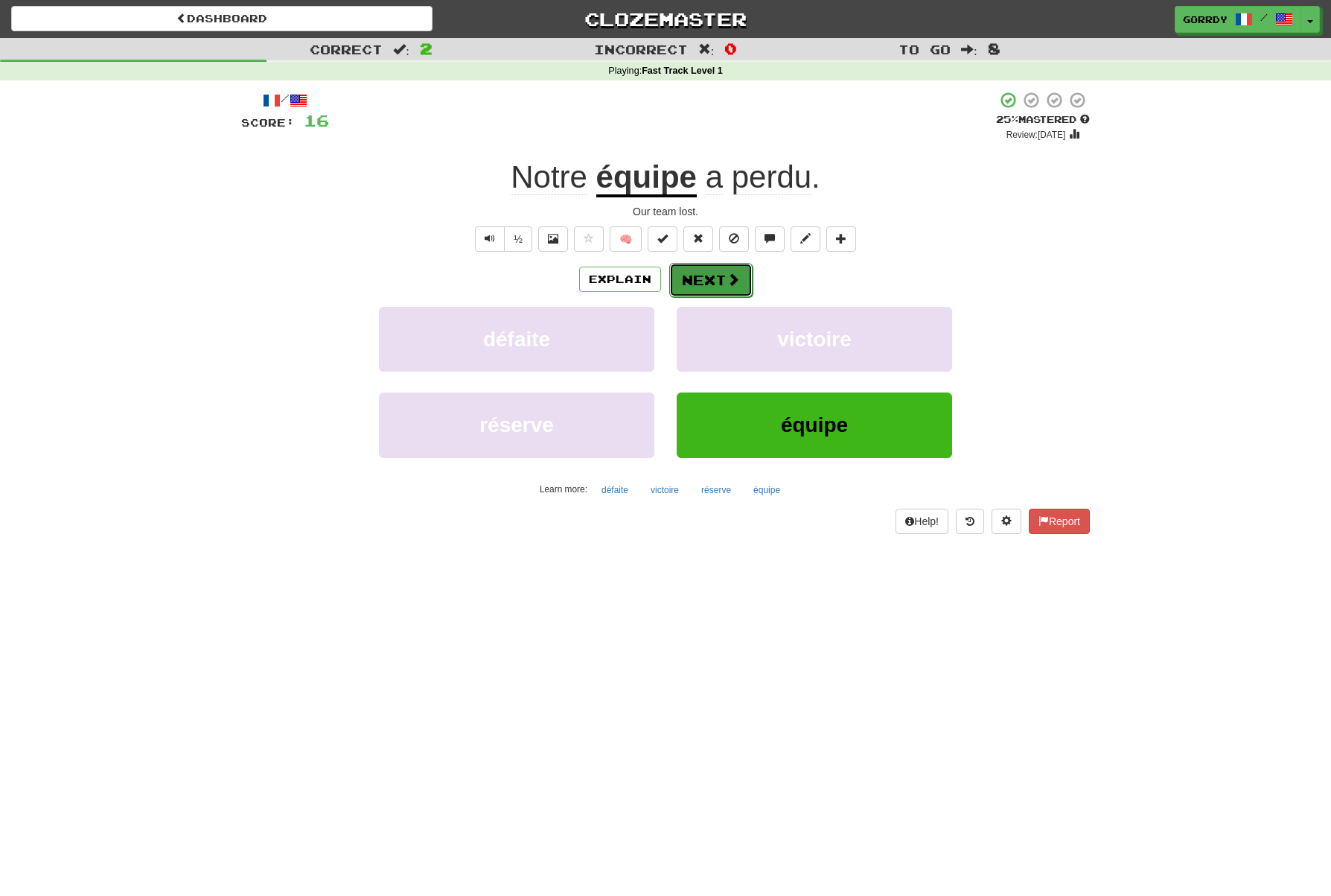
click at [720, 287] on button "Next" at bounding box center [710, 280] width 83 height 35
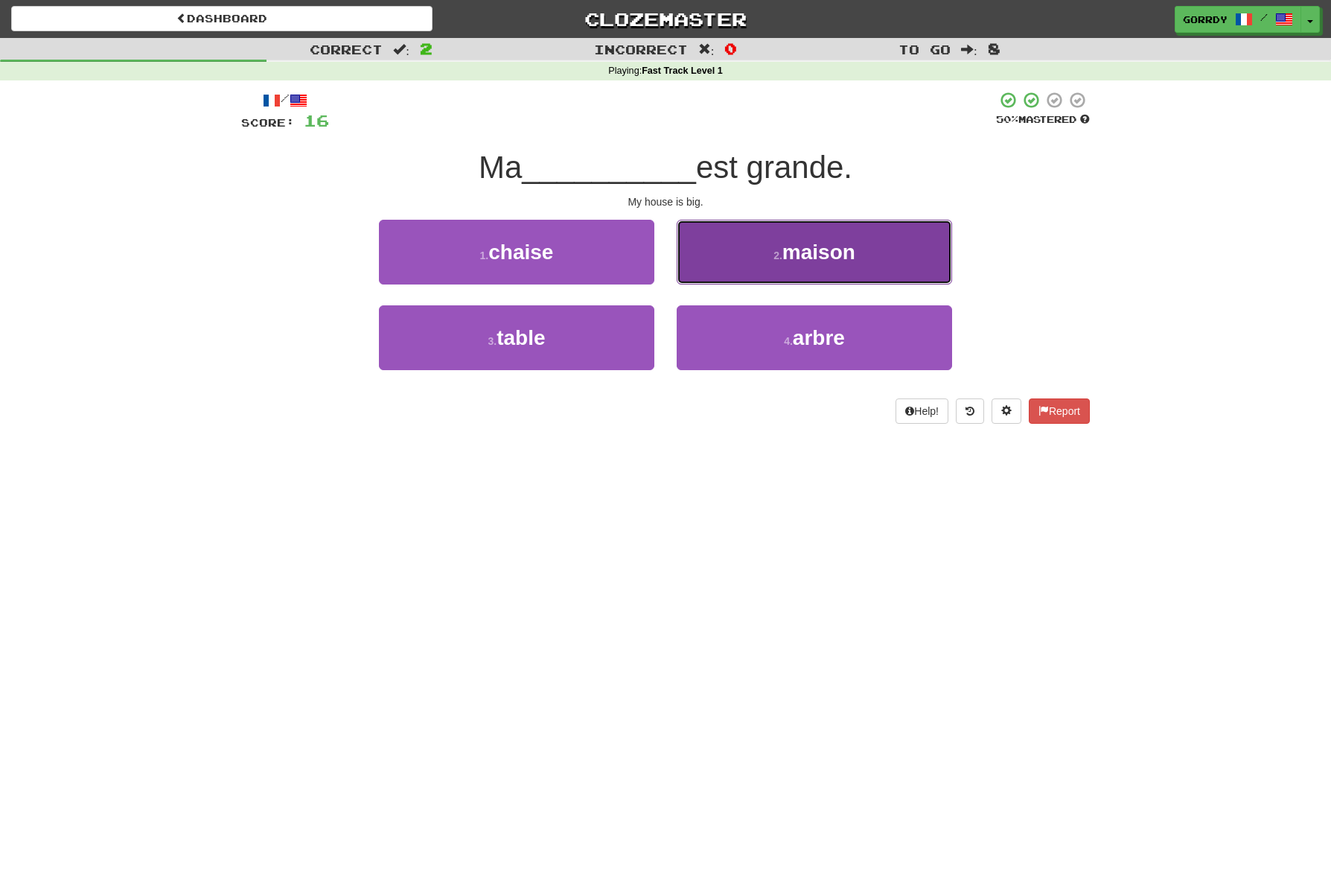
click at [795, 251] on span "maison" at bounding box center [819, 252] width 73 height 23
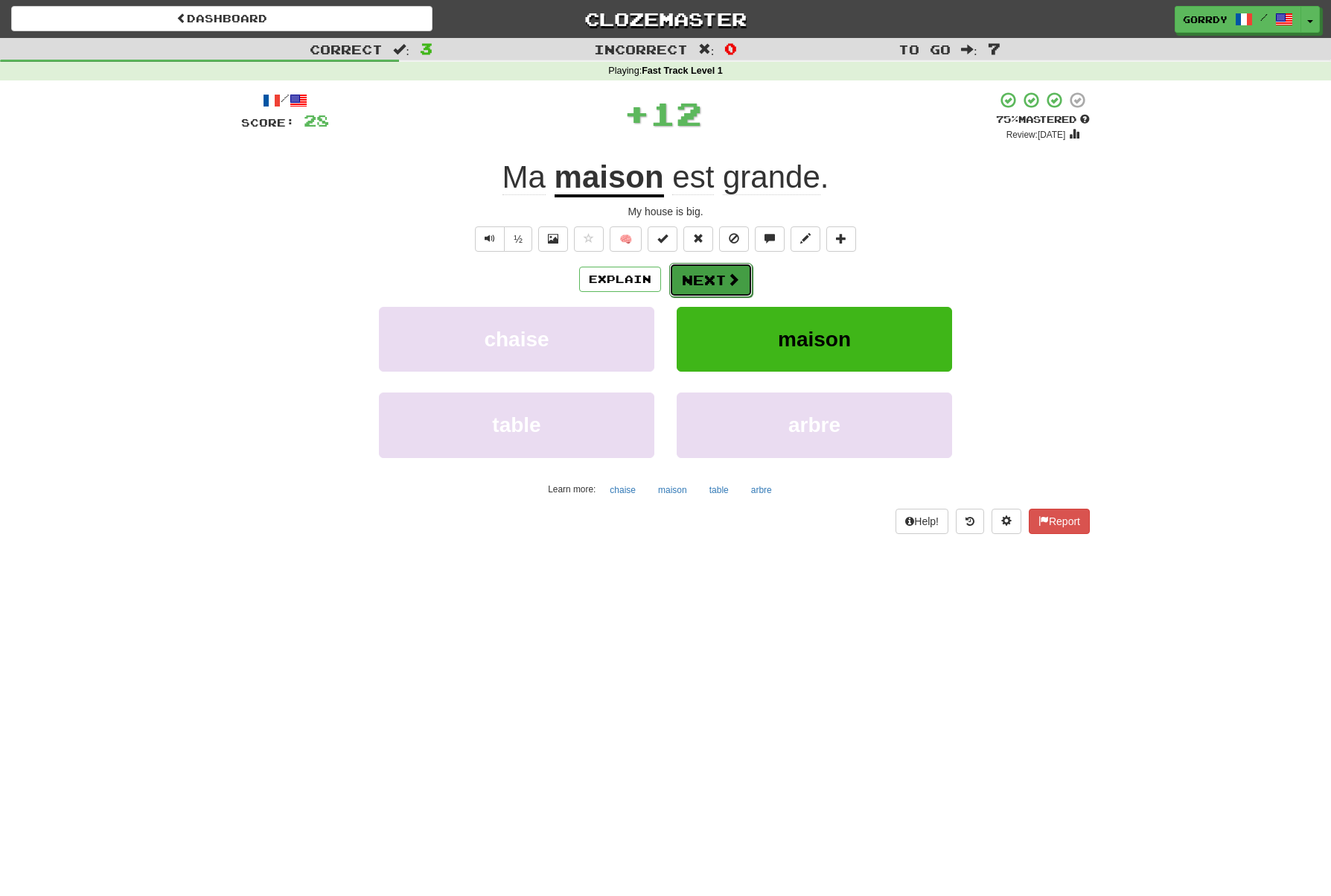
click at [710, 274] on button "Next" at bounding box center [710, 280] width 83 height 35
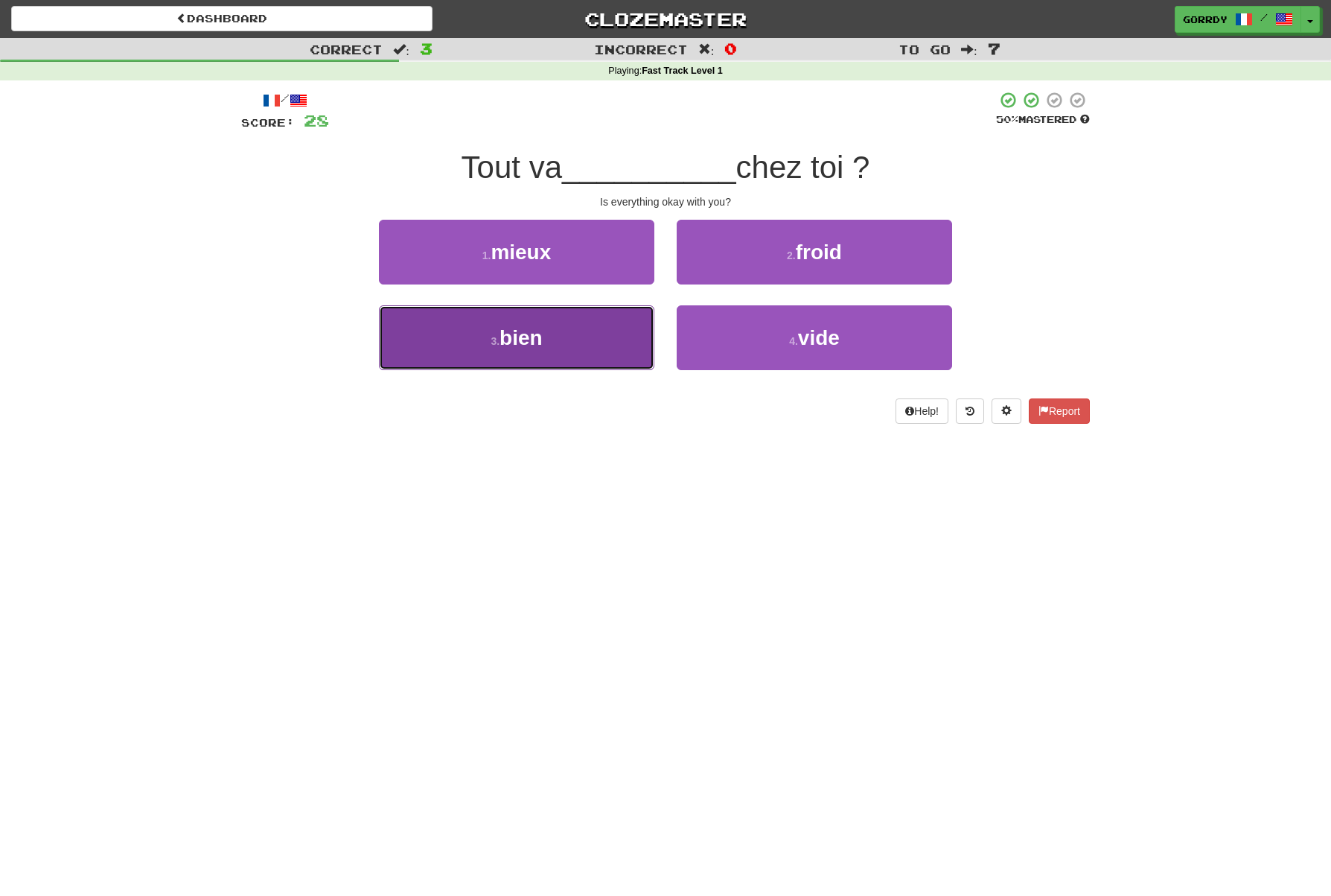
click at [533, 322] on button "3 . bien" at bounding box center [517, 337] width 275 height 65
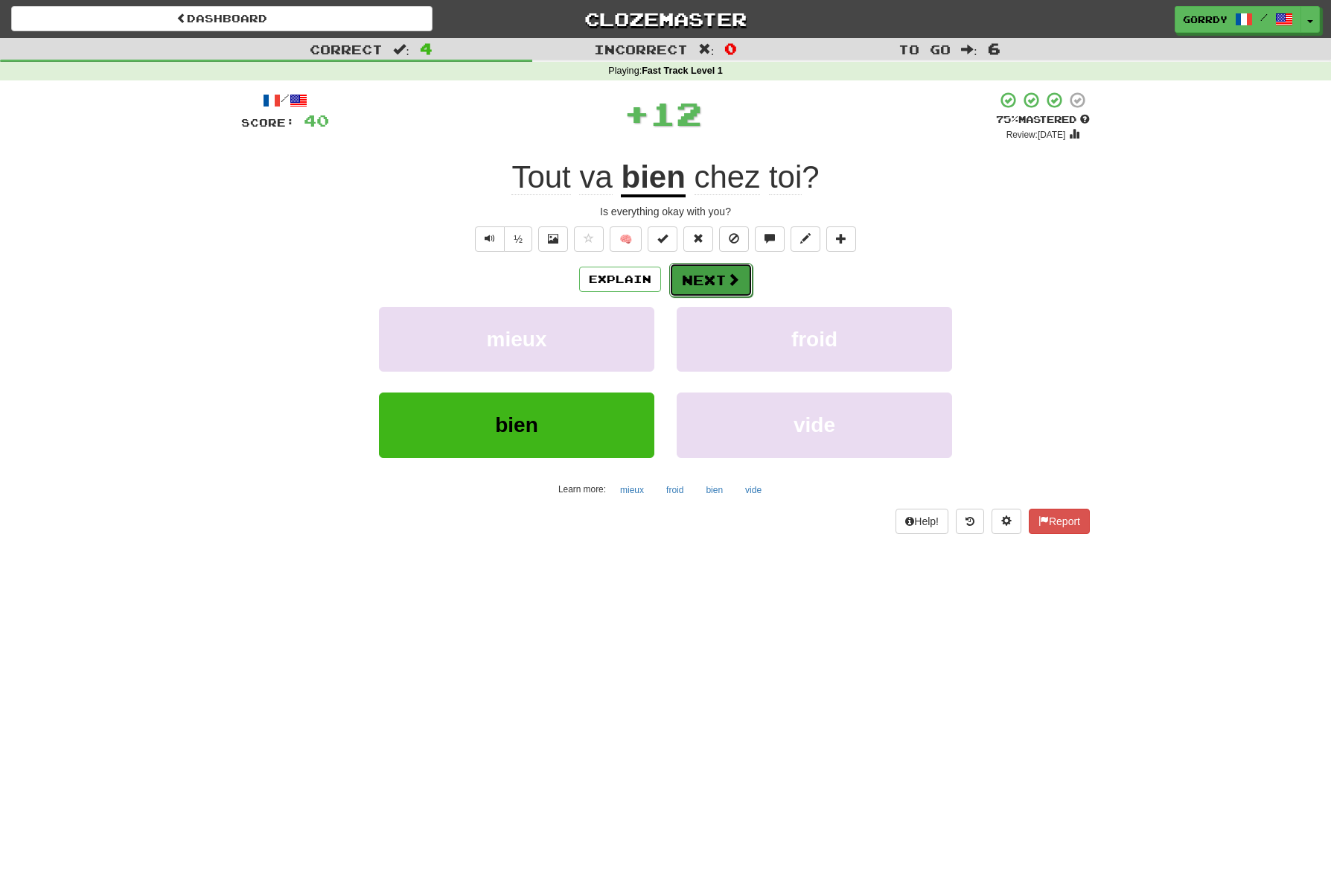
click at [718, 279] on button "Next" at bounding box center [710, 280] width 83 height 35
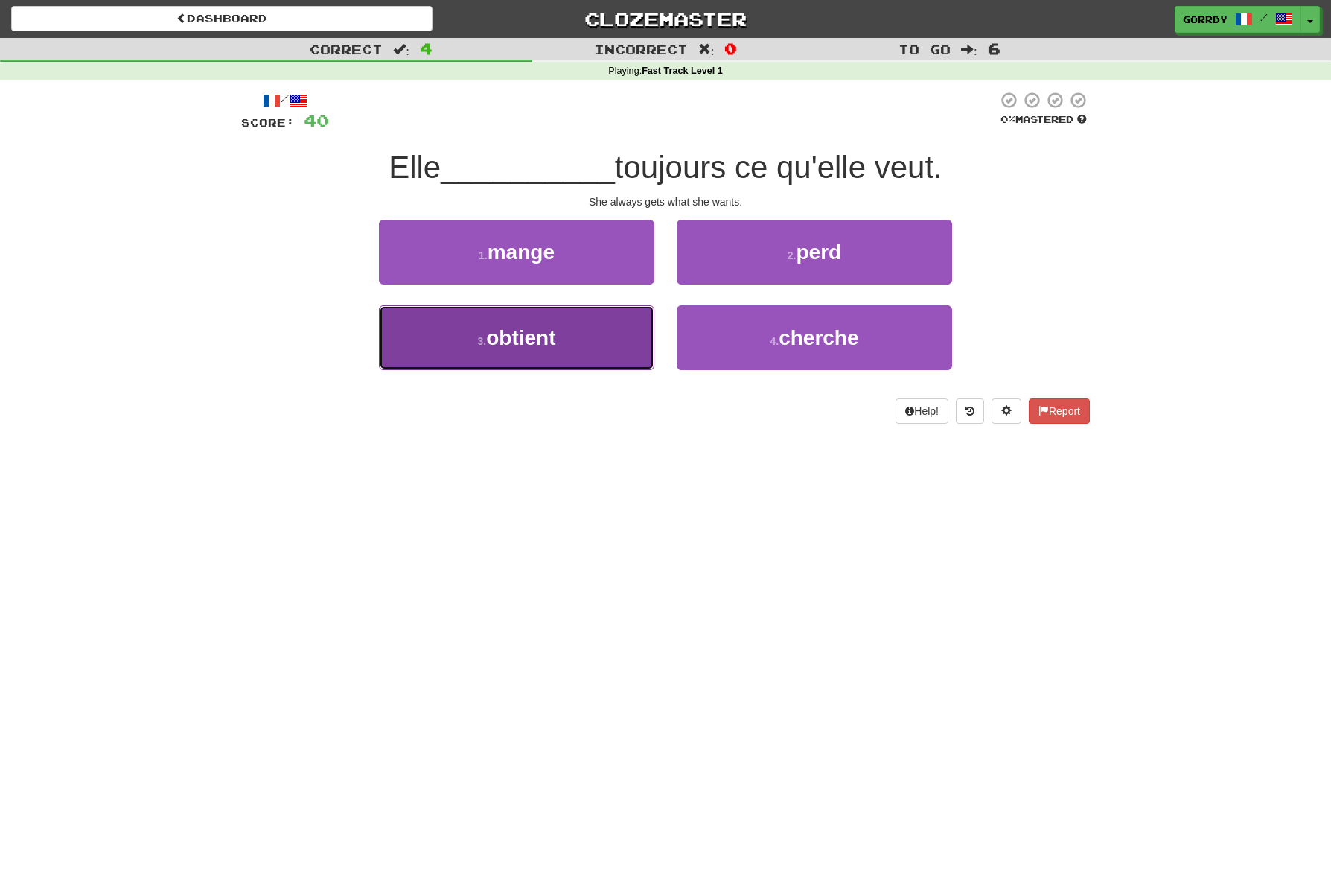
click at [564, 335] on button "3 . obtient" at bounding box center [517, 337] width 275 height 65
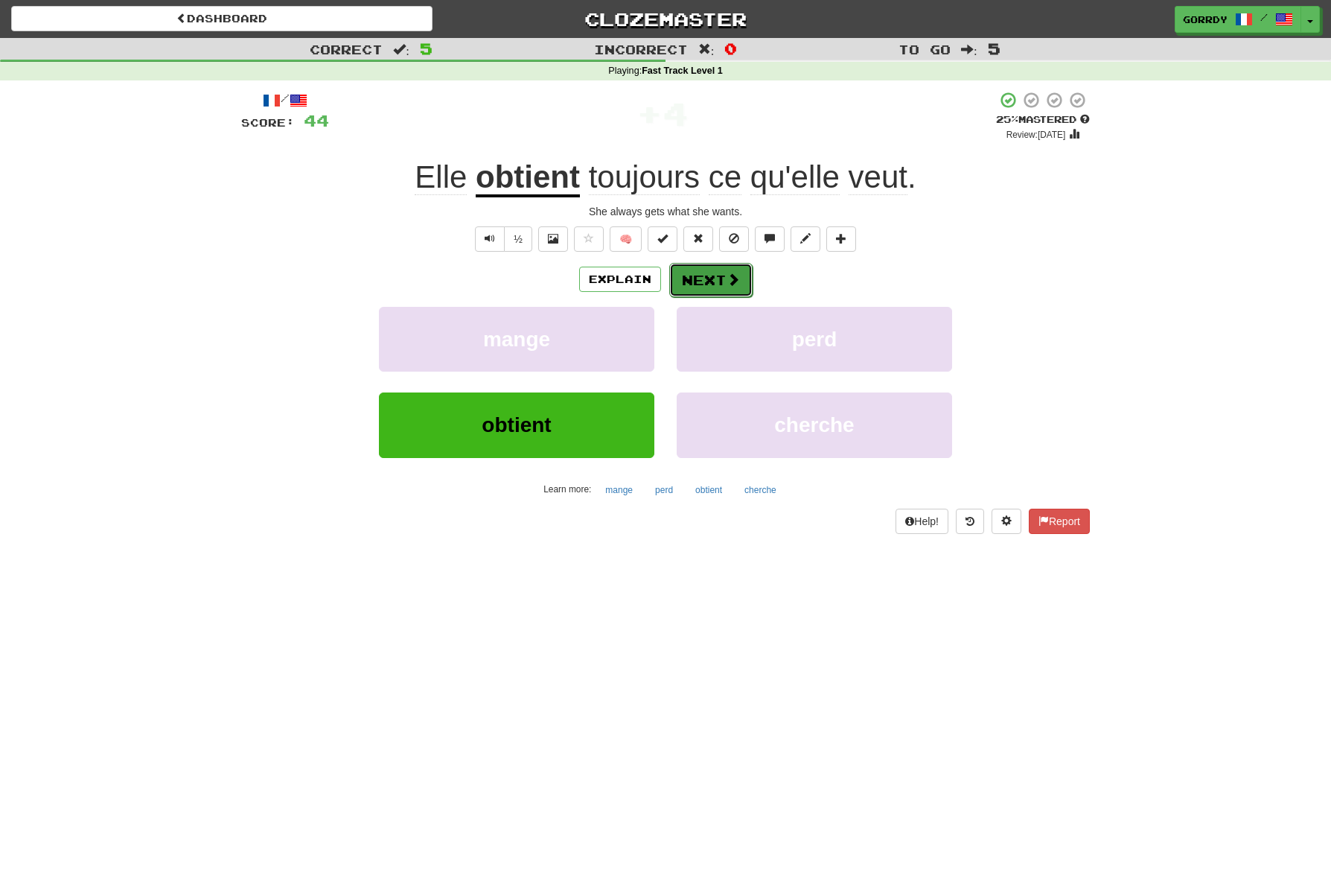
click at [716, 274] on button "Next" at bounding box center [710, 280] width 83 height 35
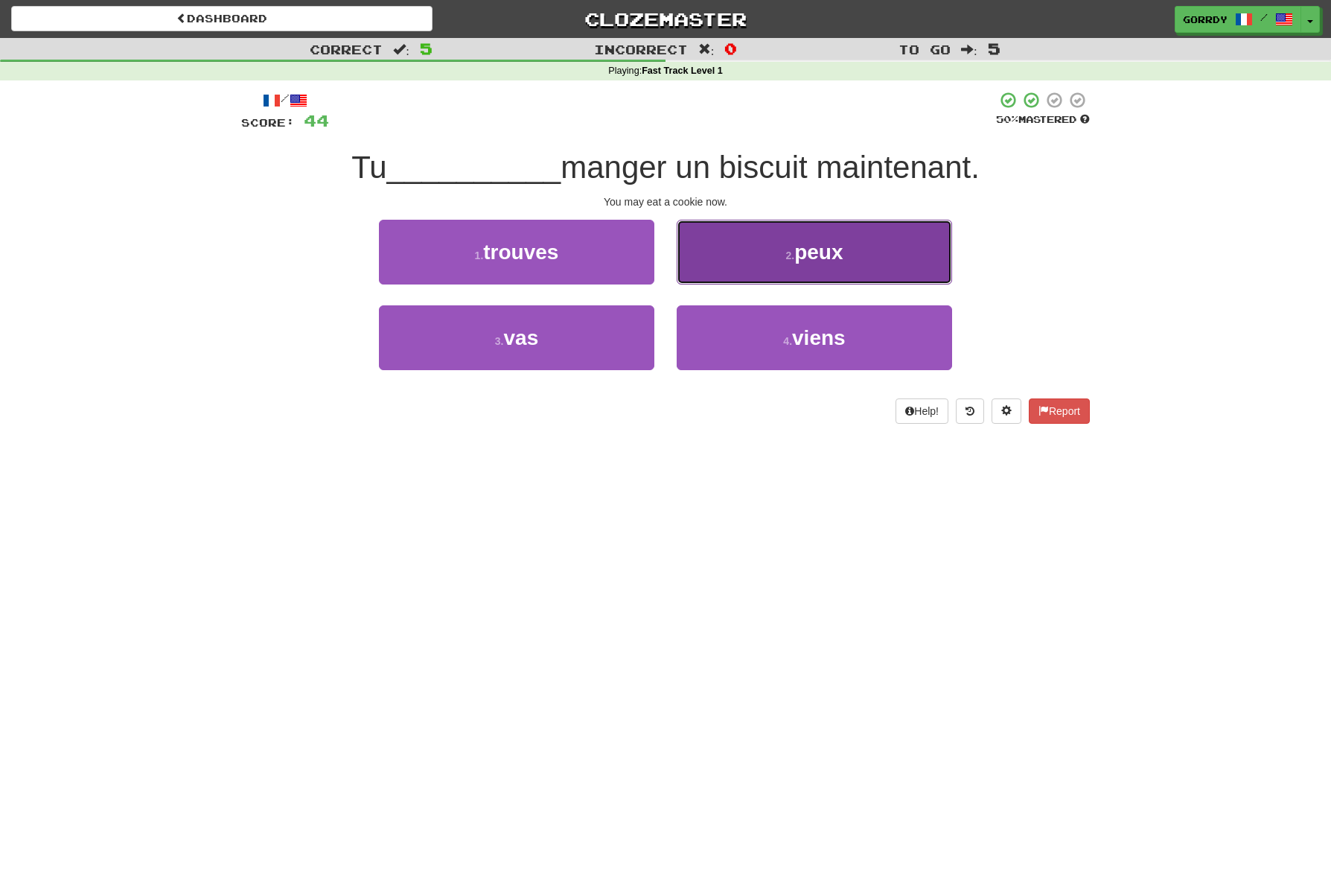
click at [783, 262] on button "2 . peux" at bounding box center [814, 252] width 275 height 65
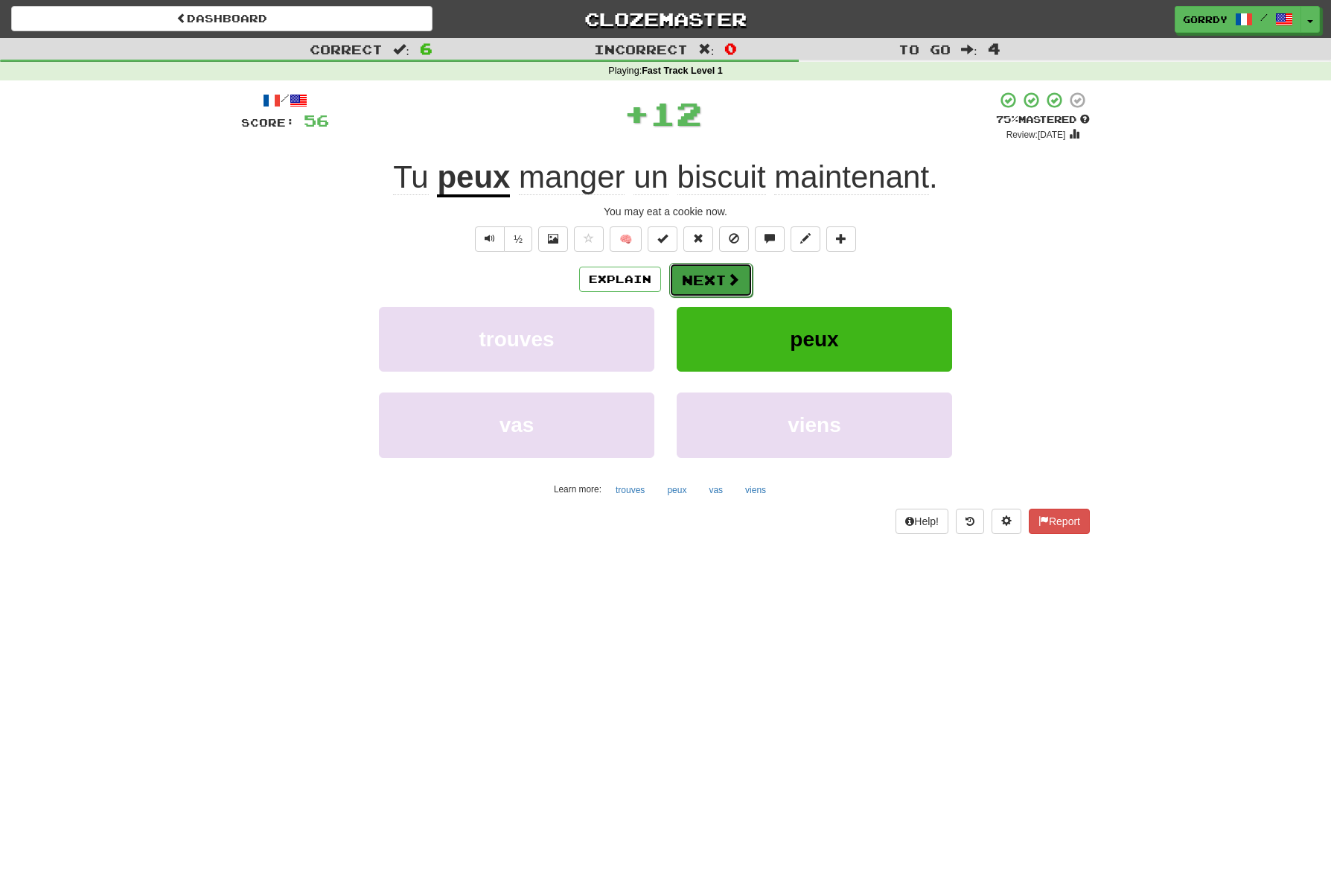
click at [713, 279] on button "Next" at bounding box center [710, 280] width 83 height 35
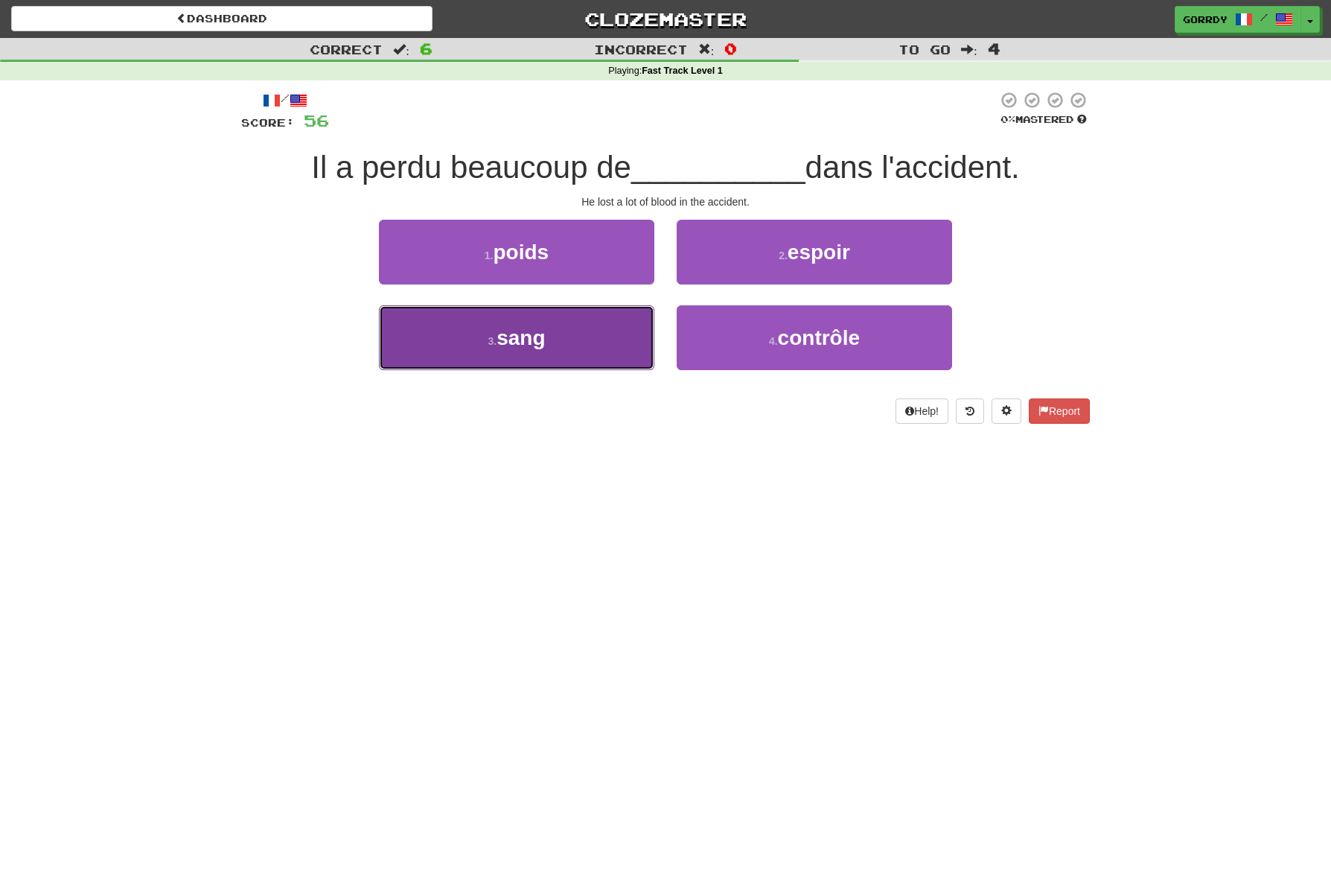
click at [545, 336] on span "sang" at bounding box center [521, 338] width 49 height 23
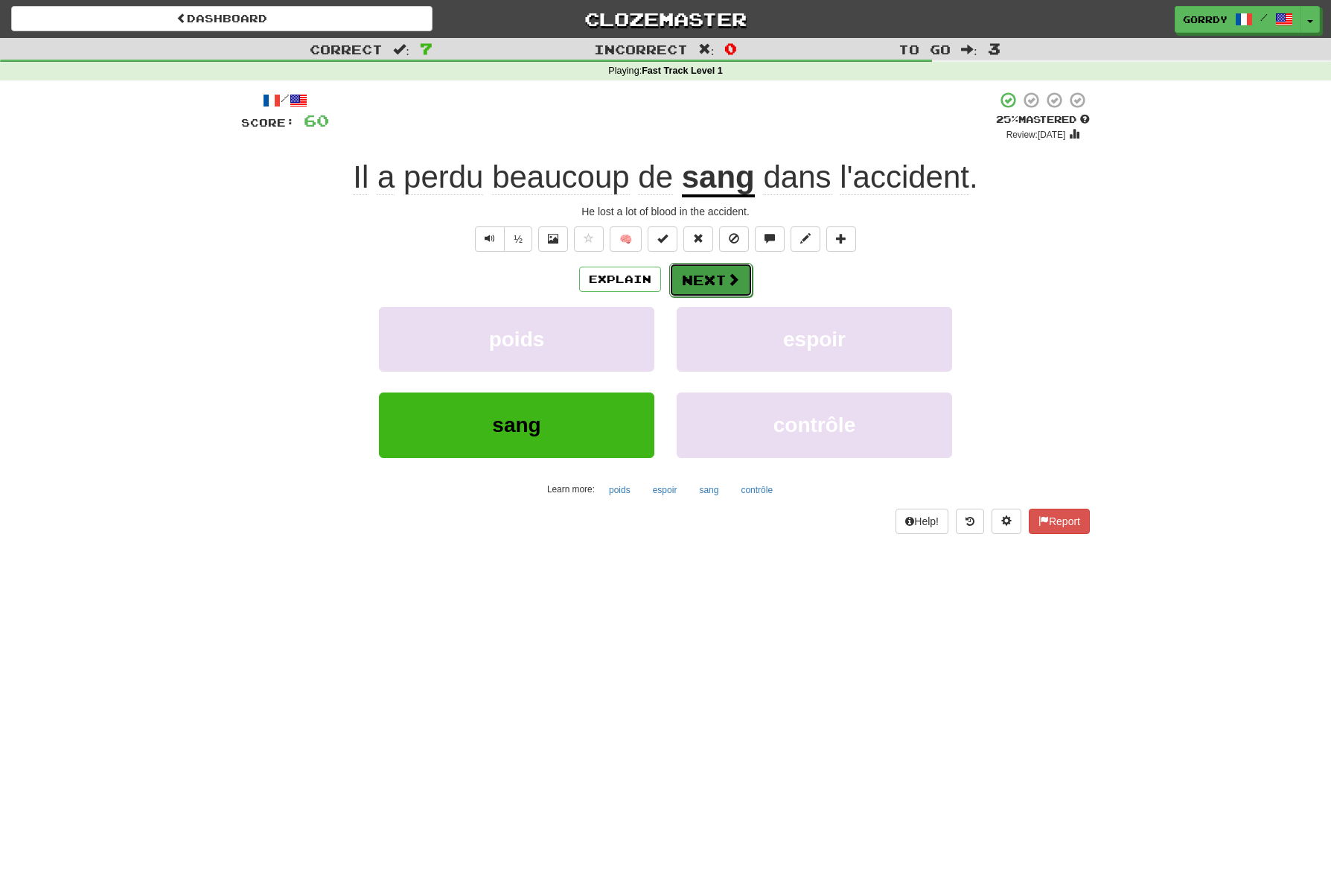
click at [712, 279] on button "Next" at bounding box center [710, 280] width 83 height 35
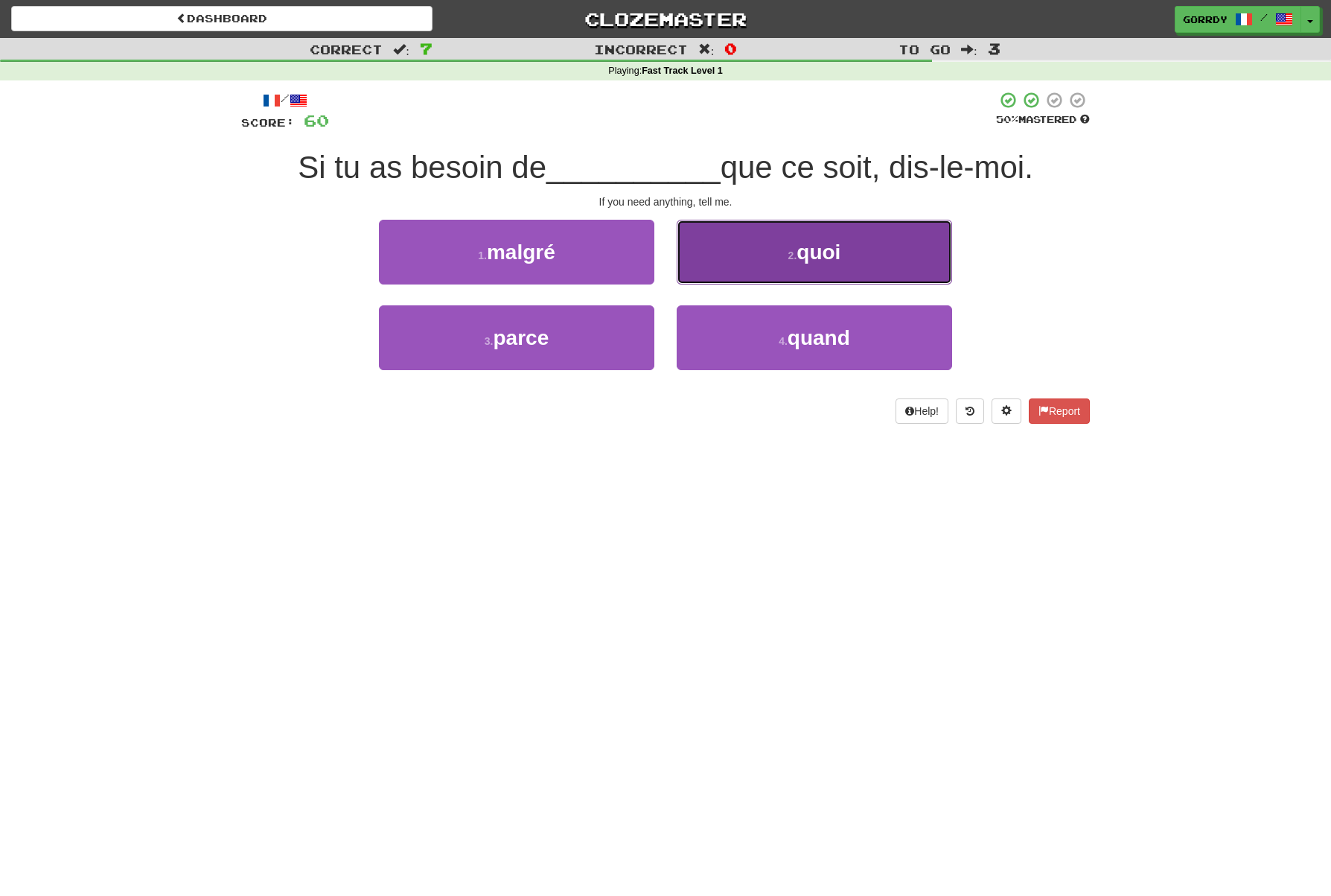
click at [821, 260] on span "quoi" at bounding box center [818, 252] width 44 height 23
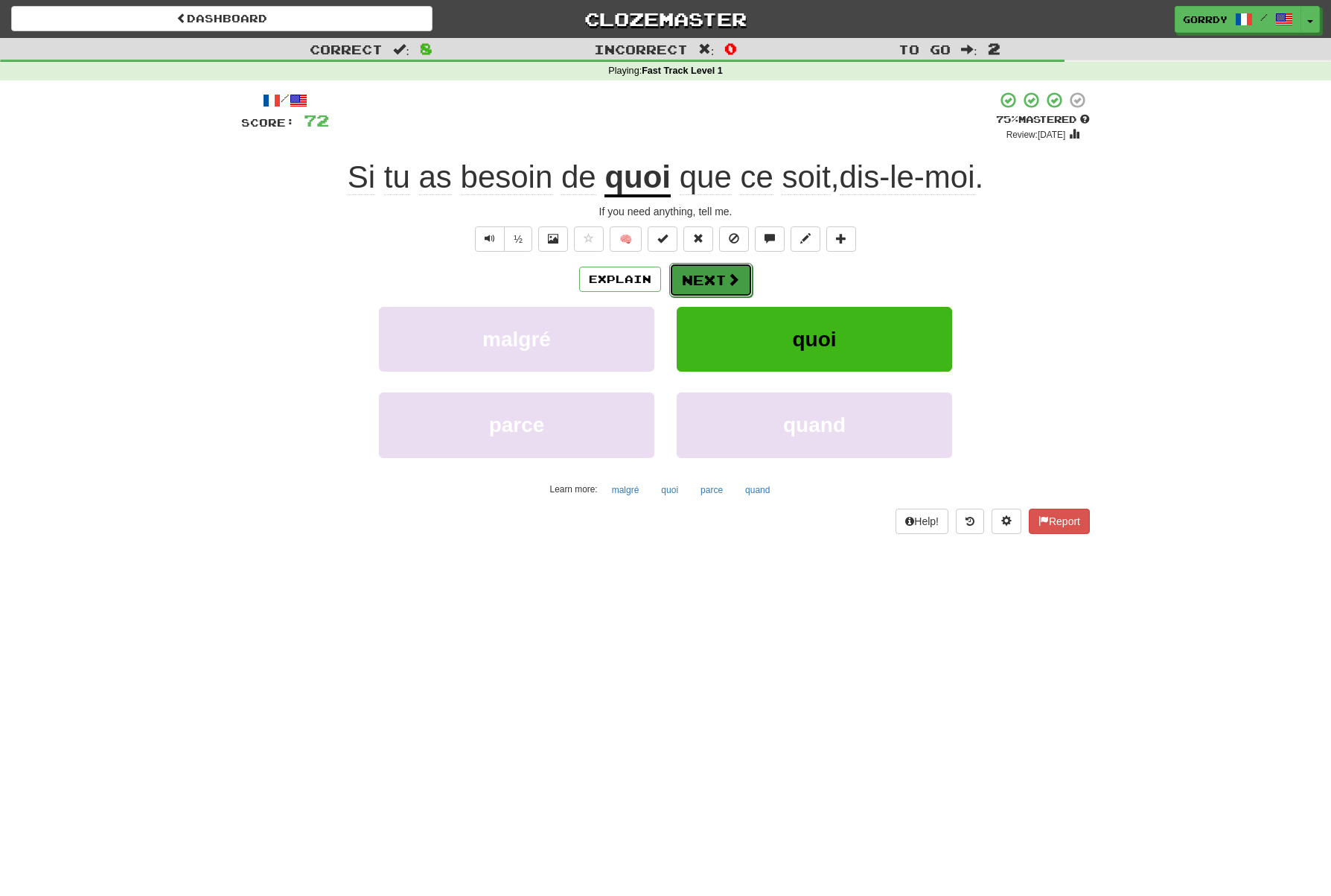
click at [715, 283] on button "Next" at bounding box center [710, 280] width 83 height 35
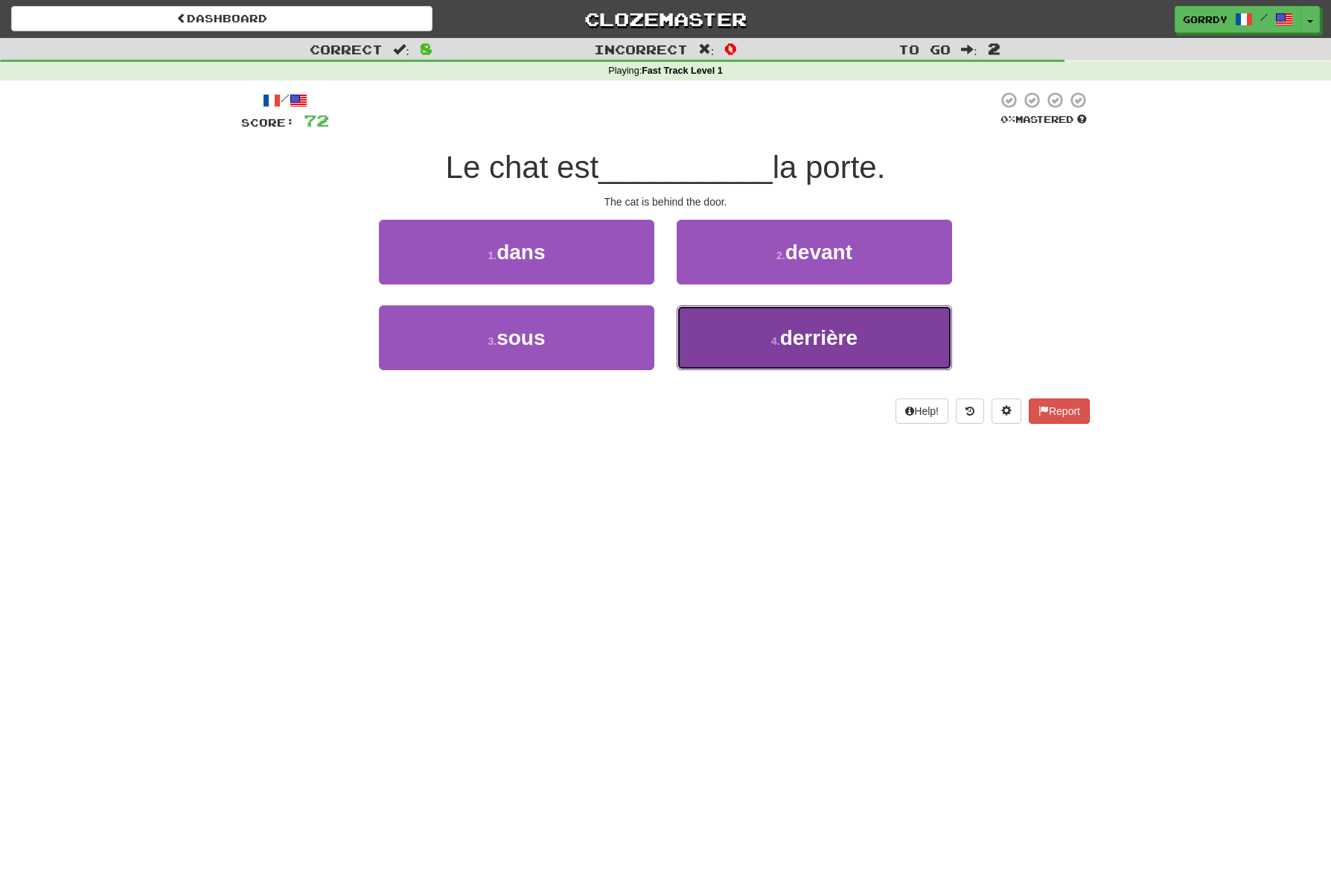
click at [824, 343] on span "derrière" at bounding box center [819, 338] width 77 height 23
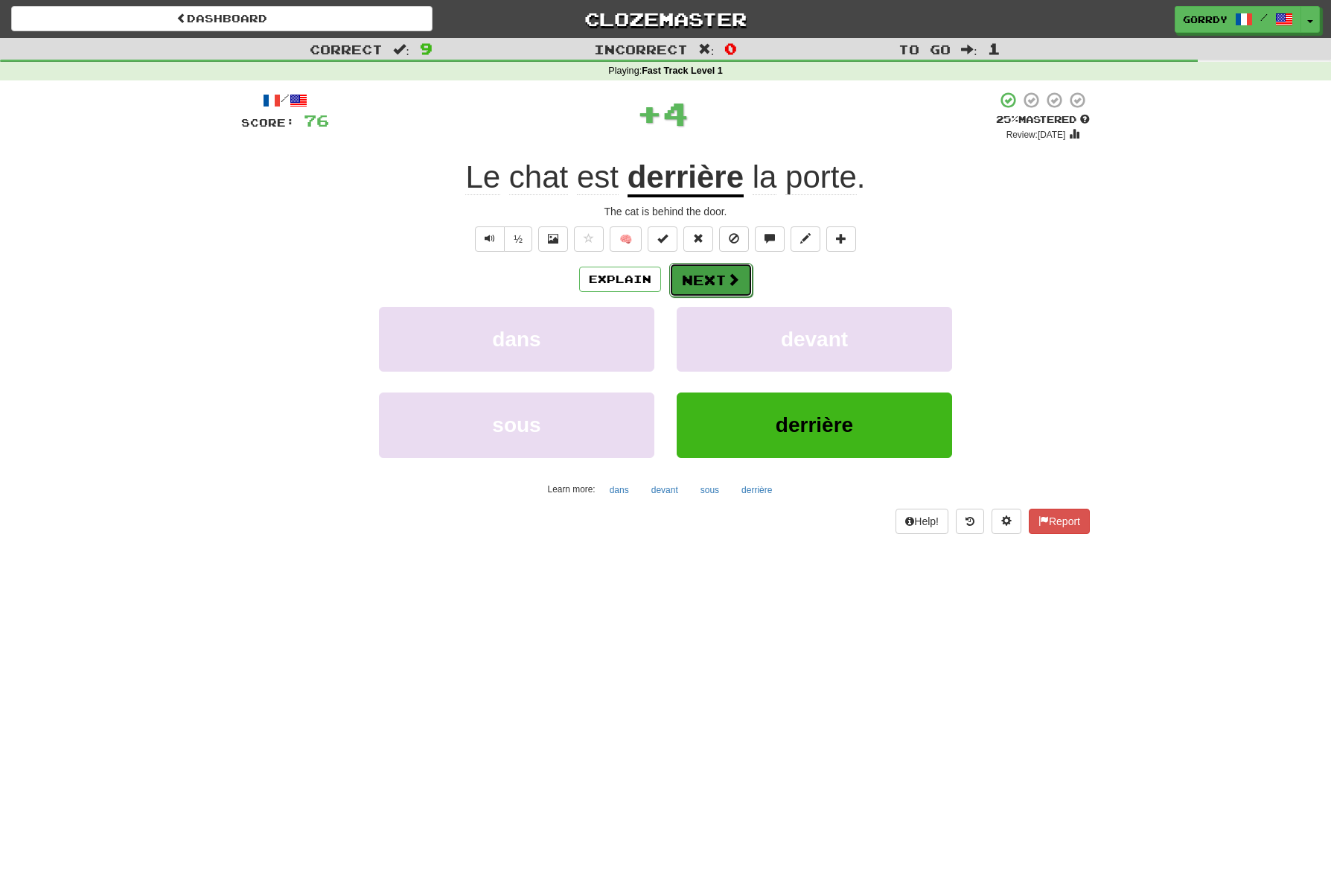
click at [718, 279] on button "Next" at bounding box center [710, 280] width 83 height 35
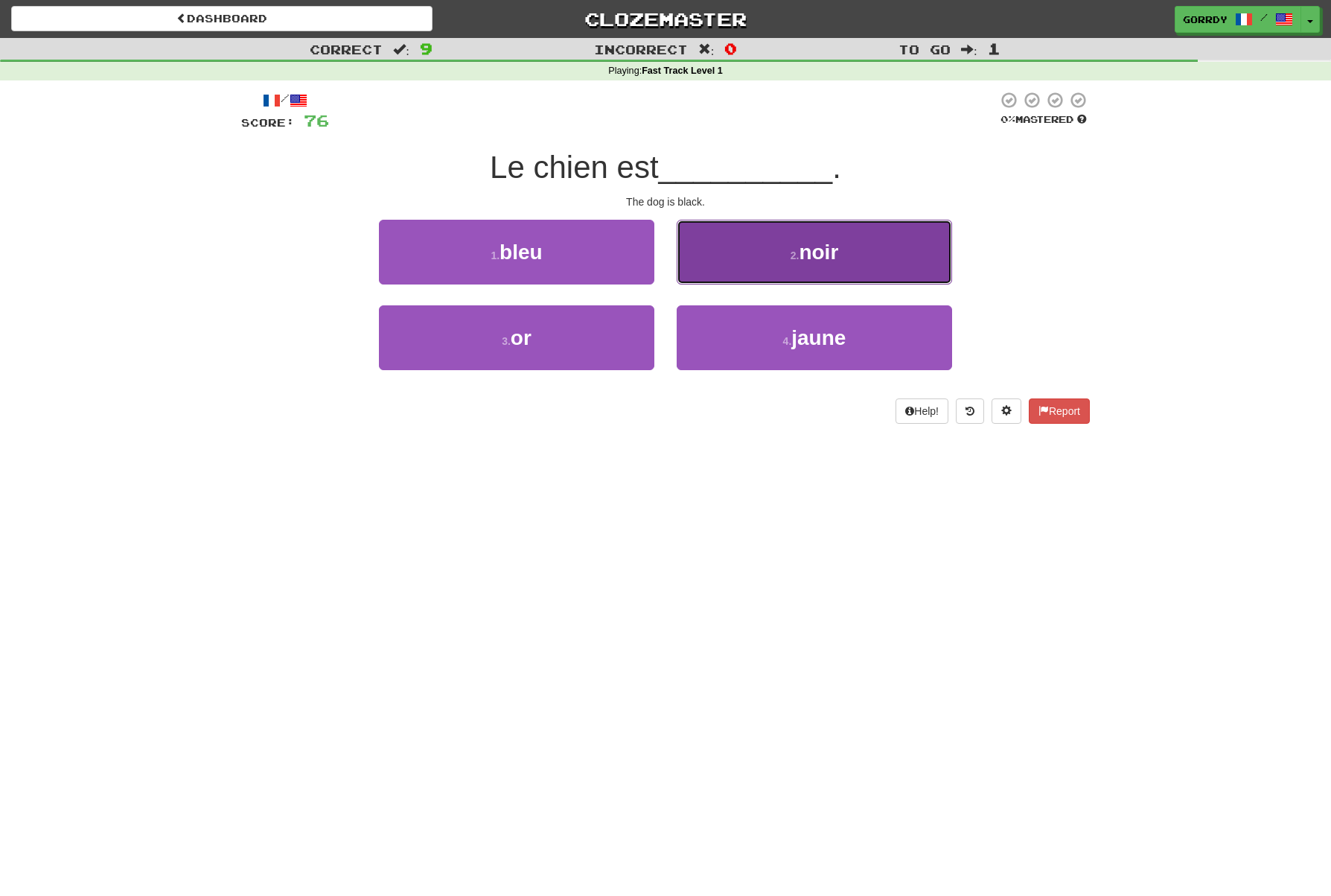
click at [794, 266] on button "2 . noir" at bounding box center [814, 252] width 275 height 65
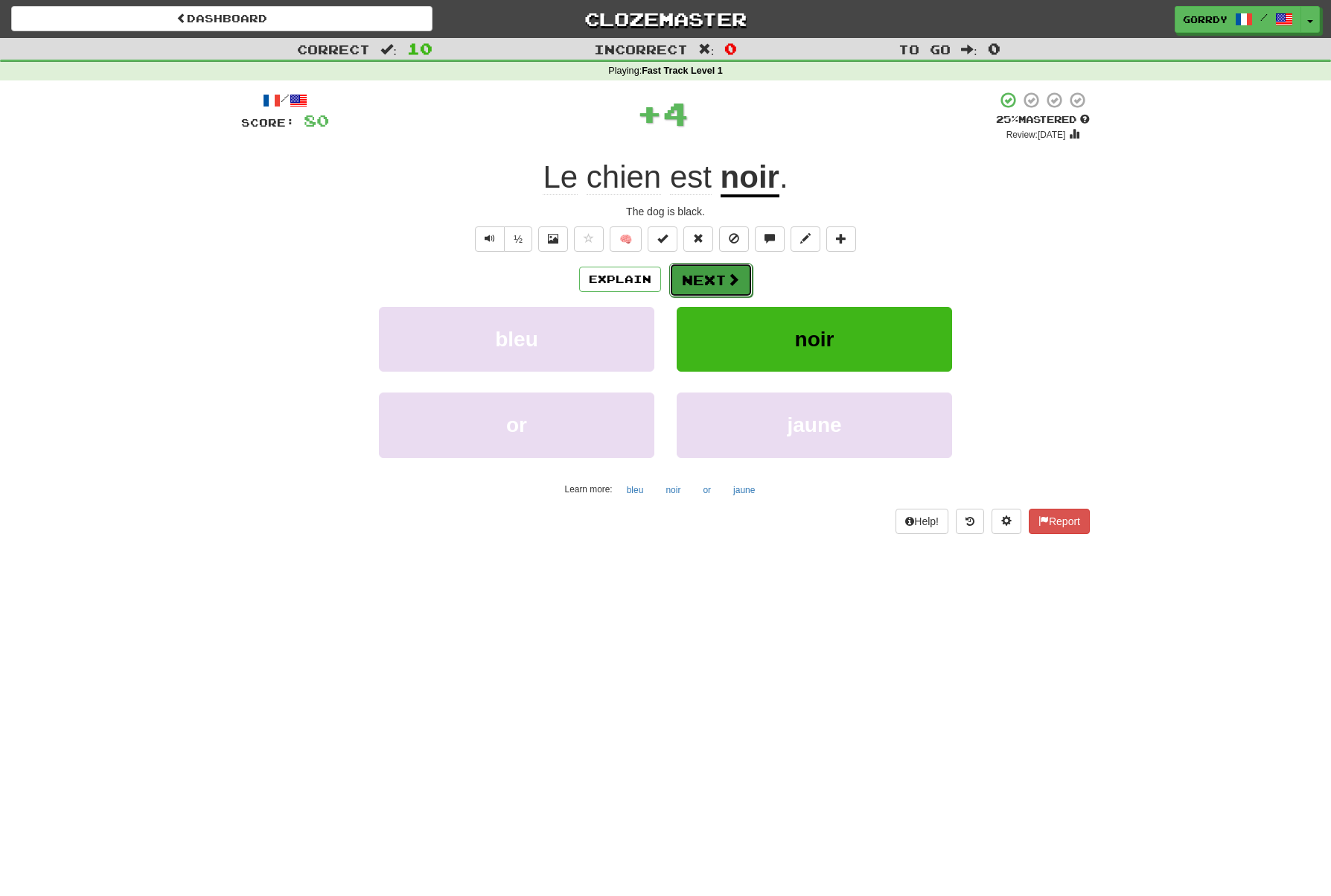
click at [715, 281] on button "Next" at bounding box center [710, 280] width 83 height 35
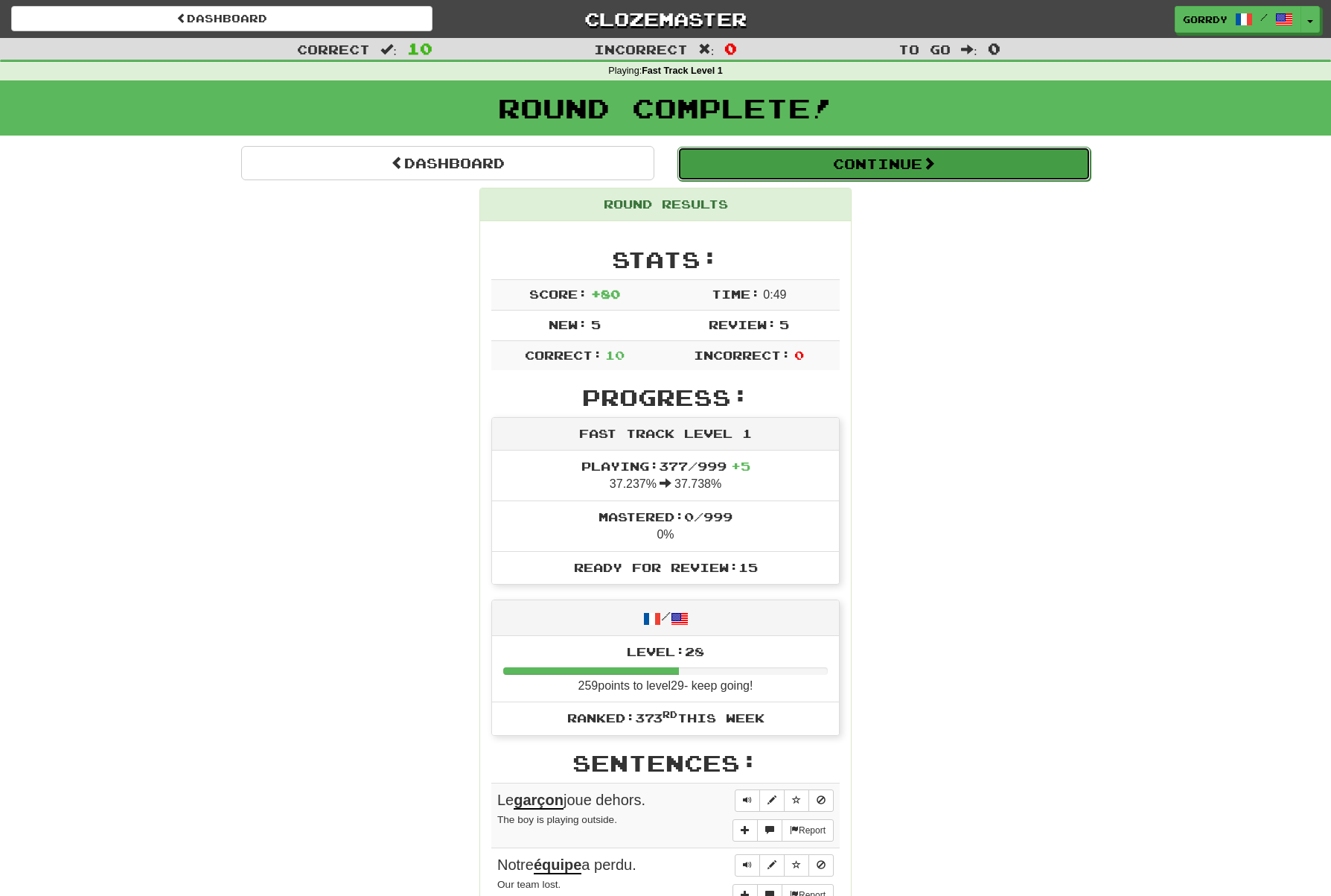
click at [867, 162] on button "Continue" at bounding box center [883, 164] width 413 height 35
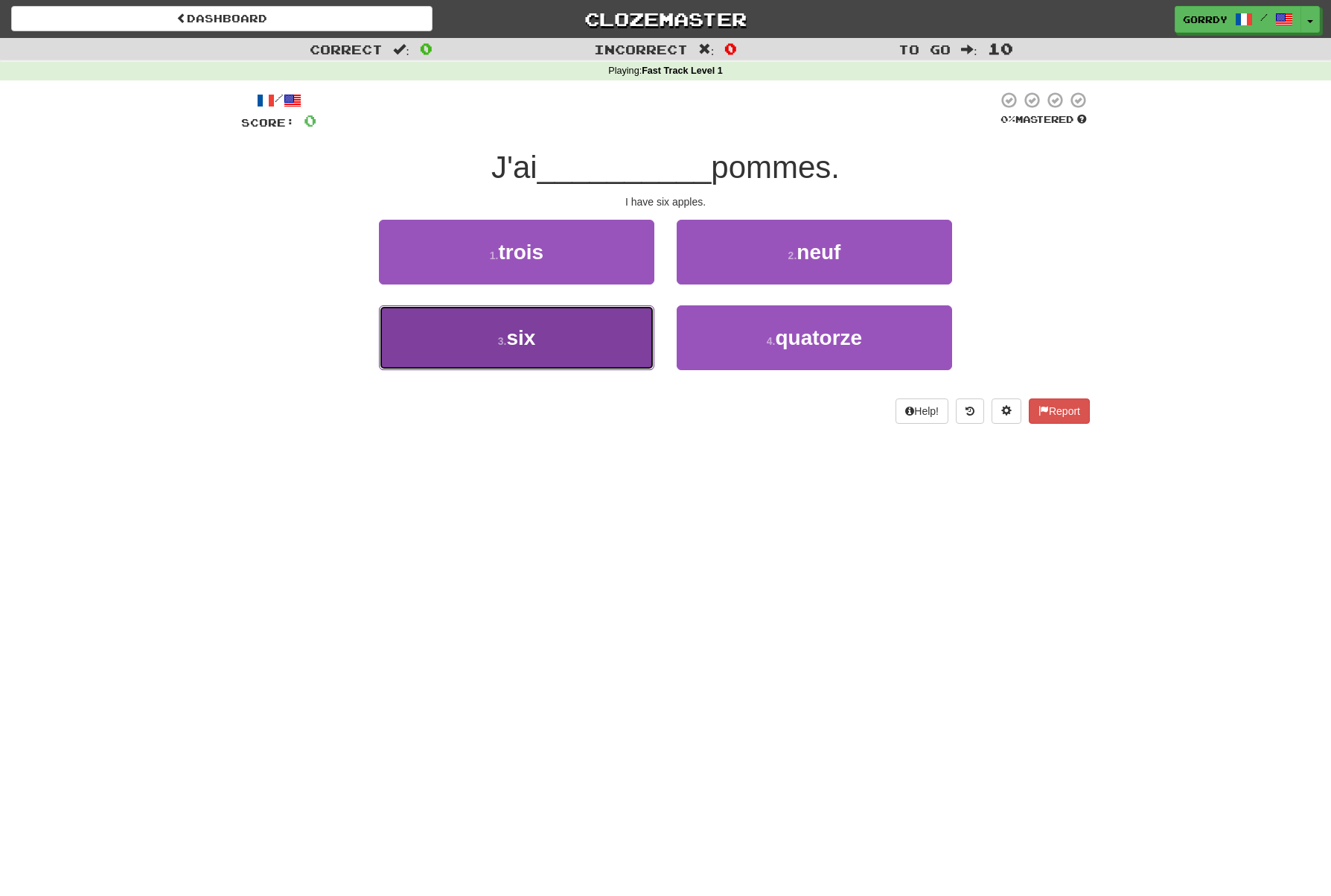
click at [546, 324] on button "3 . six" at bounding box center [517, 337] width 275 height 65
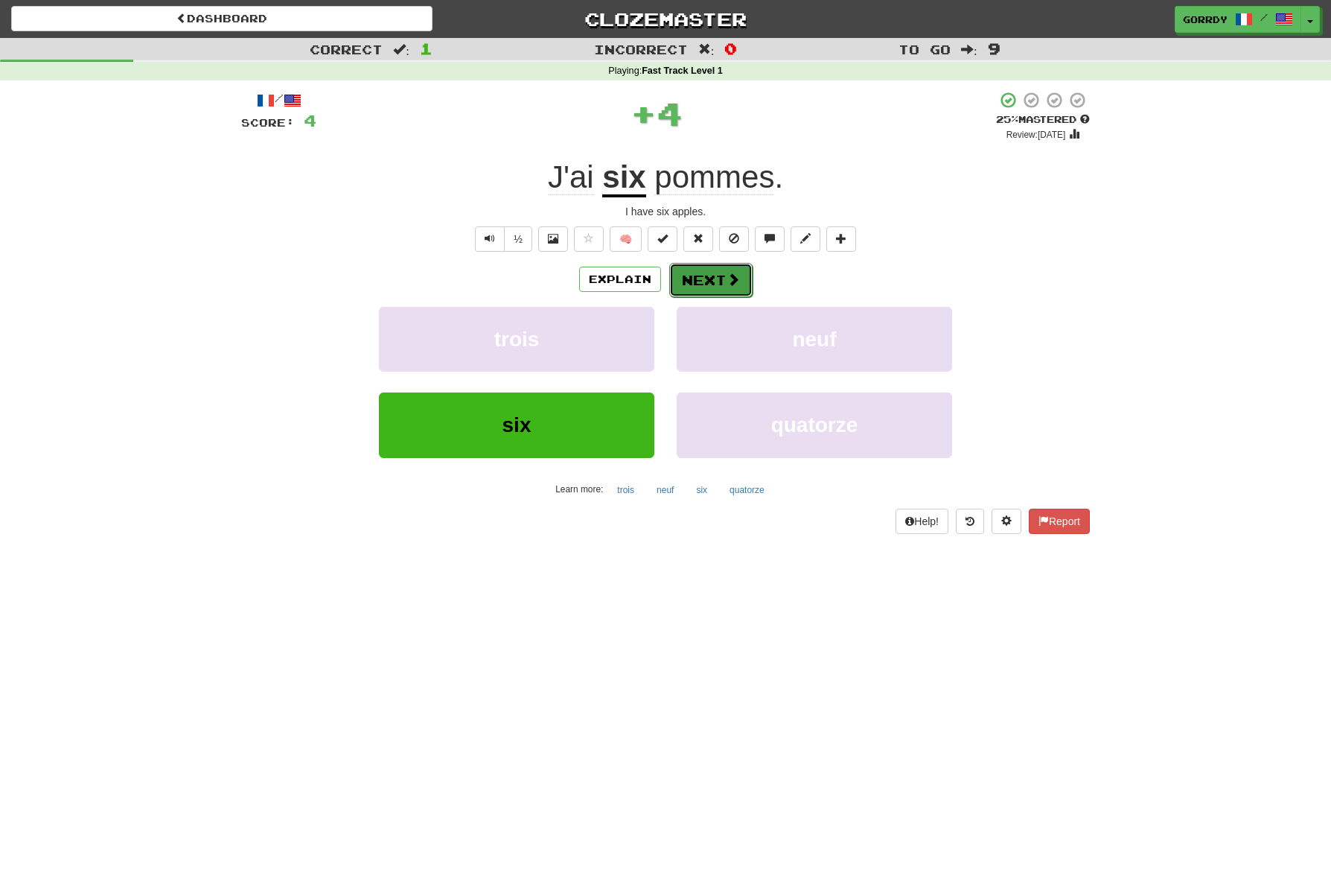
click at [715, 278] on button "Next" at bounding box center [710, 280] width 83 height 35
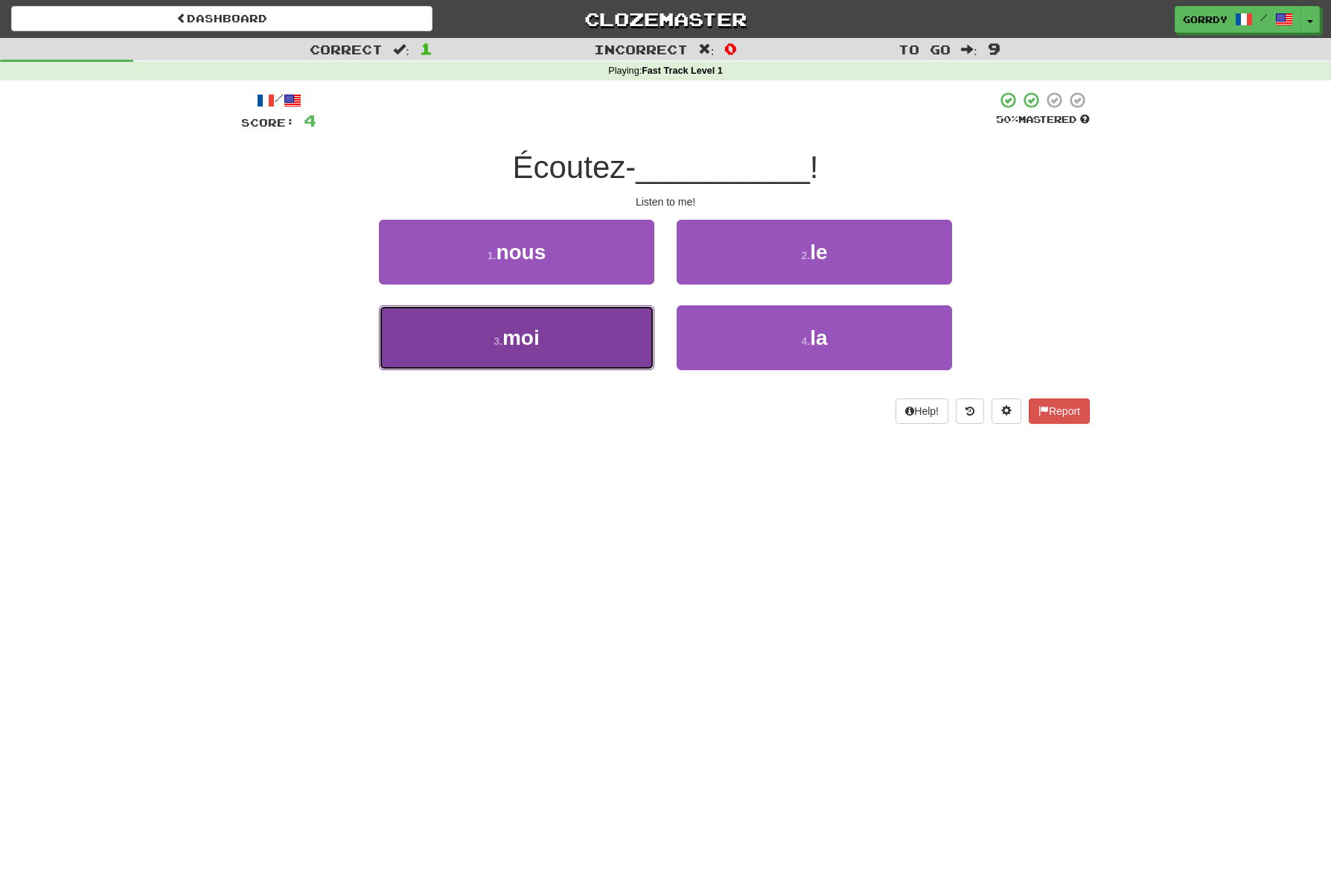
click at [584, 349] on button "3 . moi" at bounding box center [517, 337] width 275 height 65
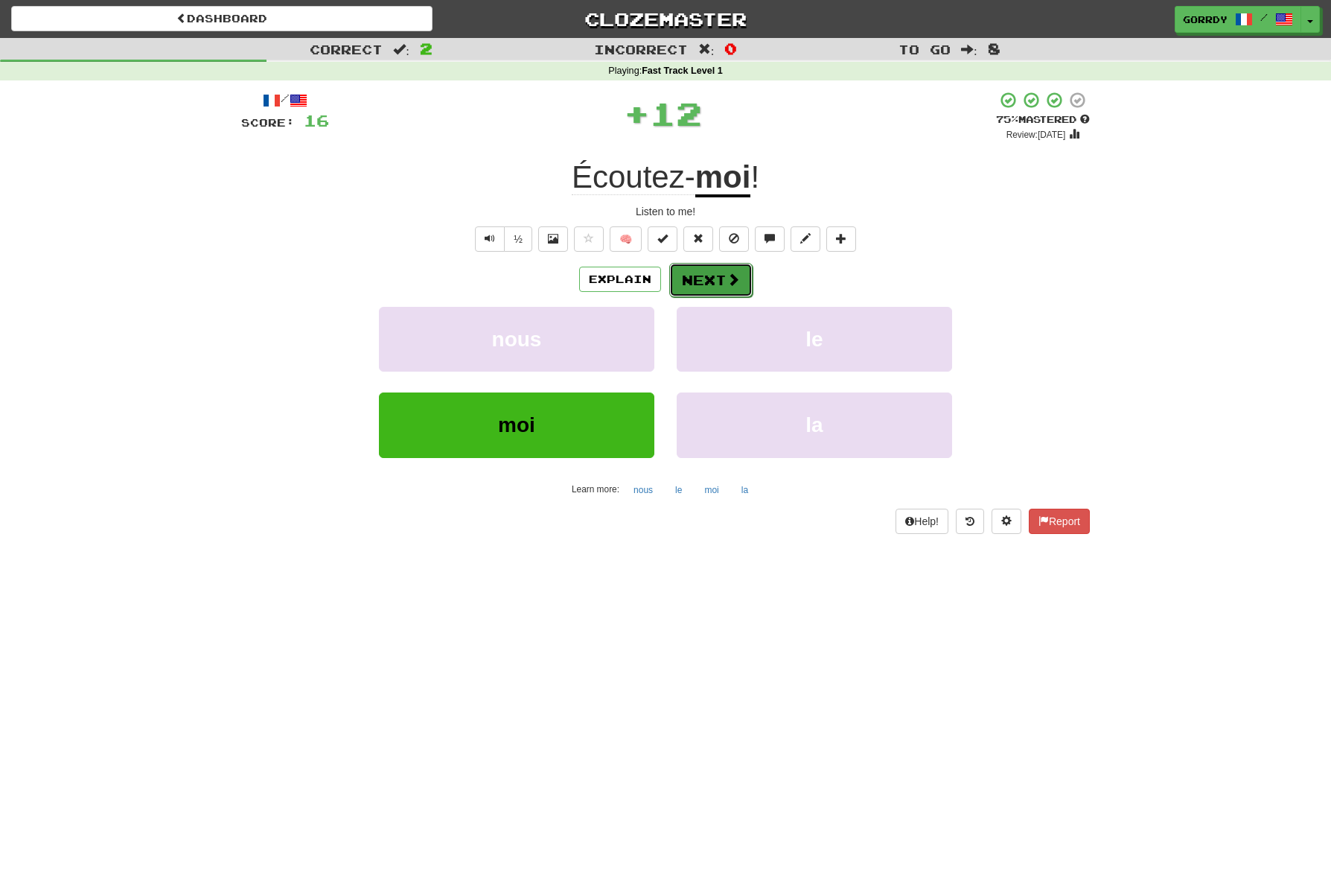
click at [722, 282] on button "Next" at bounding box center [710, 280] width 83 height 35
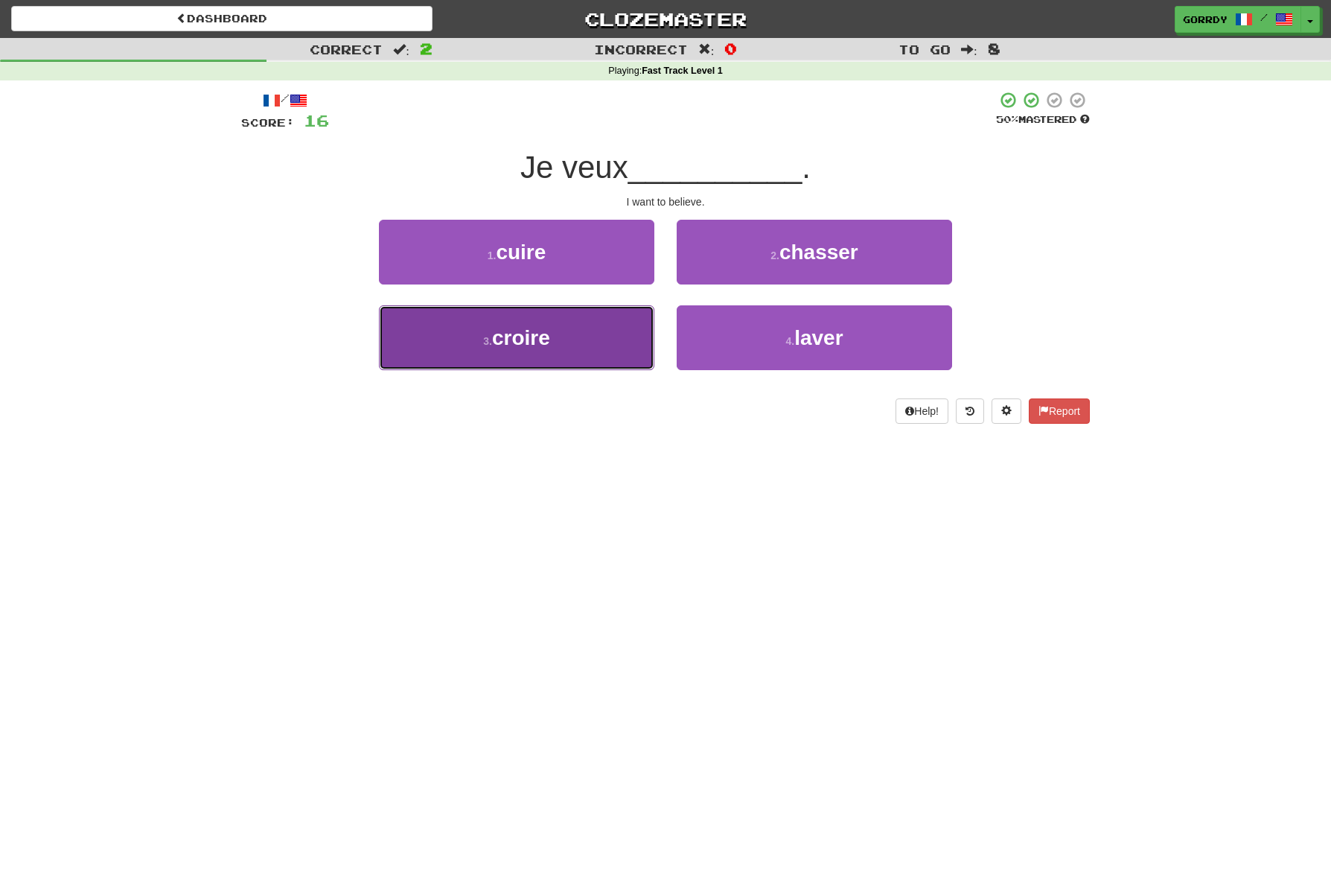
click at [513, 338] on span "croire" at bounding box center [521, 338] width 58 height 23
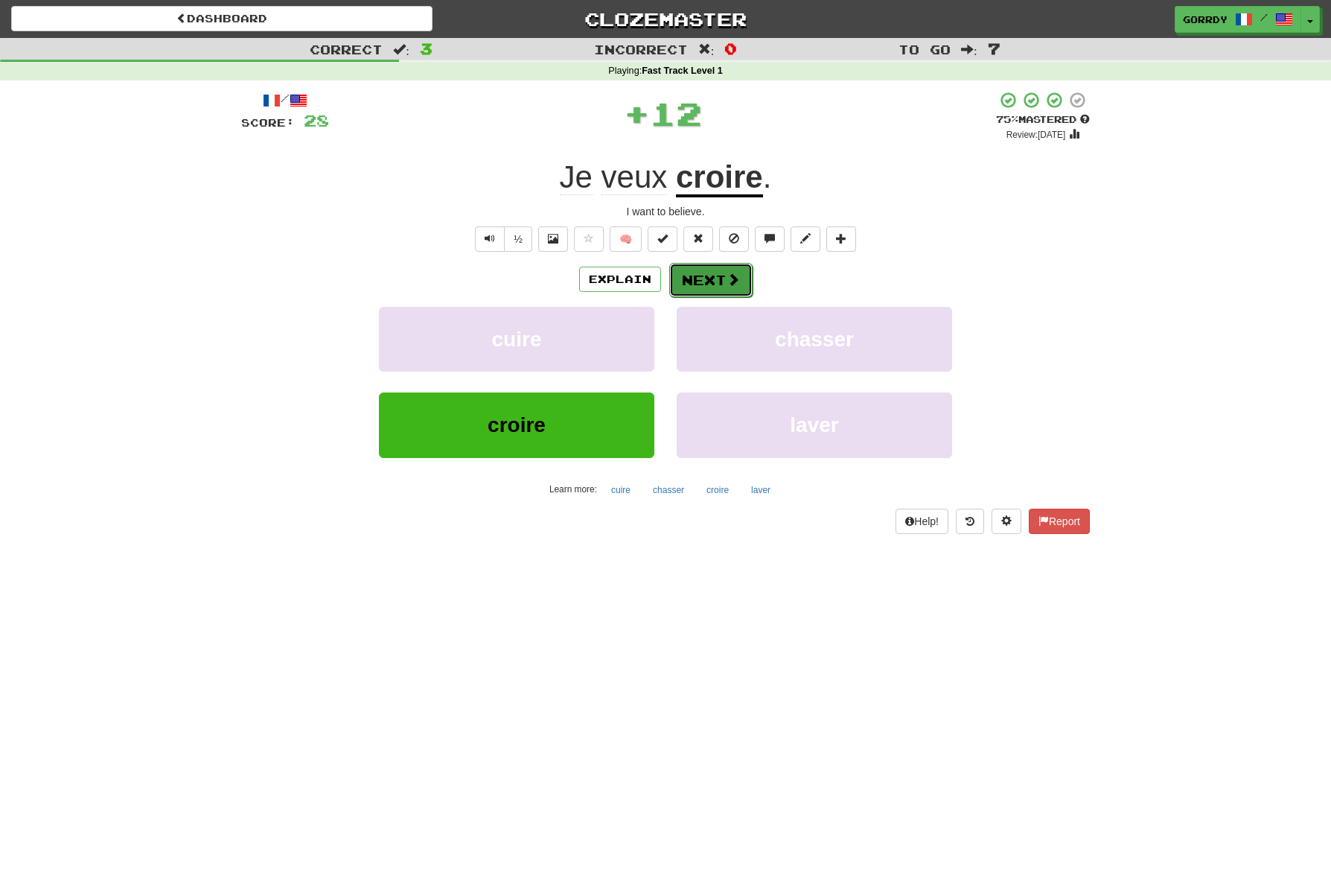
click at [706, 281] on button "Next" at bounding box center [710, 280] width 83 height 35
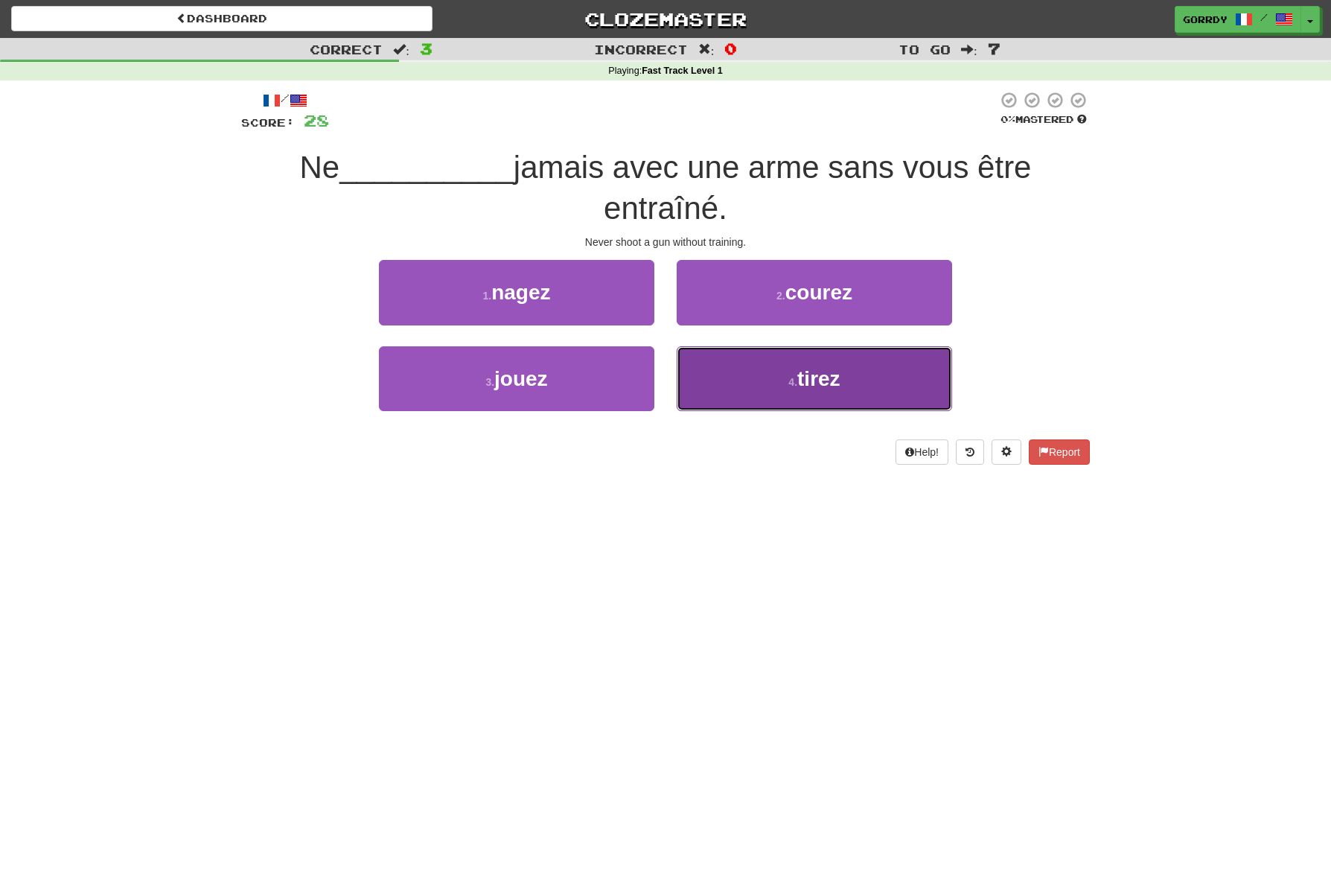
click at [815, 378] on span "tirez" at bounding box center [819, 378] width 43 height 23
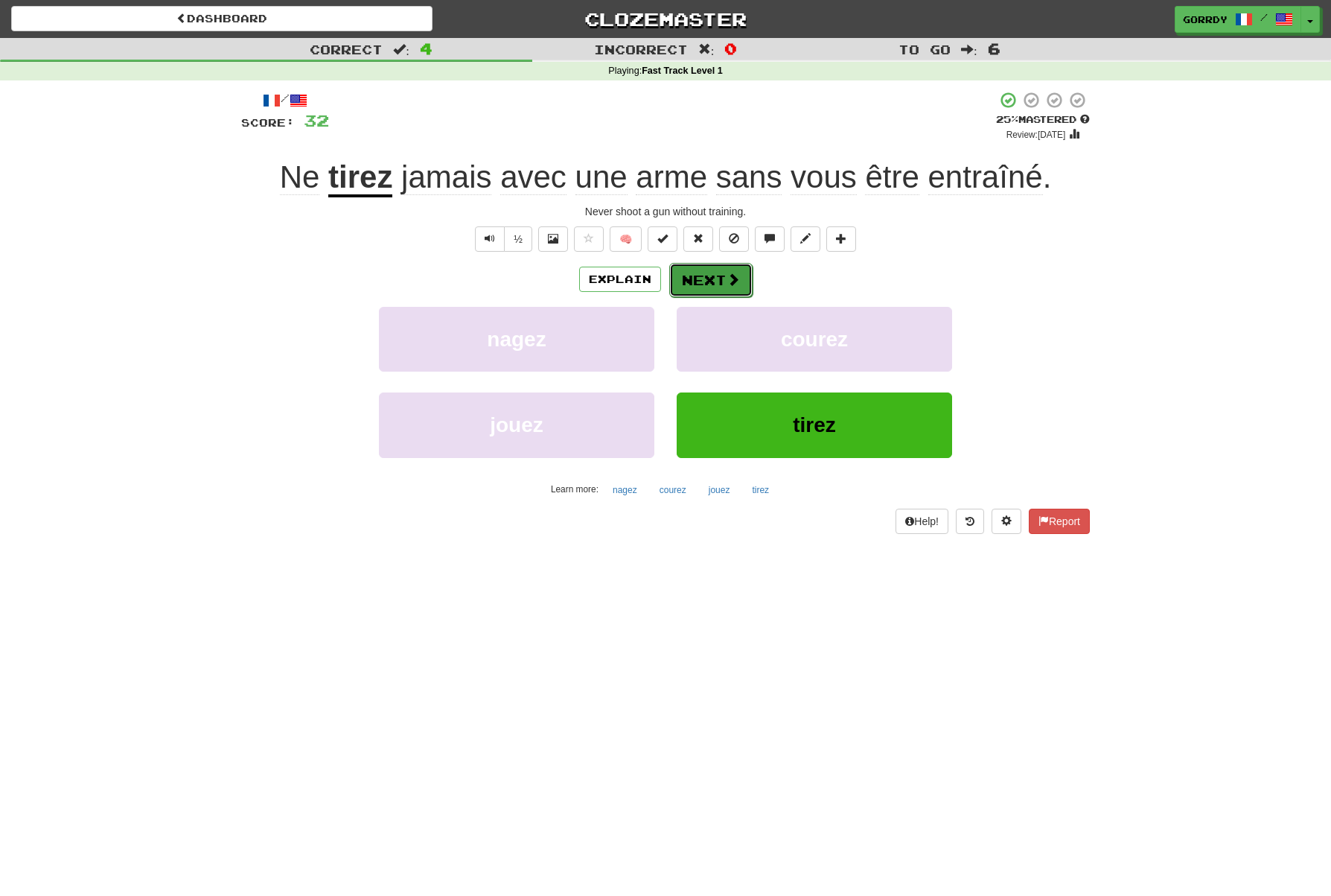
click at [705, 281] on button "Next" at bounding box center [710, 280] width 83 height 35
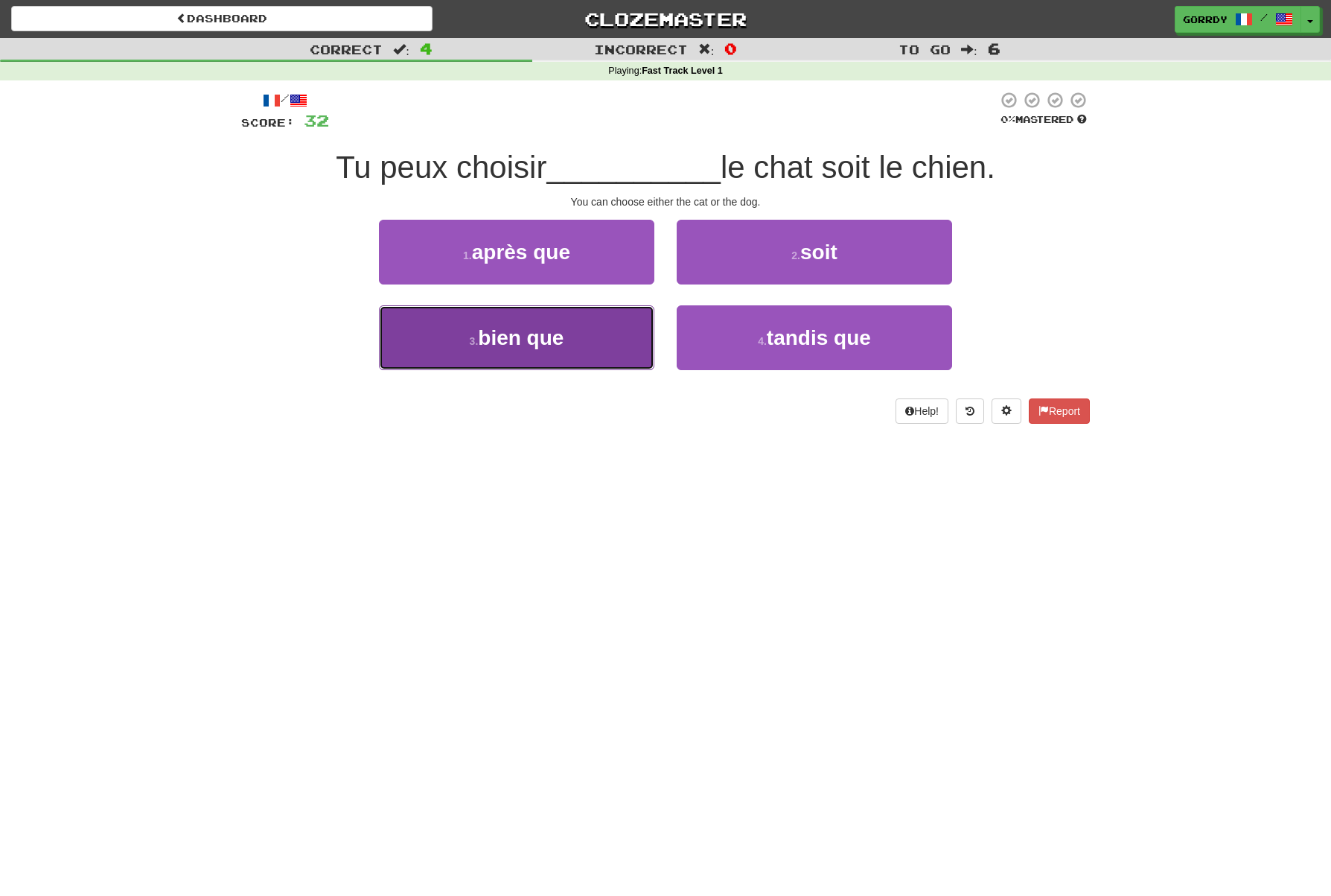
click at [539, 338] on span "bien que" at bounding box center [521, 338] width 86 height 23
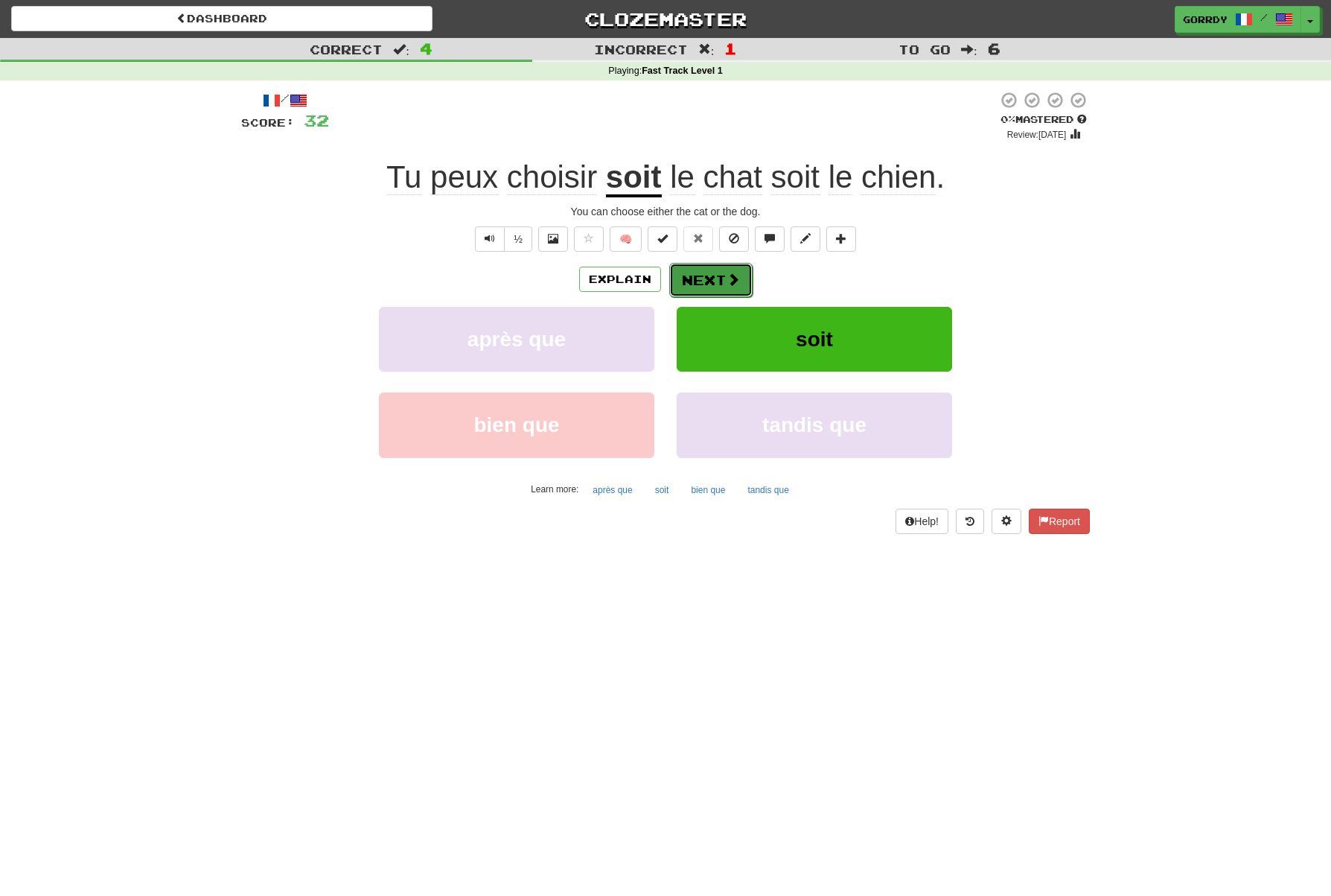
click at [709, 279] on button "Next" at bounding box center [710, 280] width 83 height 35
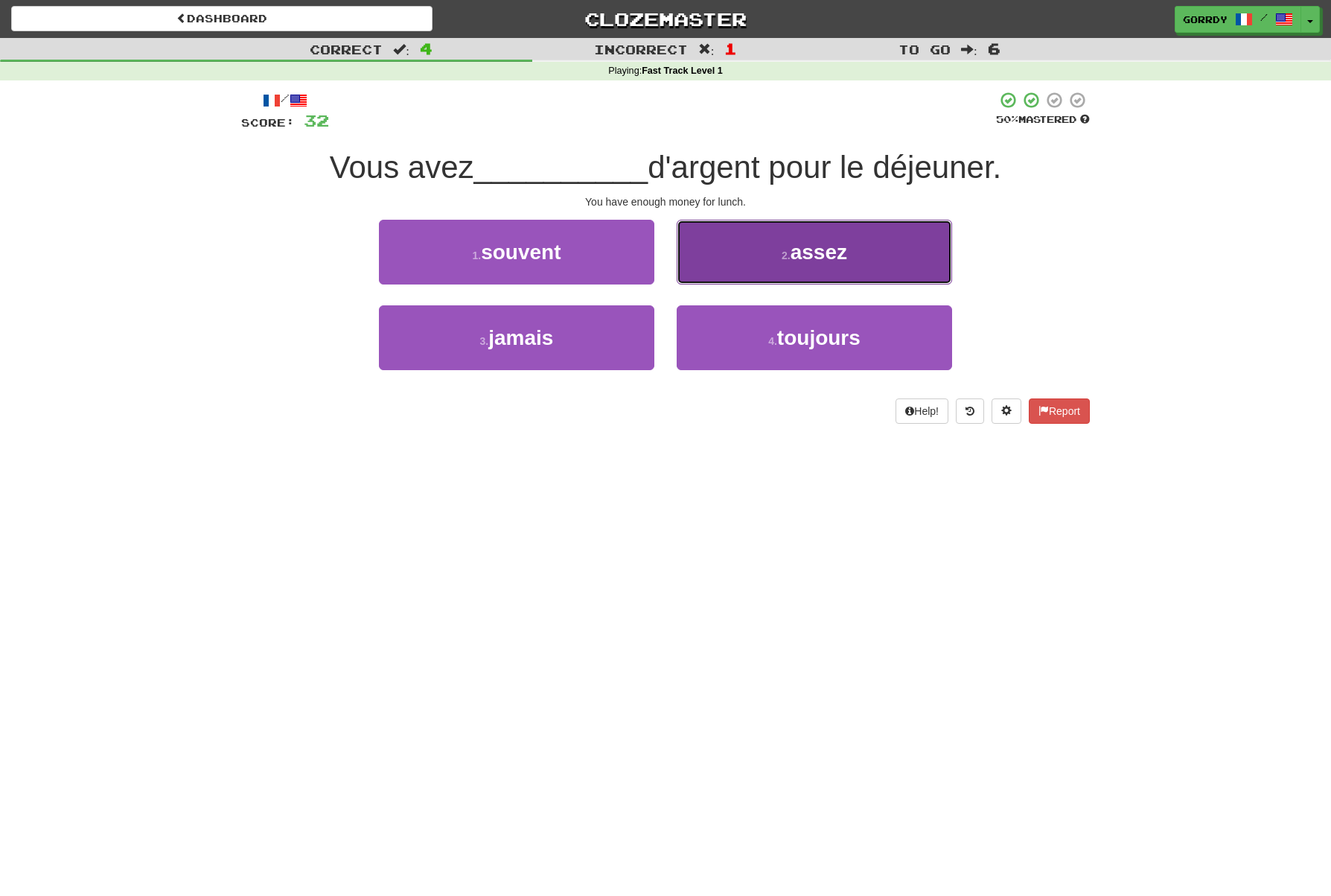
click at [837, 259] on span "assez" at bounding box center [818, 252] width 57 height 23
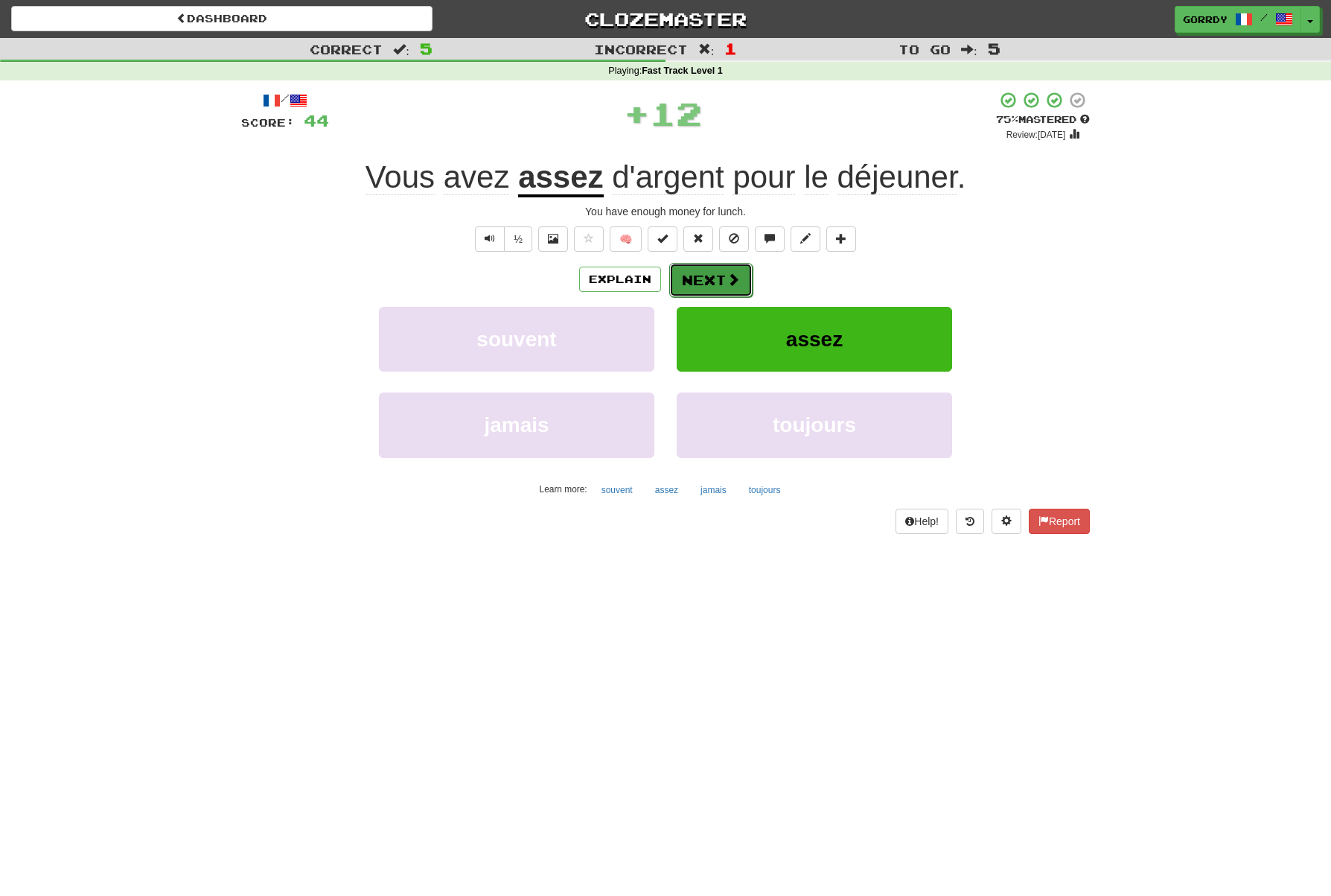
click at [706, 279] on button "Next" at bounding box center [710, 280] width 83 height 35
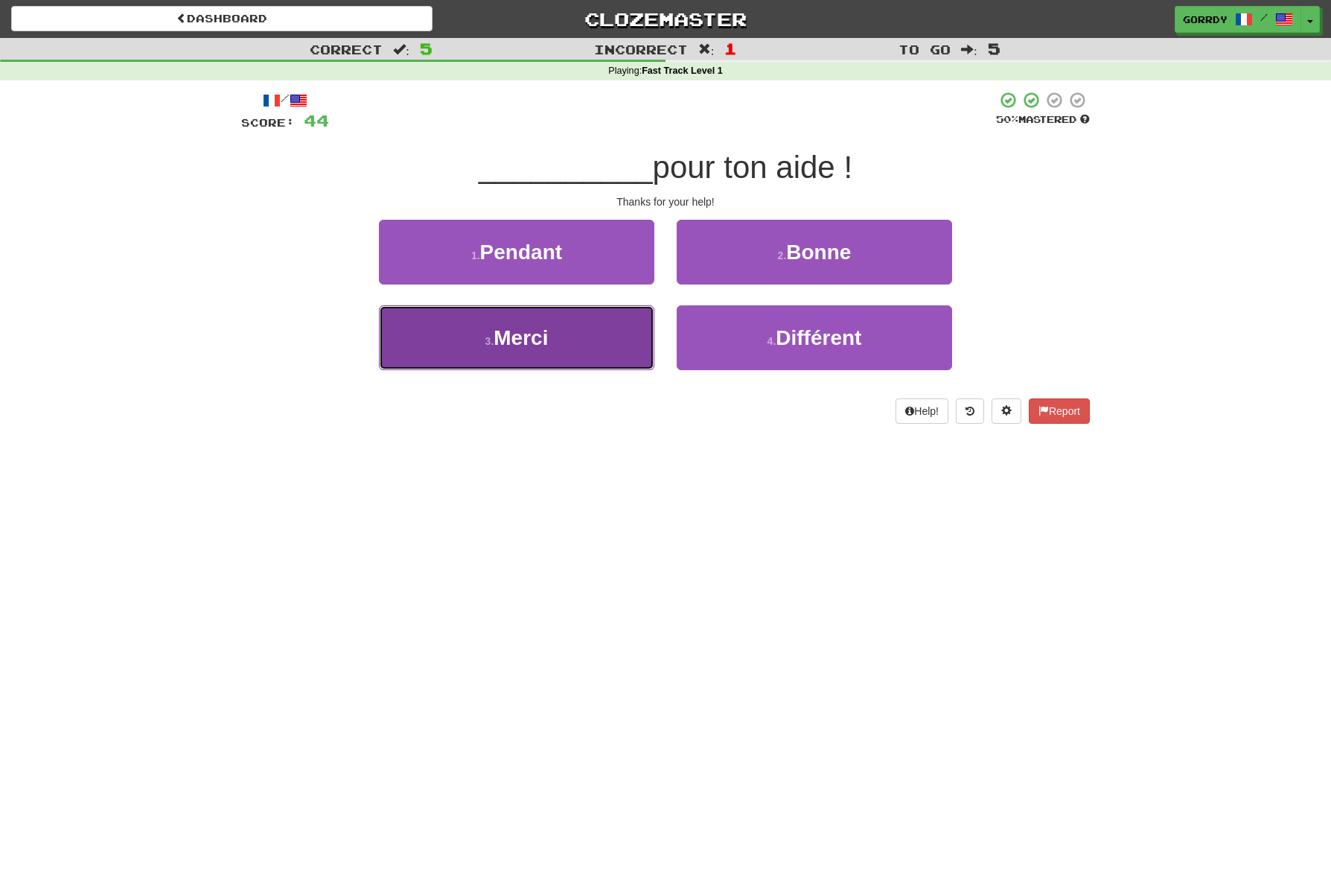
click at [600, 331] on button "3 . Merci" at bounding box center [517, 337] width 275 height 65
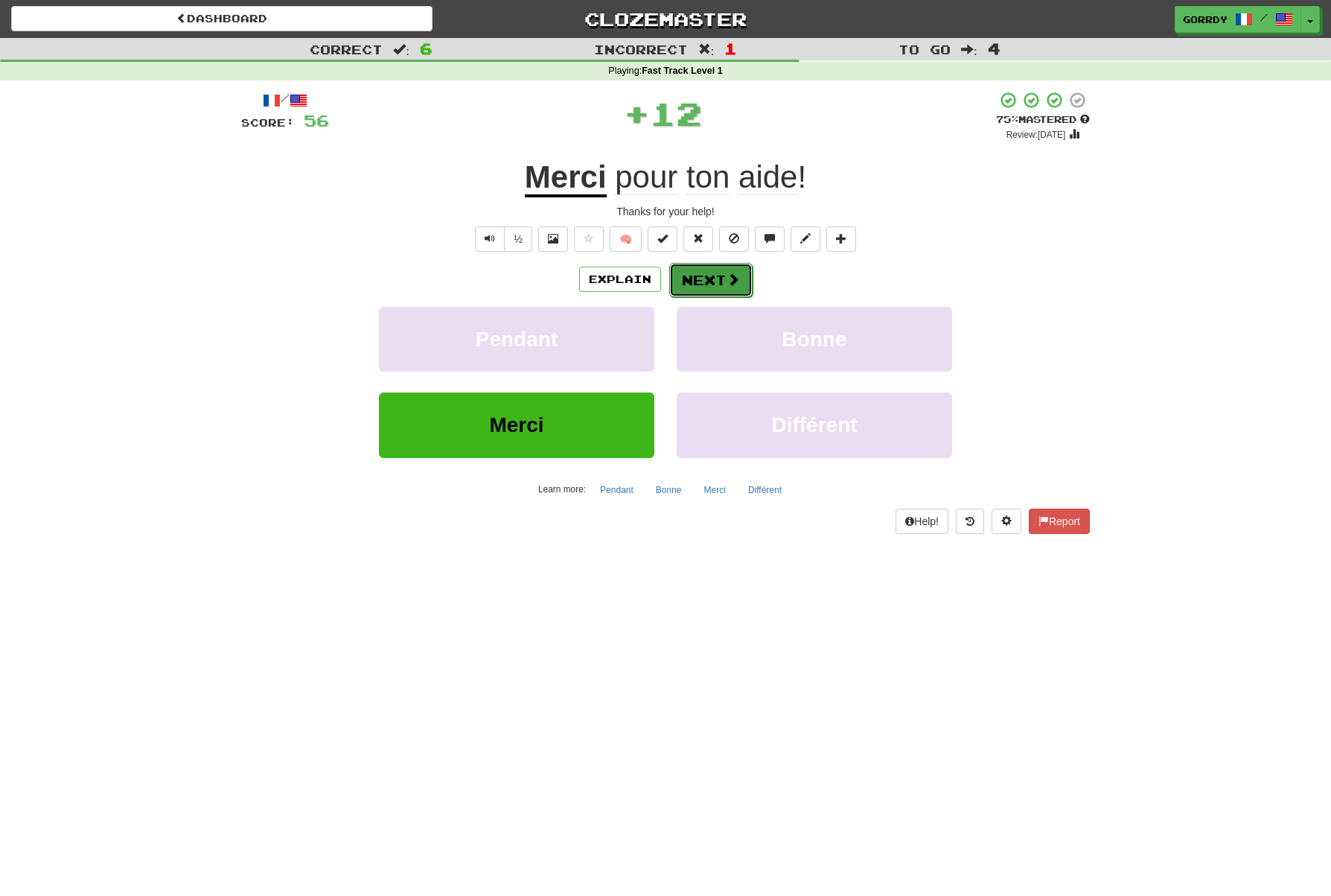
click at [713, 276] on button "Next" at bounding box center [710, 280] width 83 height 35
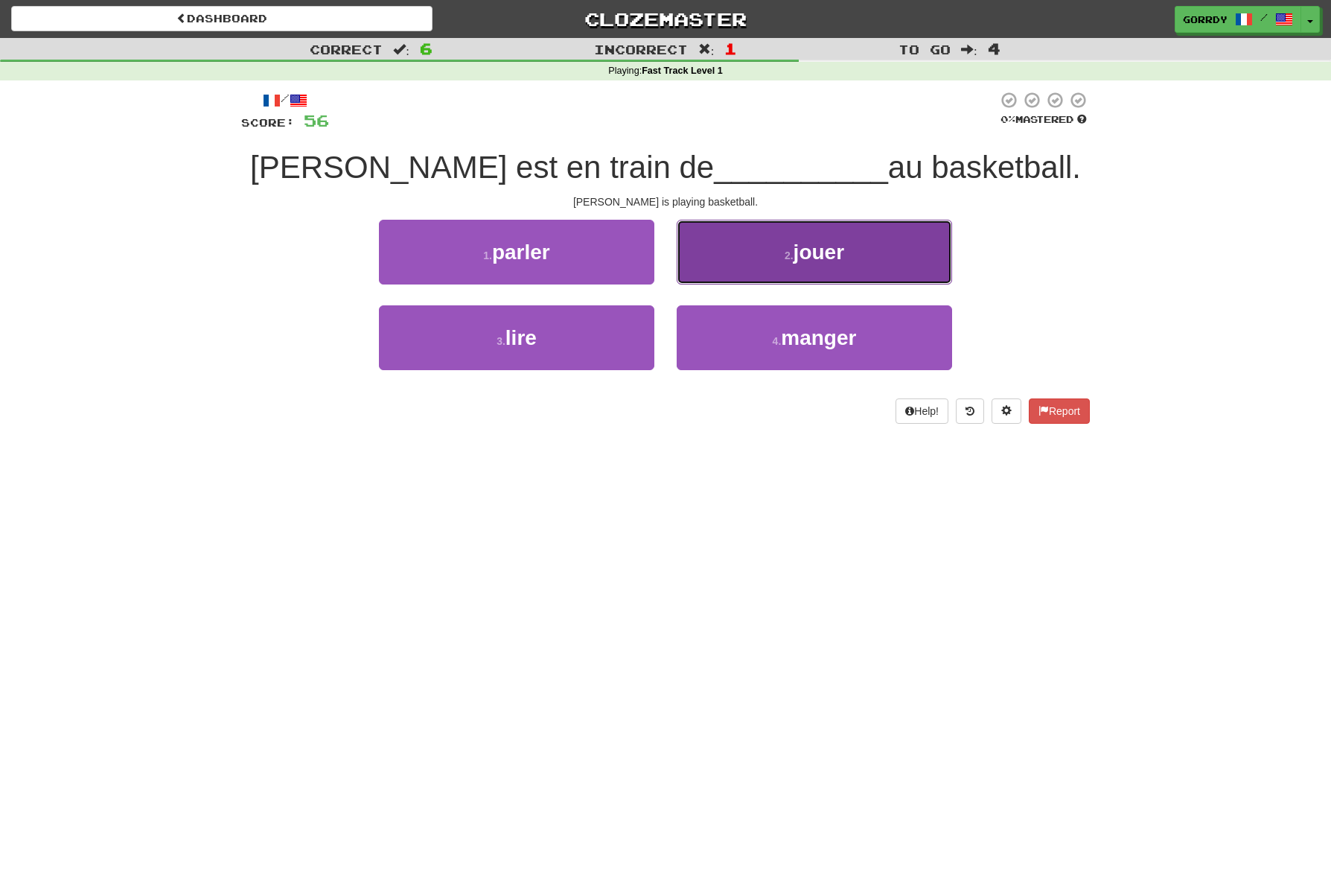
click at [823, 258] on span "jouer" at bounding box center [818, 252] width 50 height 23
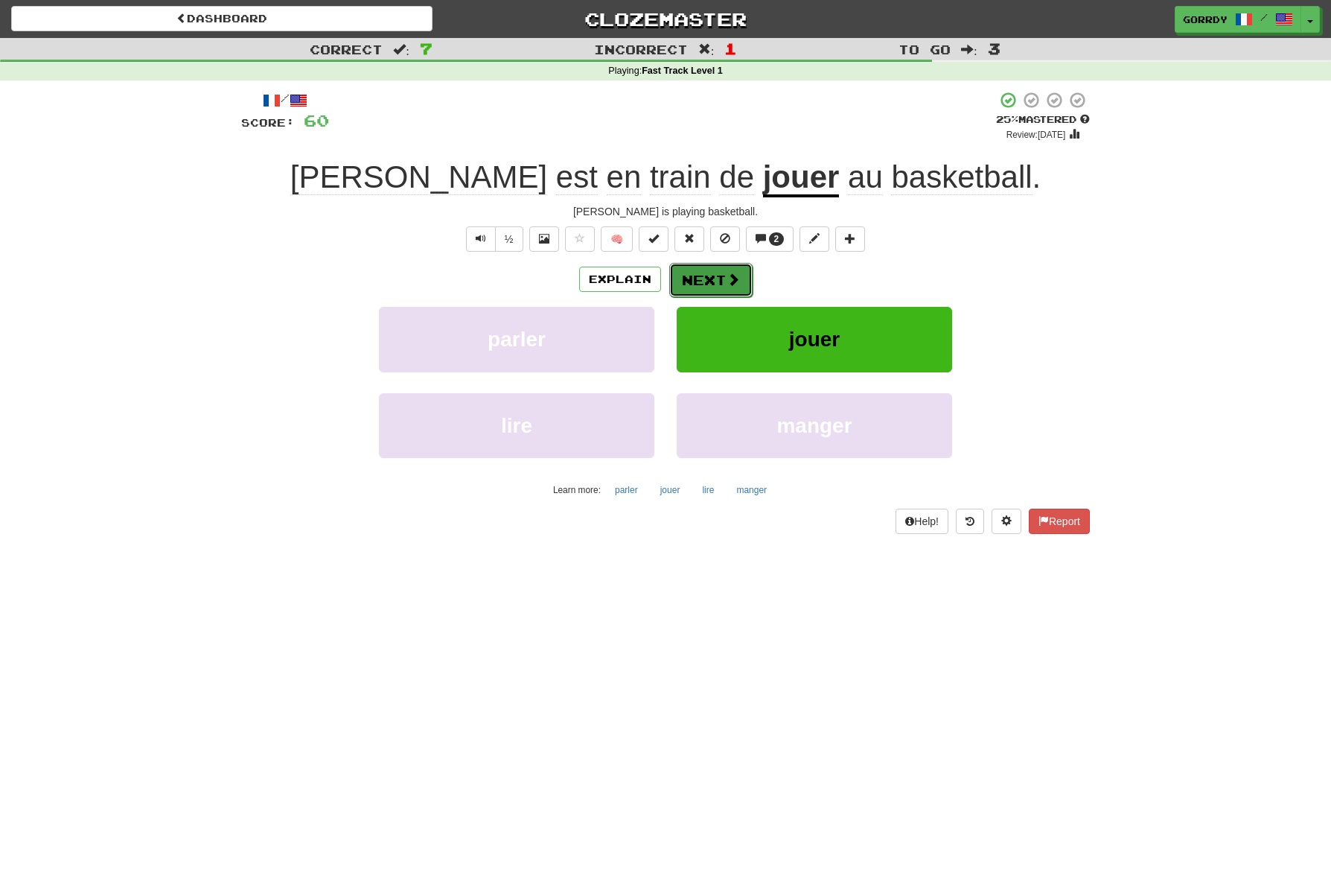
click at [717, 279] on button "Next" at bounding box center [710, 280] width 83 height 35
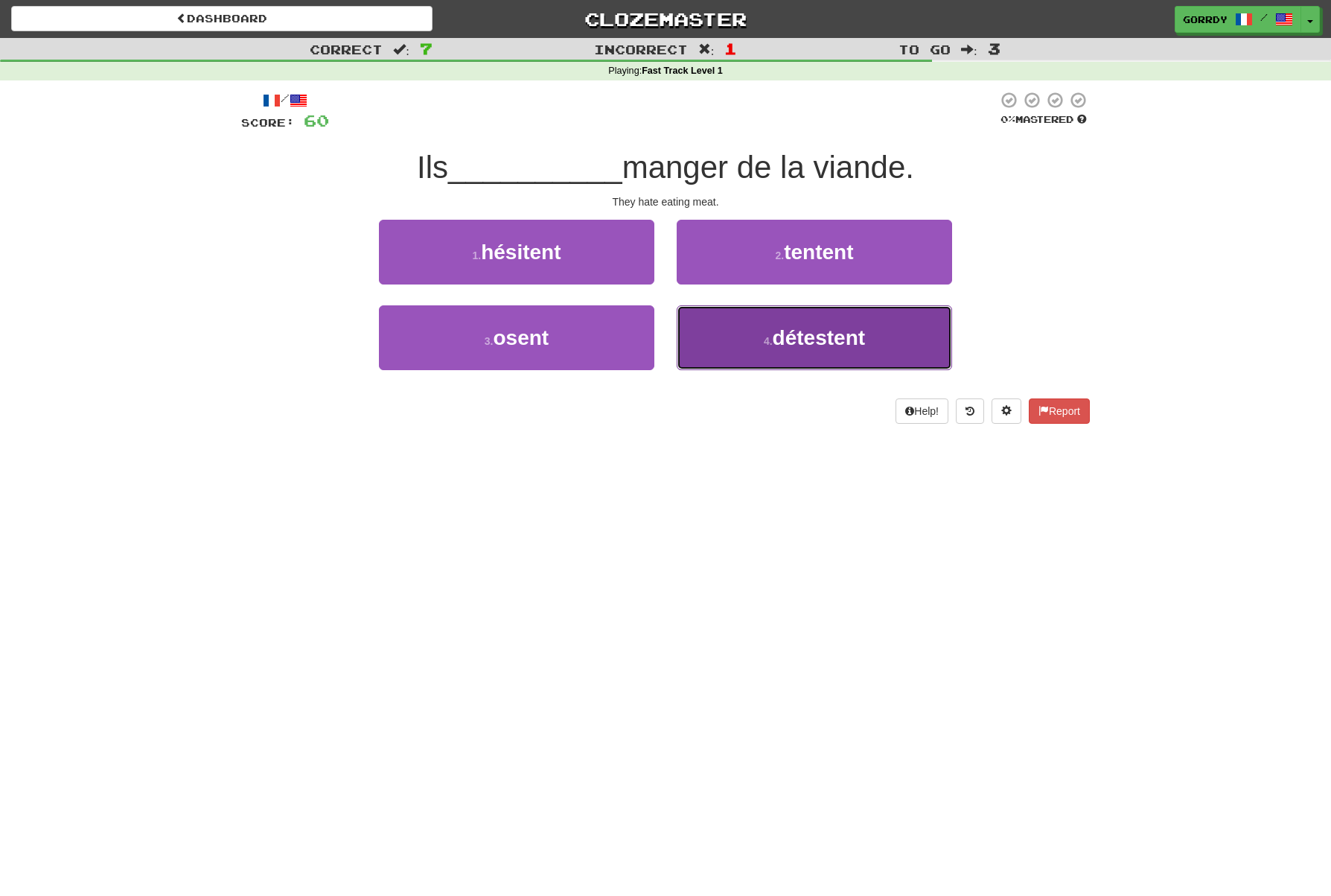
click at [841, 337] on span "détestent" at bounding box center [819, 338] width 92 height 23
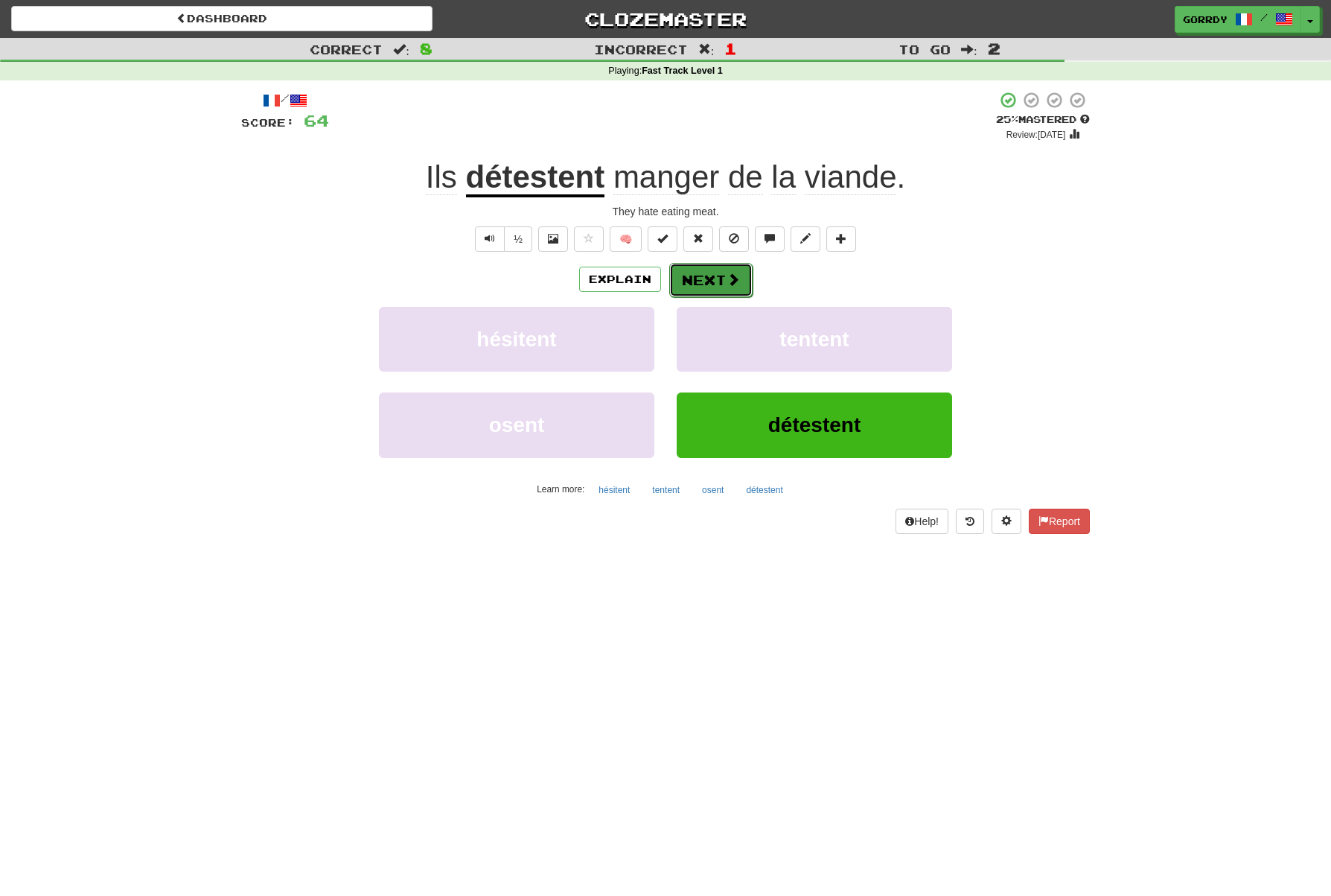
click at [723, 279] on button "Next" at bounding box center [710, 280] width 83 height 35
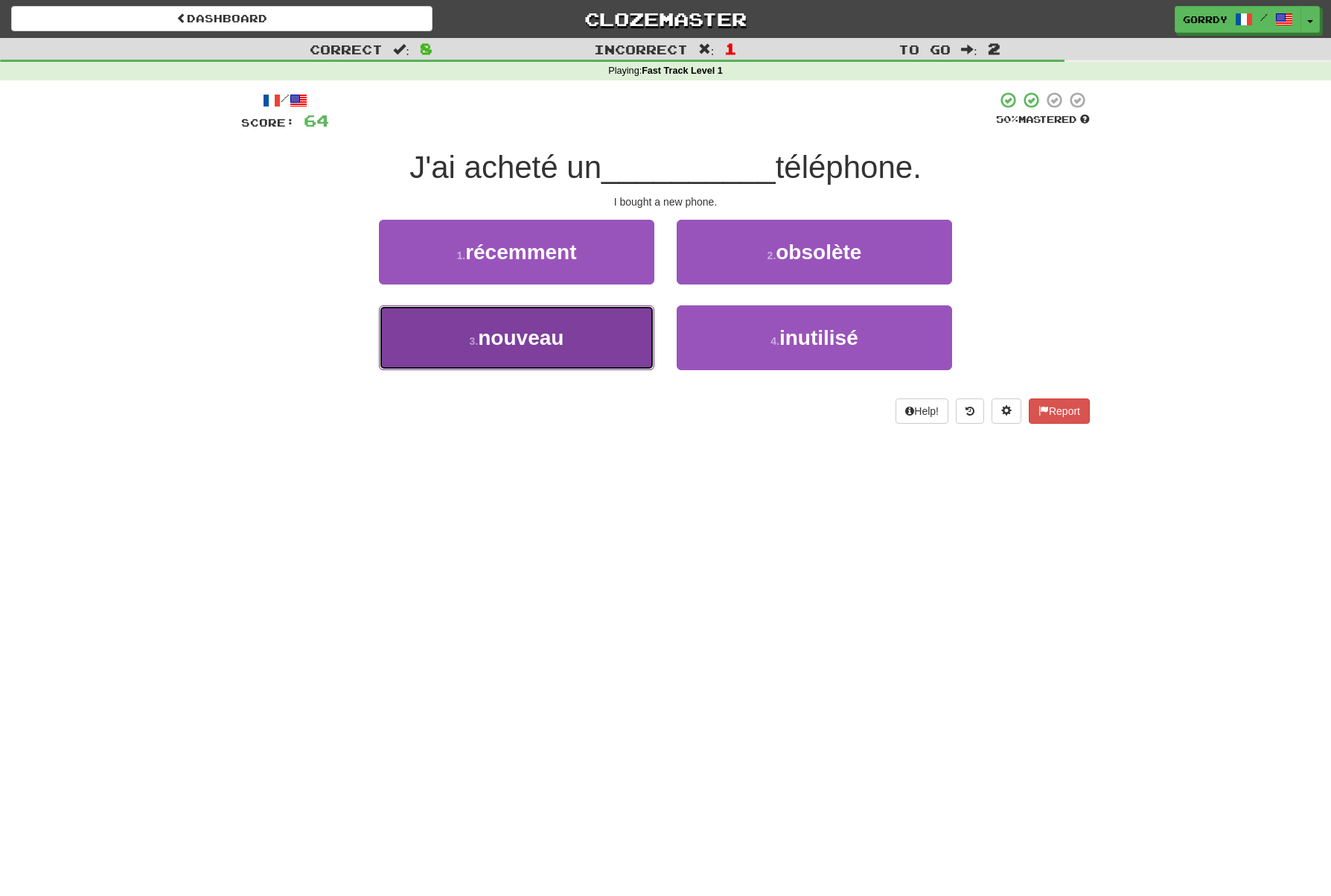
click at [605, 328] on button "3 . nouveau" at bounding box center [517, 337] width 275 height 65
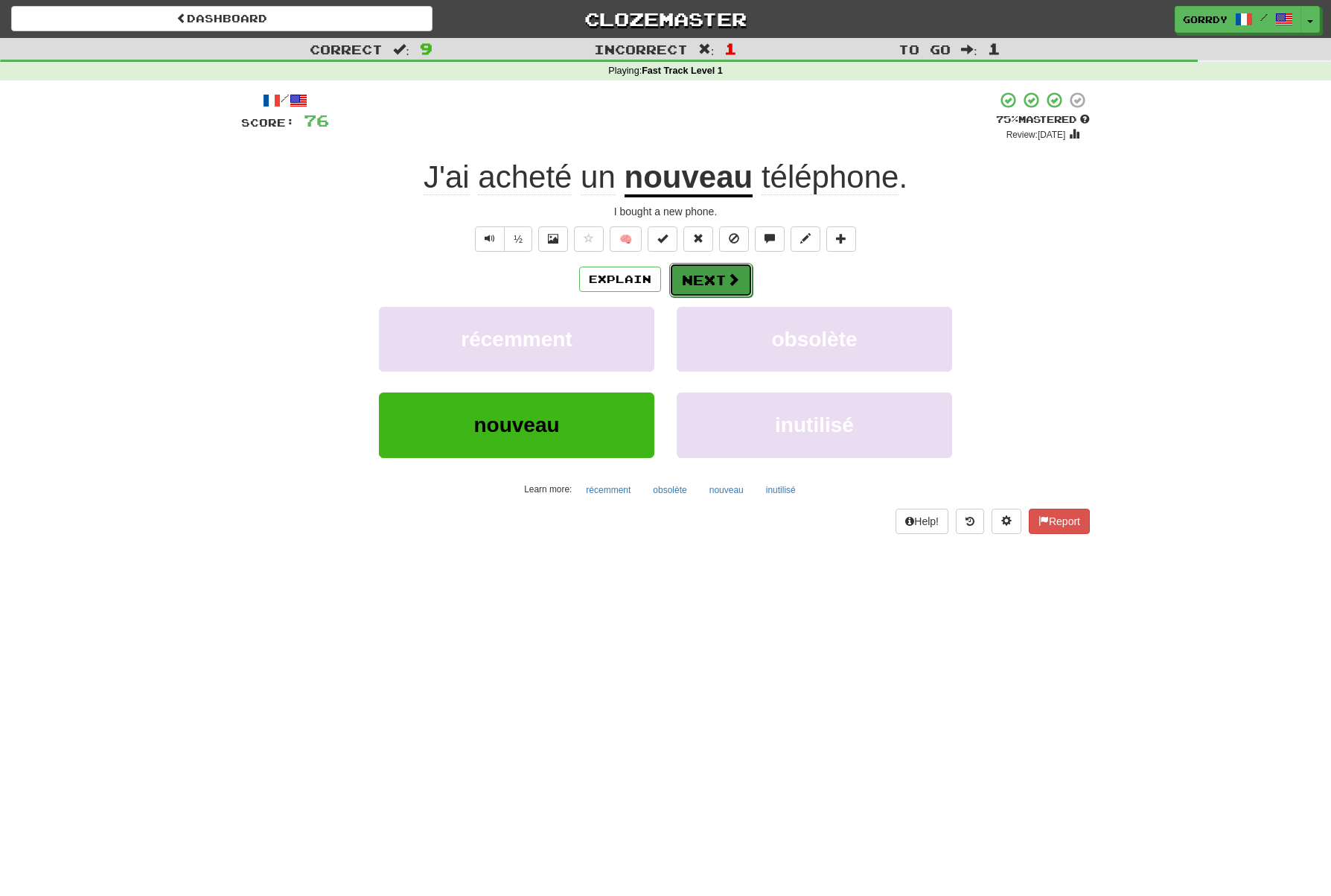
click at [710, 287] on button "Next" at bounding box center [710, 280] width 83 height 35
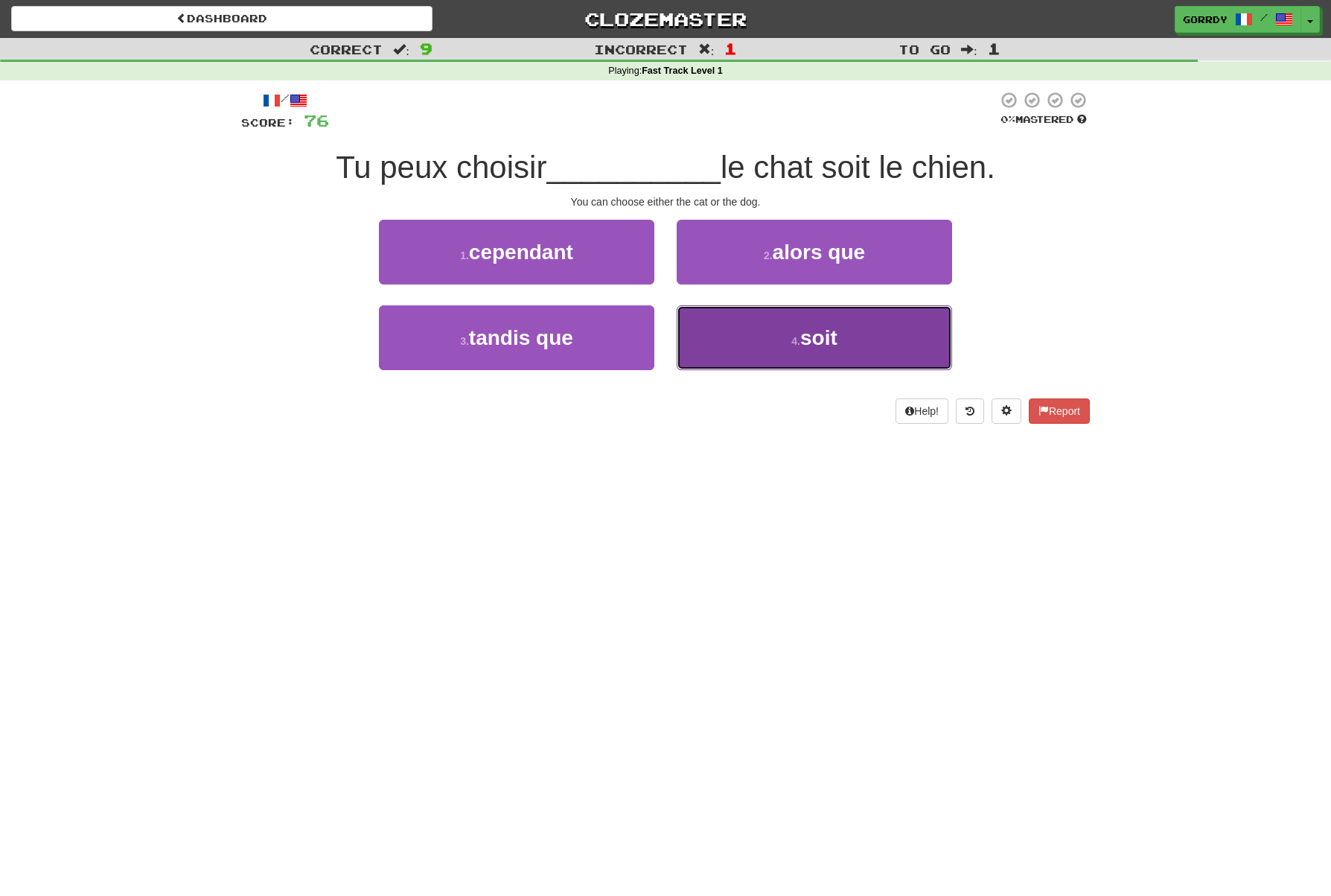
click at [832, 345] on span "soit" at bounding box center [818, 338] width 37 height 23
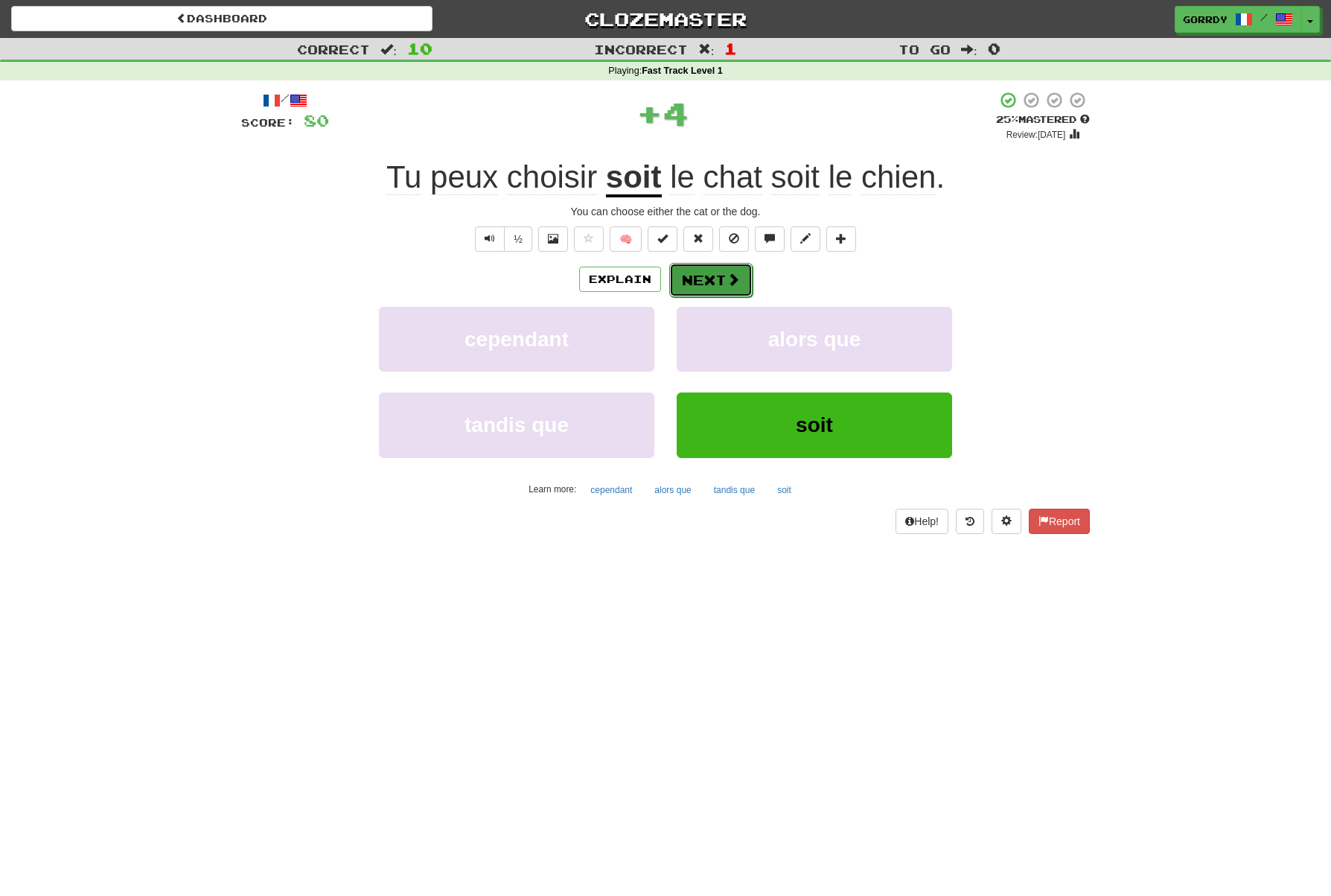
click at [717, 283] on button "Next" at bounding box center [710, 280] width 83 height 35
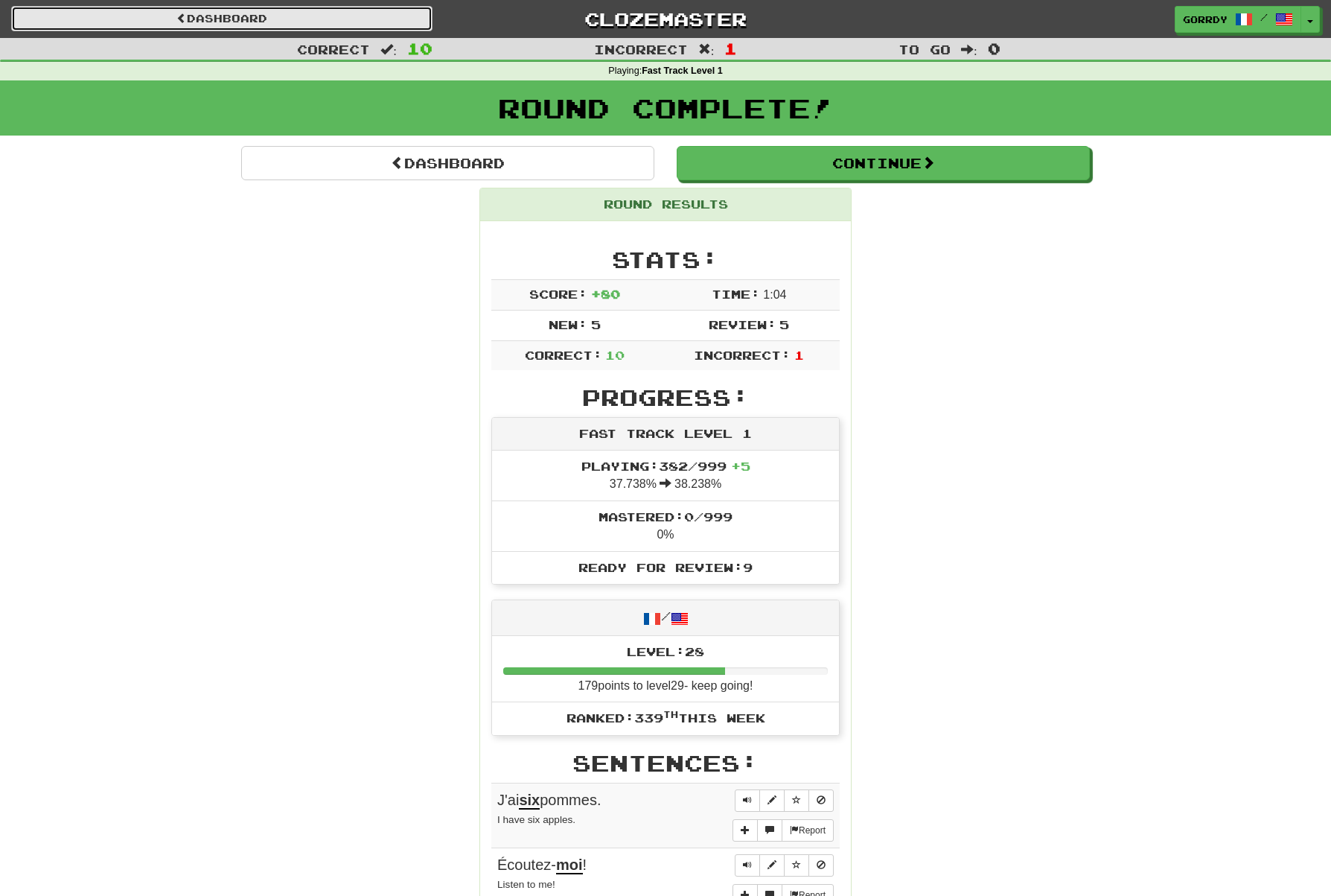
click at [243, 18] on link "Dashboard" at bounding box center [222, 18] width 421 height 26
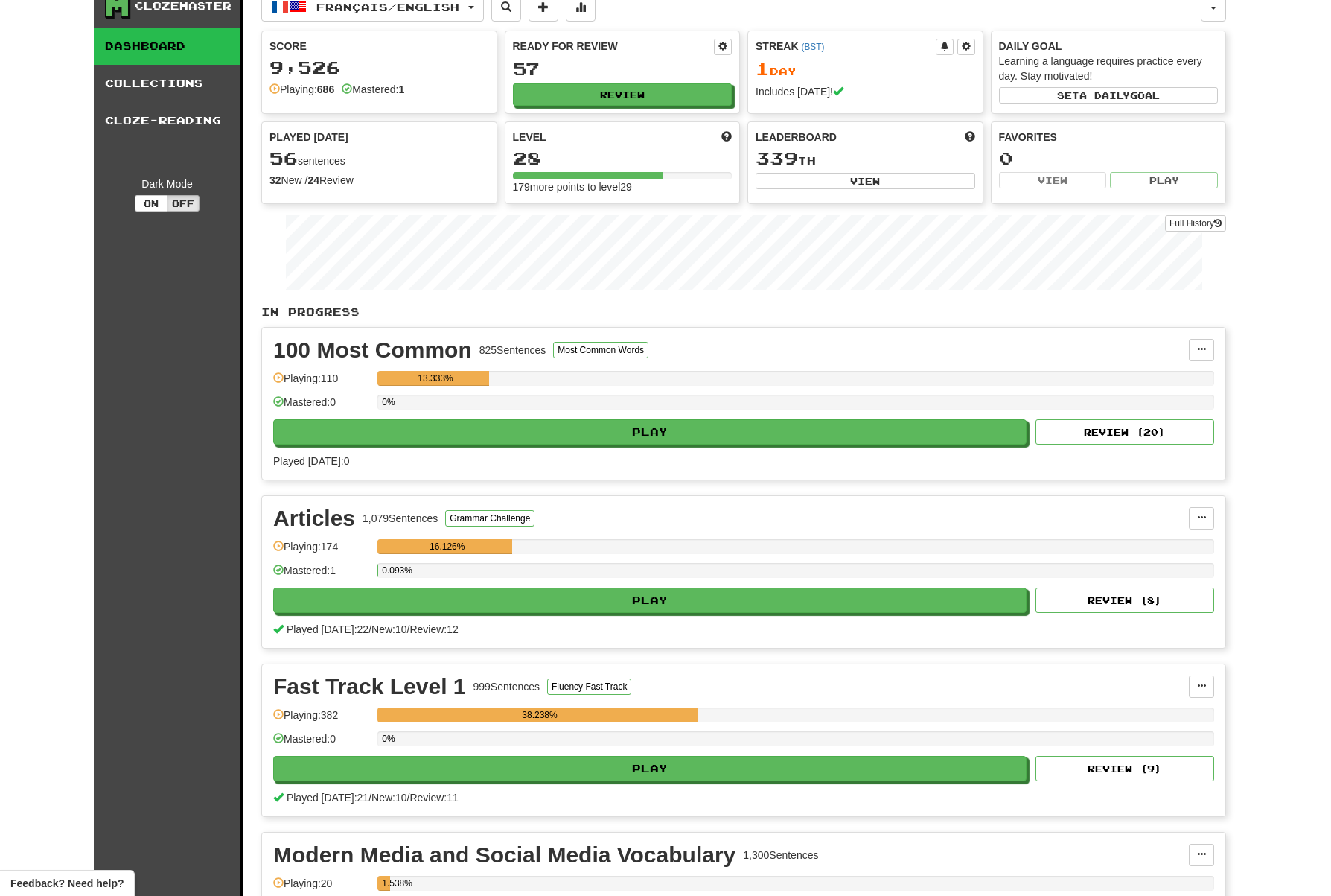
scroll to position [17, 0]
click at [195, 117] on link "Cloze-Reading" at bounding box center [167, 120] width 147 height 37
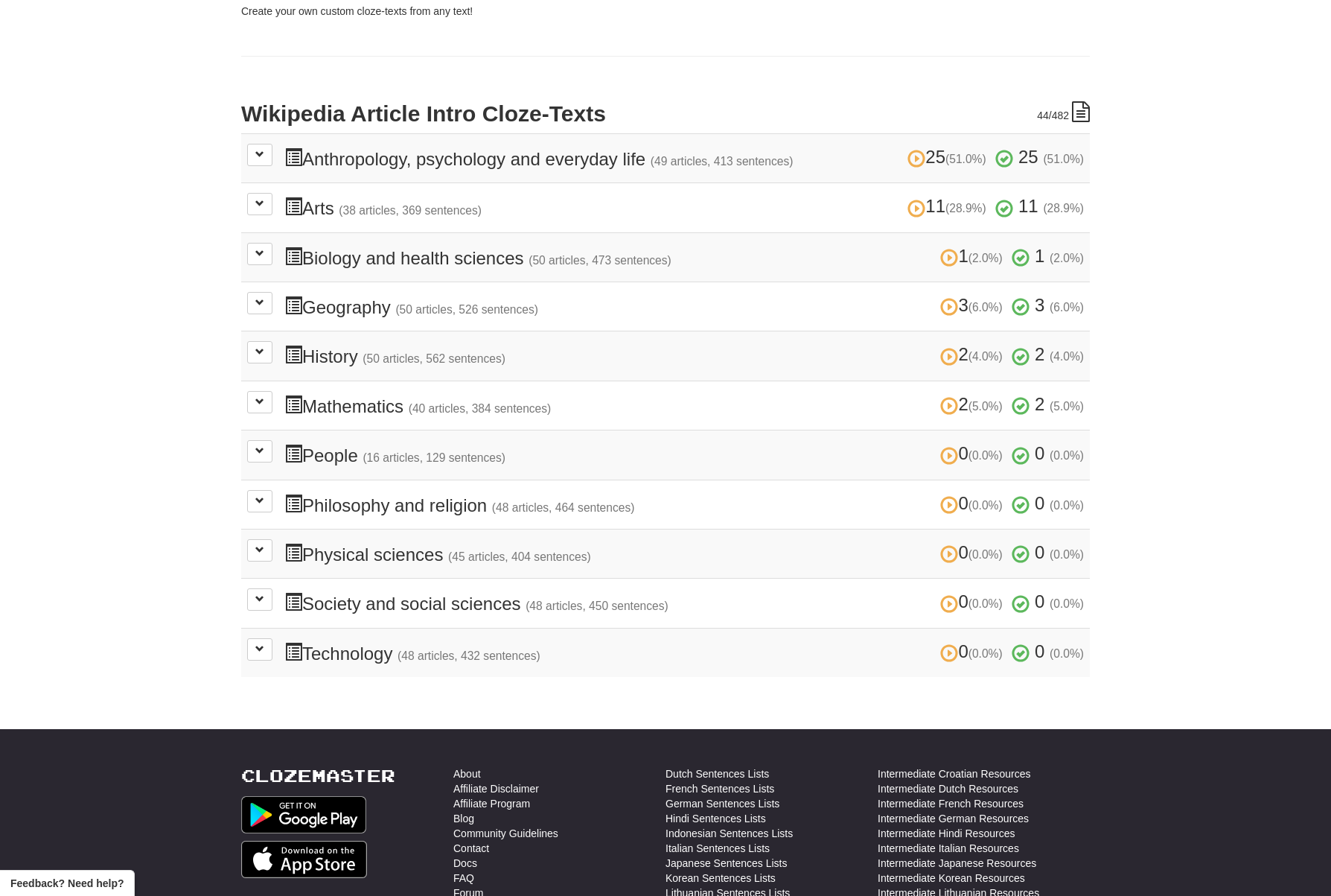
scroll to position [345, 0]
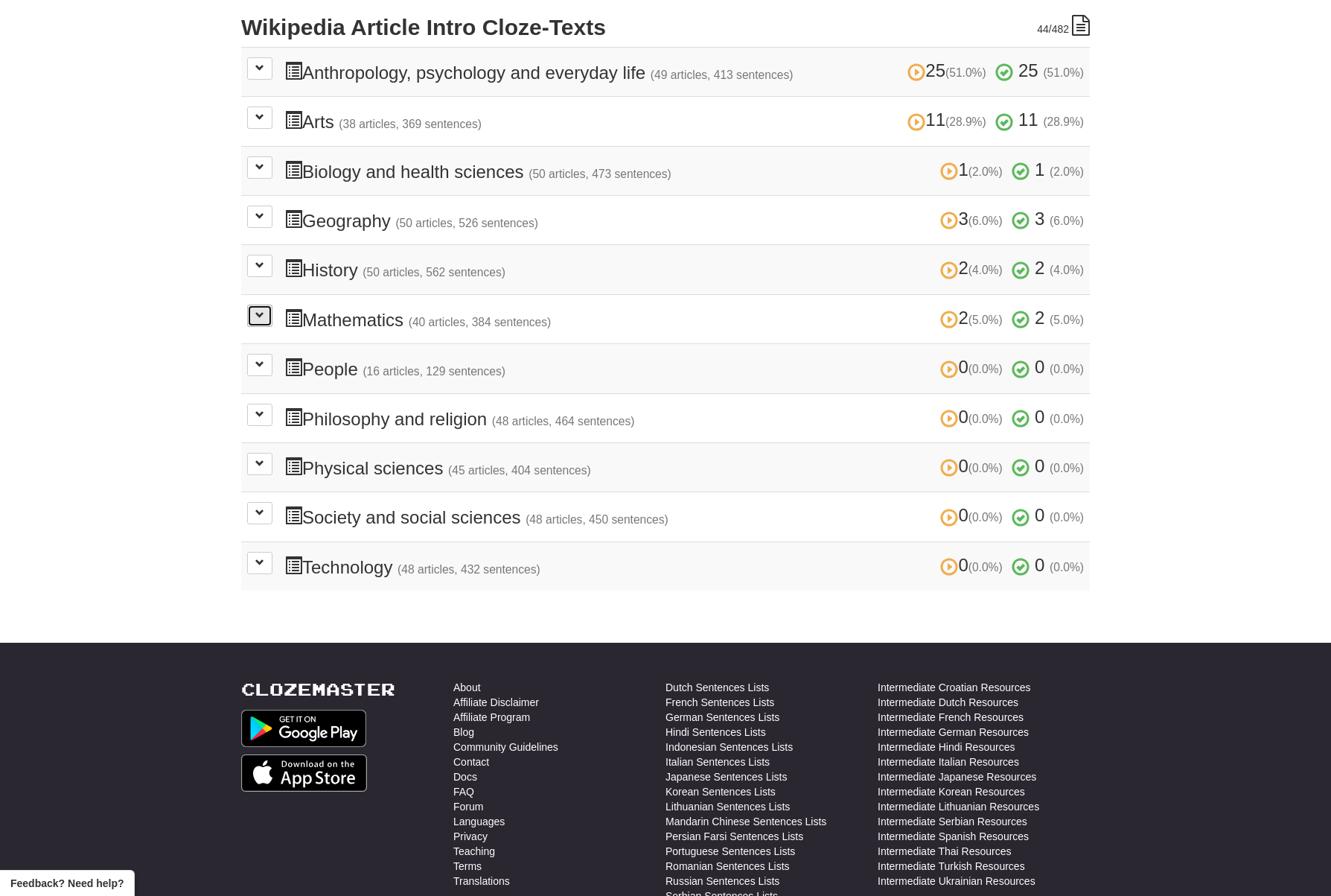
click at [257, 311] on span at bounding box center [260, 315] width 9 height 9
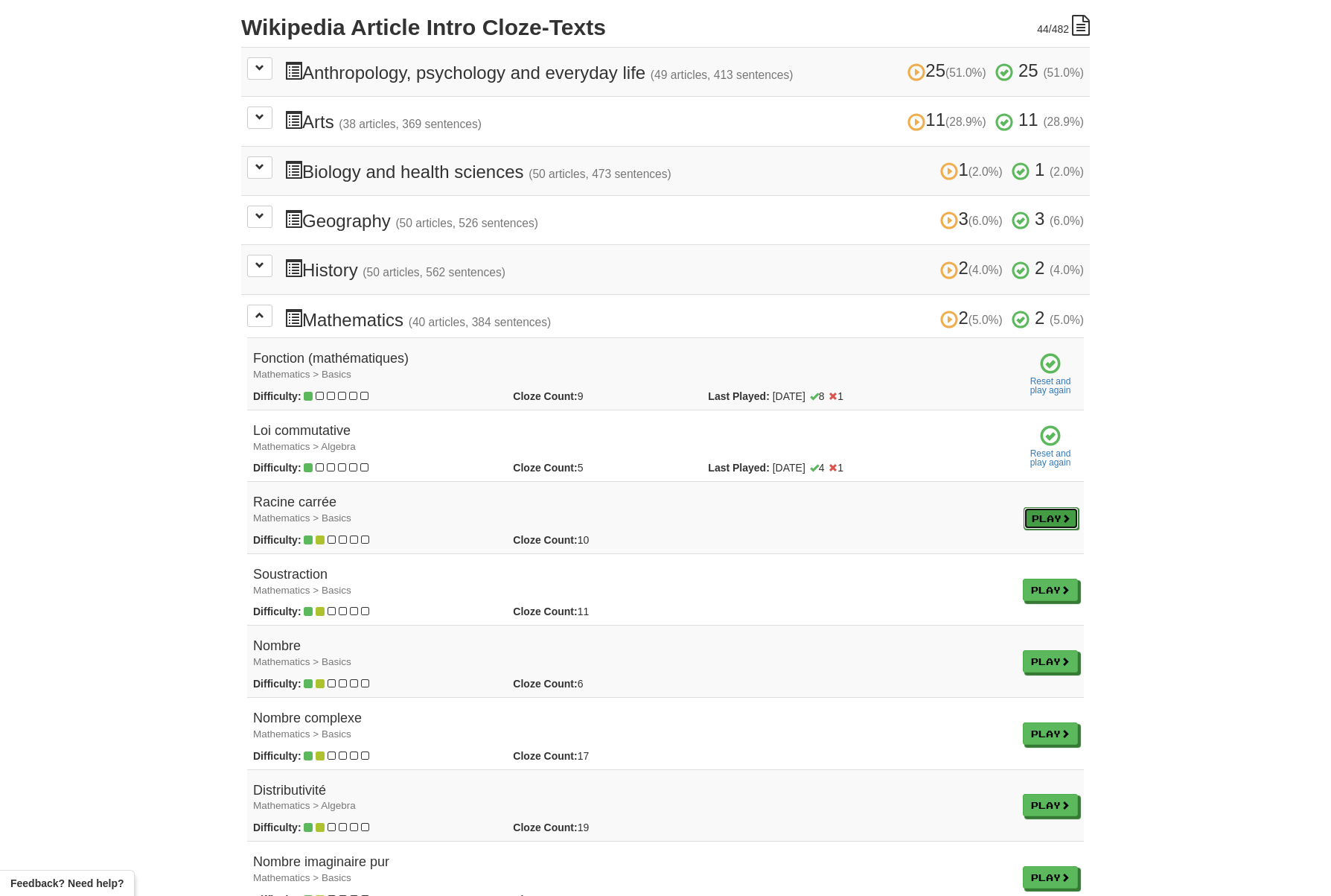
click at [1047, 516] on link "Play" at bounding box center [1051, 518] width 55 height 22
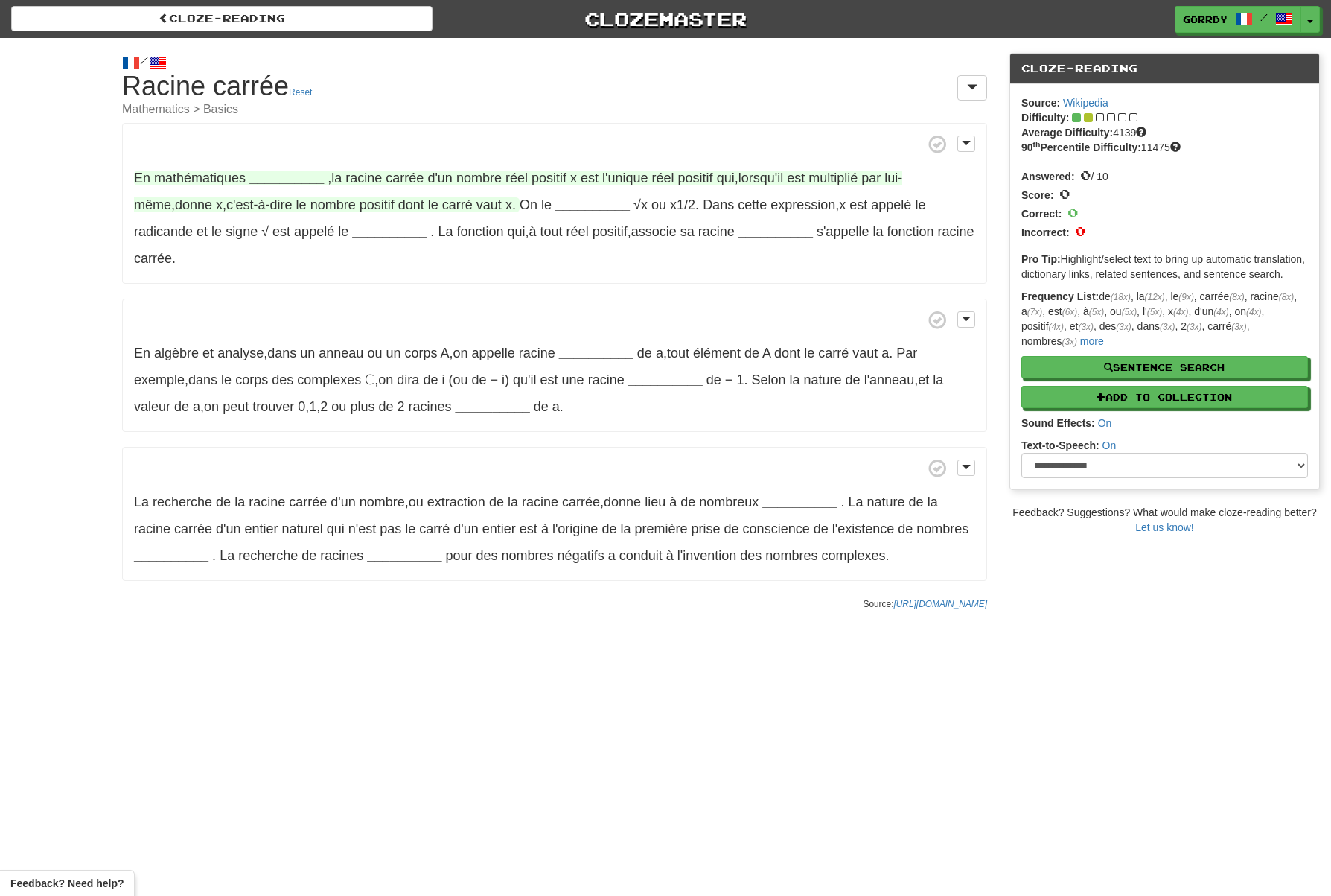
click at [288, 173] on strong "__________" at bounding box center [287, 178] width 74 height 15
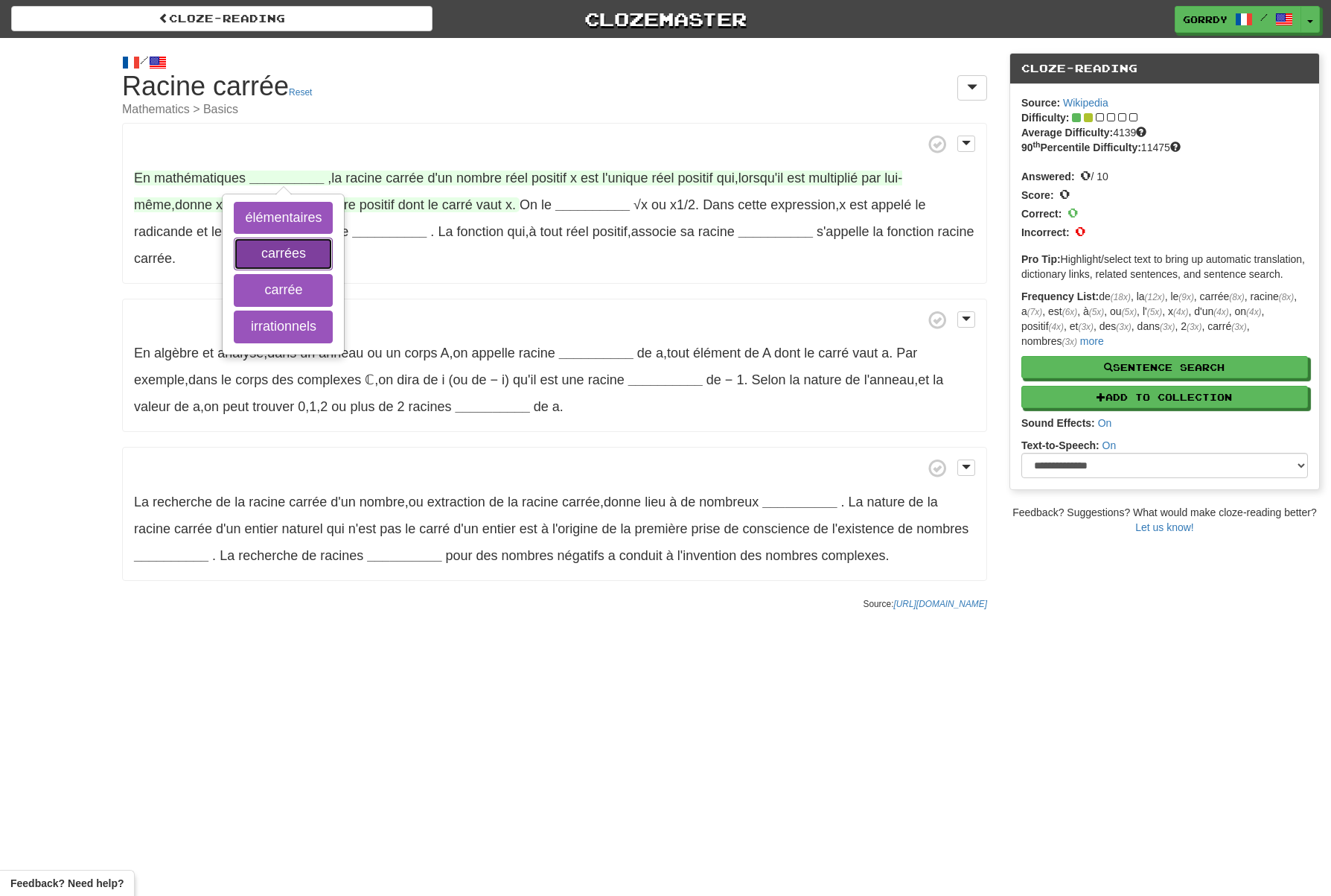
click at [281, 252] on button "carrées" at bounding box center [284, 254] width 99 height 33
click at [278, 286] on button "carrée" at bounding box center [284, 290] width 99 height 33
click at [283, 211] on button "élémentaires" at bounding box center [284, 218] width 99 height 33
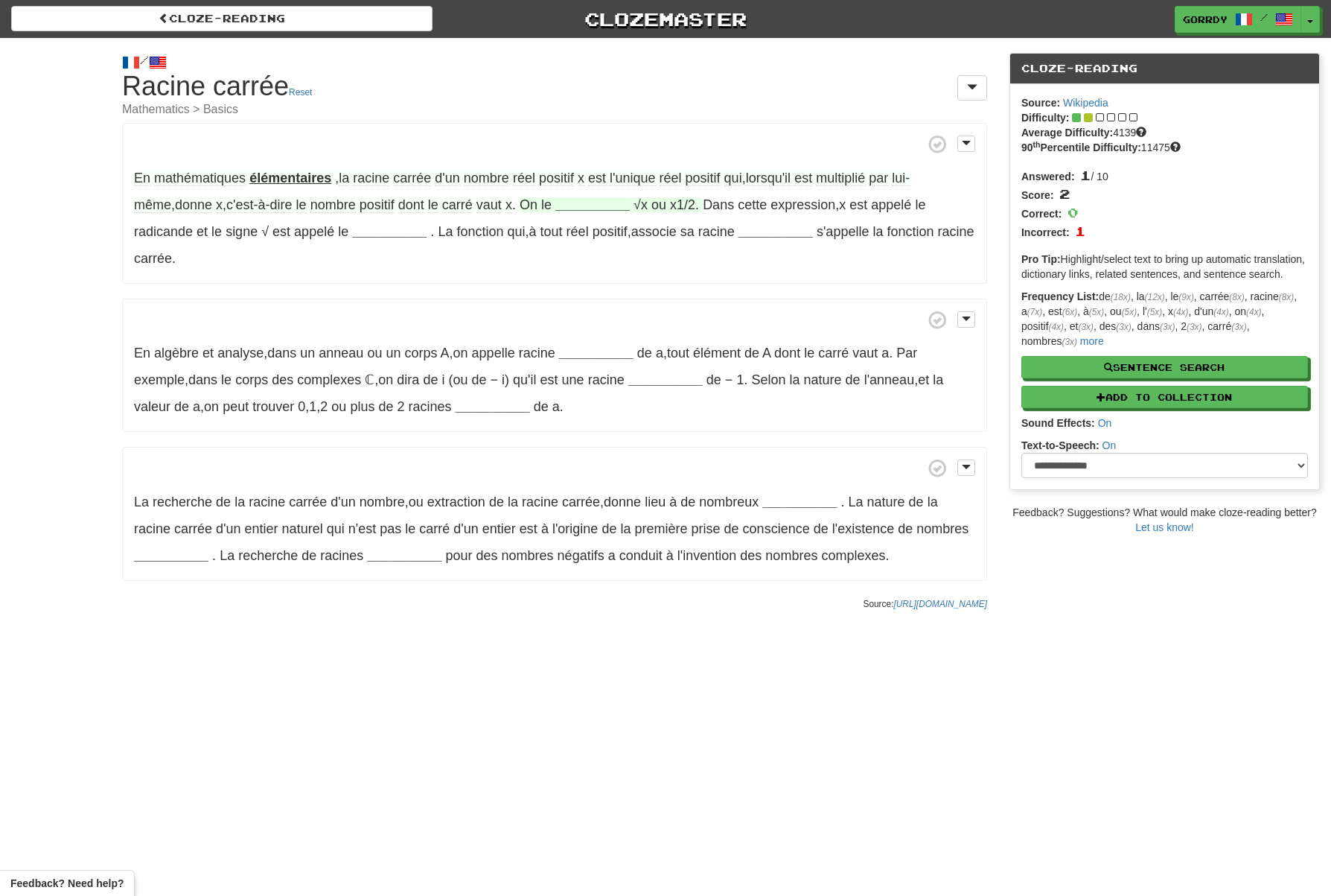
click at [555, 202] on strong "__________" at bounding box center [593, 204] width 74 height 15
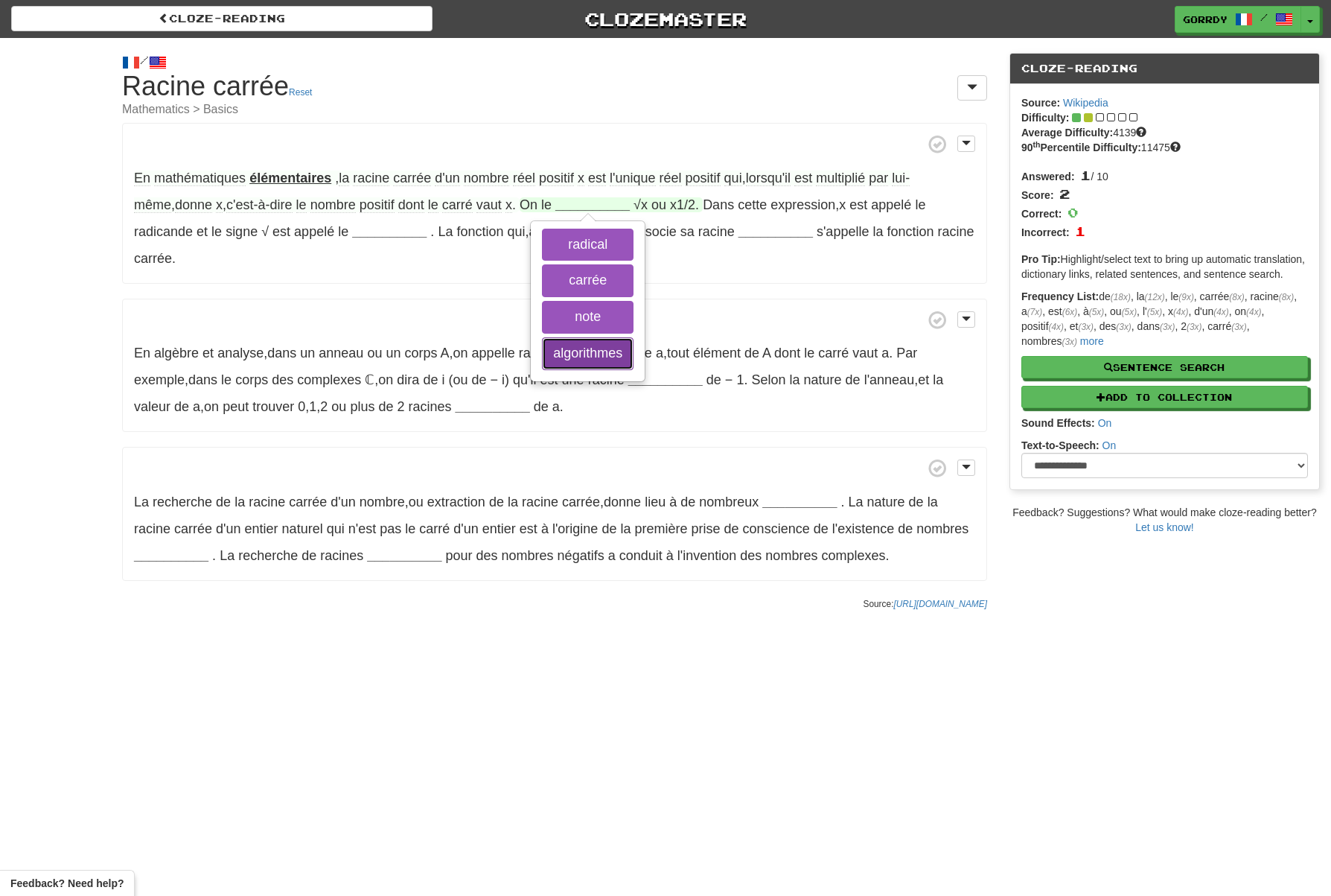
click at [560, 355] on button "algorithmes" at bounding box center [588, 354] width 91 height 33
click at [559, 317] on button "note" at bounding box center [588, 317] width 91 height 33
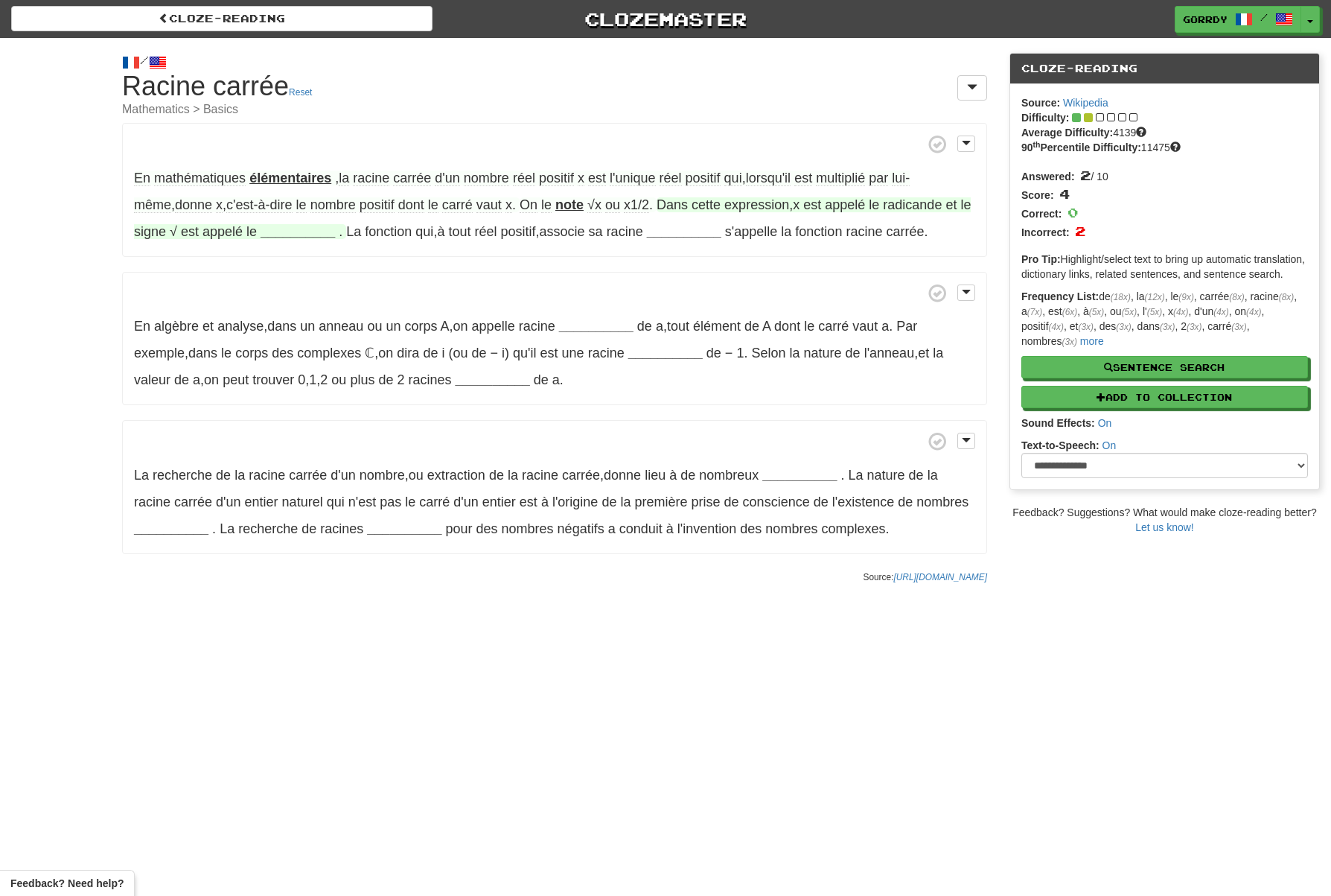
click at [298, 224] on strong "__________" at bounding box center [298, 232] width 74 height 15
click at [306, 389] on button "radical" at bounding box center [323, 381] width 88 height 33
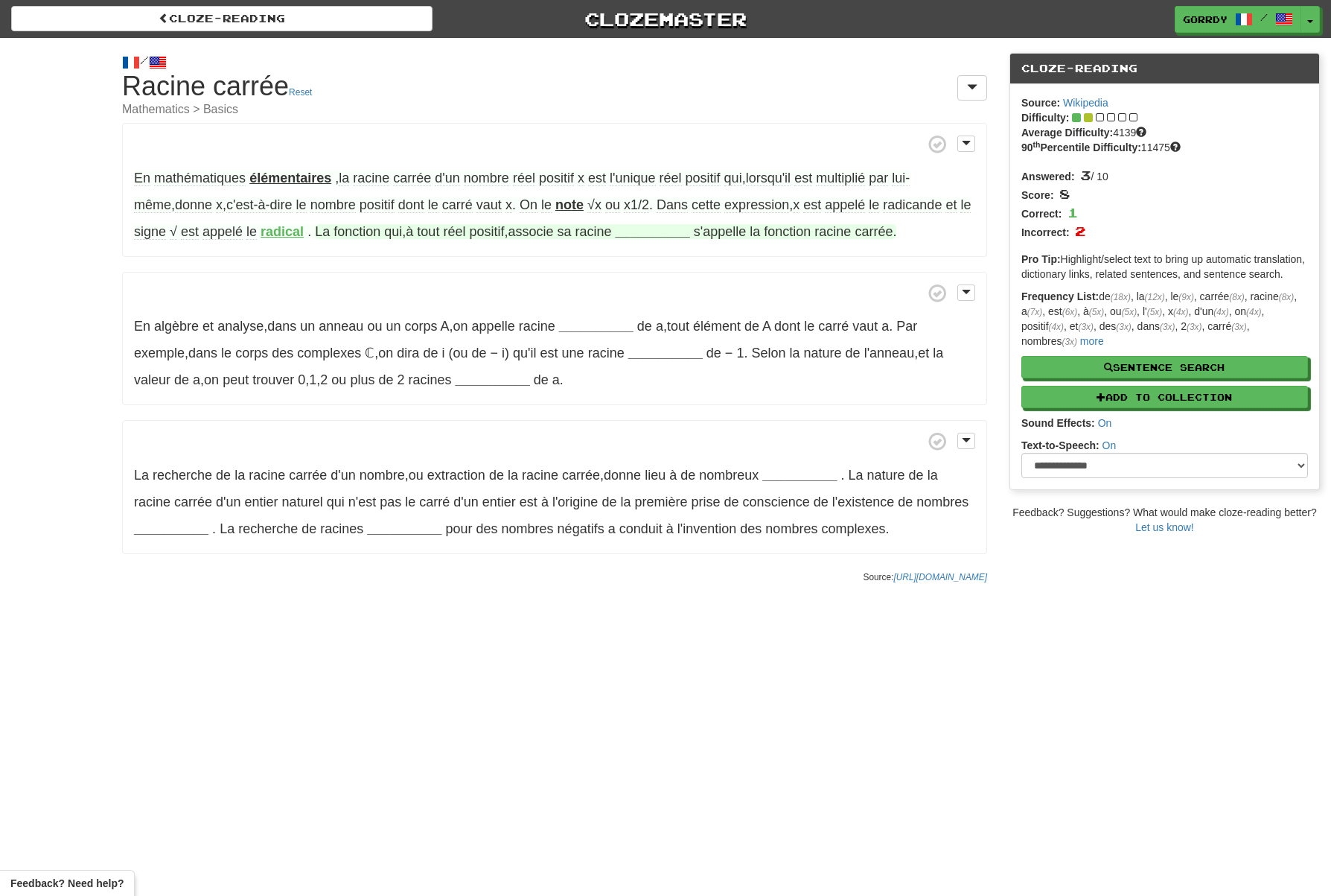
click at [658, 228] on strong "__________" at bounding box center [653, 232] width 74 height 15
click at [673, 312] on button "note" at bounding box center [660, 307] width 88 height 33
click at [666, 381] on button "irrationnels" at bounding box center [660, 381] width 88 height 33
click at [663, 268] on button "carrées" at bounding box center [660, 272] width 88 height 33
click at [652, 335] on button "carrée" at bounding box center [660, 345] width 88 height 33
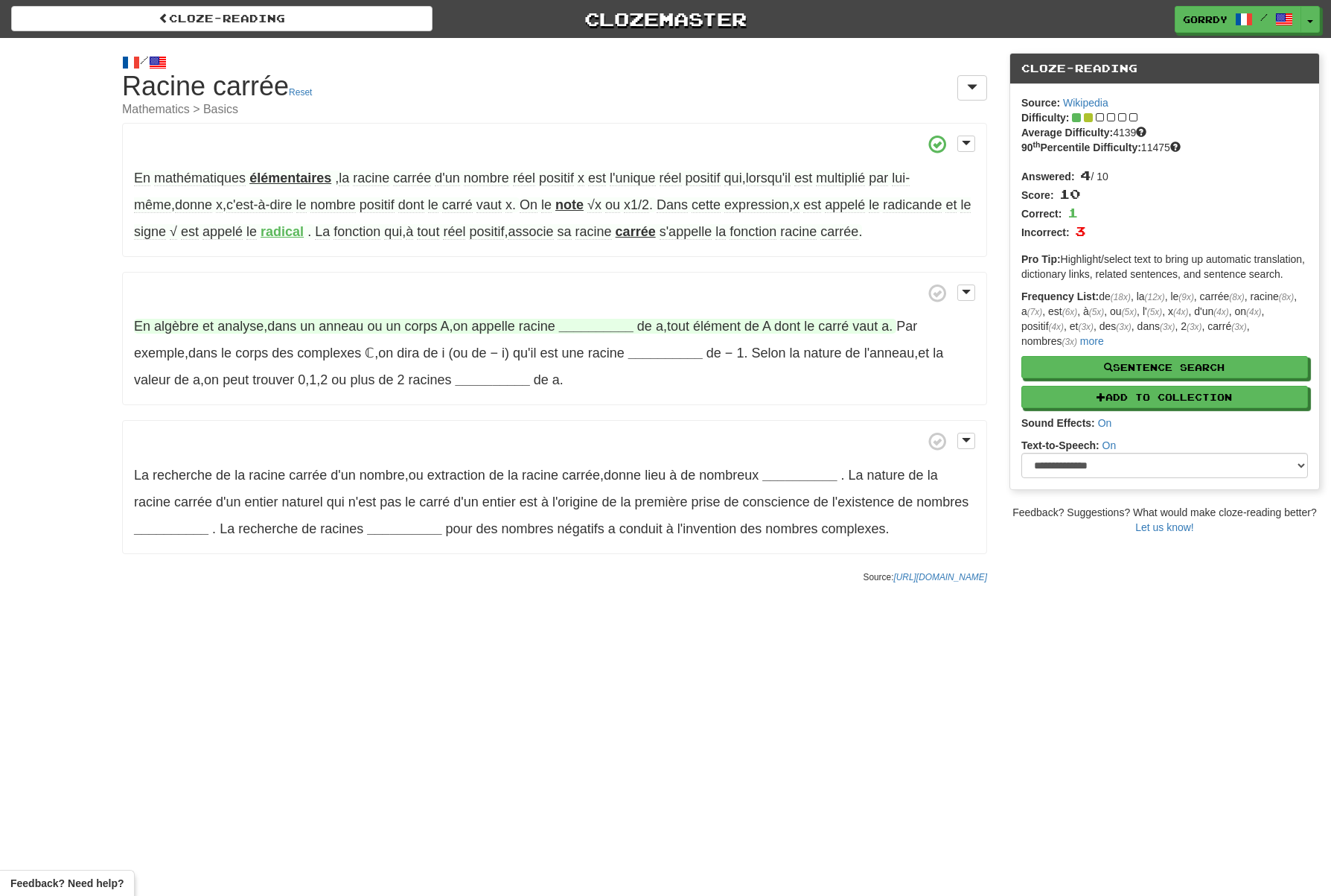
click at [615, 326] on strong "__________" at bounding box center [596, 326] width 74 height 15
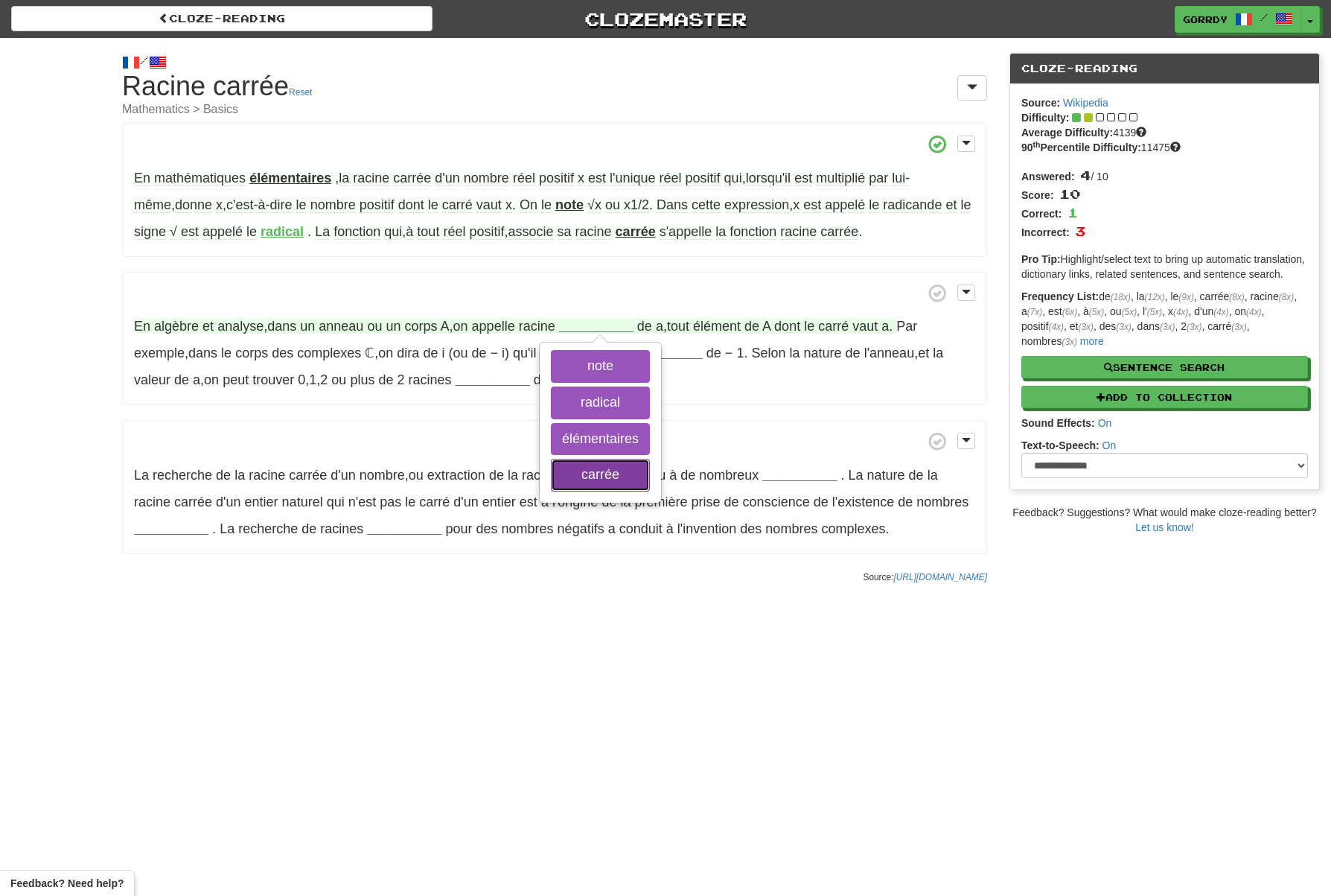
click at [598, 478] on button "carrée" at bounding box center [601, 476] width 99 height 33
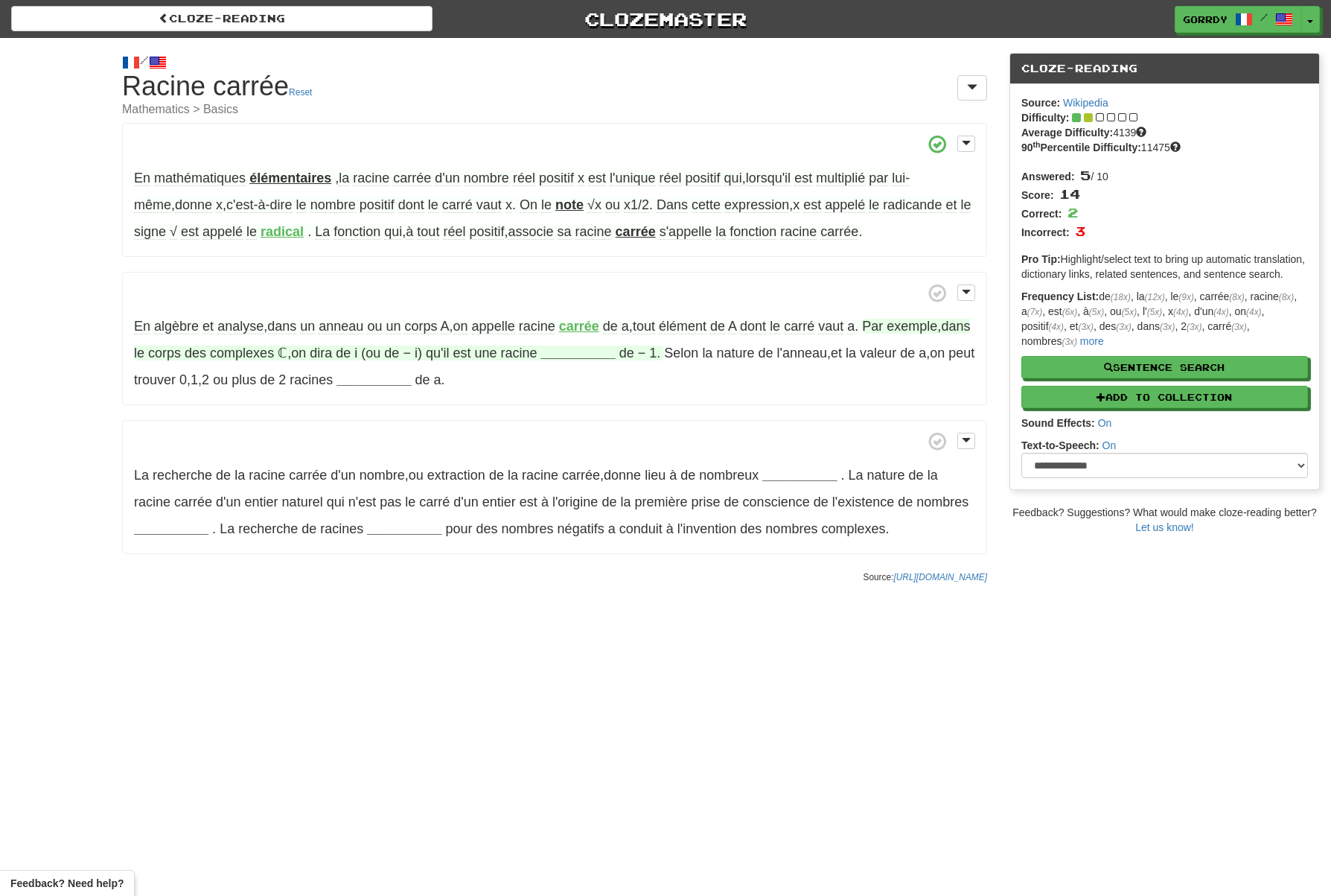
click at [616, 354] on strong "__________" at bounding box center [579, 353] width 74 height 15
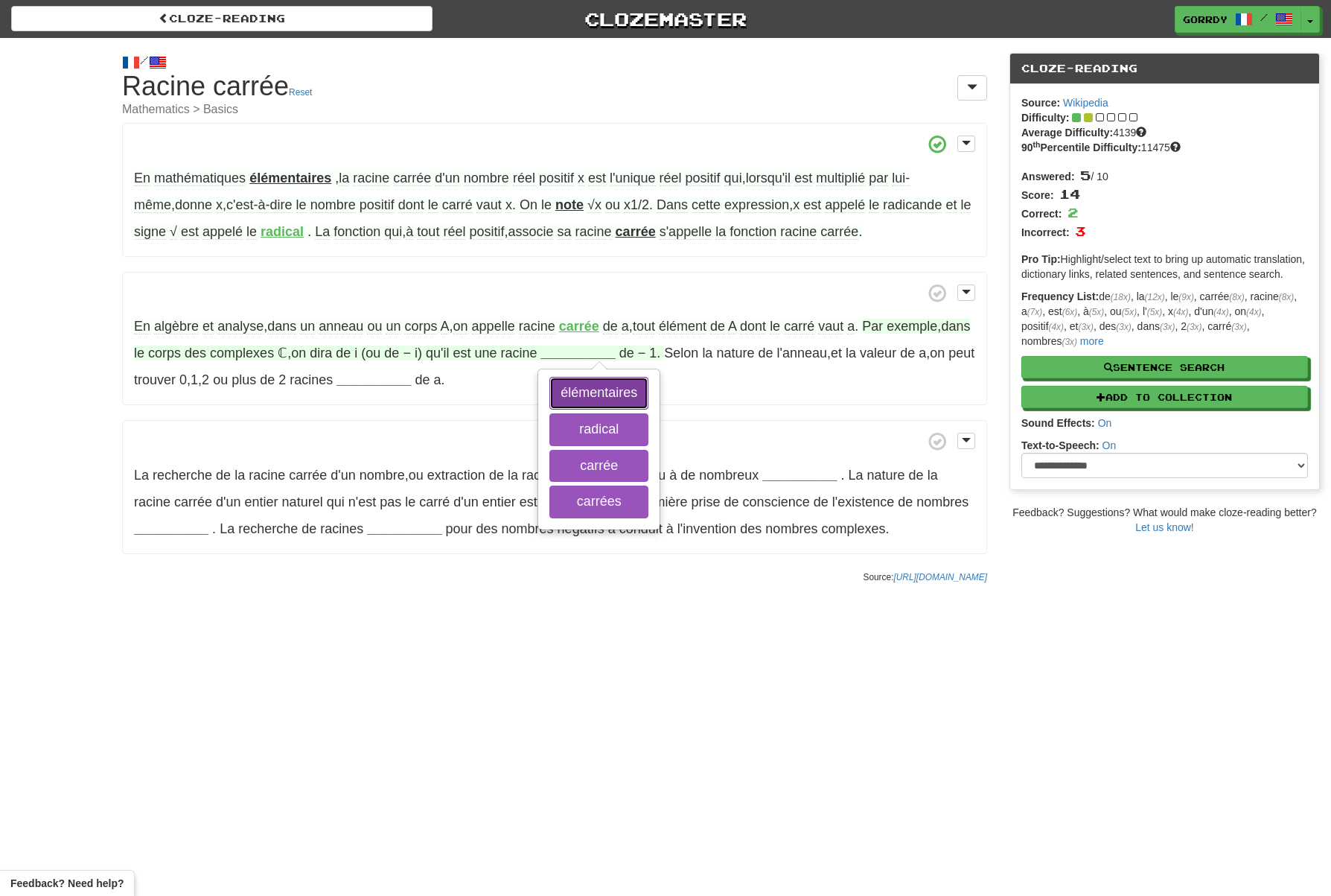
click at [615, 387] on button "élémentaires" at bounding box center [599, 393] width 99 height 33
click at [608, 467] on button "carrée" at bounding box center [599, 467] width 99 height 33
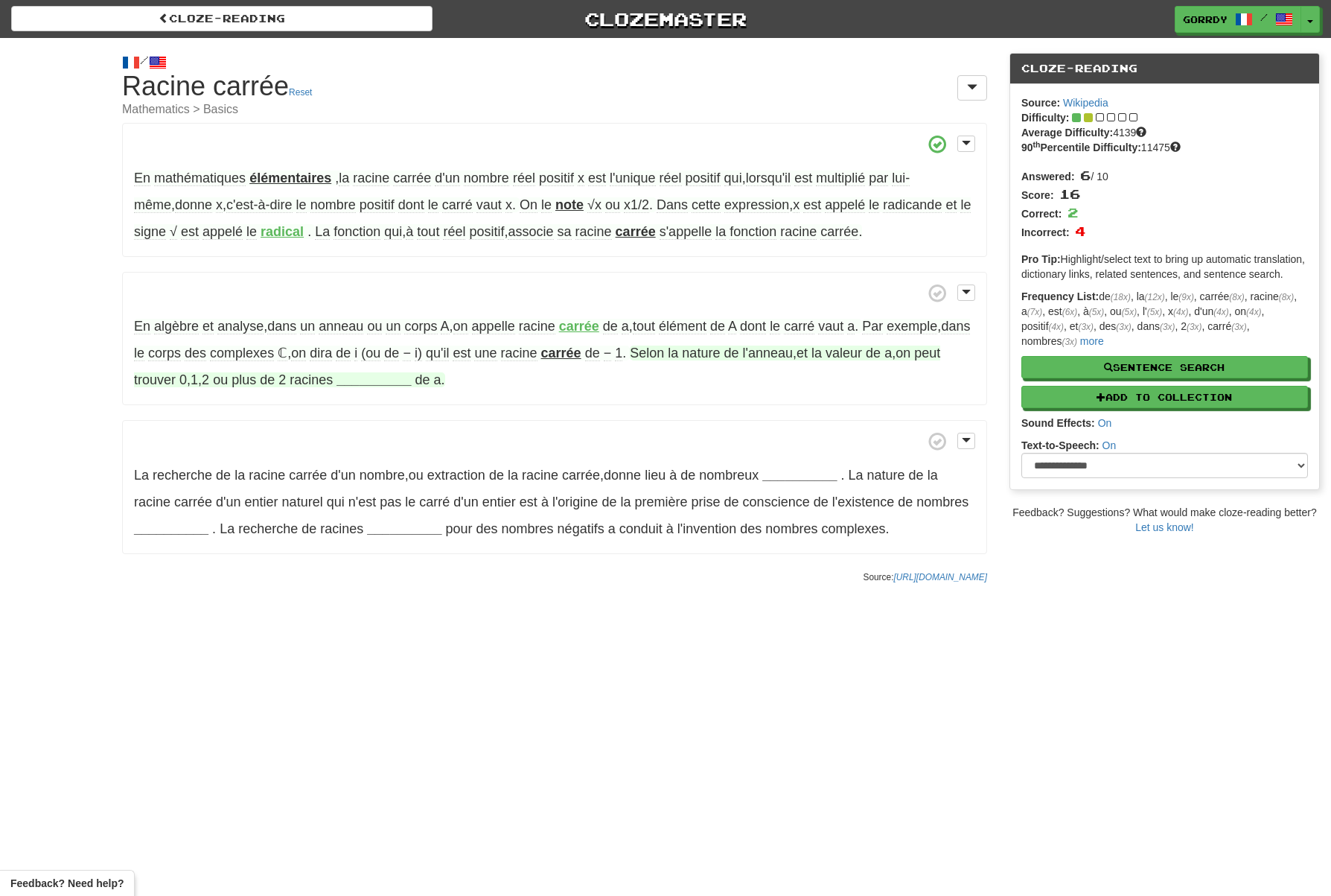
click at [410, 374] on strong "__________" at bounding box center [373, 380] width 74 height 15
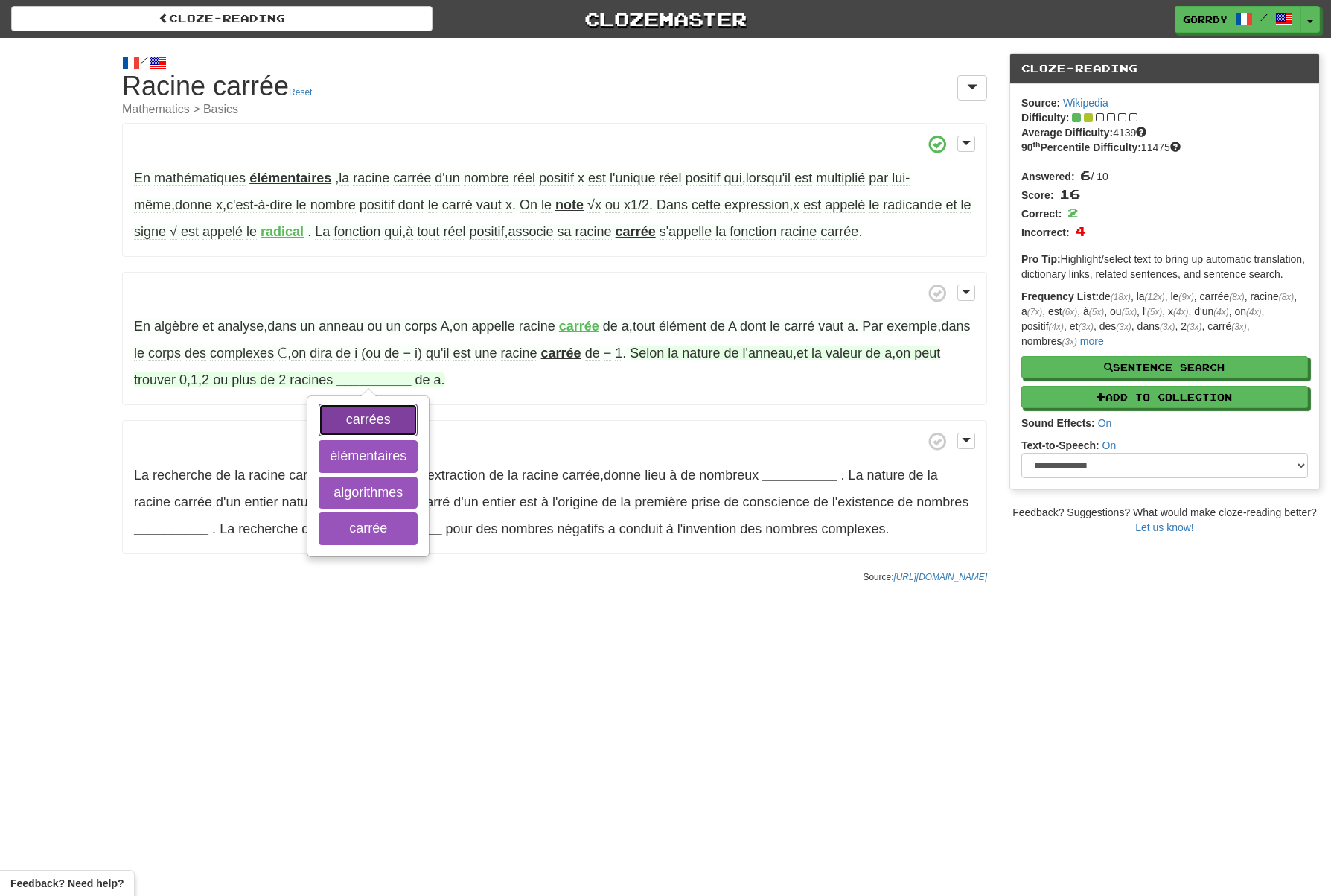
click at [410, 423] on button "carrées" at bounding box center [368, 420] width 99 height 33
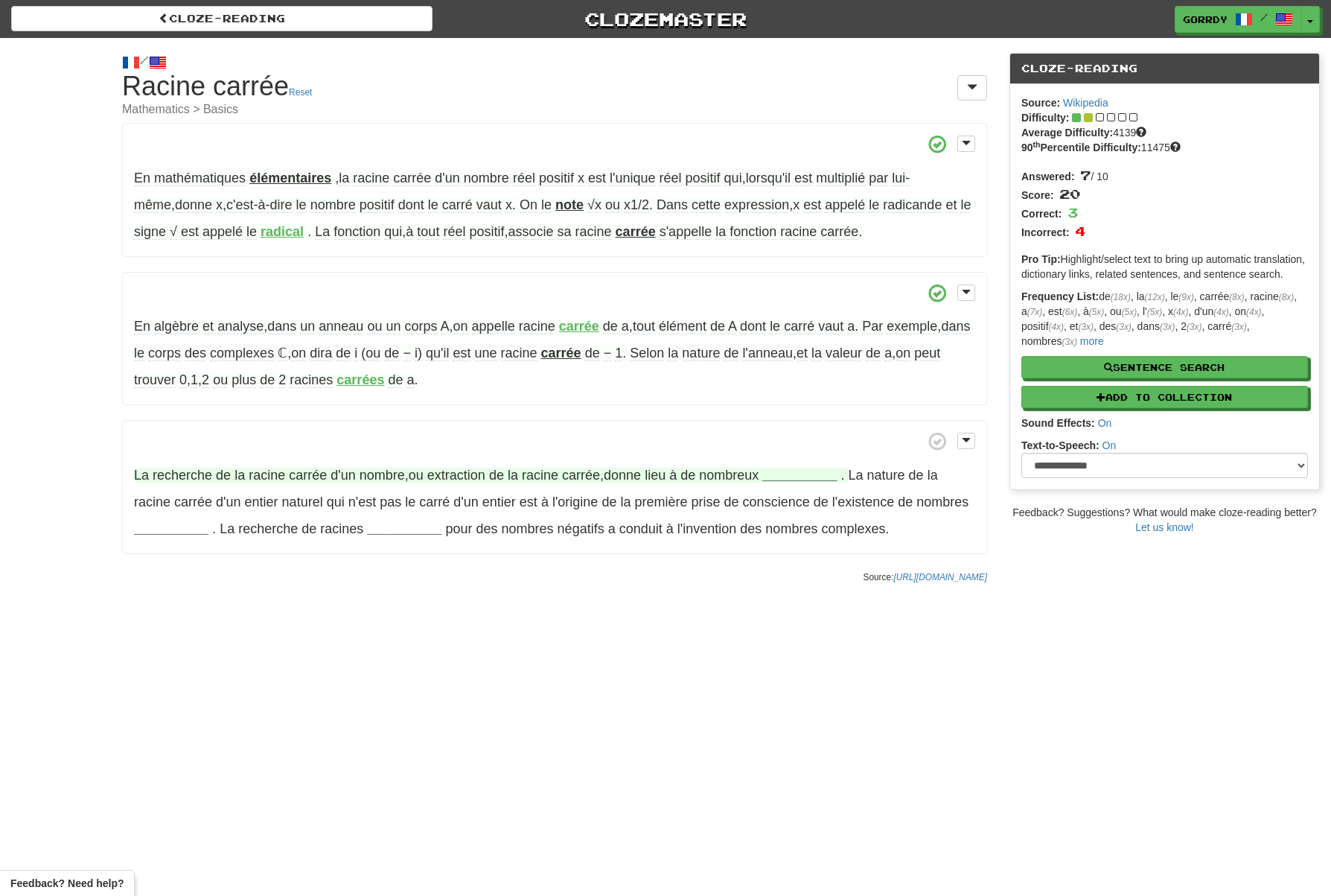
click at [828, 473] on strong "__________" at bounding box center [799, 475] width 74 height 15
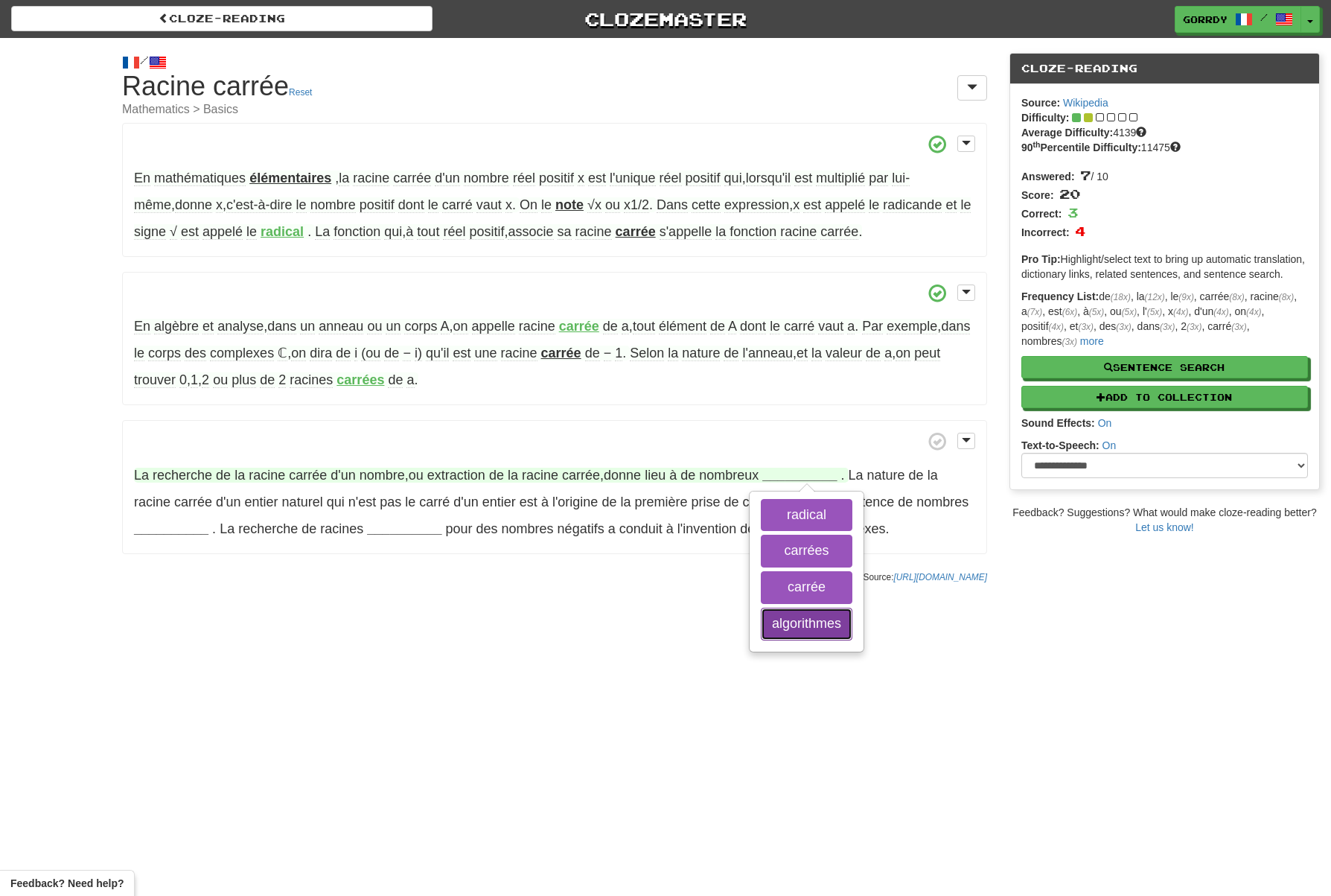
click at [813, 621] on button "algorithmes" at bounding box center [806, 624] width 91 height 33
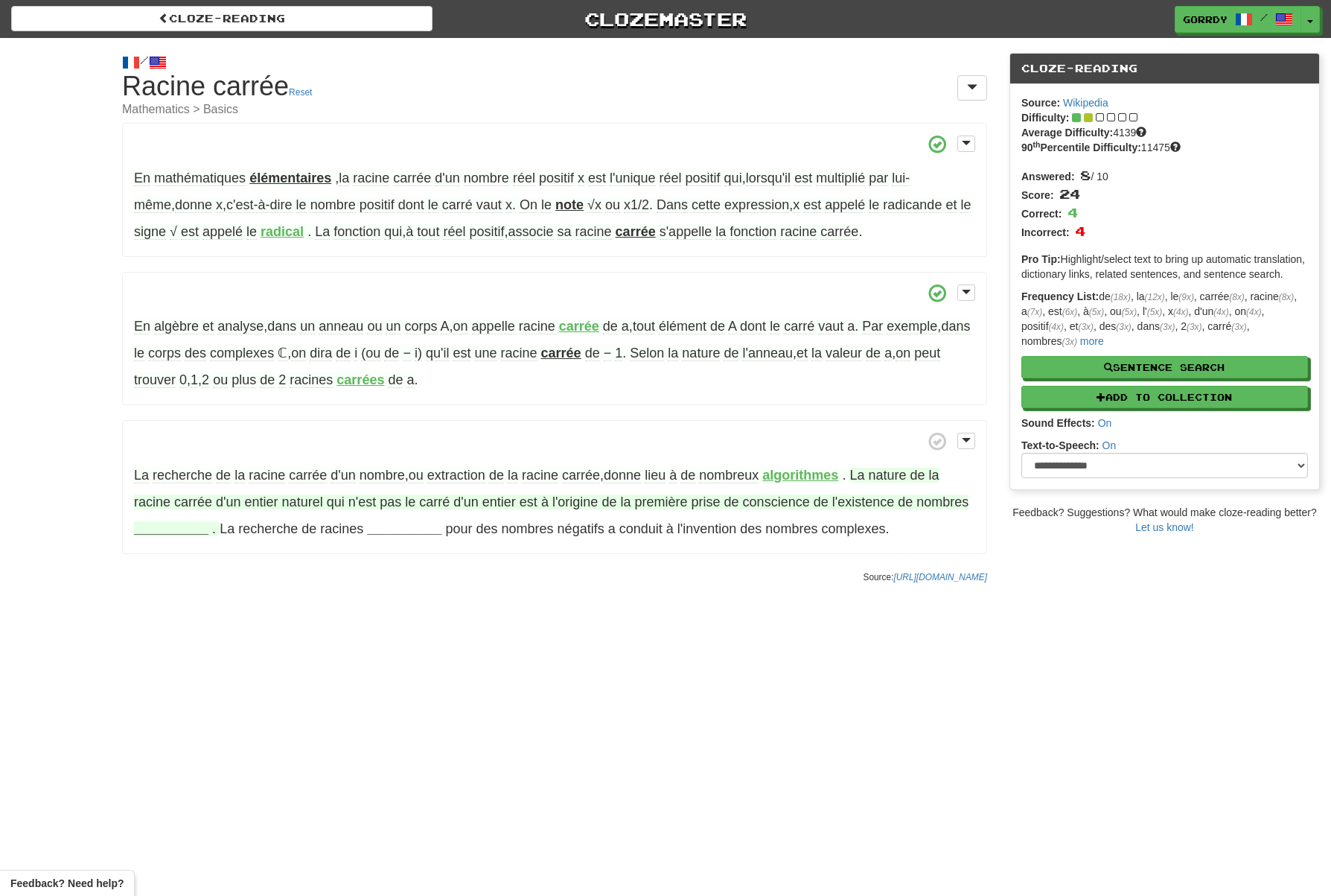
click at [209, 525] on strong "__________" at bounding box center [171, 528] width 74 height 15
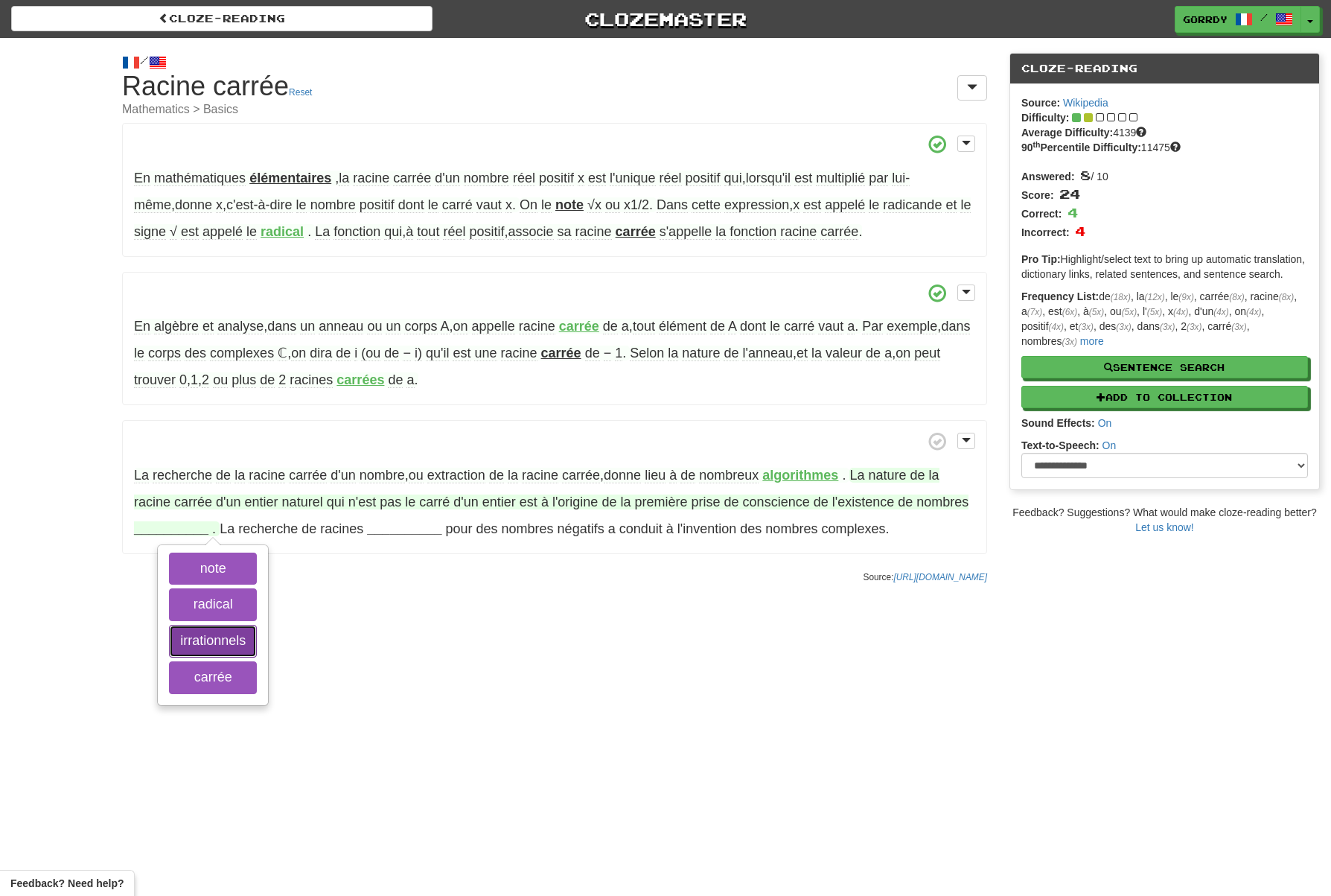
click at [227, 645] on button "irrationnels" at bounding box center [213, 641] width 88 height 33
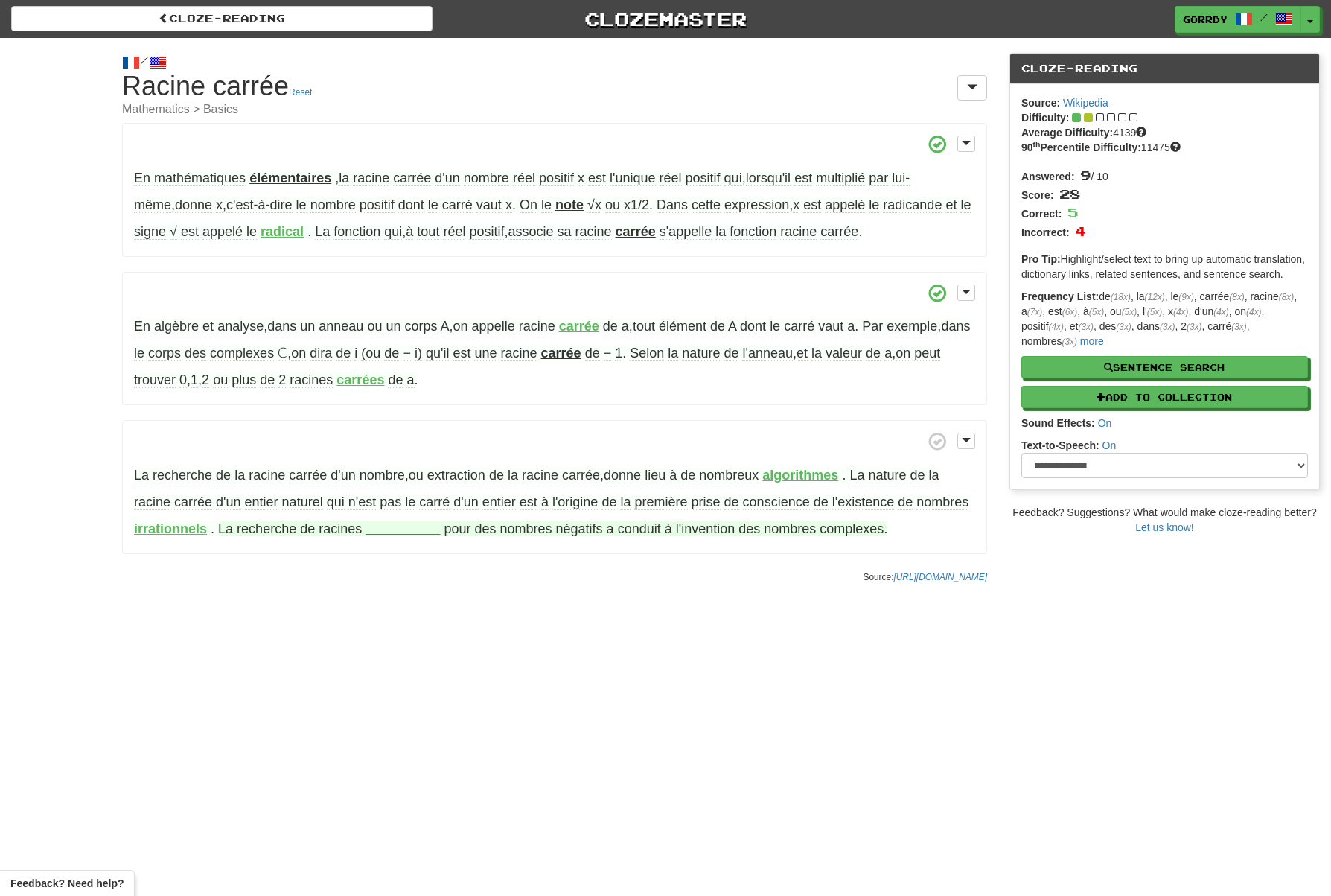
click at [440, 528] on strong "__________" at bounding box center [403, 528] width 74 height 15
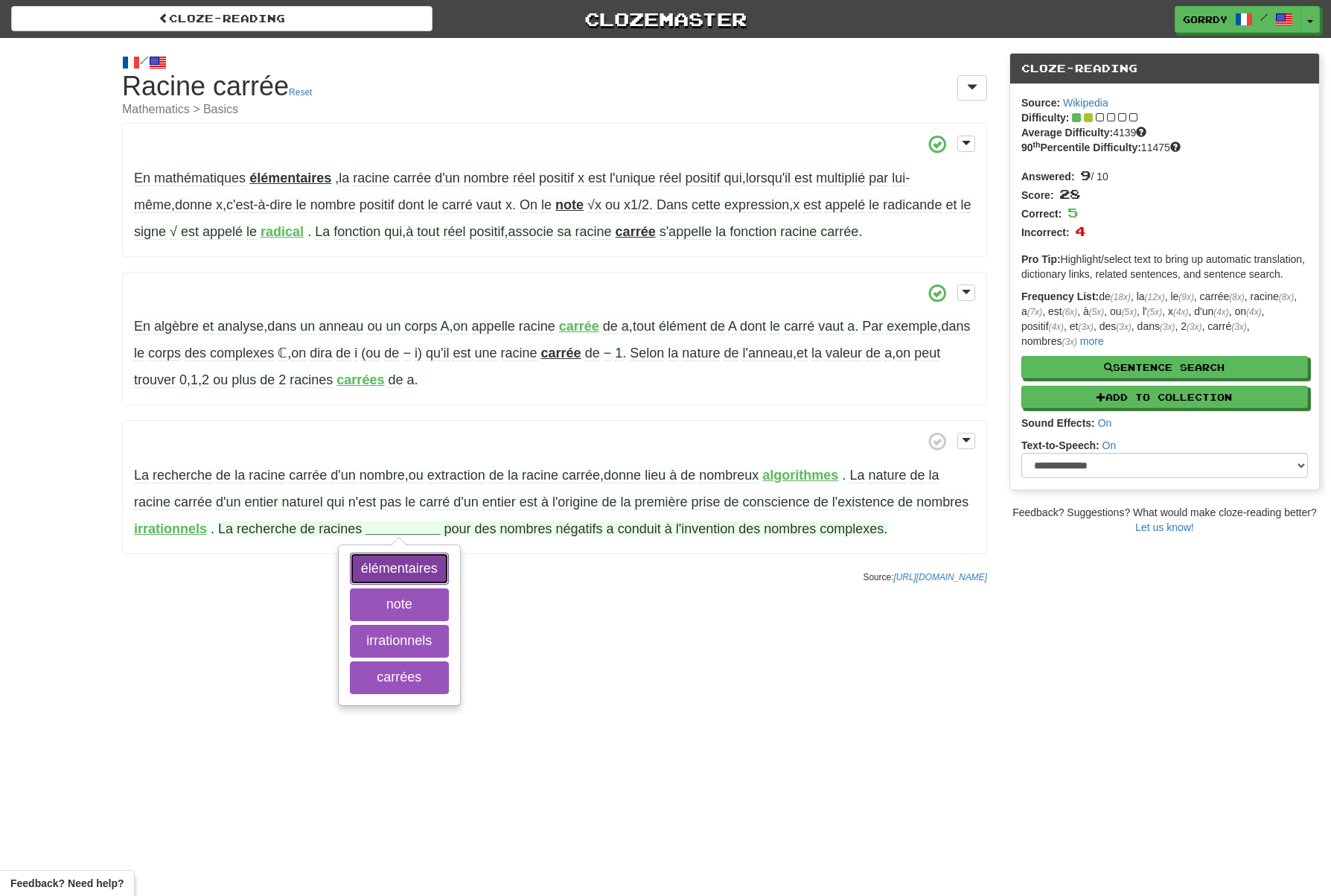
click at [449, 564] on button "élémentaires" at bounding box center [400, 569] width 99 height 33
click at [449, 675] on button "carrées" at bounding box center [400, 678] width 99 height 33
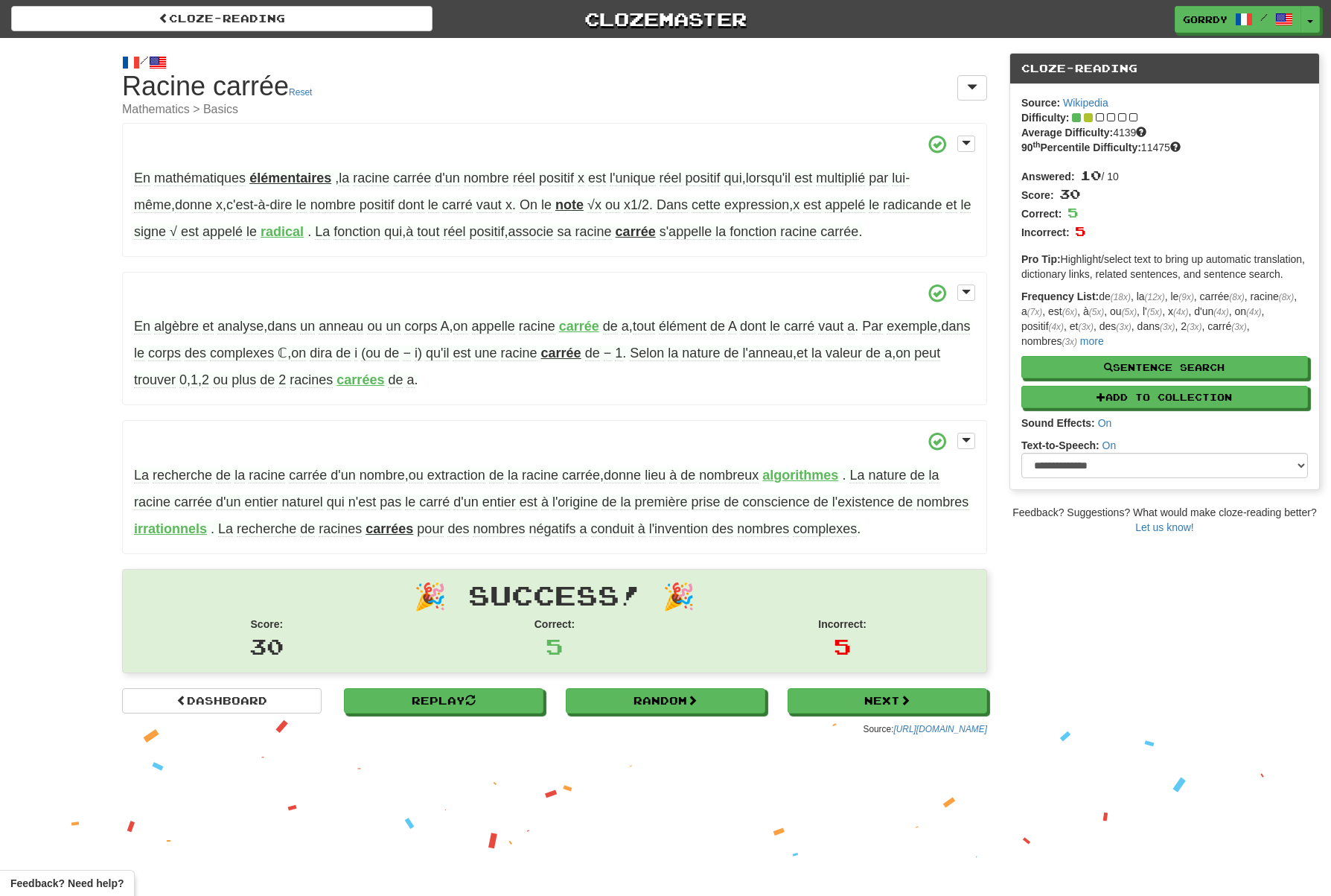
click at [954, 531] on p "La recherche de la racine carrée d'un nombre , ou extraction de la racine carré…" at bounding box center [555, 487] width 865 height 134
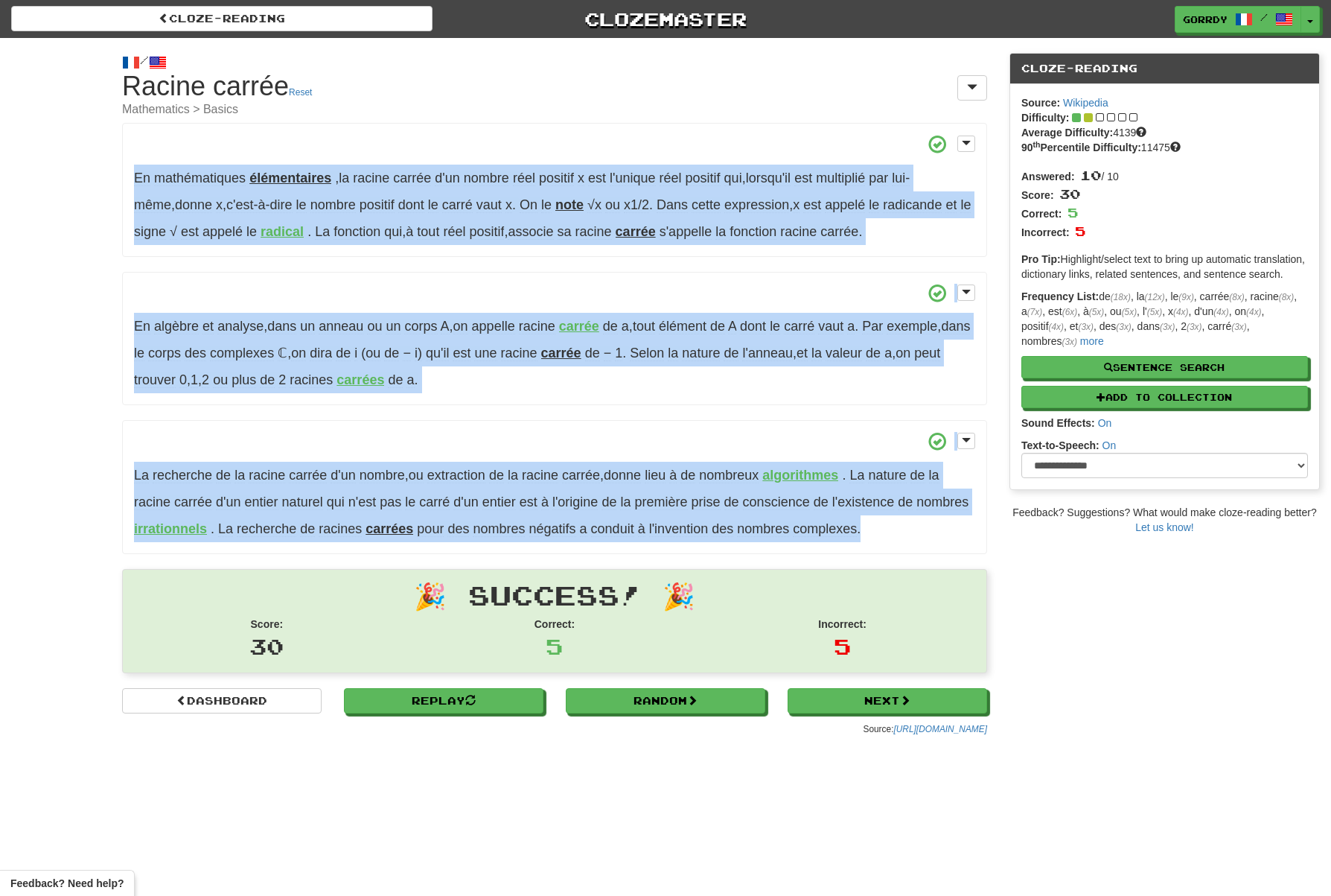
drag, startPoint x: 914, startPoint y: 528, endPoint x: 136, endPoint y: 175, distance: 854.3
click at [136, 175] on div "En mathématiques élémentaires , la racine carrée d'un nombre réel positif x est…" at bounding box center [555, 338] width 865 height 431
click at [697, 405] on div "En mathématiques élémentaires , la racine carrée d'un nombre réel positif x est…" at bounding box center [555, 338] width 865 height 431
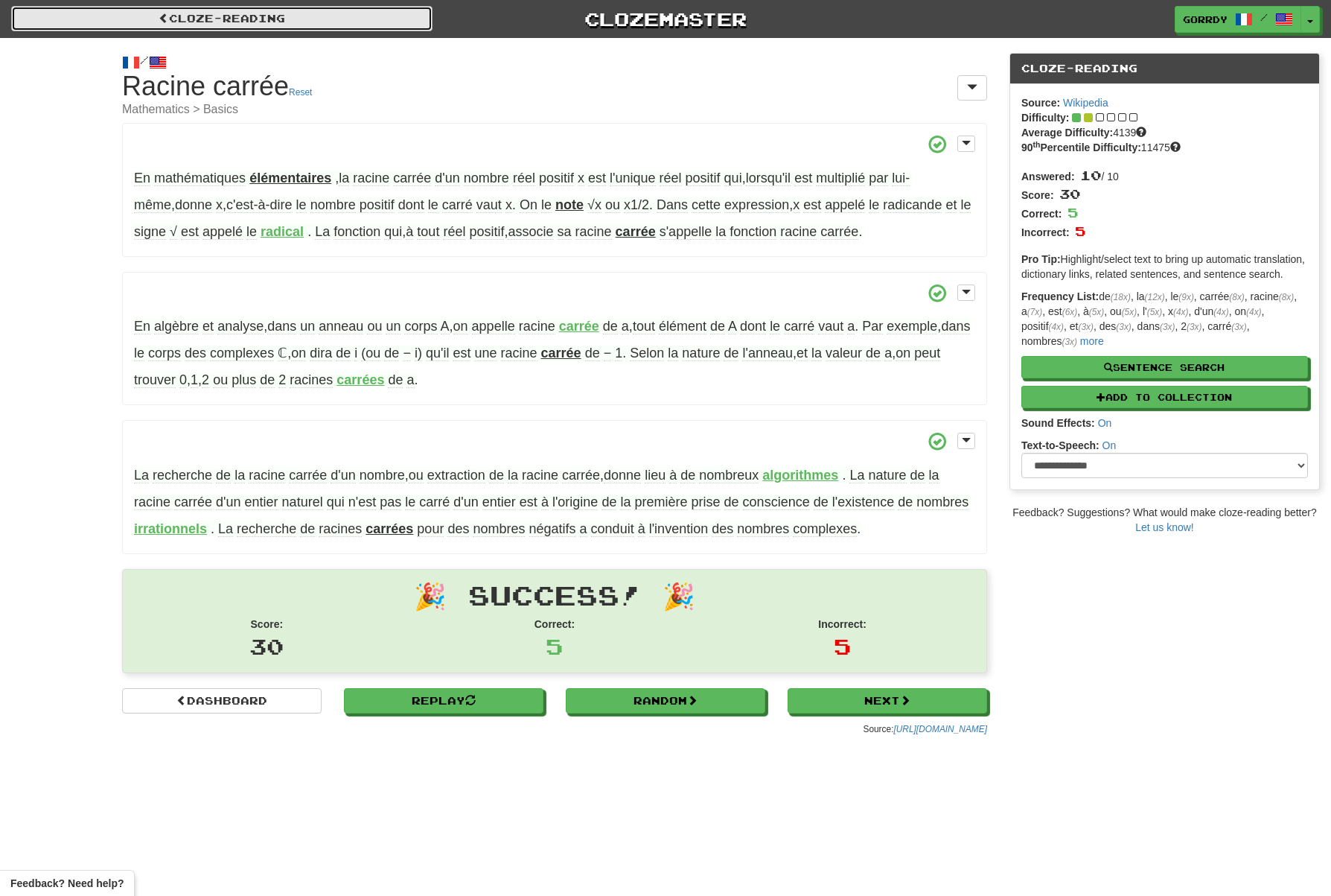
click at [209, 12] on link "Cloze-Reading" at bounding box center [222, 18] width 421 height 26
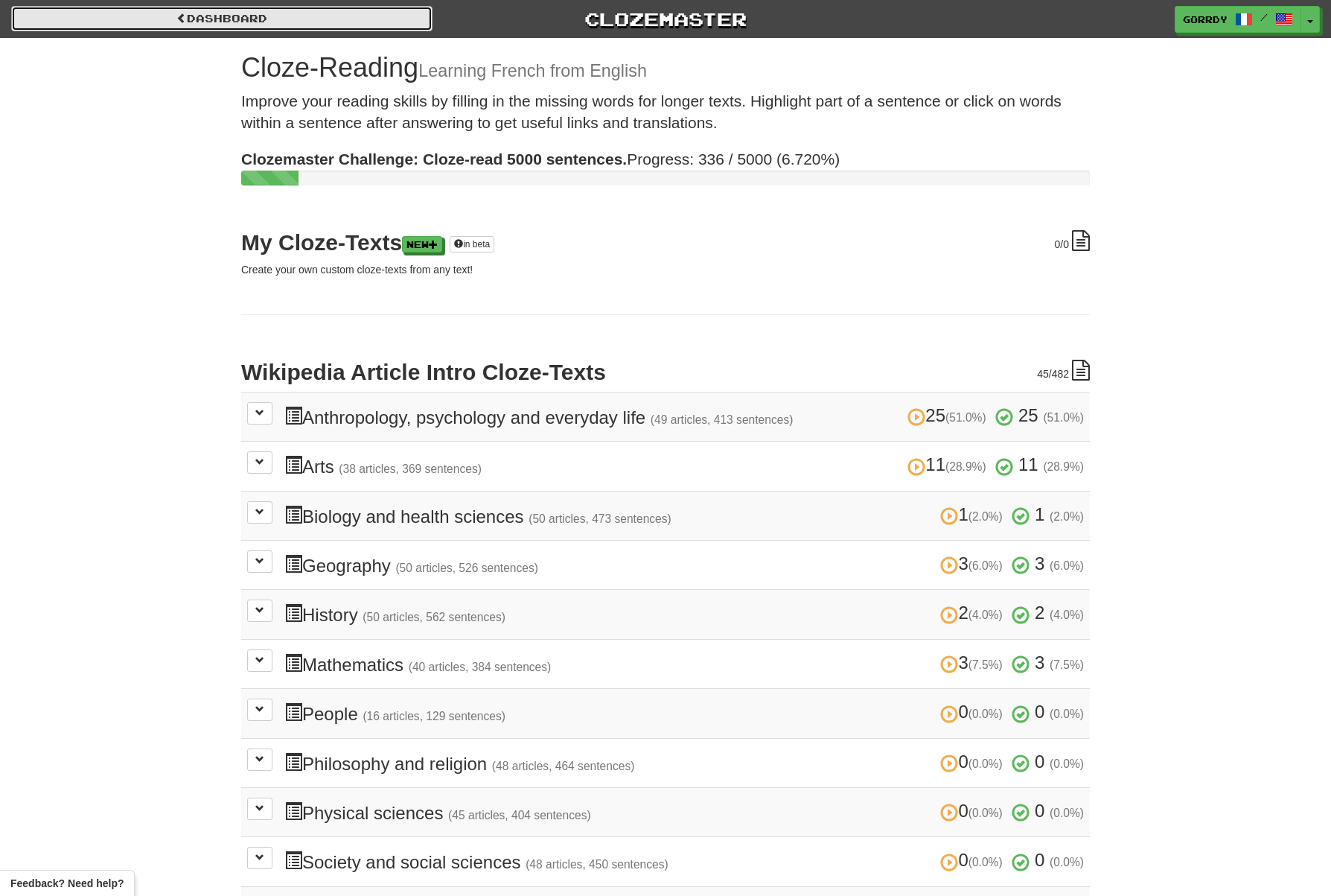
click at [185, 16] on link "Dashboard" at bounding box center [222, 18] width 421 height 26
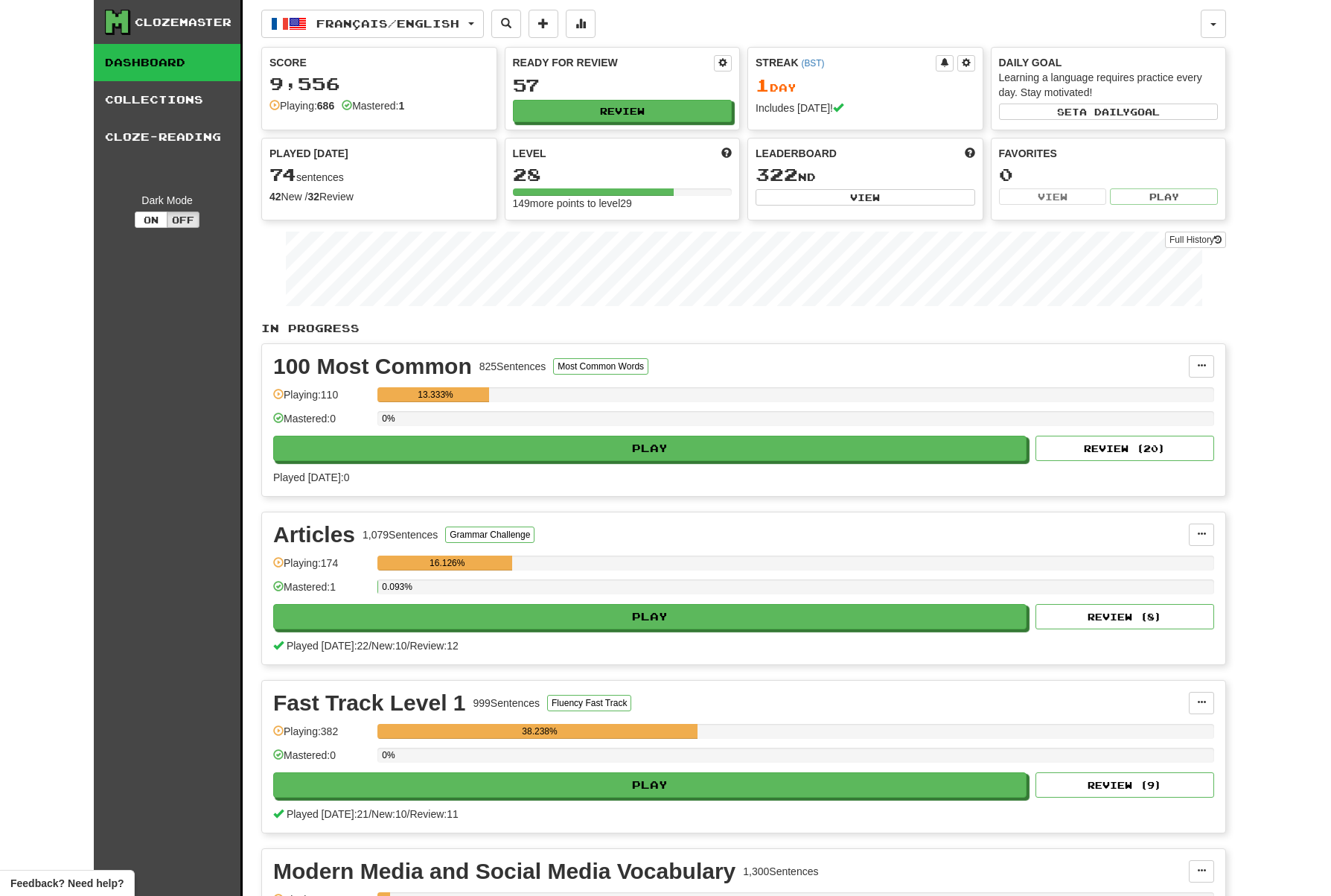
click at [167, 59] on link "Dashboard" at bounding box center [167, 62] width 147 height 37
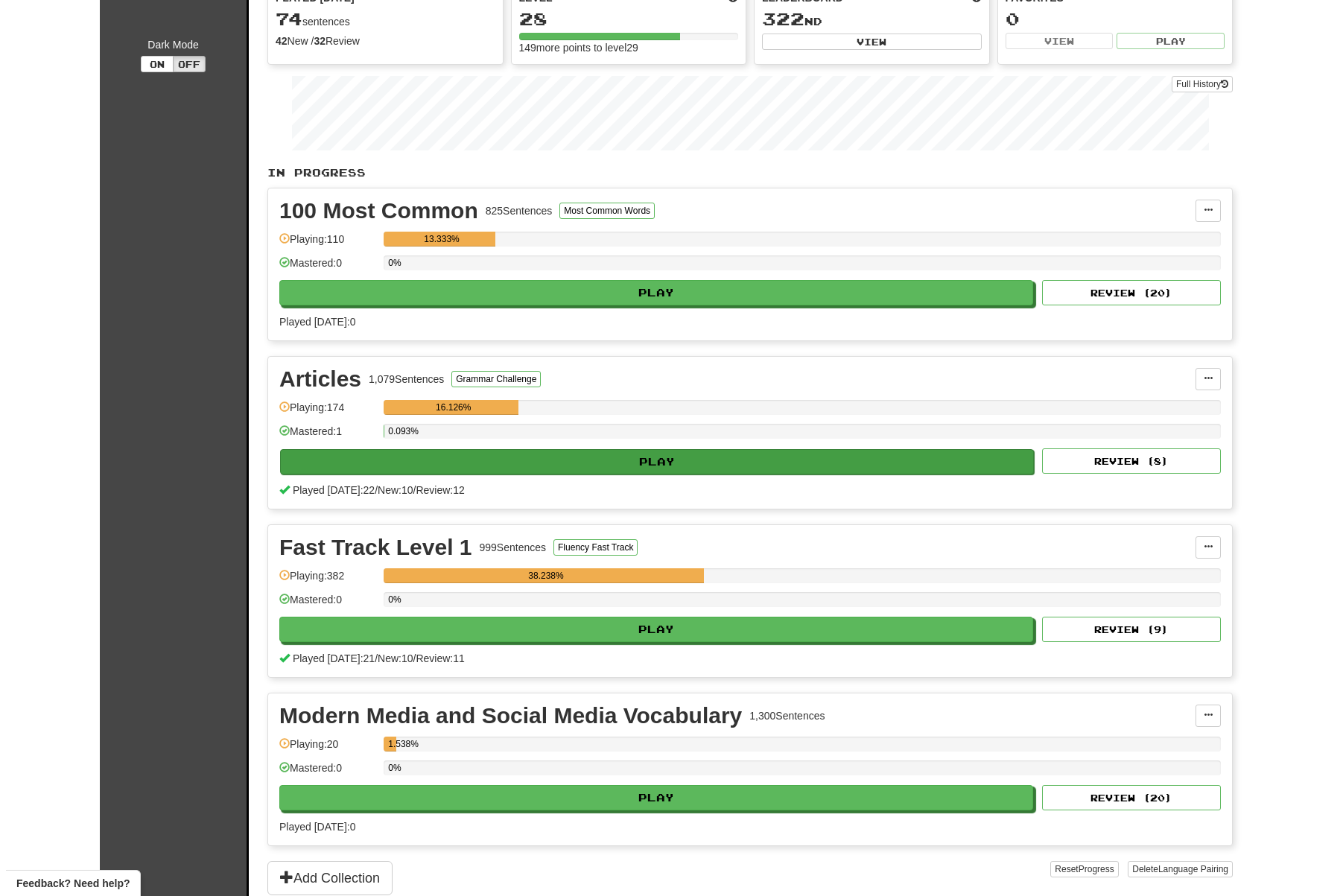
scroll to position [440, 0]
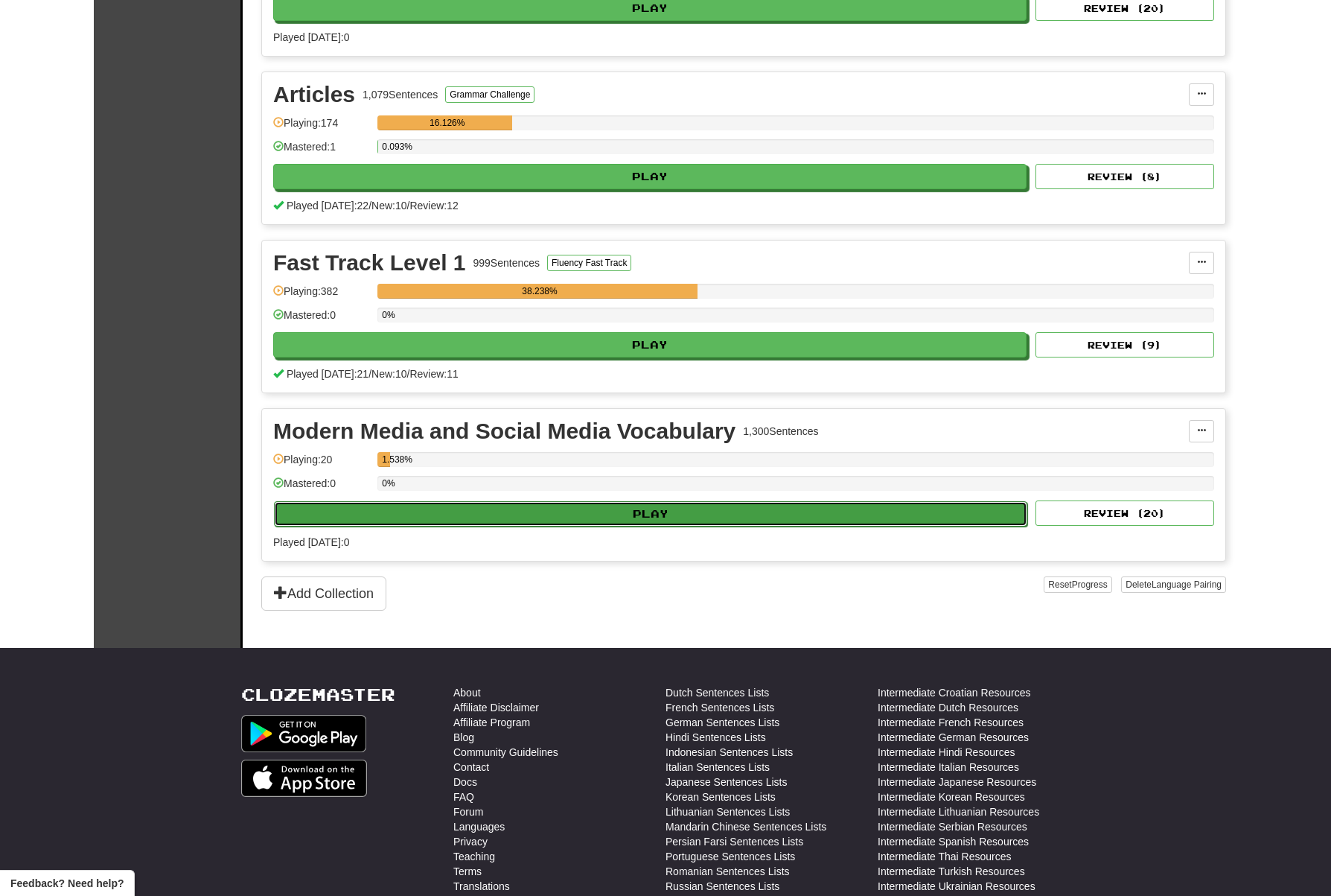
click at [661, 513] on button "Play" at bounding box center [650, 514] width 753 height 26
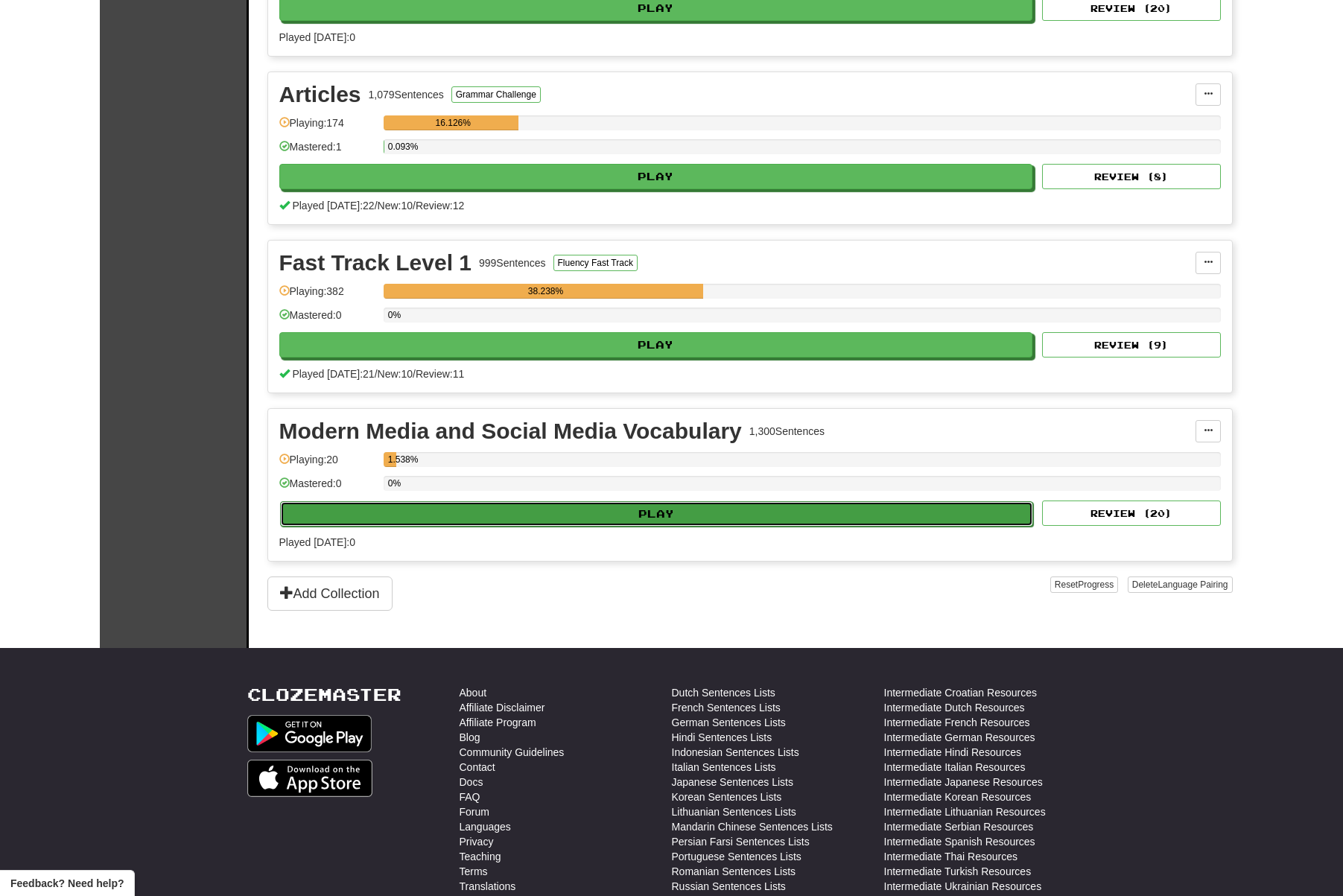
select select "**"
